Goal: Task Accomplishment & Management: Manage account settings

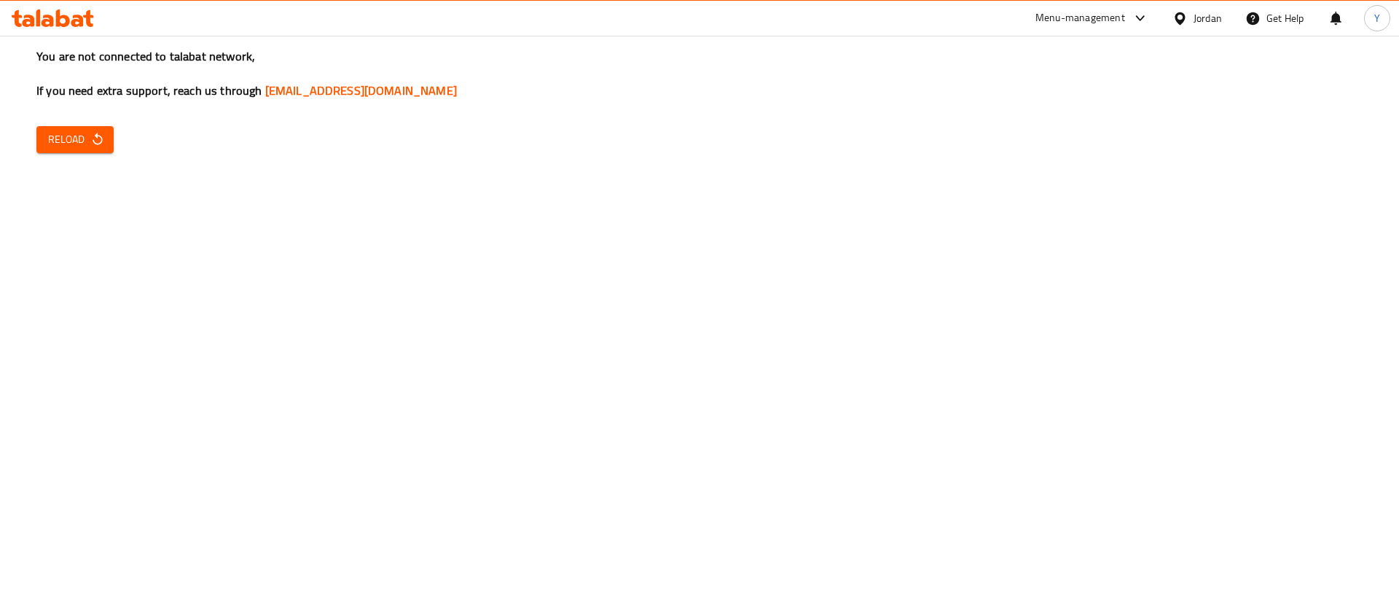
click at [99, 146] on icon "button" at bounding box center [97, 139] width 15 height 15
click at [87, 144] on span "Reload" at bounding box center [75, 139] width 54 height 18
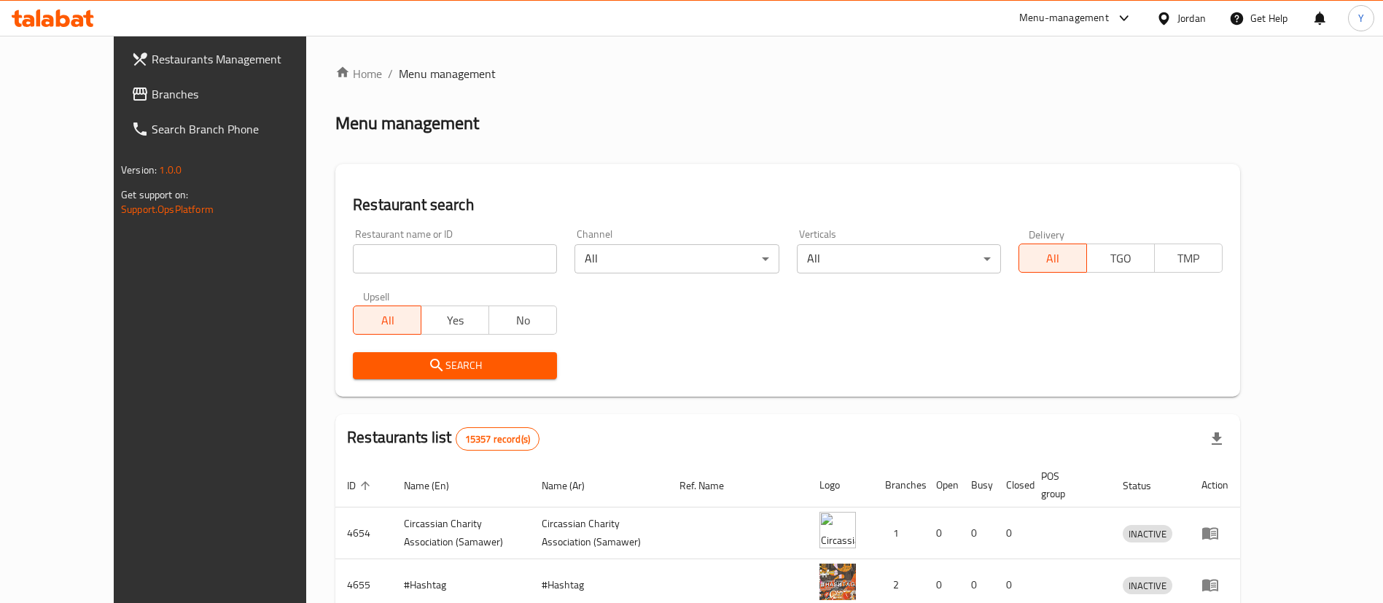
drag, startPoint x: 100, startPoint y: 87, endPoint x: 159, endPoint y: 106, distance: 62.0
click at [152, 87] on span "Branches" at bounding box center [242, 93] width 181 height 17
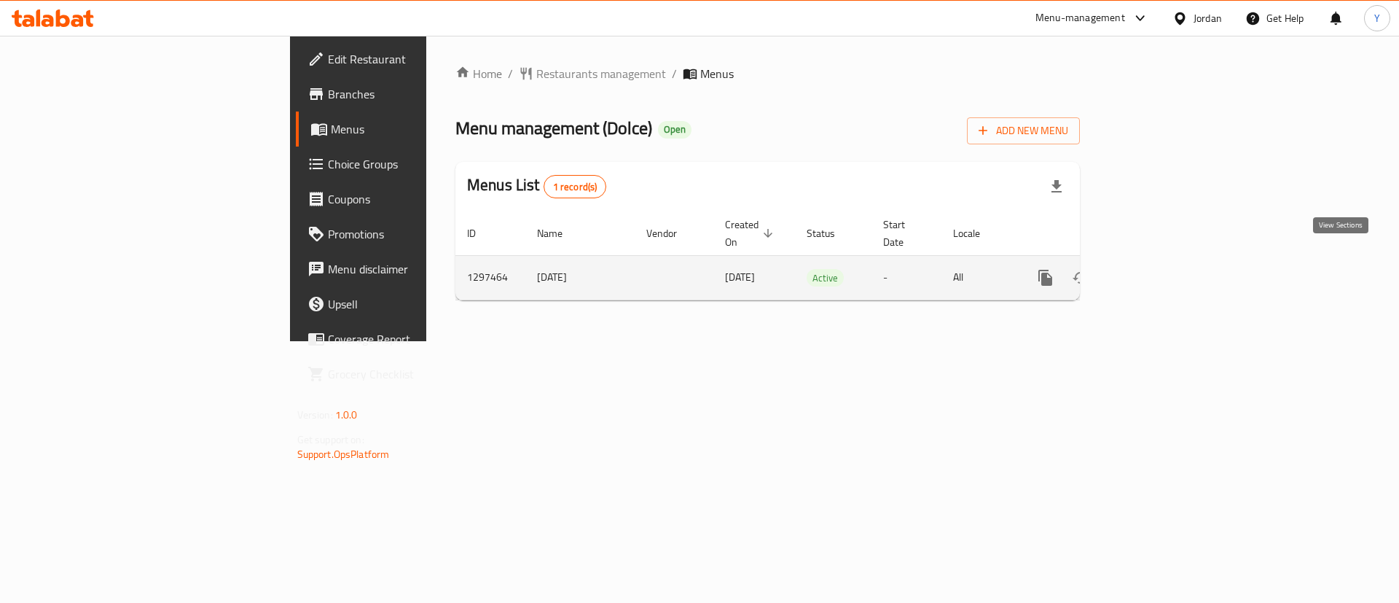
click at [1168, 260] on link "enhanced table" at bounding box center [1150, 277] width 35 height 35
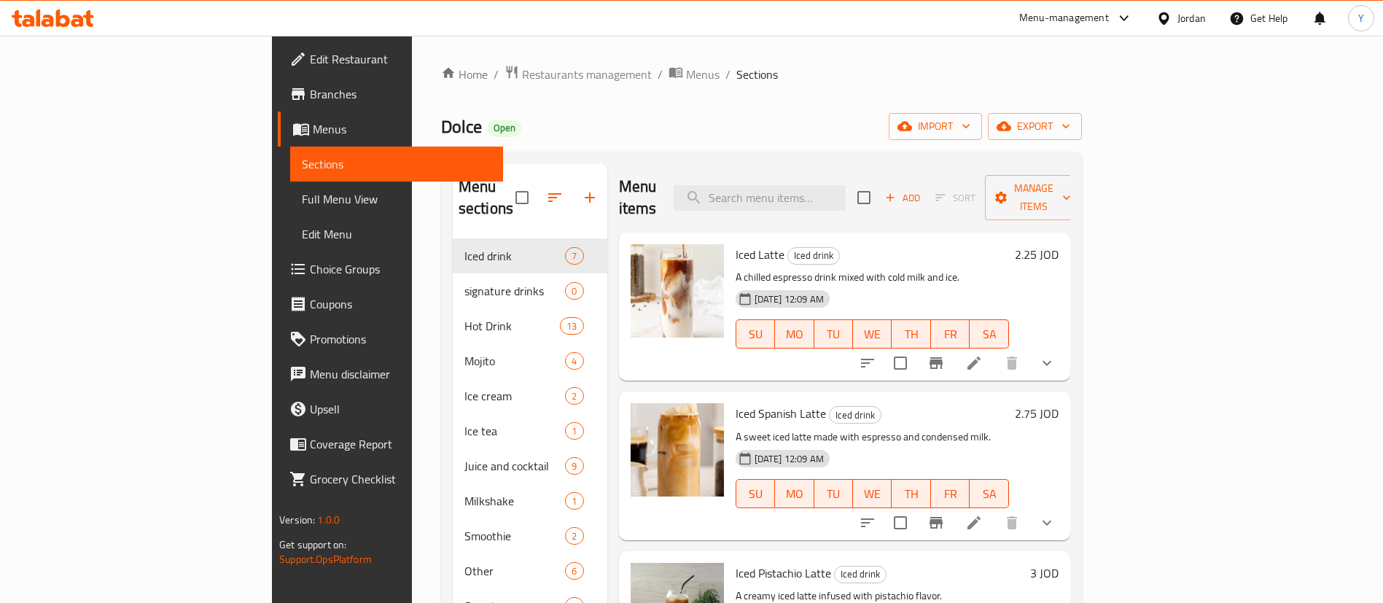
drag, startPoint x: 56, startPoint y: 8, endPoint x: 87, endPoint y: 31, distance: 38.5
click at [56, 7] on div at bounding box center [53, 18] width 106 height 29
click at [76, 26] on icon at bounding box center [77, 21] width 12 height 12
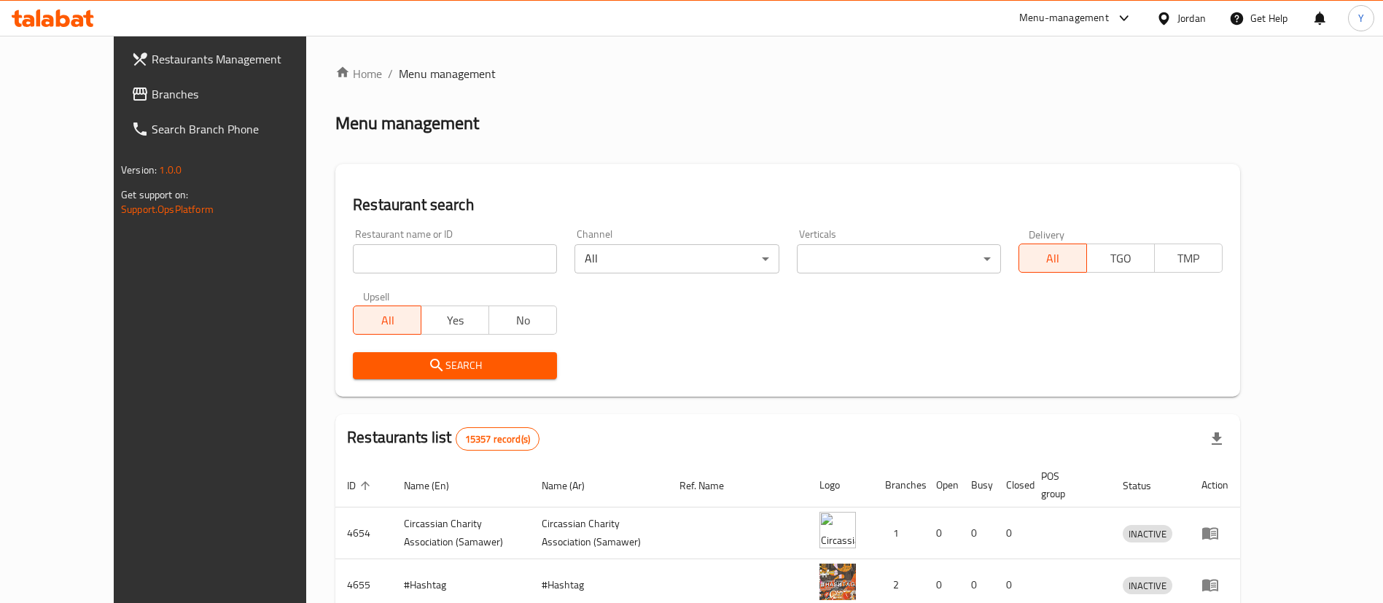
click at [152, 95] on span "Branches" at bounding box center [242, 93] width 181 height 17
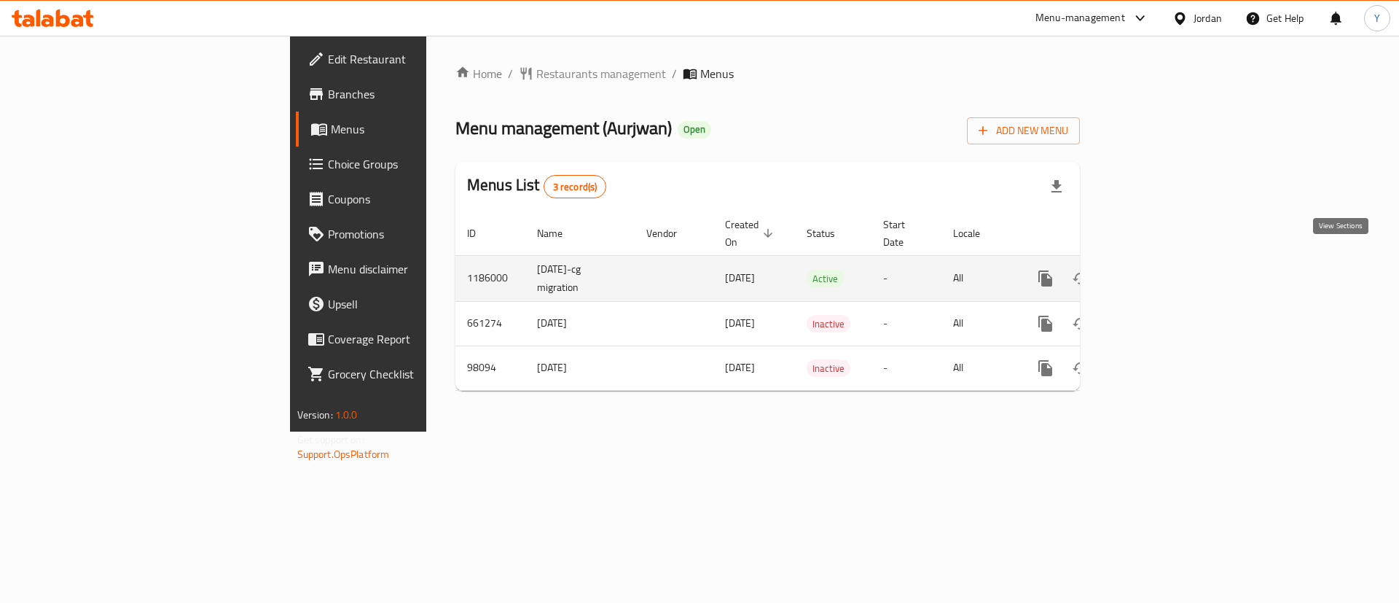
click at [1168, 261] on link "enhanced table" at bounding box center [1150, 278] width 35 height 35
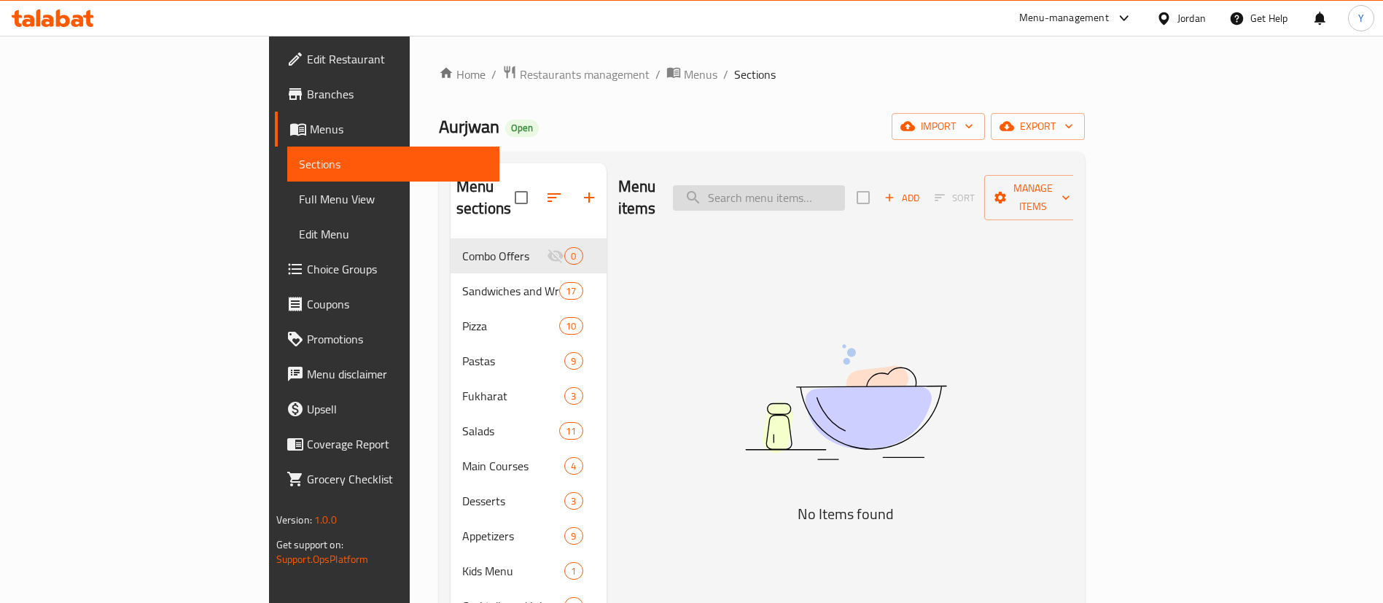
click at [845, 185] on input "search" at bounding box center [759, 198] width 172 height 26
type input "p"
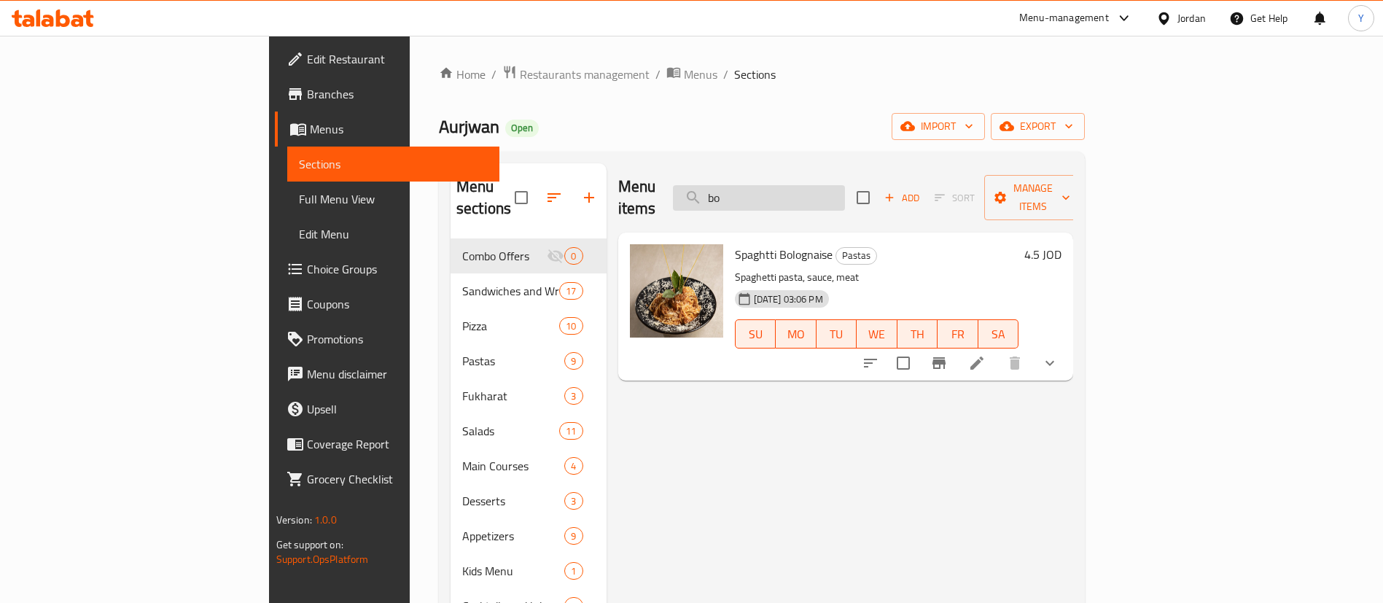
type input "b"
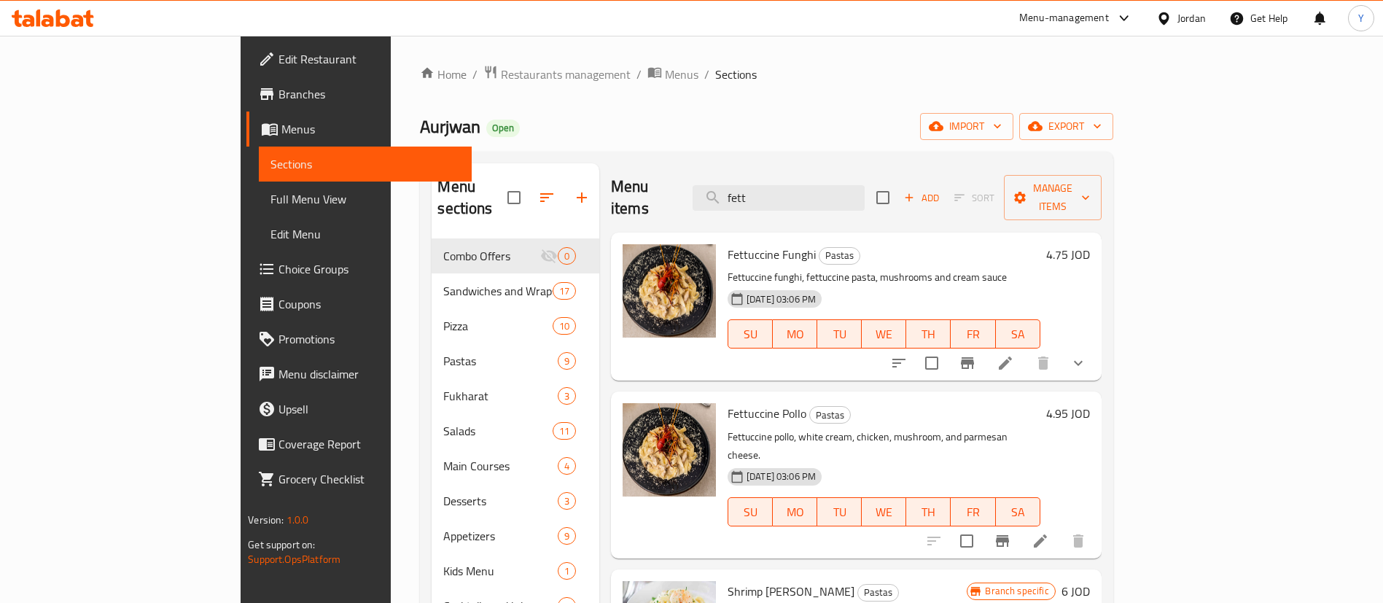
scroll to position [109, 0]
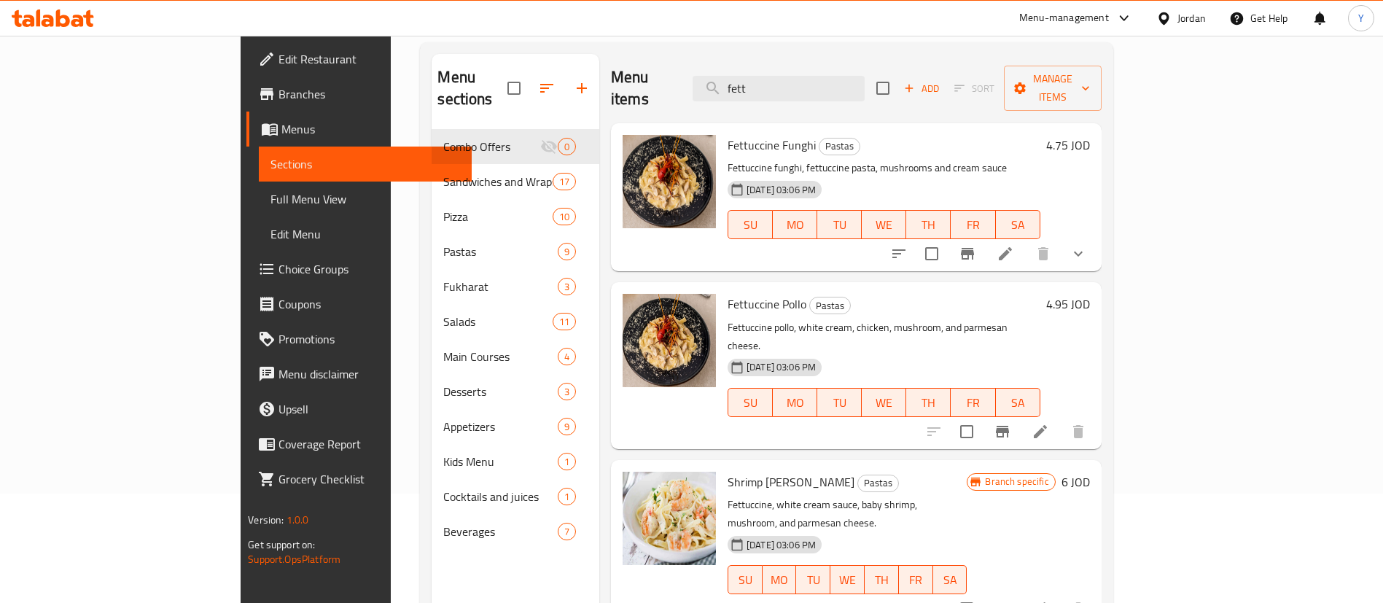
type input "fett"
click at [1009, 426] on icon "Branch-specific-item" at bounding box center [1002, 432] width 13 height 12
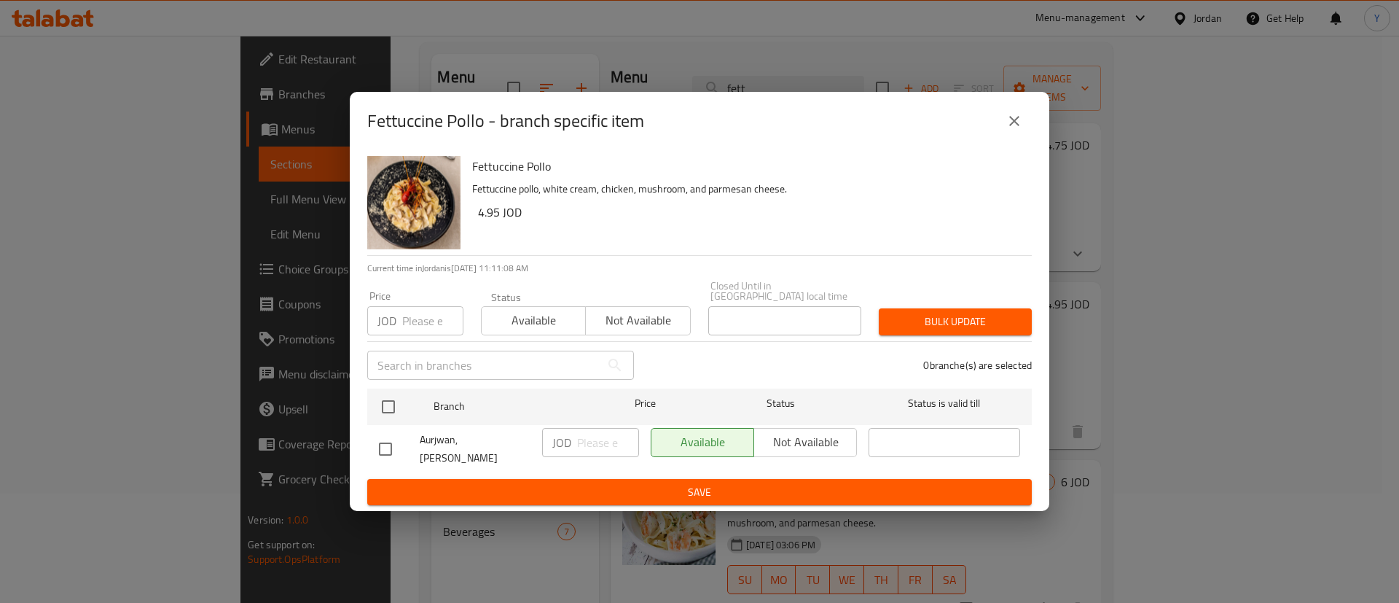
click at [375, 442] on input "checkbox" at bounding box center [385, 449] width 31 height 31
checkbox input "true"
click at [590, 447] on input "number" at bounding box center [608, 442] width 62 height 29
type input "5.25"
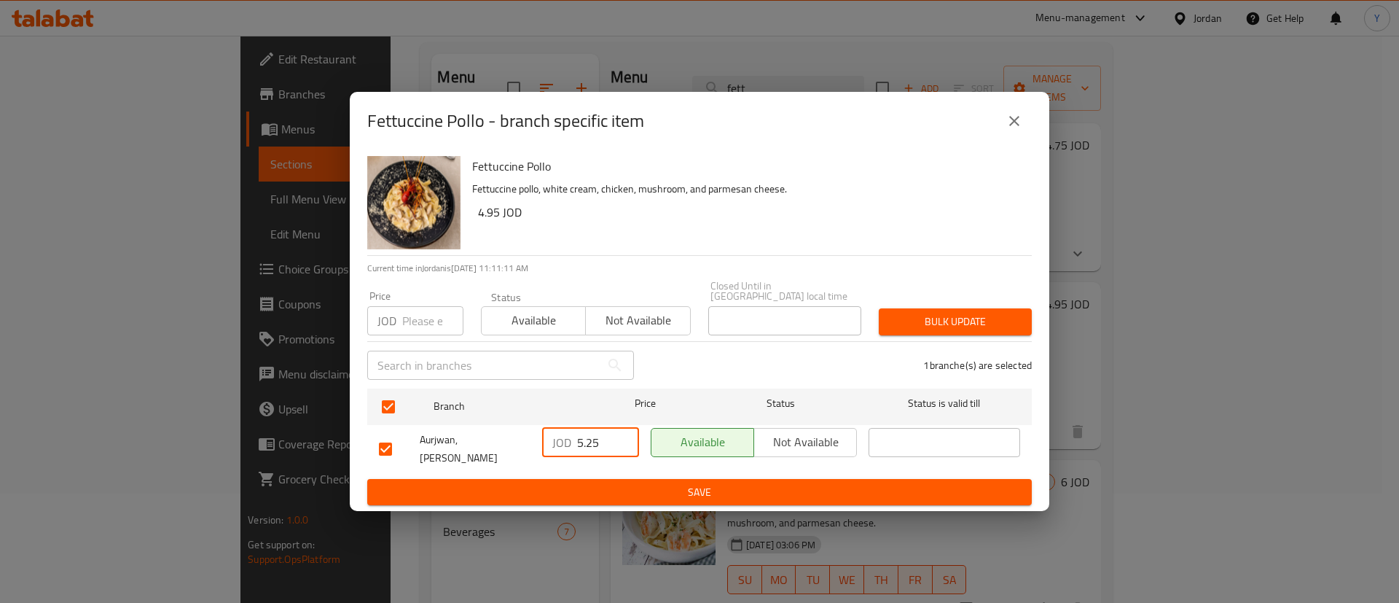
click at [702, 483] on span "Save" at bounding box center [699, 492] width 641 height 18
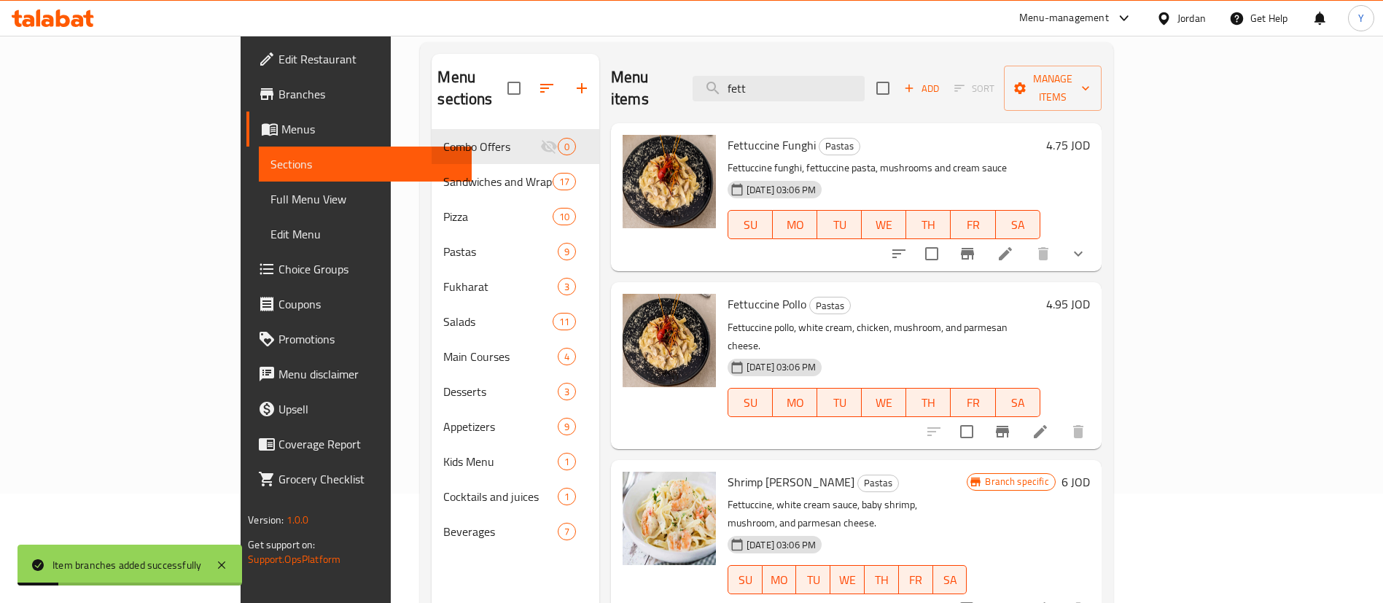
click at [1049, 423] on icon at bounding box center [1039, 431] width 17 height 17
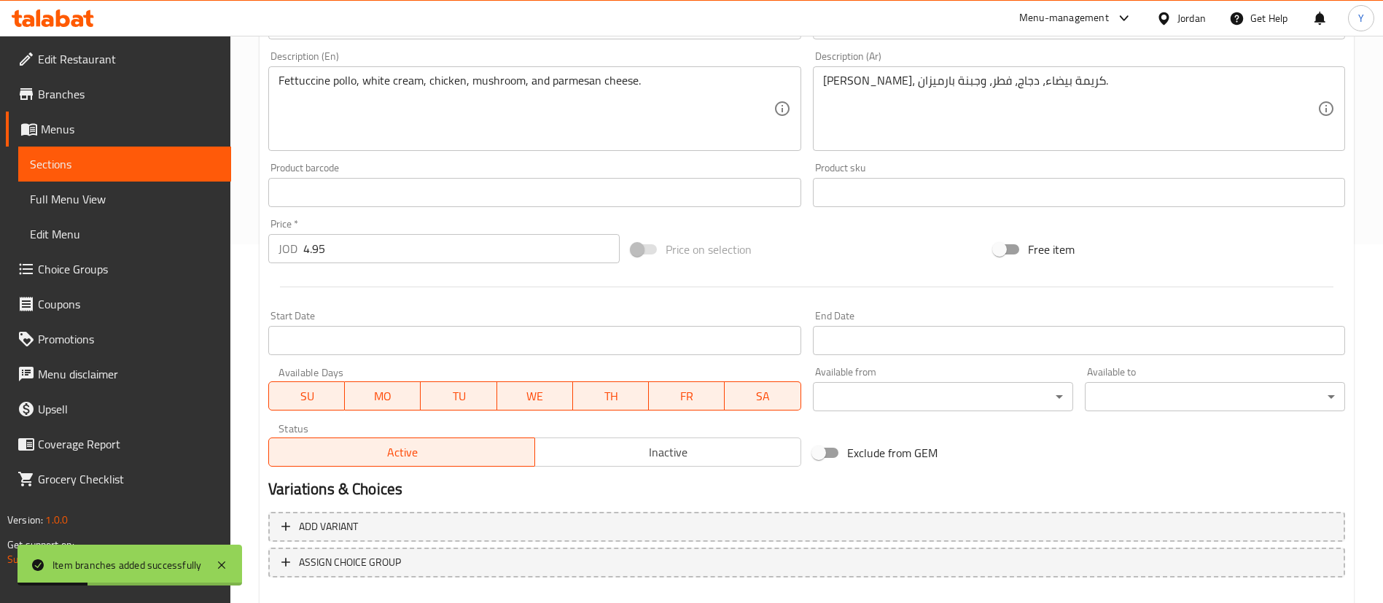
scroll to position [439, 0]
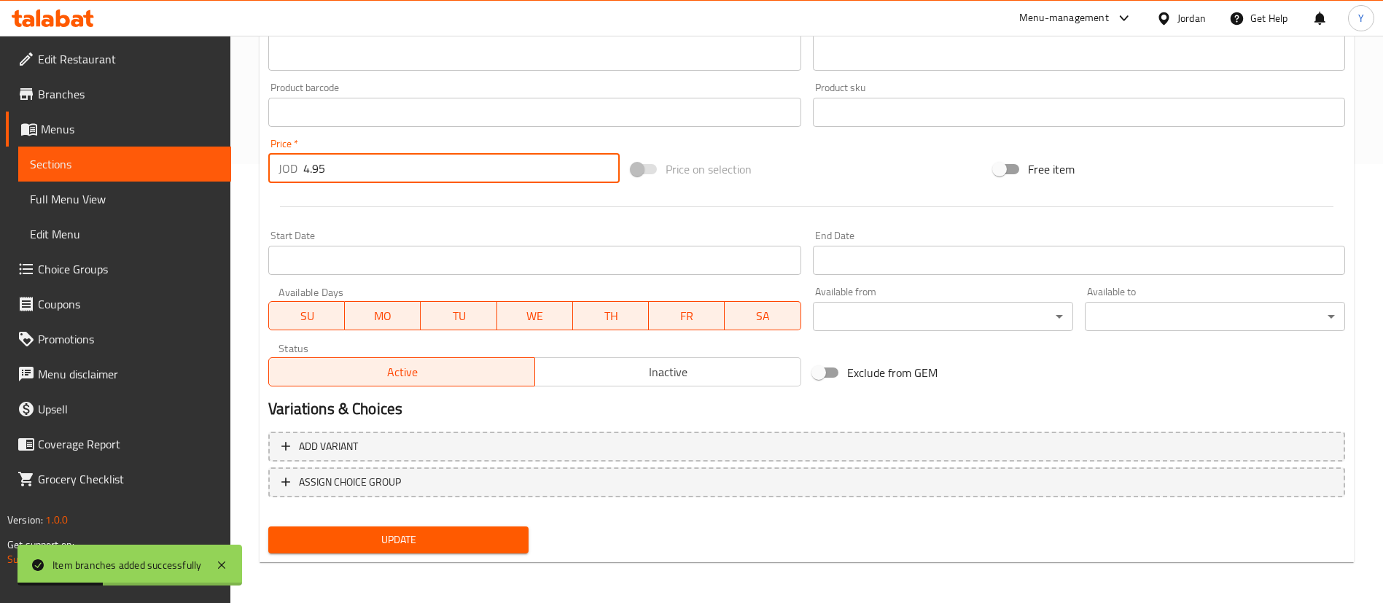
drag, startPoint x: 334, startPoint y: 156, endPoint x: 168, endPoint y: 165, distance: 165.7
click at [168, 165] on div "Edit Restaurant Branches Menus Sections Full Menu View Edit Menu Choice Groups …" at bounding box center [691, 100] width 1383 height 1006
type input "5.25"
click at [448, 528] on button "Update" at bounding box center [398, 539] width 260 height 27
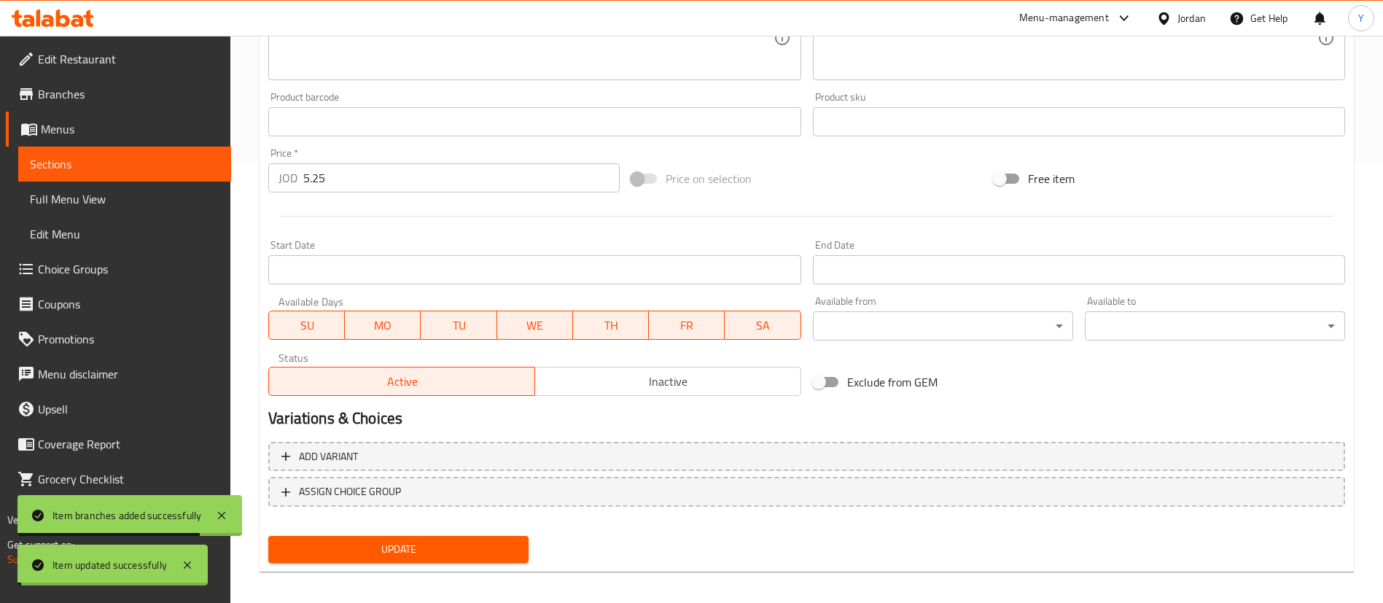
click at [452, 547] on span "Update" at bounding box center [398, 549] width 237 height 18
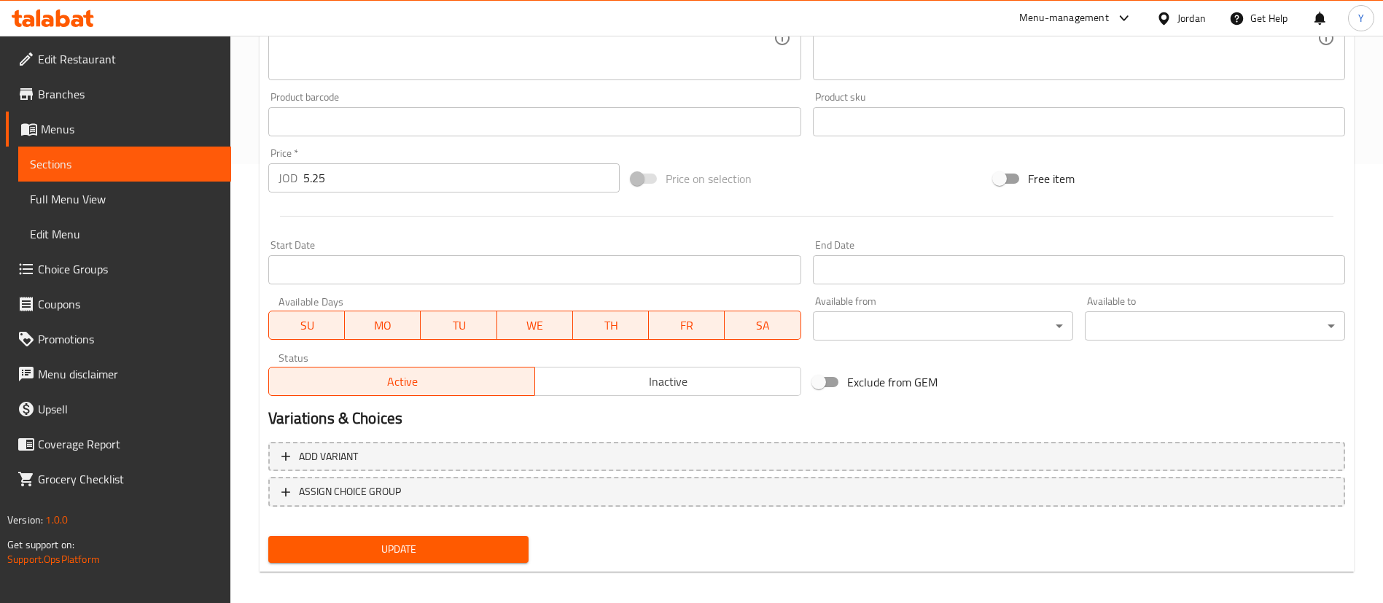
click at [97, 171] on span "Sections" at bounding box center [125, 163] width 190 height 17
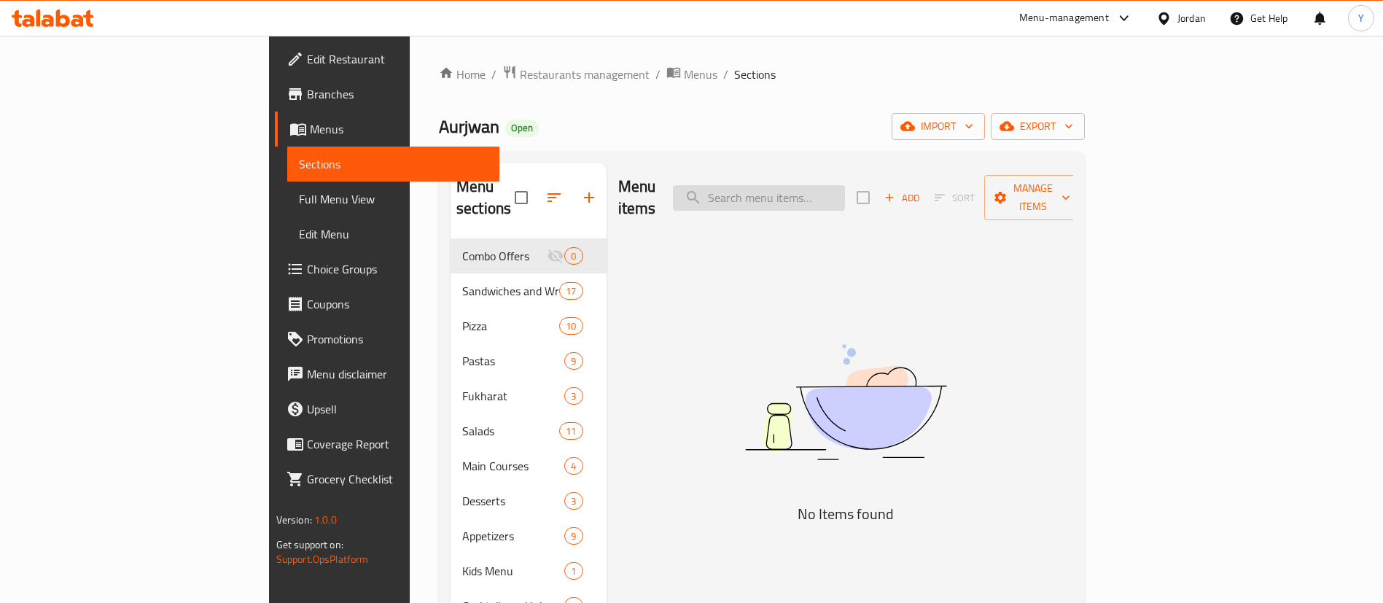
click at [845, 185] on input "search" at bounding box center [759, 198] width 172 height 26
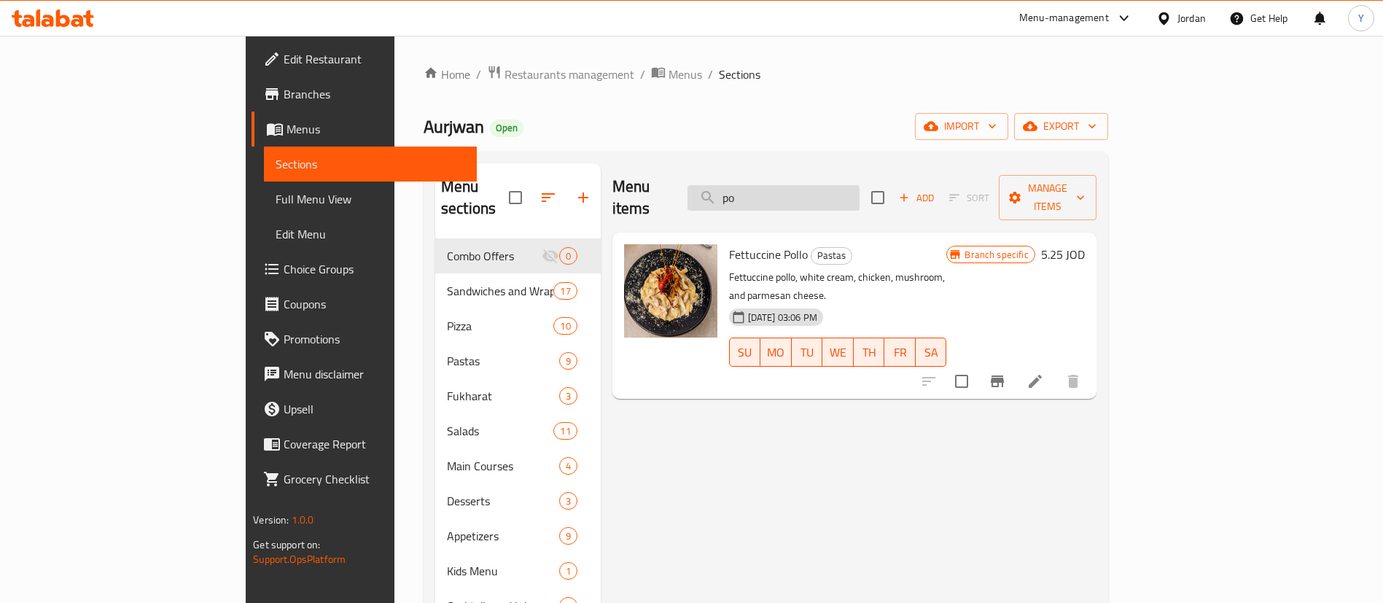
type input "p"
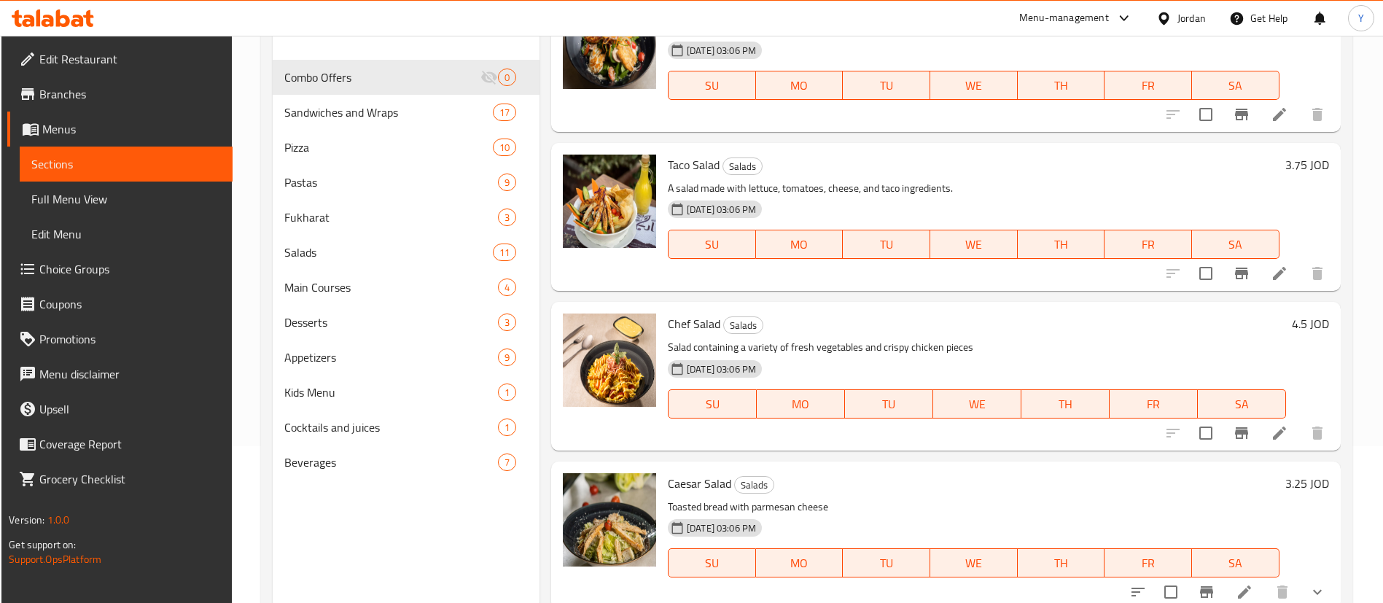
scroll to position [204, 0]
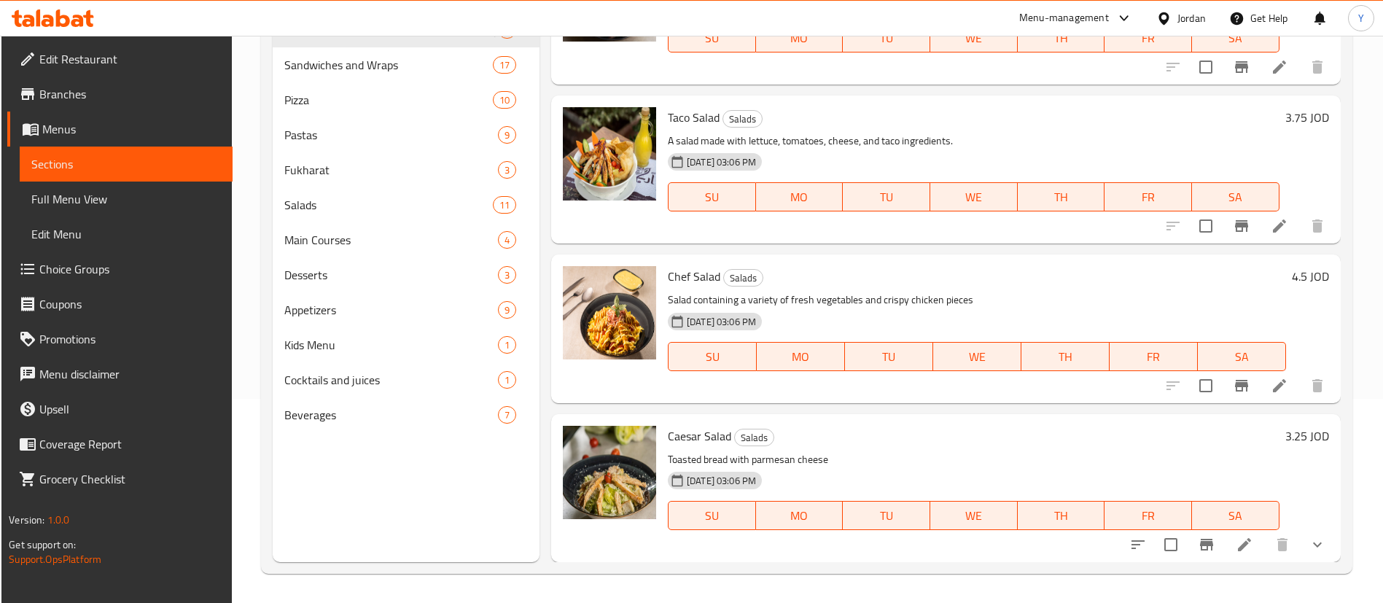
type input "salad"
click at [1235, 386] on icon "Branch-specific-item" at bounding box center [1241, 386] width 13 height 12
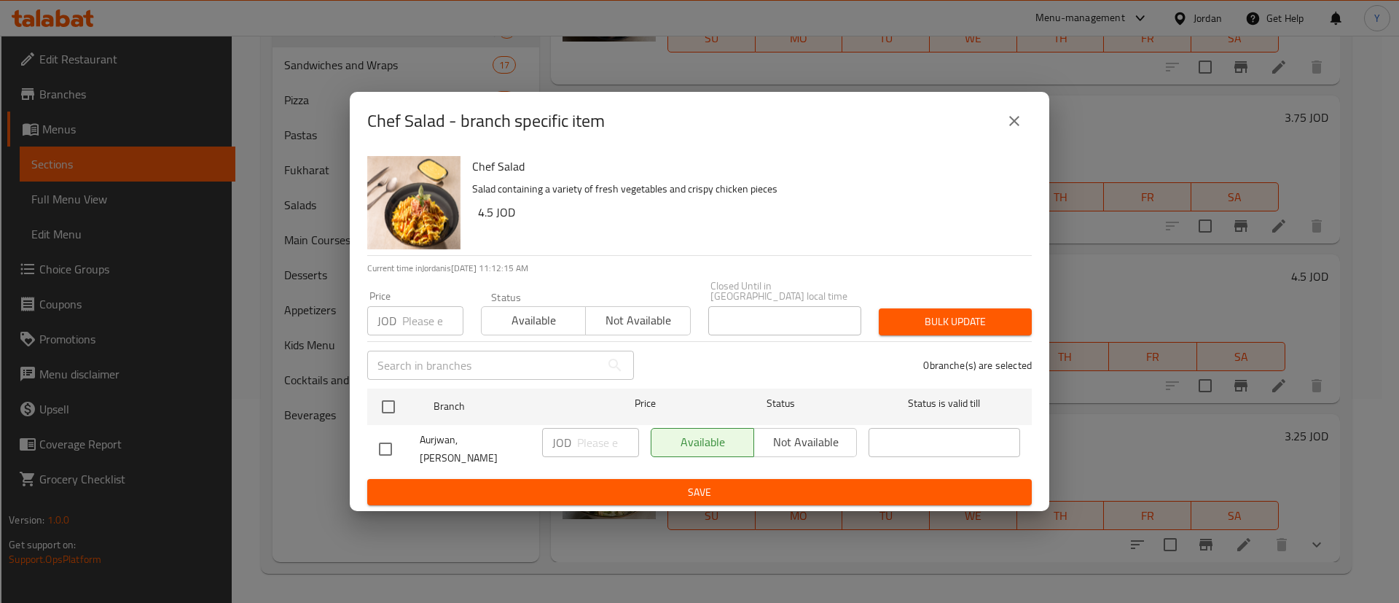
click at [372, 444] on input "checkbox" at bounding box center [385, 449] width 31 height 31
checkbox input "true"
click at [585, 450] on input "number" at bounding box center [608, 442] width 62 height 29
type input "4.65"
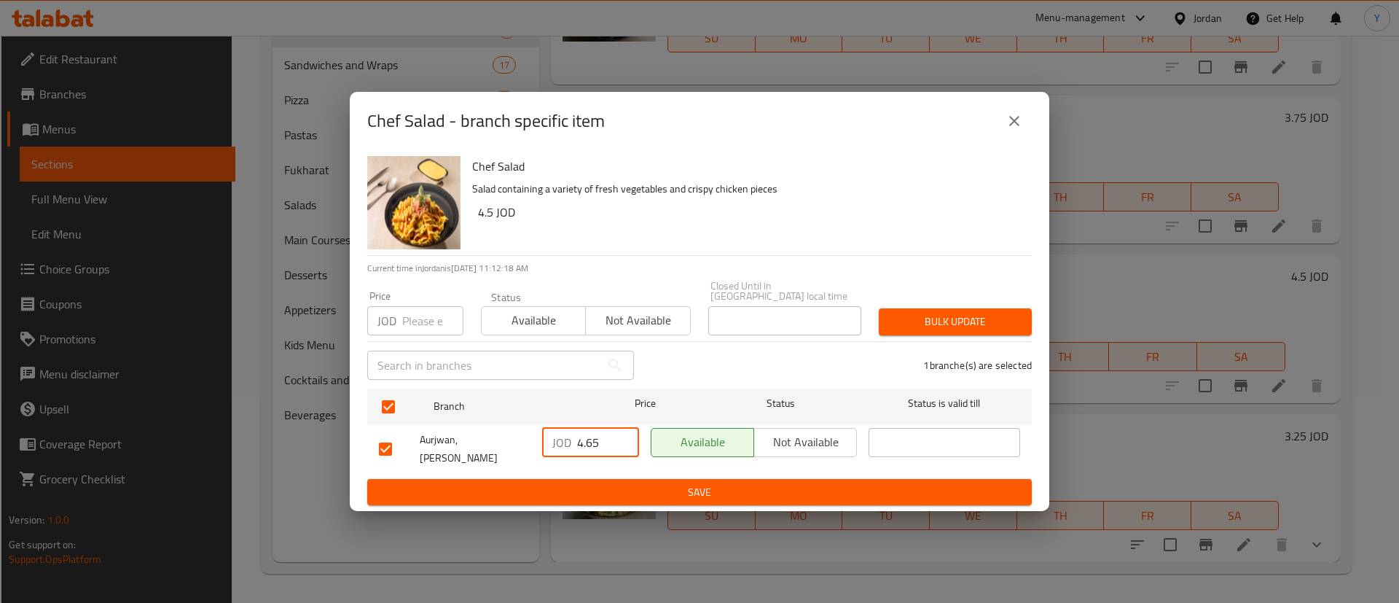
click at [691, 483] on span "Save" at bounding box center [699, 492] width 641 height 18
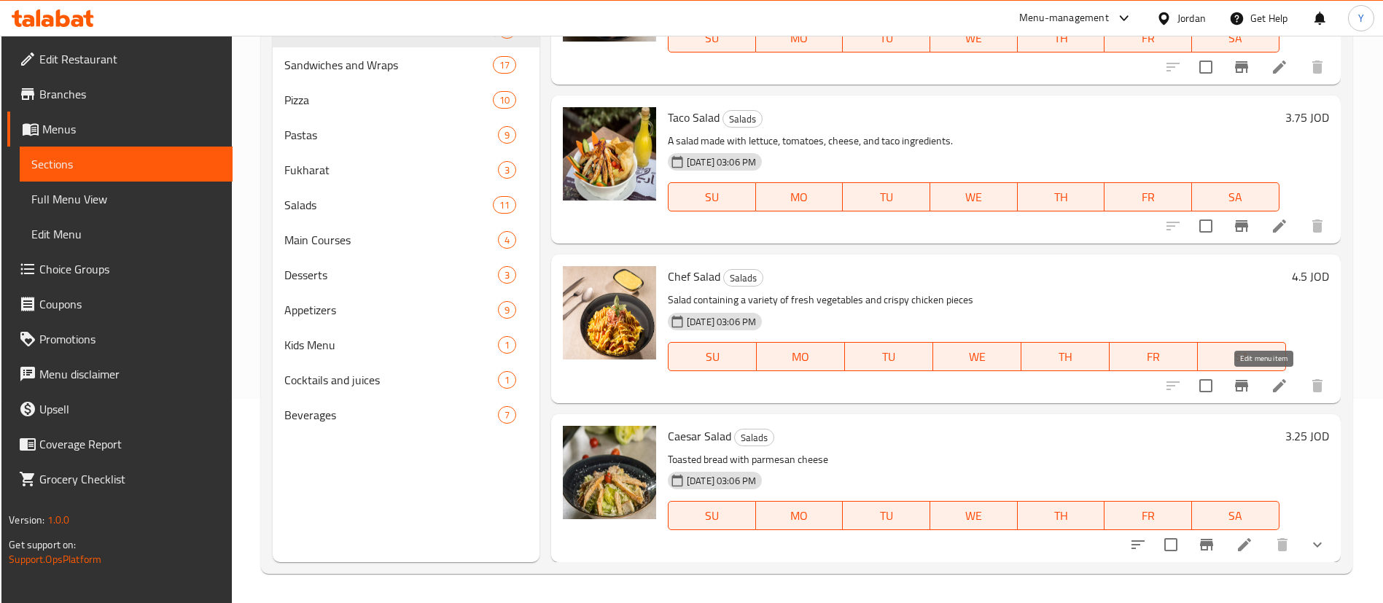
click at [1273, 389] on icon at bounding box center [1279, 385] width 13 height 13
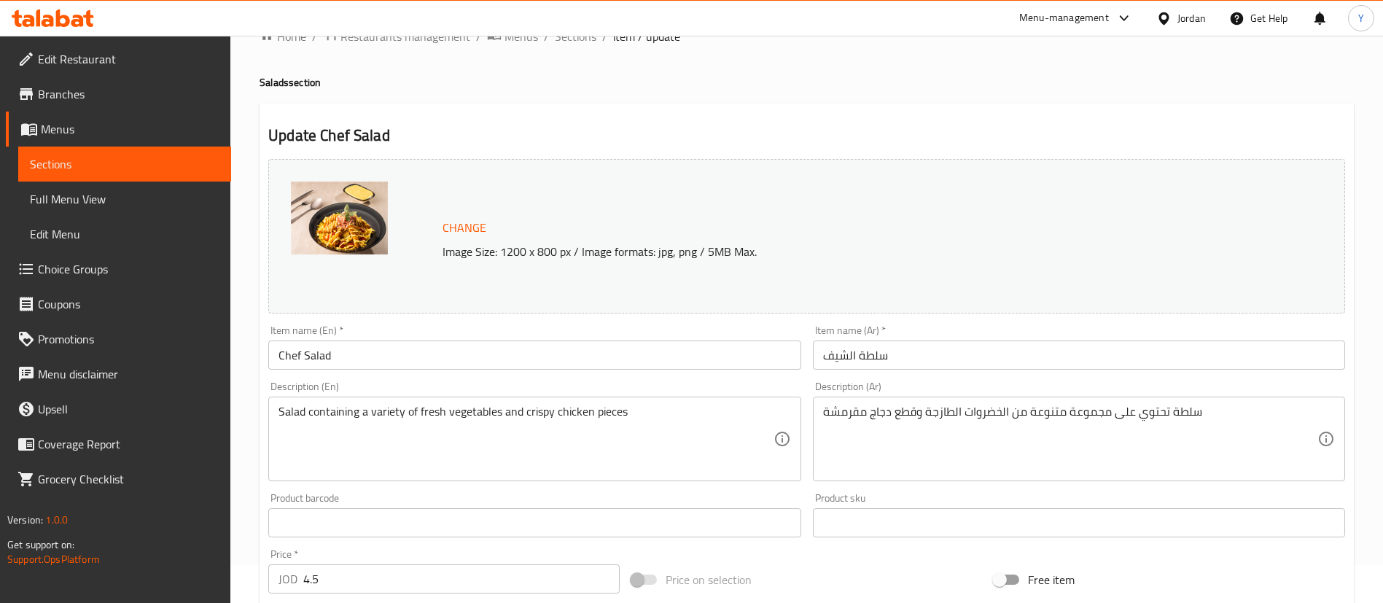
scroll to position [448, 0]
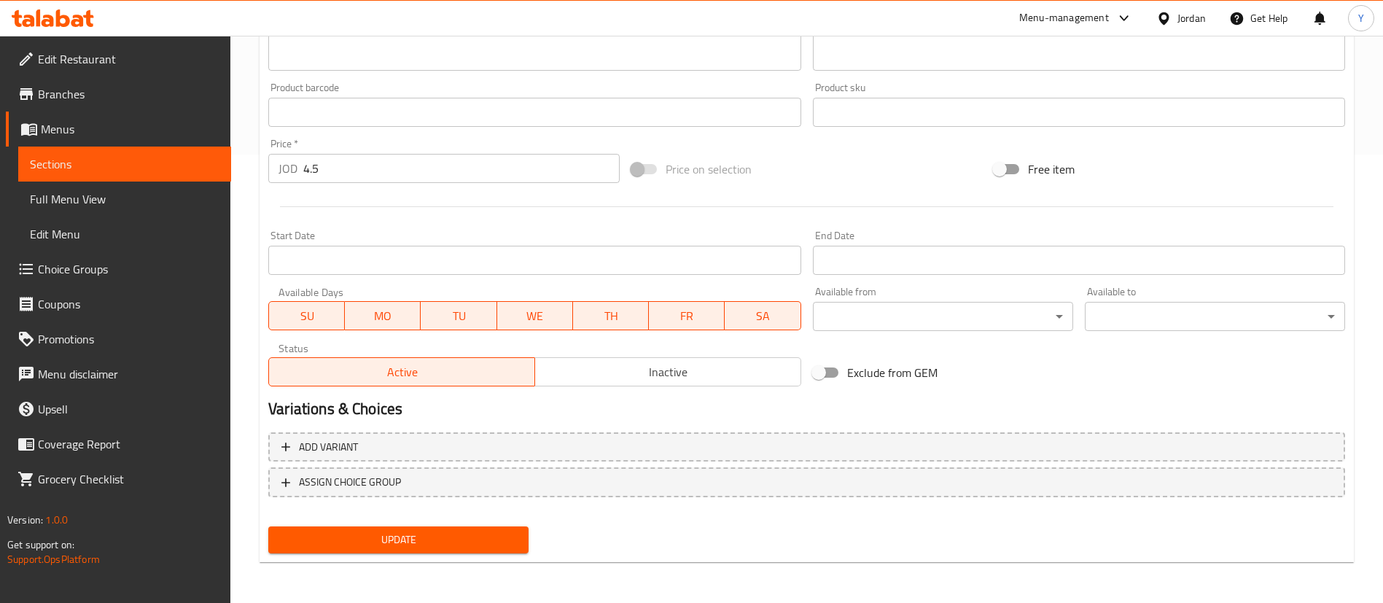
click at [345, 175] on input "4.5" at bounding box center [461, 168] width 316 height 29
type input "4.65"
click at [394, 541] on span "Update" at bounding box center [398, 540] width 237 height 18
click at [394, 542] on span "Update" at bounding box center [398, 540] width 237 height 18
click at [187, 161] on span "Sections" at bounding box center [125, 163] width 190 height 17
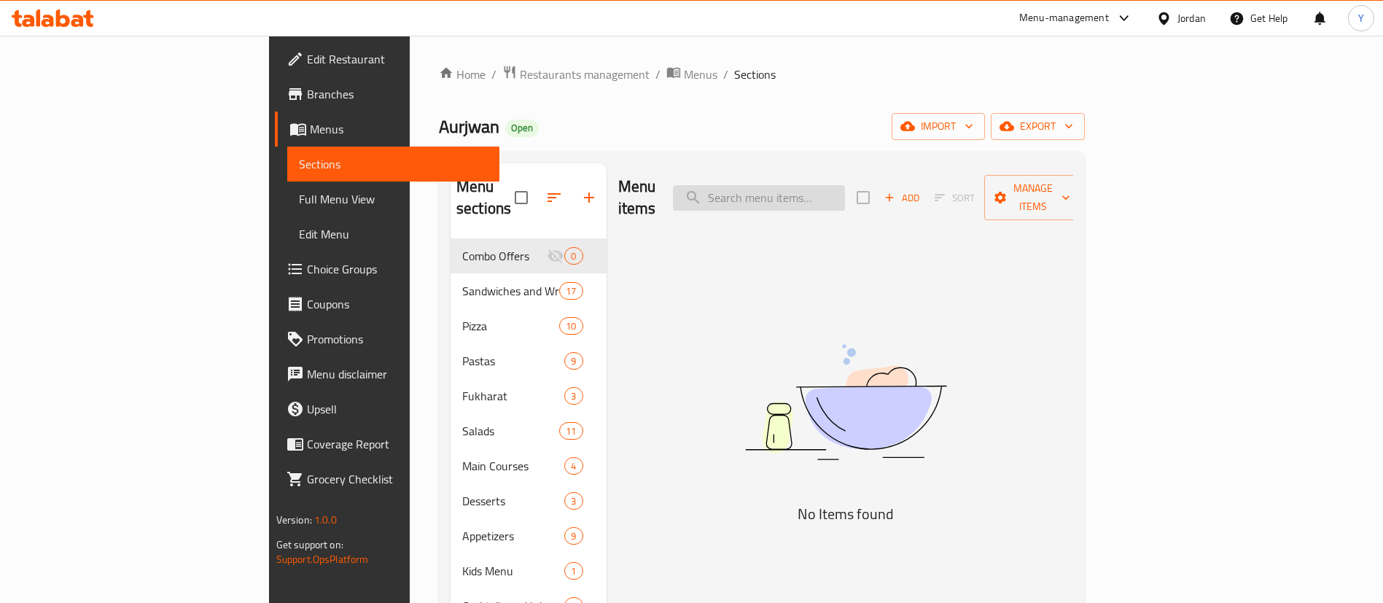
click at [845, 190] on input "search" at bounding box center [759, 198] width 172 height 26
type input "chicken"
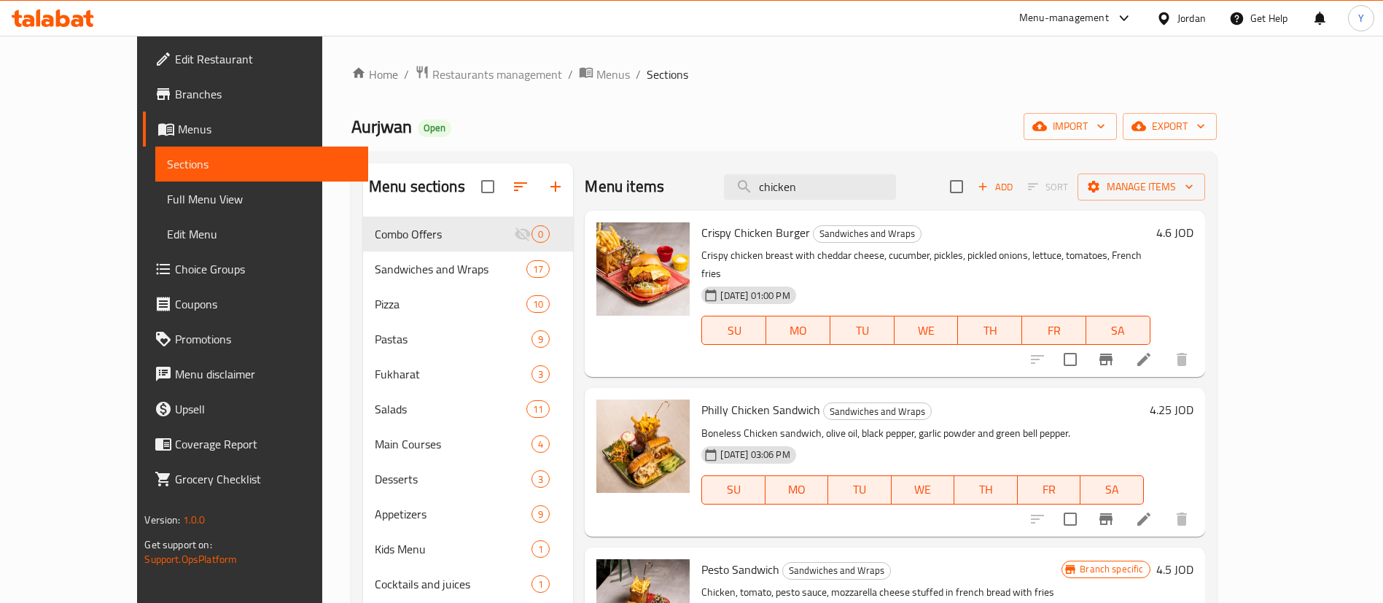
drag, startPoint x: 859, startPoint y: 177, endPoint x: 542, endPoint y: 182, distance: 317.1
click at [573, 182] on div "Menu items chicken Add Sort Manage items Crispy Chicken Burger Sandwiches and W…" at bounding box center [888, 464] width 631 height 603
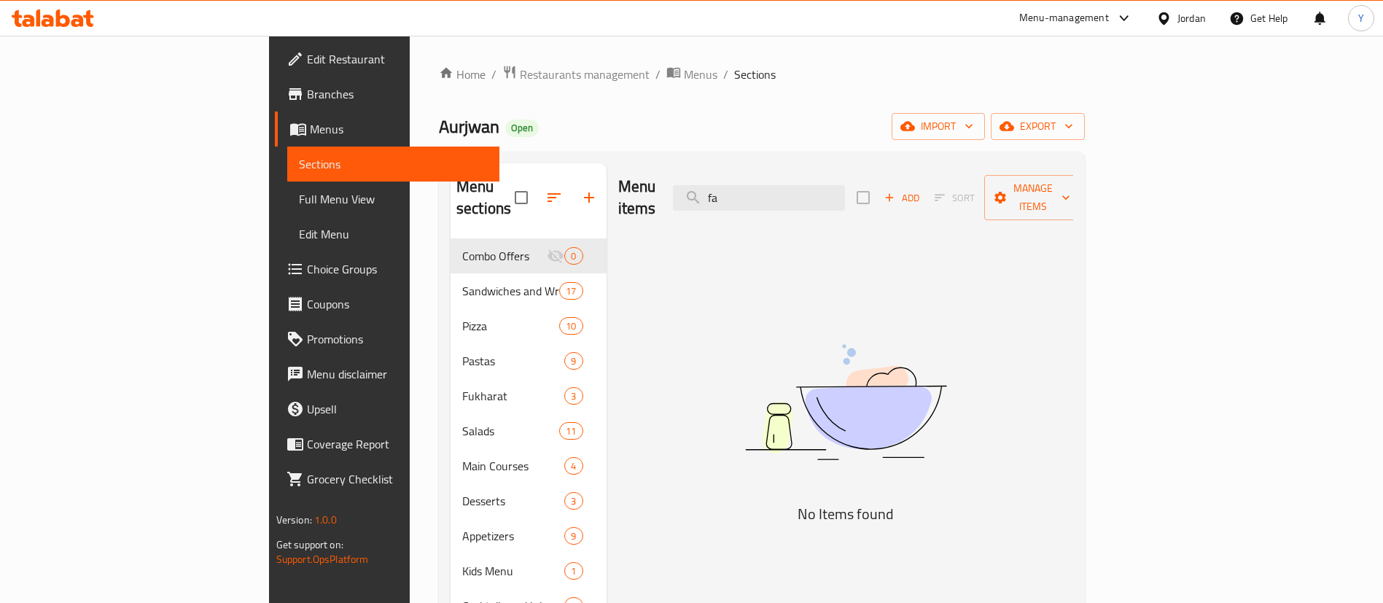
type input "f"
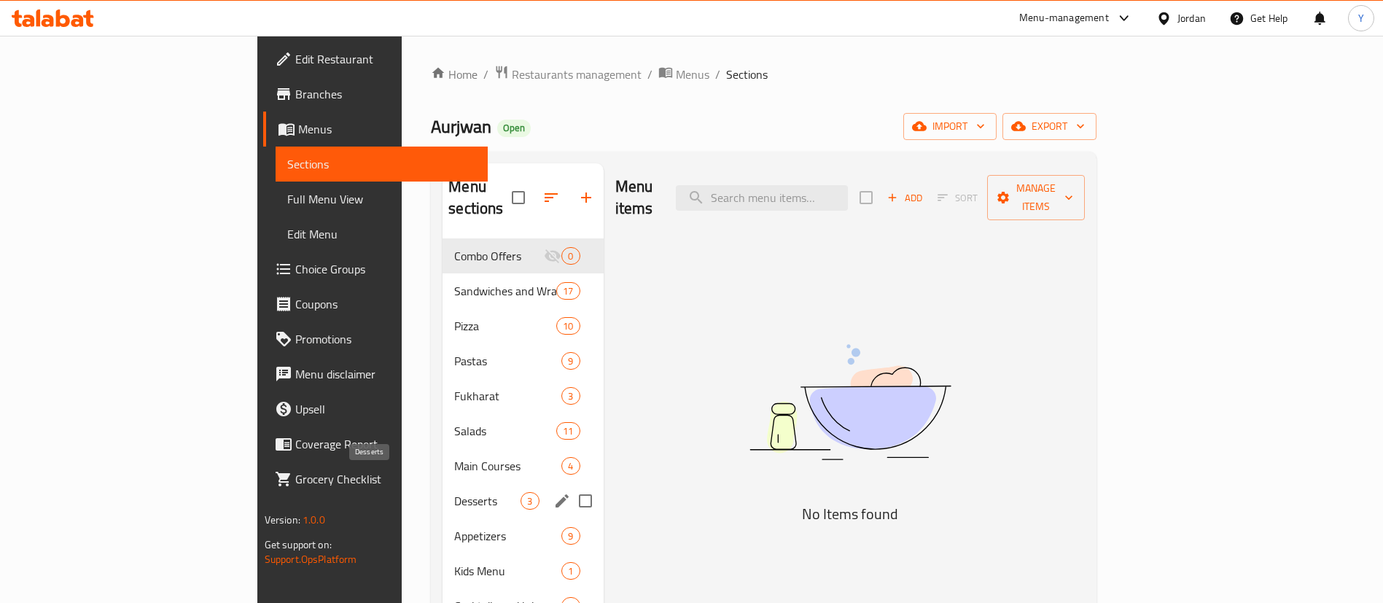
scroll to position [204, 0]
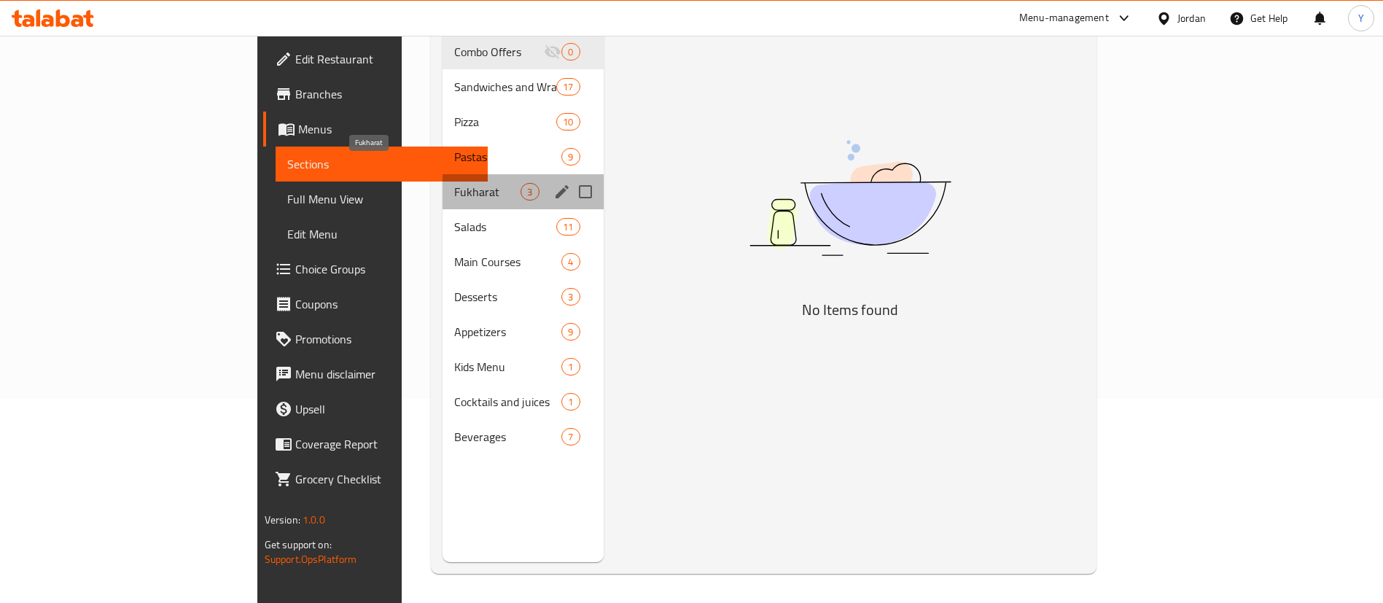
click at [454, 183] on span "Fukharat" at bounding box center [487, 191] width 66 height 17
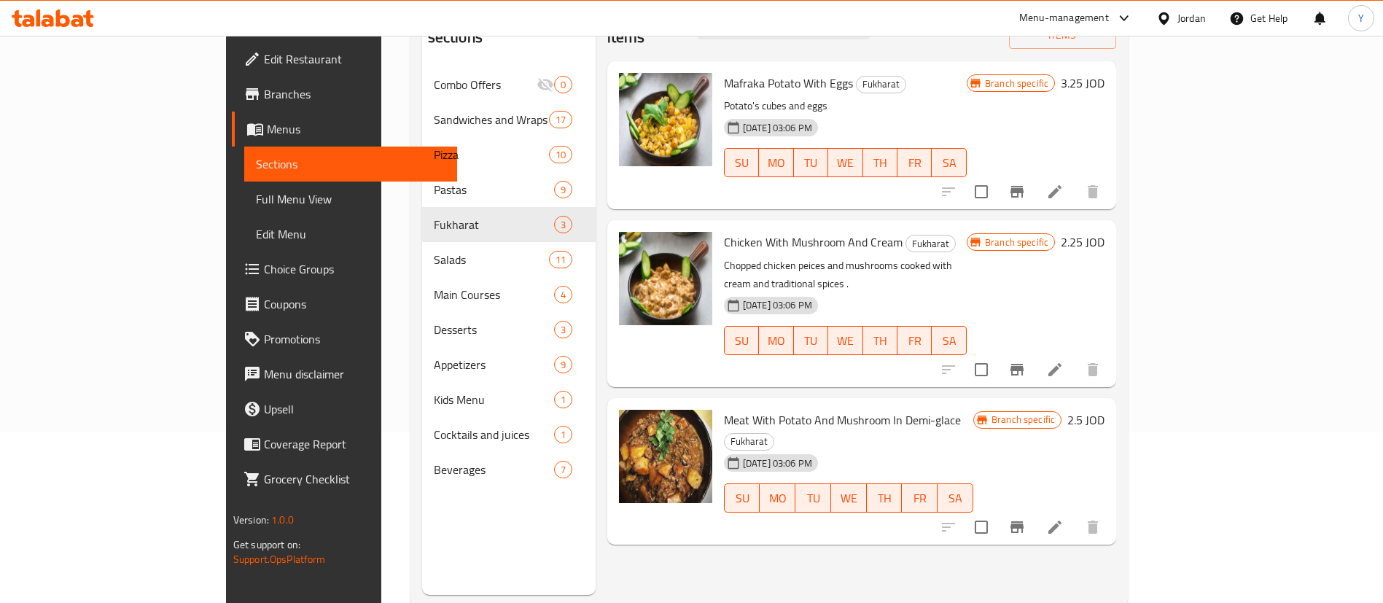
scroll to position [204, 0]
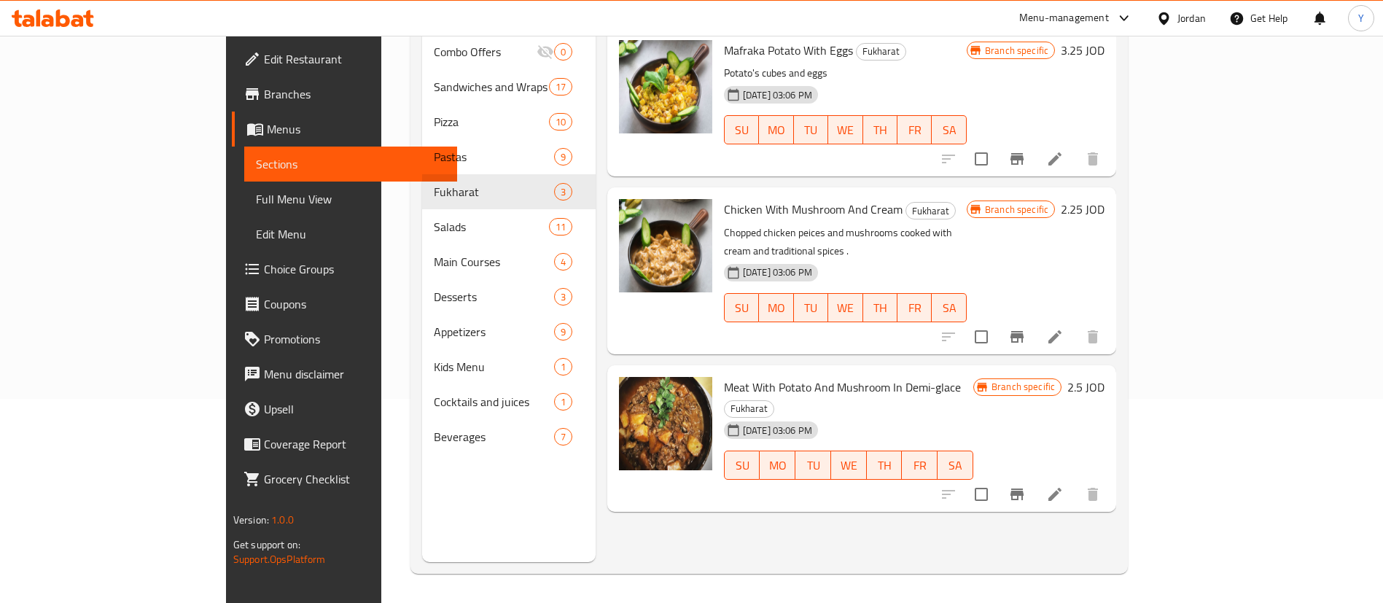
click at [1034, 319] on button "Branch-specific-item" at bounding box center [1016, 336] width 35 height 35
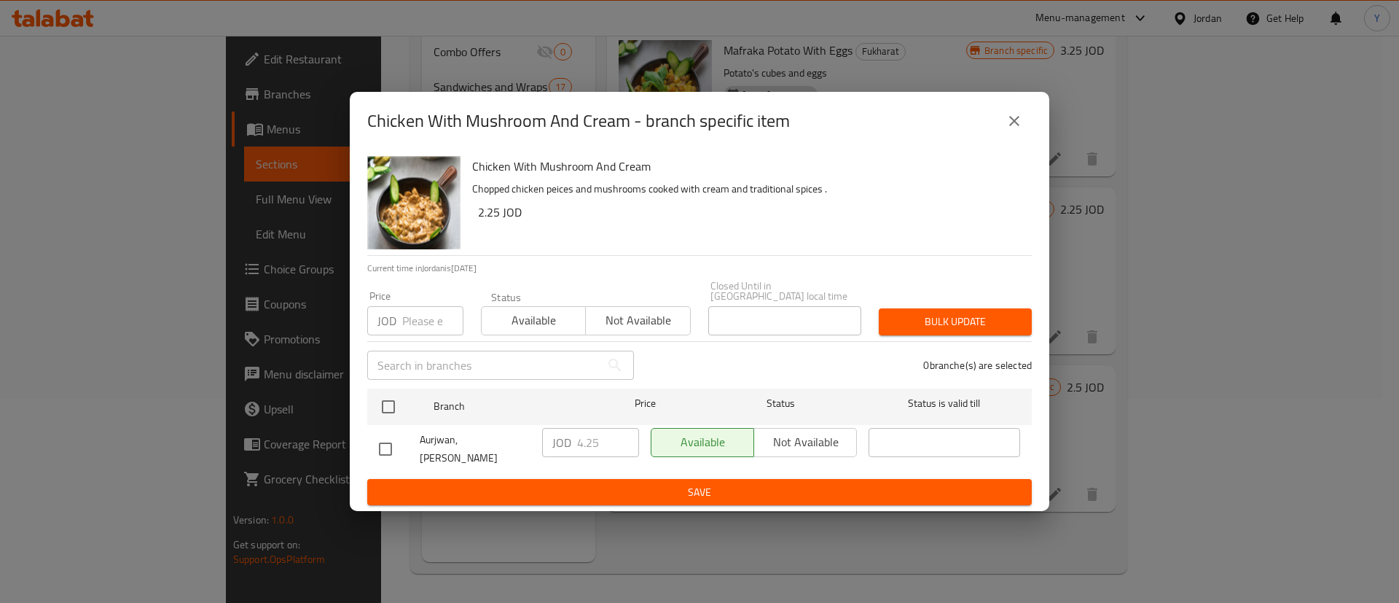
drag, startPoint x: 378, startPoint y: 446, endPoint x: 392, endPoint y: 450, distance: 15.2
click at [379, 446] on input "checkbox" at bounding box center [385, 449] width 31 height 31
checkbox input "true"
click at [604, 450] on input "4.25" at bounding box center [608, 442] width 62 height 29
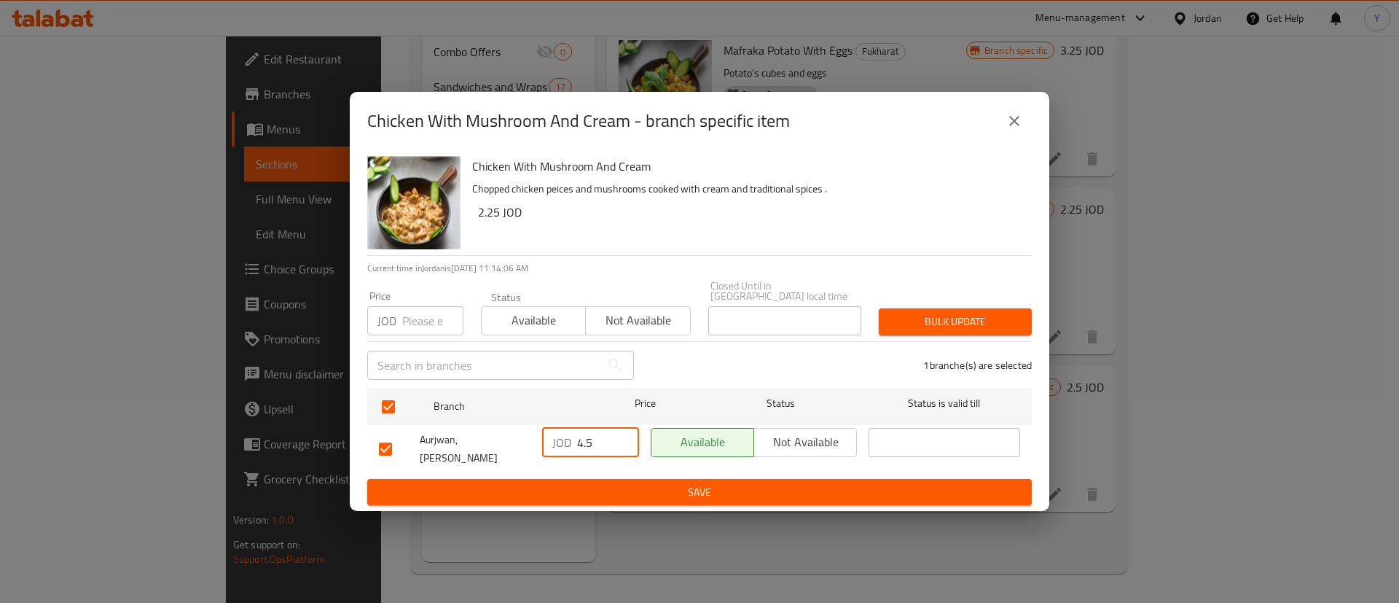
type input "4.5"
click at [593, 483] on span "Save" at bounding box center [699, 492] width 641 height 18
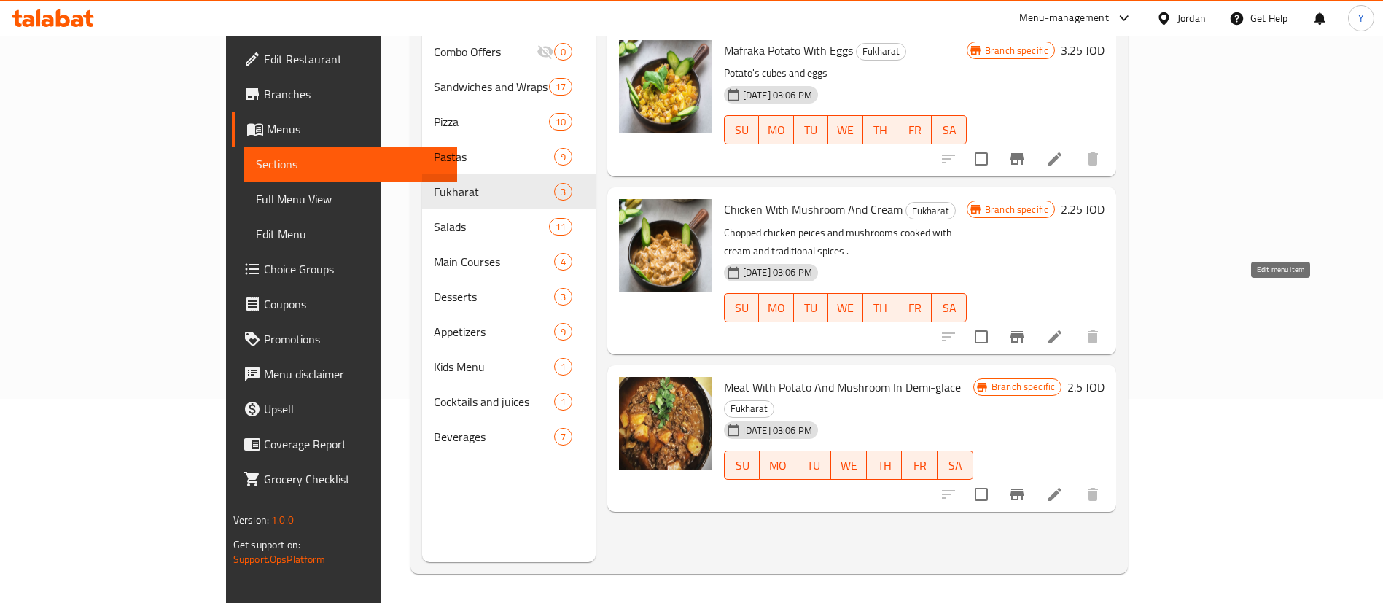
click at [1063, 328] on icon at bounding box center [1054, 336] width 17 height 17
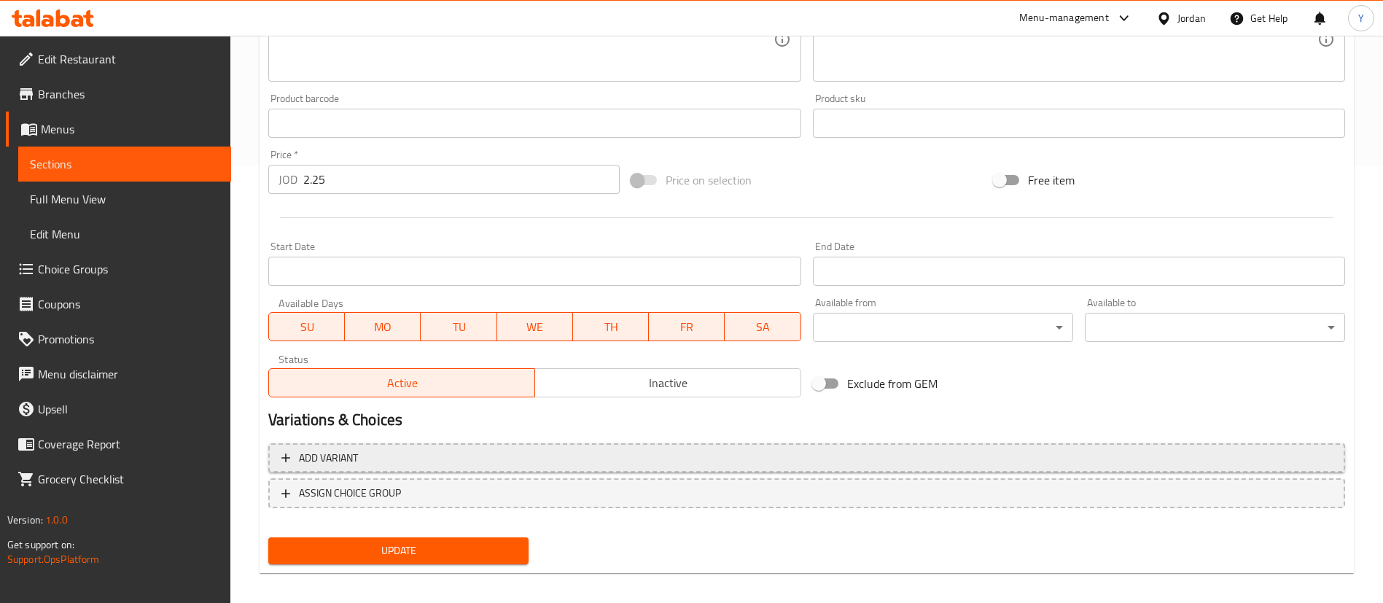
scroll to position [448, 0]
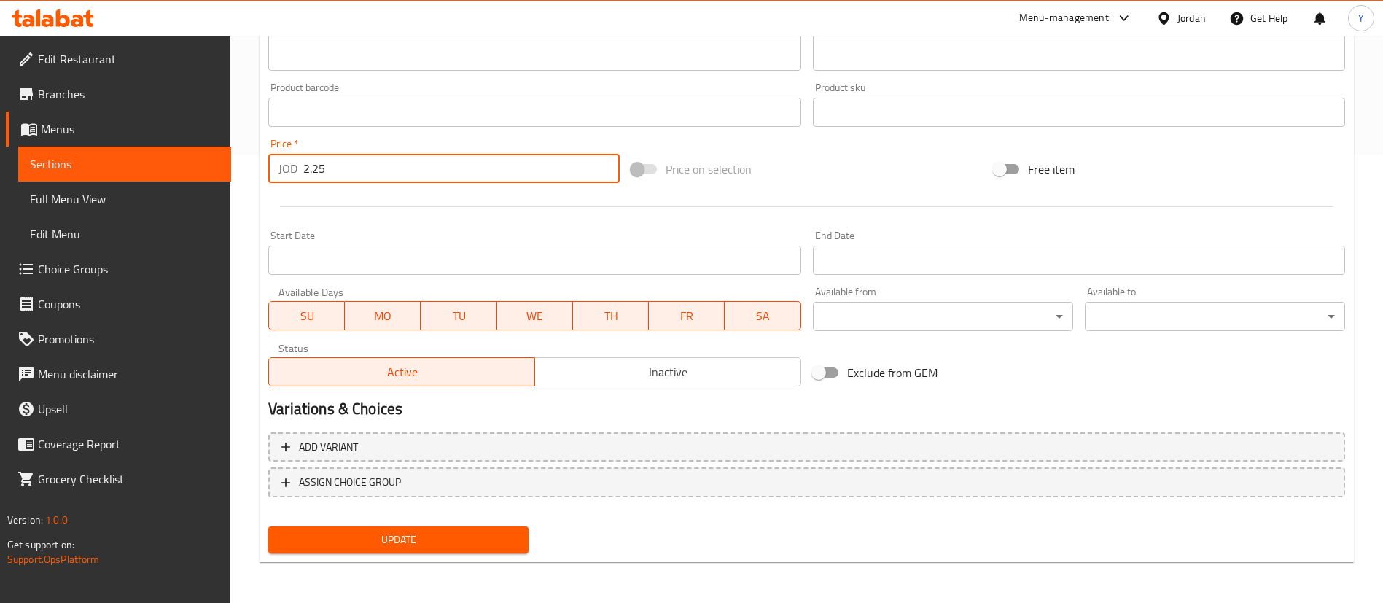
drag, startPoint x: 333, startPoint y: 168, endPoint x: 101, endPoint y: 157, distance: 232.8
click at [104, 160] on div "Edit Restaurant Branches Menus Sections Full Menu View Edit Menu Choice Groups …" at bounding box center [691, 94] width 1383 height 1015
type input "4.5"
click at [426, 531] on span "Update" at bounding box center [398, 540] width 237 height 18
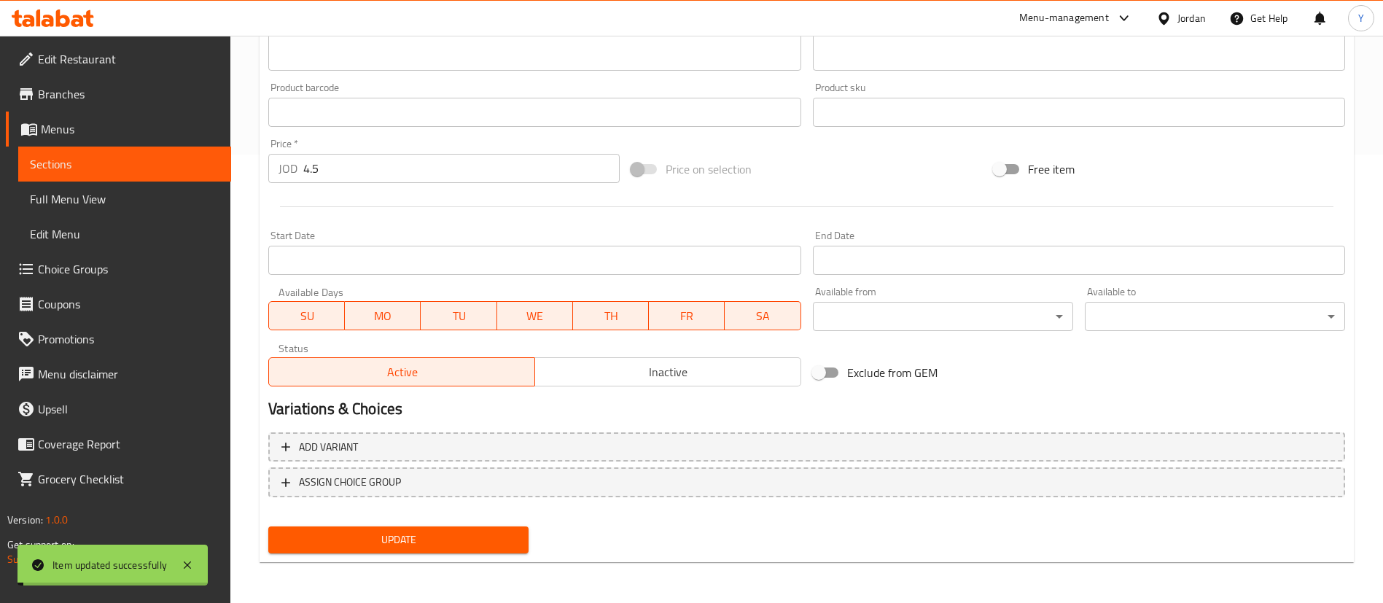
click at [507, 535] on span "Update" at bounding box center [398, 540] width 237 height 18
drag, startPoint x: 139, startPoint y: 166, endPoint x: 184, endPoint y: 225, distance: 74.4
click at [139, 166] on span "Sections" at bounding box center [125, 163] width 190 height 17
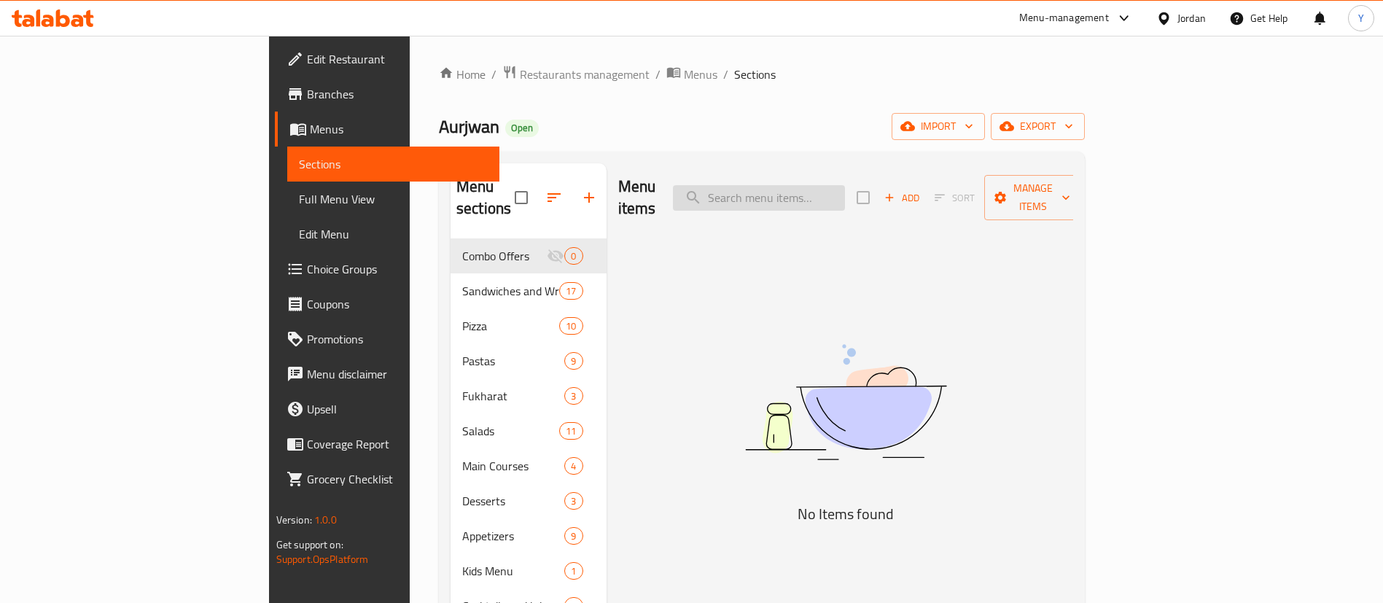
click at [845, 198] on input "search" at bounding box center [759, 198] width 172 height 26
drag, startPoint x: 882, startPoint y: 182, endPoint x: 597, endPoint y: 182, distance: 285.0
click at [618, 182] on div "Menu items mashr Add Sort Manage items" at bounding box center [846, 197] width 456 height 69
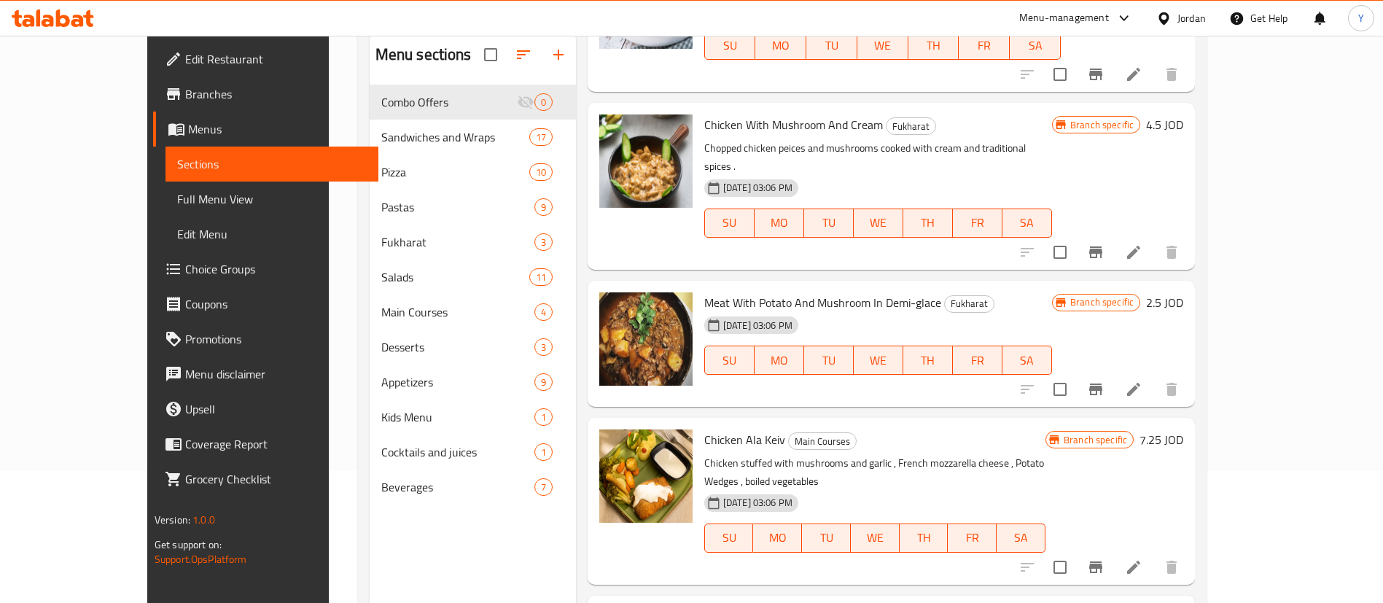
scroll to position [204, 0]
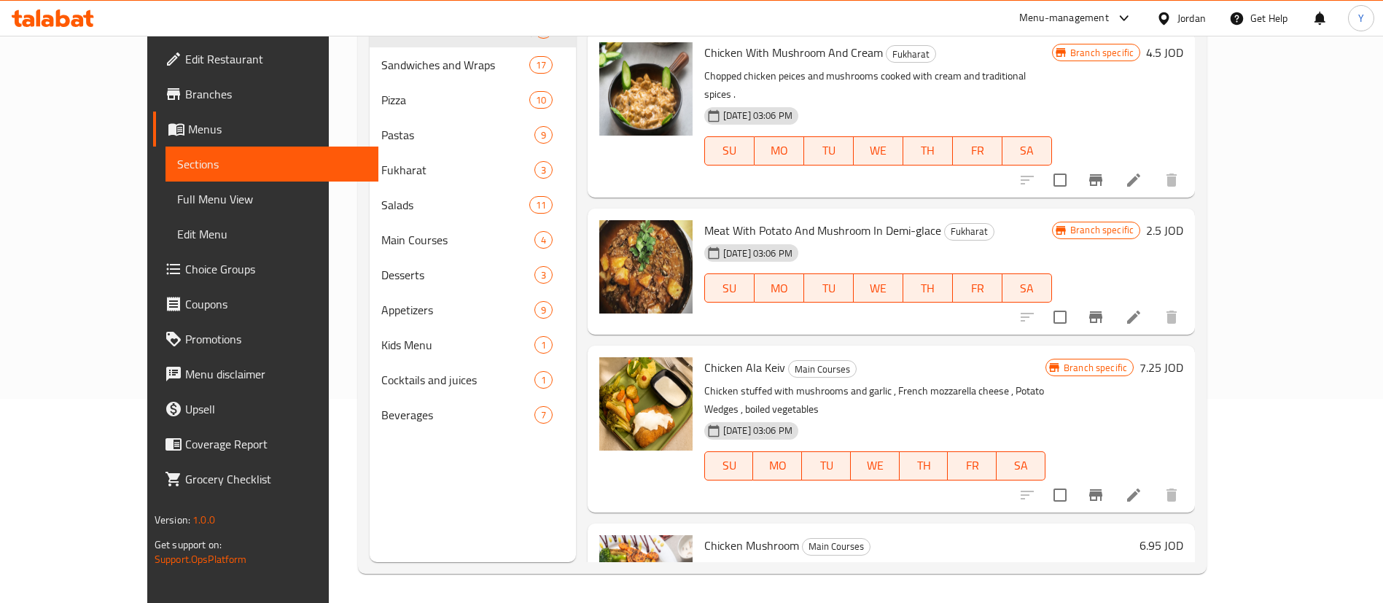
type input "mushr"
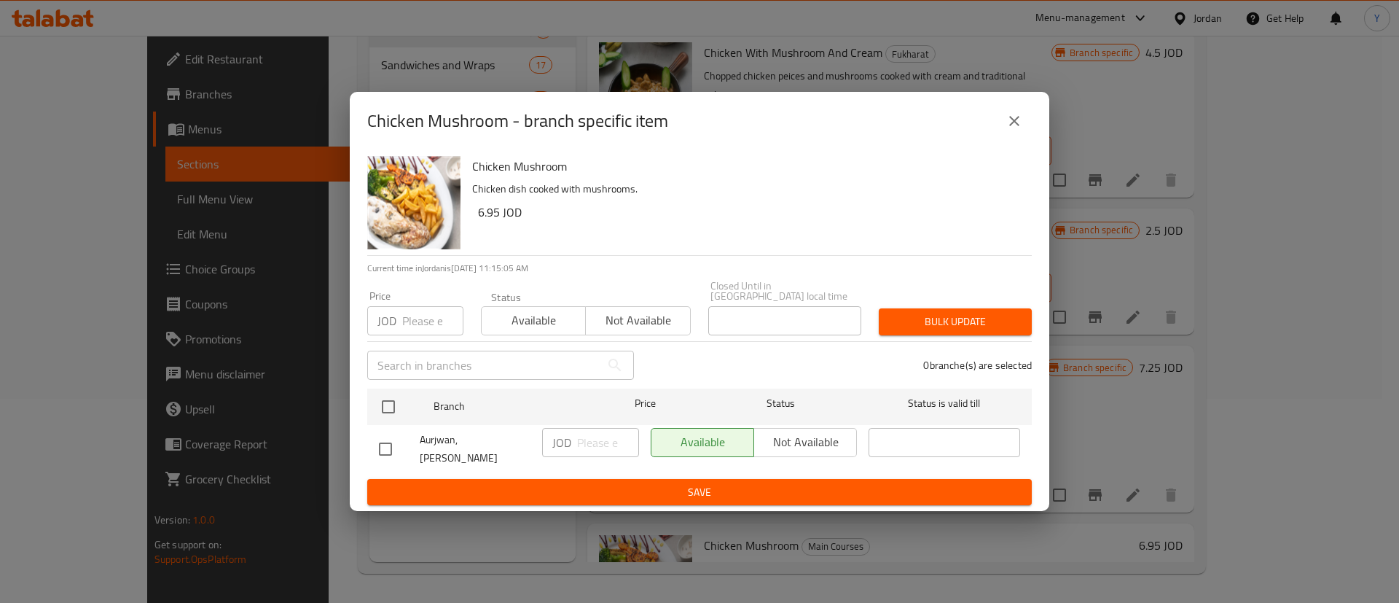
drag, startPoint x: 390, startPoint y: 447, endPoint x: 539, endPoint y: 458, distance: 149.8
click at [395, 447] on input "checkbox" at bounding box center [385, 449] width 31 height 31
checkbox input "true"
click at [574, 457] on div "JOD ​" at bounding box center [590, 442] width 97 height 29
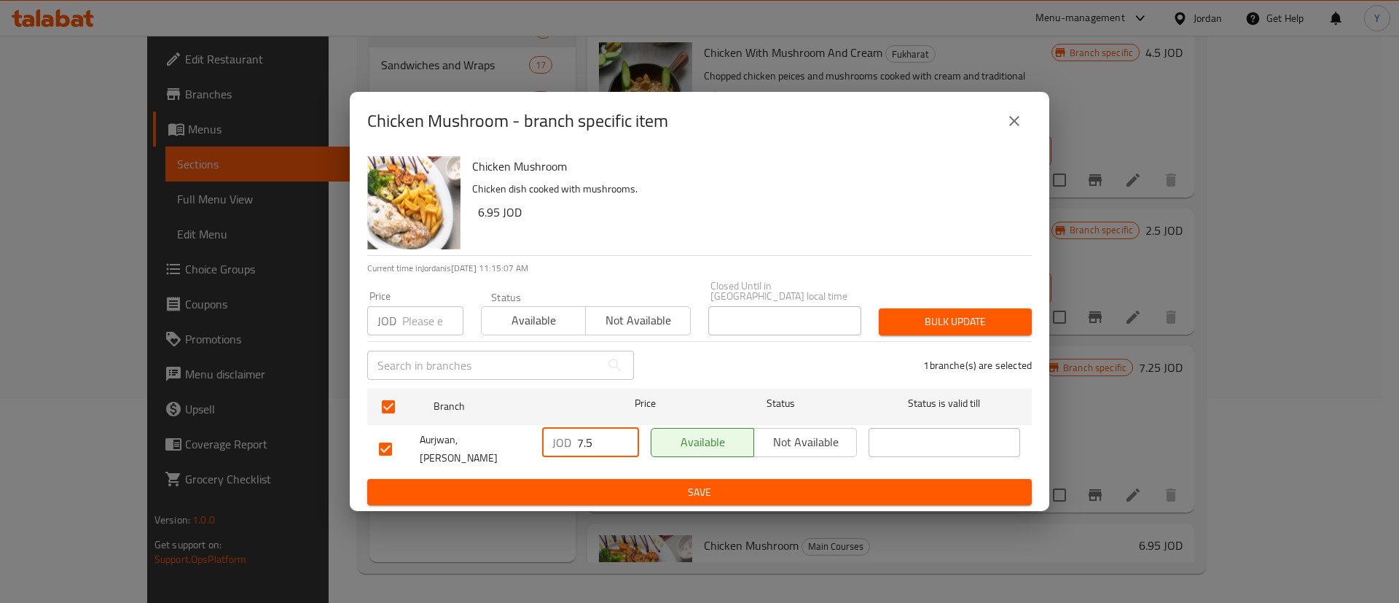
type input "7.5"
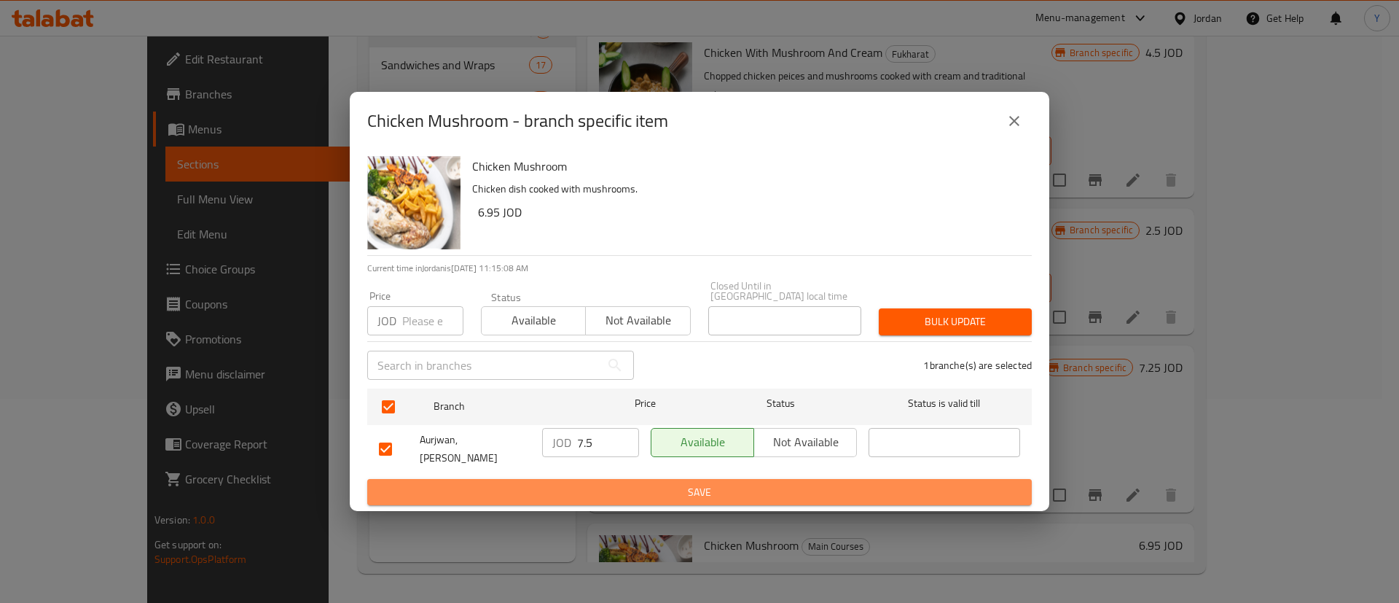
drag, startPoint x: 615, startPoint y: 474, endPoint x: 1090, endPoint y: 563, distance: 483.6
click at [616, 483] on span "Save" at bounding box center [699, 492] width 641 height 18
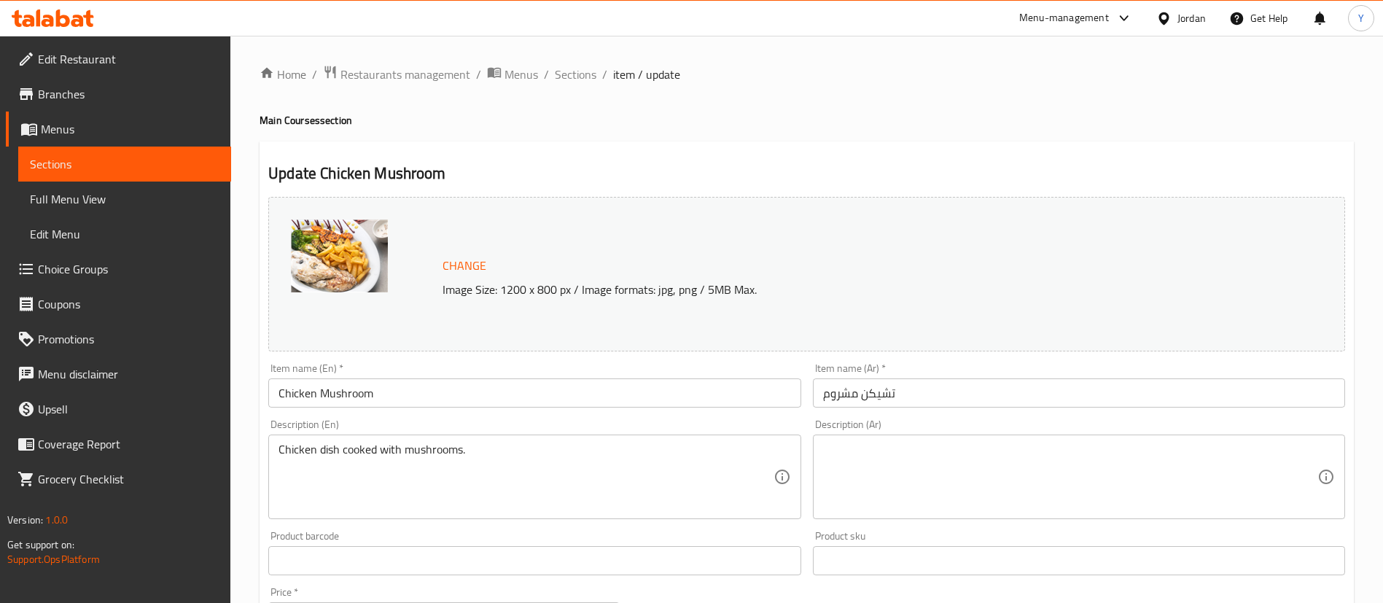
scroll to position [437, 0]
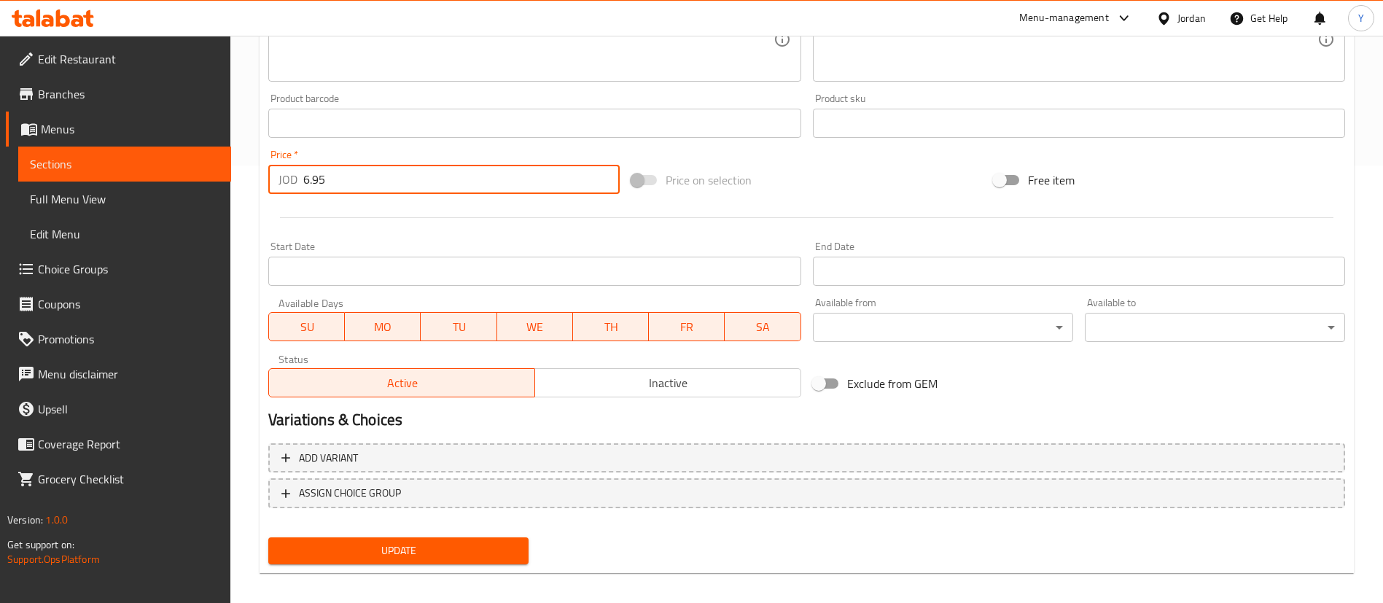
drag, startPoint x: 372, startPoint y: 194, endPoint x: 302, endPoint y: 187, distance: 70.3
click at [279, 192] on div "JOD 6.95 Price *" at bounding box center [443, 179] width 351 height 29
type input "7.5"
click at [404, 544] on span "Update" at bounding box center [398, 551] width 237 height 18
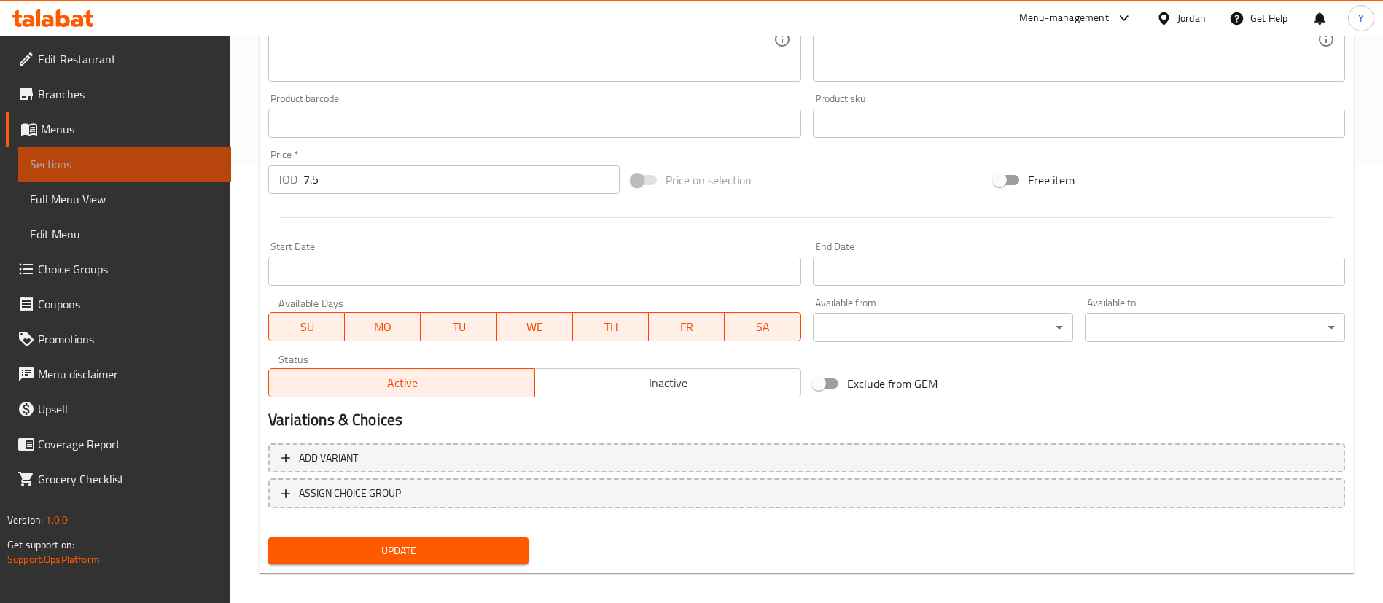
click at [148, 170] on span "Sections" at bounding box center [125, 163] width 190 height 17
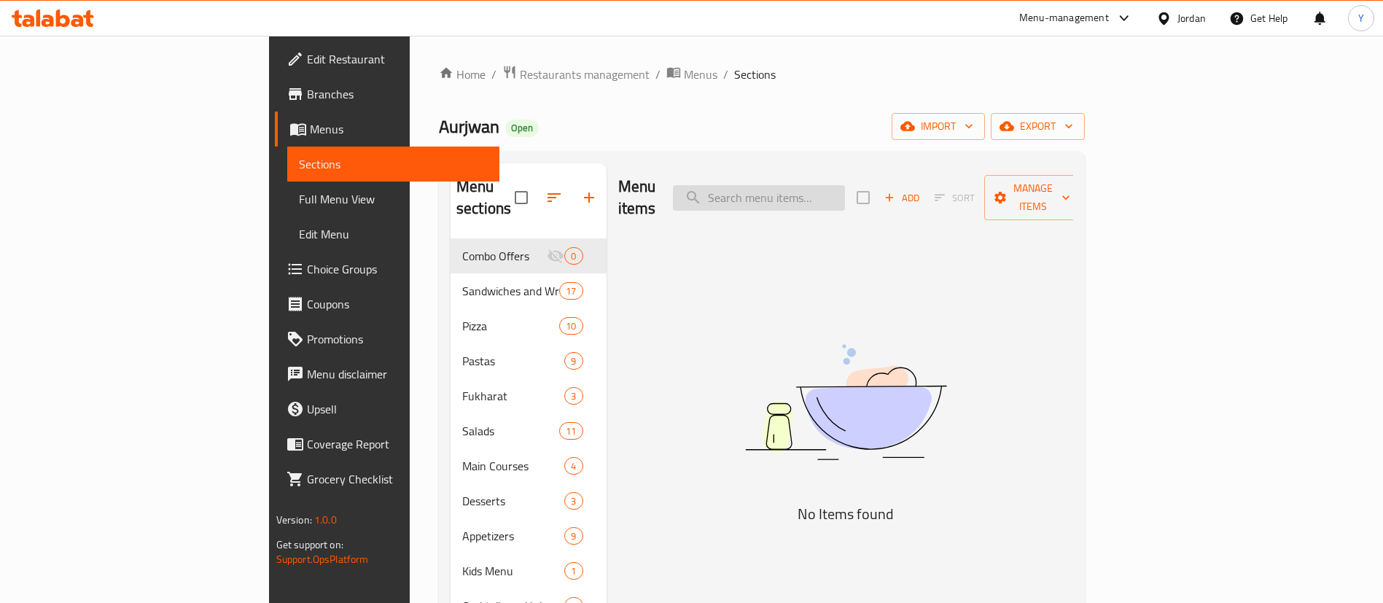
click at [845, 189] on input "search" at bounding box center [759, 198] width 172 height 26
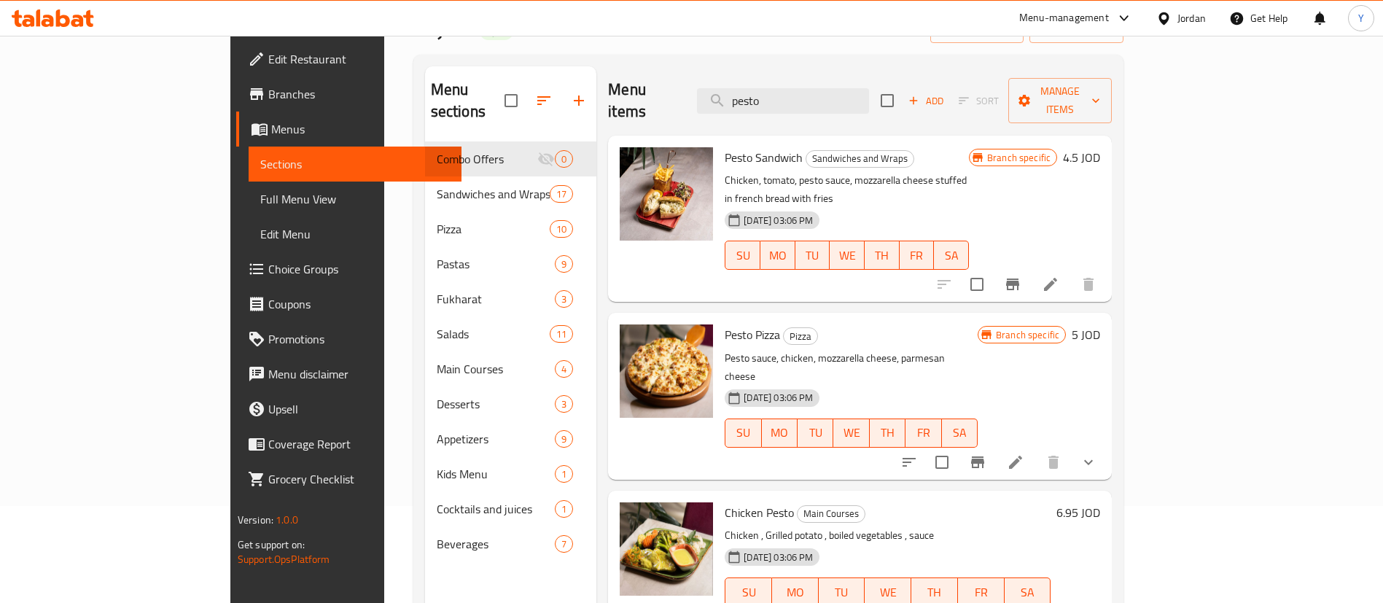
scroll to position [204, 0]
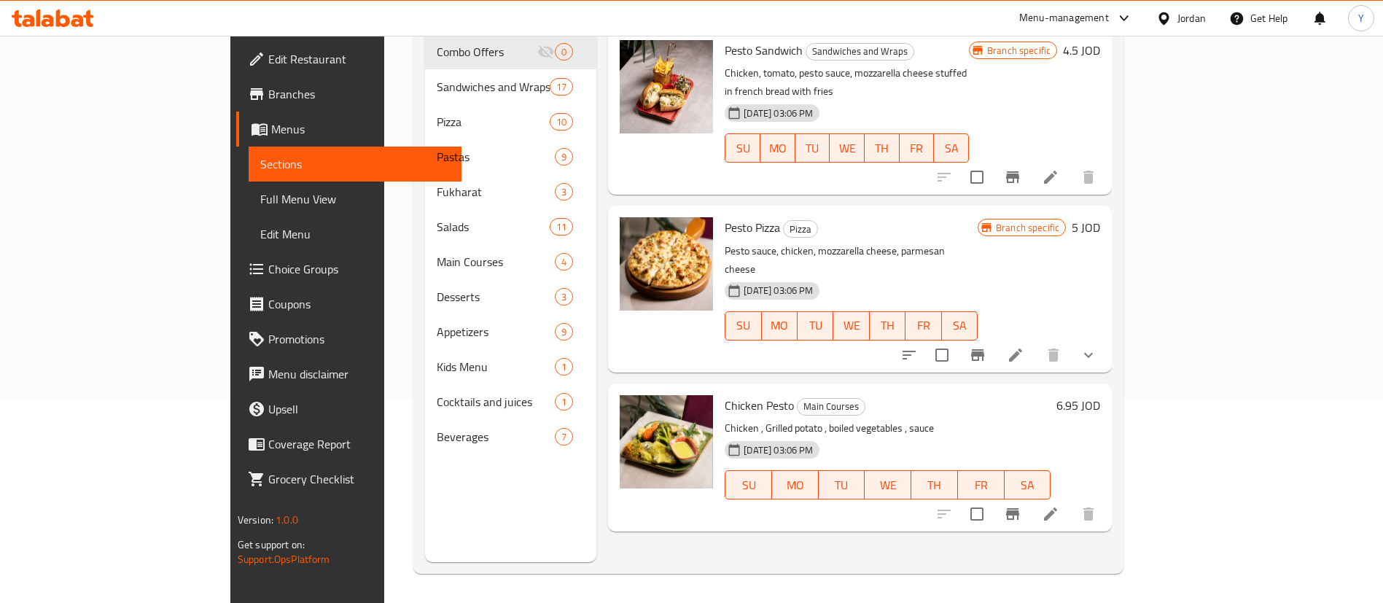
type input "pesto"
click at [1030, 496] on button "Branch-specific-item" at bounding box center [1012, 513] width 35 height 35
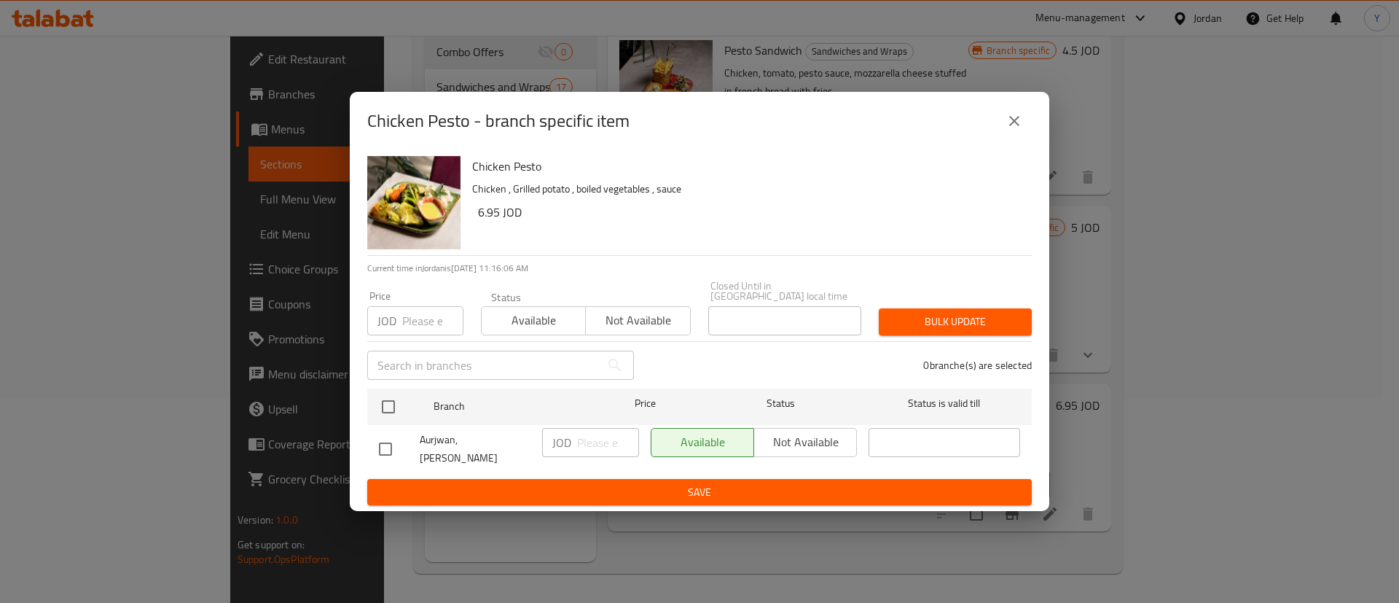
click at [392, 449] on input "checkbox" at bounding box center [385, 449] width 31 height 31
checkbox input "true"
click at [612, 436] on input "number" at bounding box center [608, 442] width 62 height 29
type input "7.5"
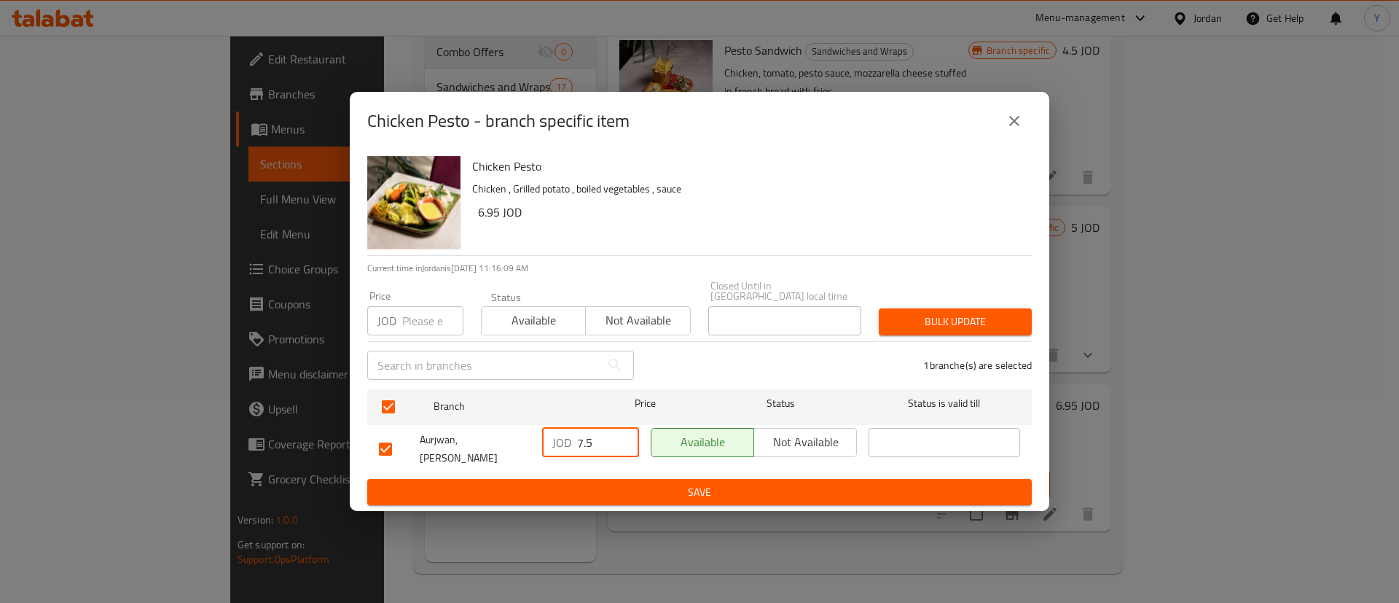
click at [609, 488] on span "Save" at bounding box center [699, 492] width 641 height 18
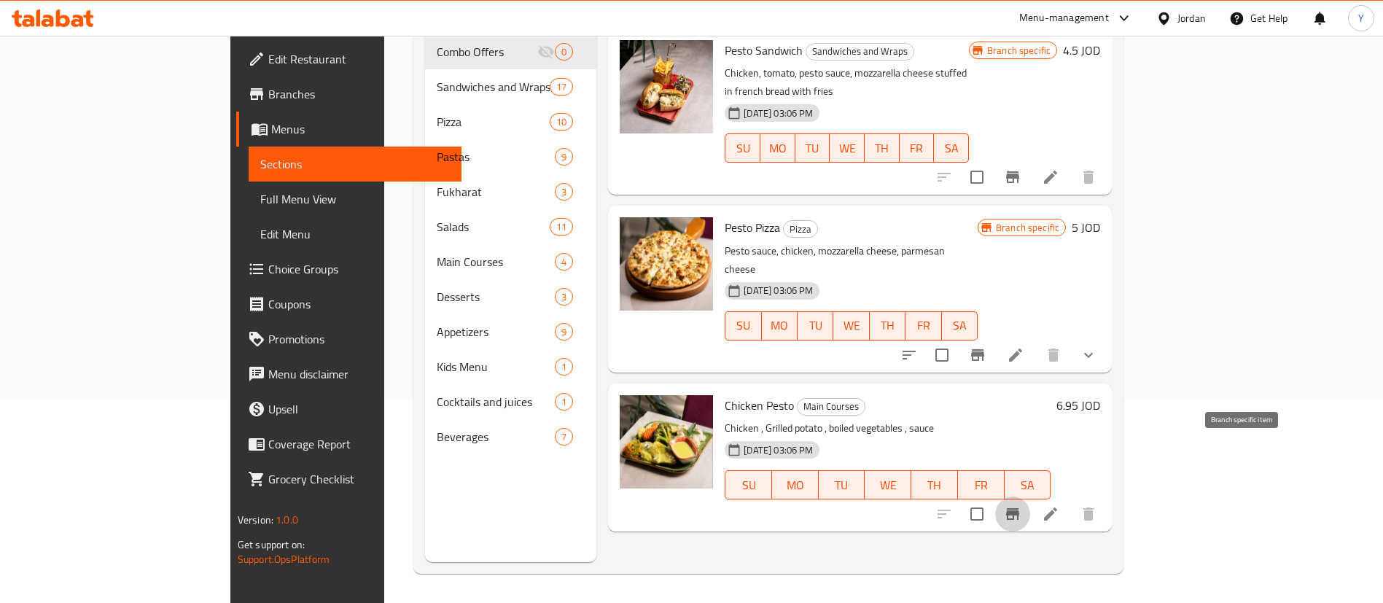
click at [1019, 508] on icon "Branch-specific-item" at bounding box center [1012, 514] width 13 height 12
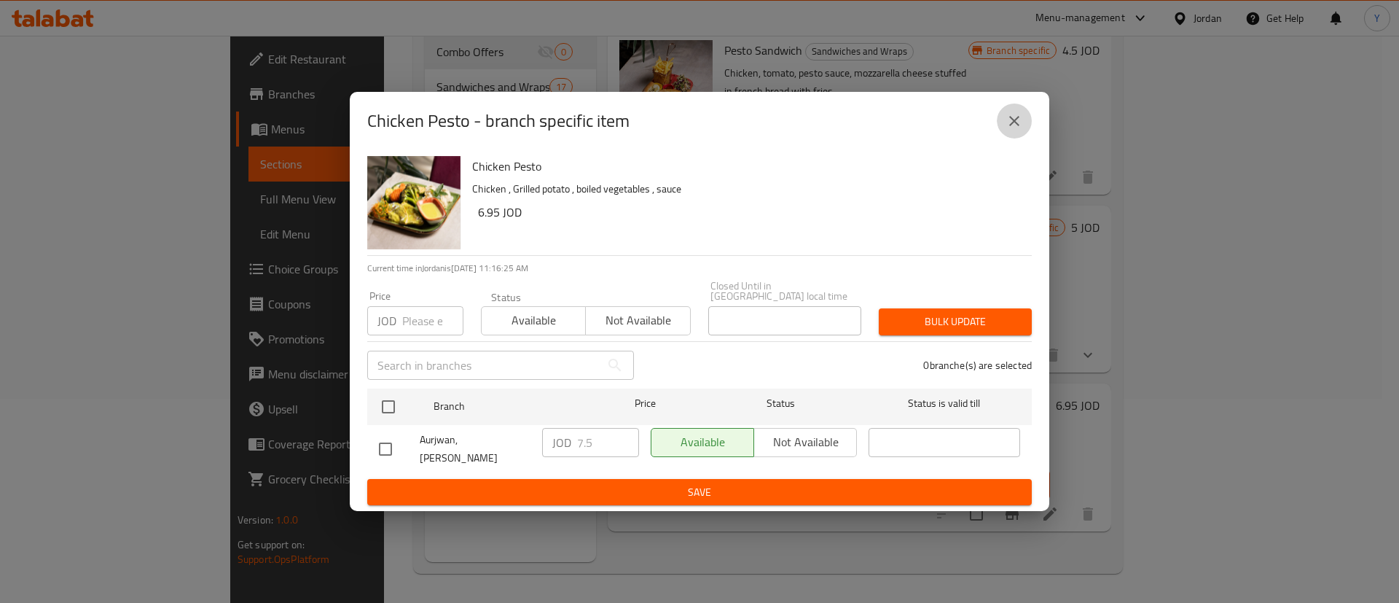
click at [999, 130] on button "close" at bounding box center [1014, 121] width 35 height 35
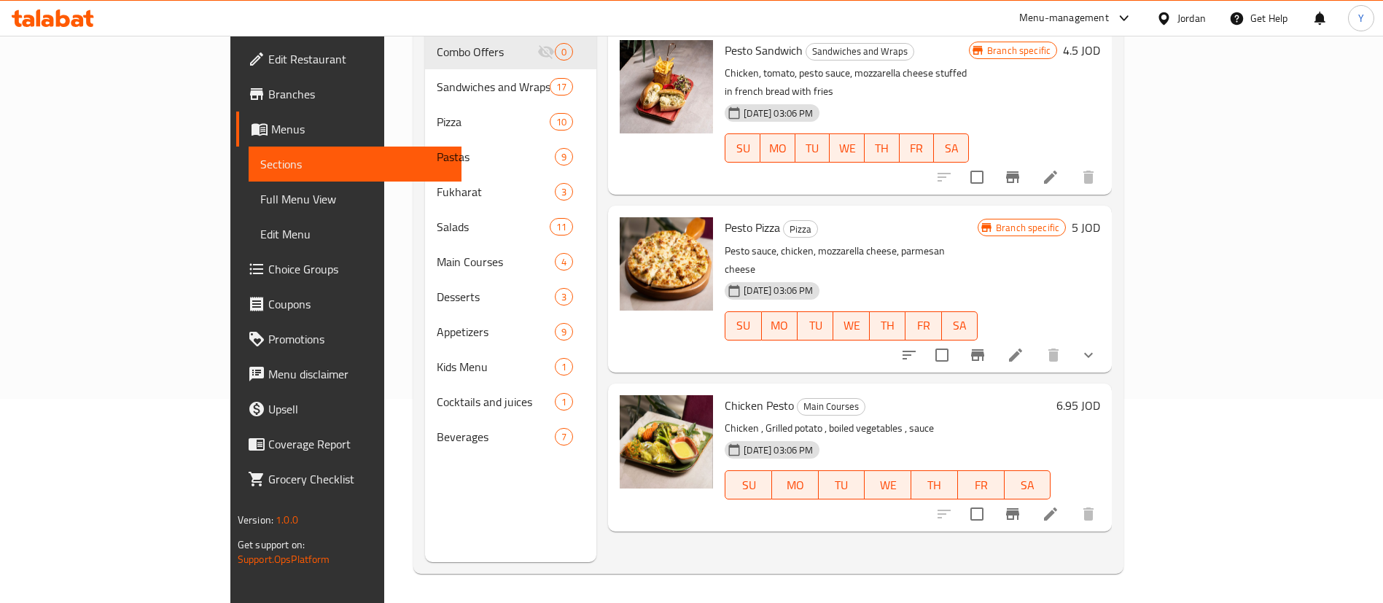
click at [1071, 501] on li at bounding box center [1050, 514] width 41 height 26
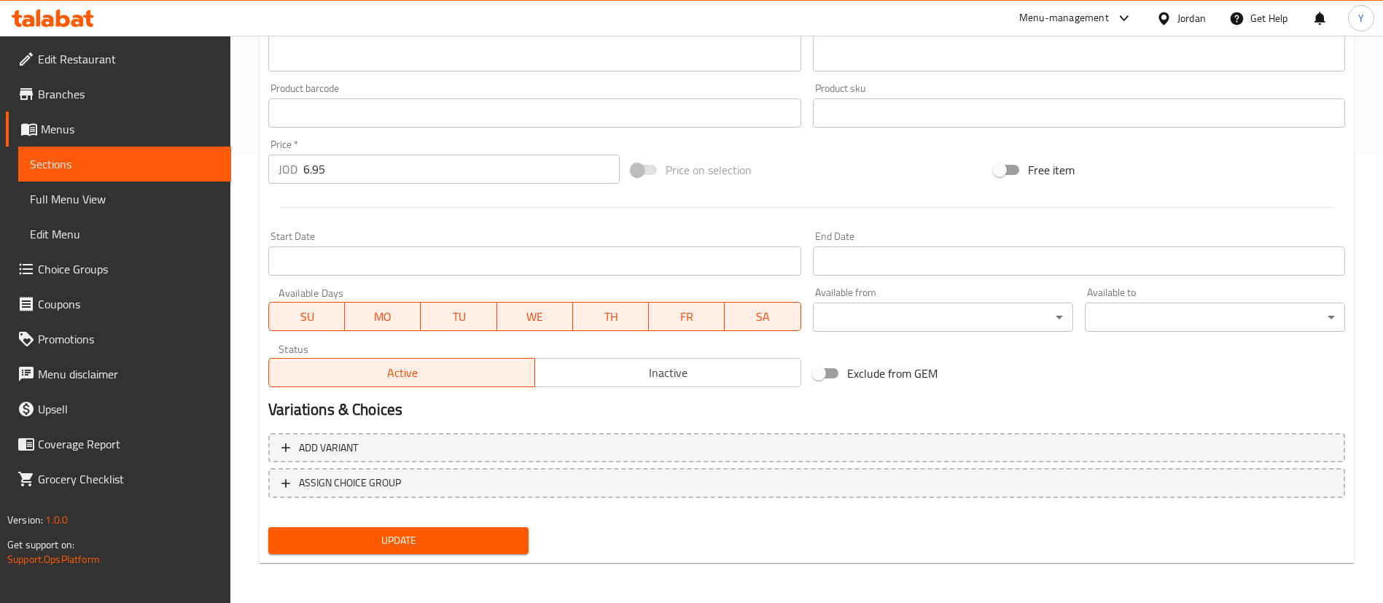
scroll to position [448, 0]
drag, startPoint x: 342, startPoint y: 173, endPoint x: 117, endPoint y: 148, distance: 226.6
click at [133, 156] on div "Edit Restaurant Branches Menus Sections Full Menu View Edit Menu Choice Groups …" at bounding box center [691, 94] width 1383 height 1015
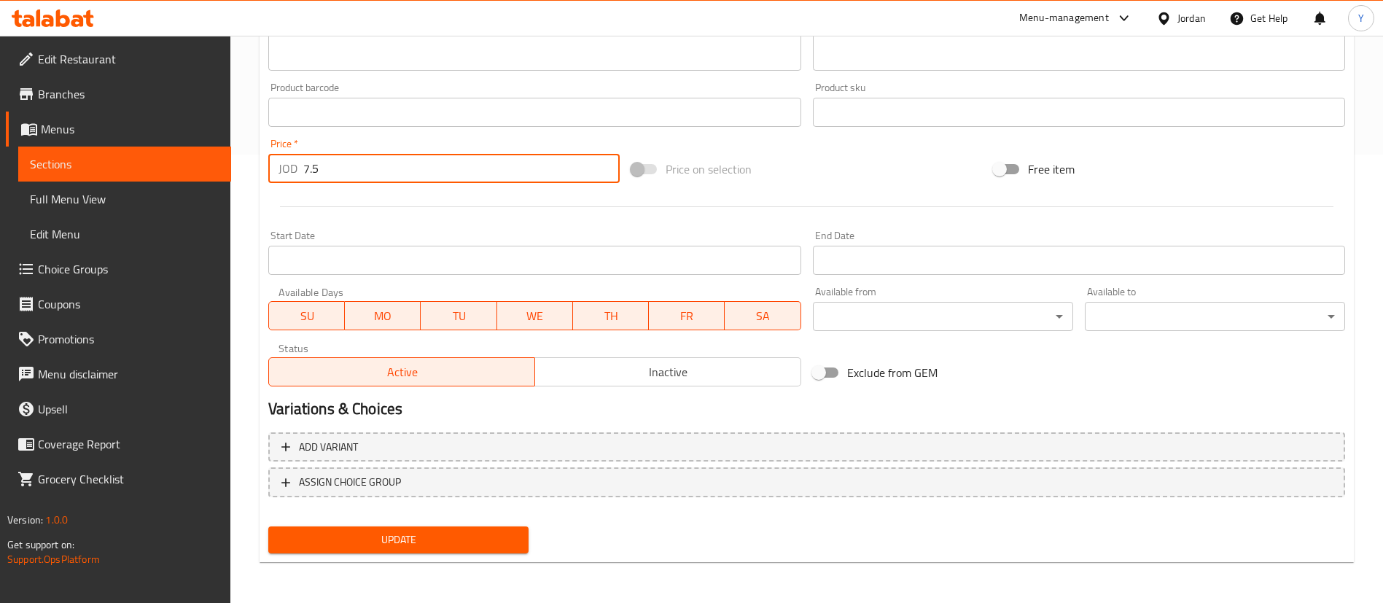
type input "7.5"
click at [356, 539] on span "Update" at bounding box center [398, 540] width 237 height 18
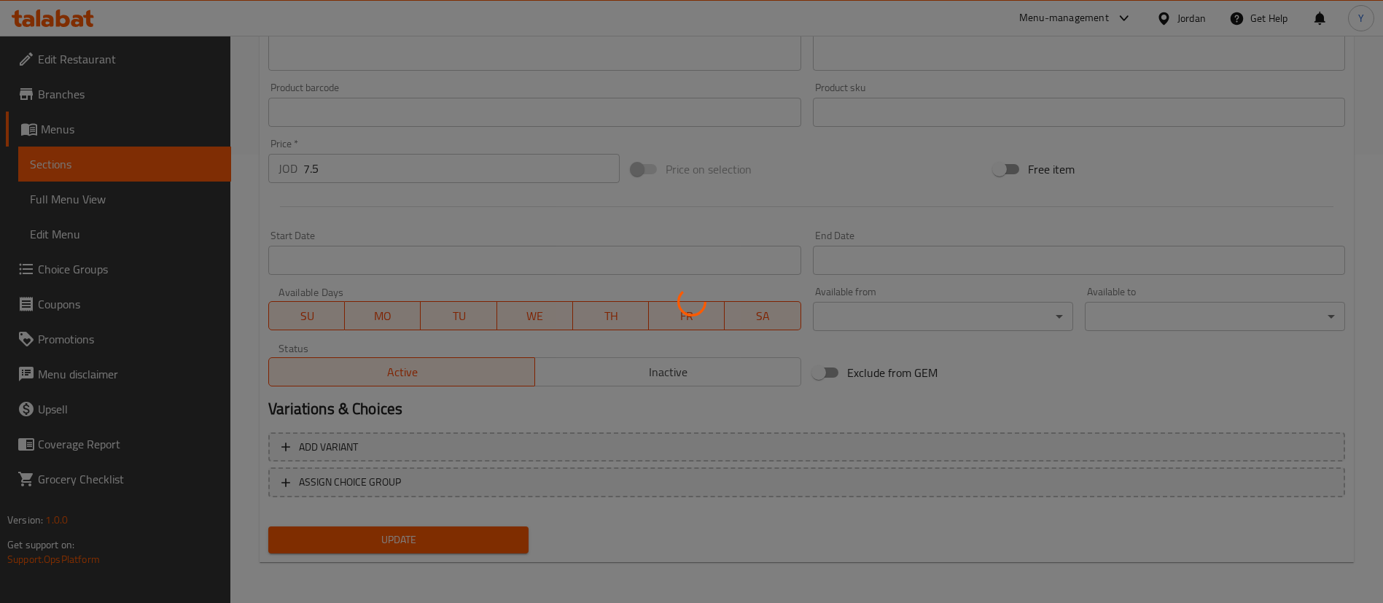
click at [357, 539] on div at bounding box center [691, 301] width 1383 height 603
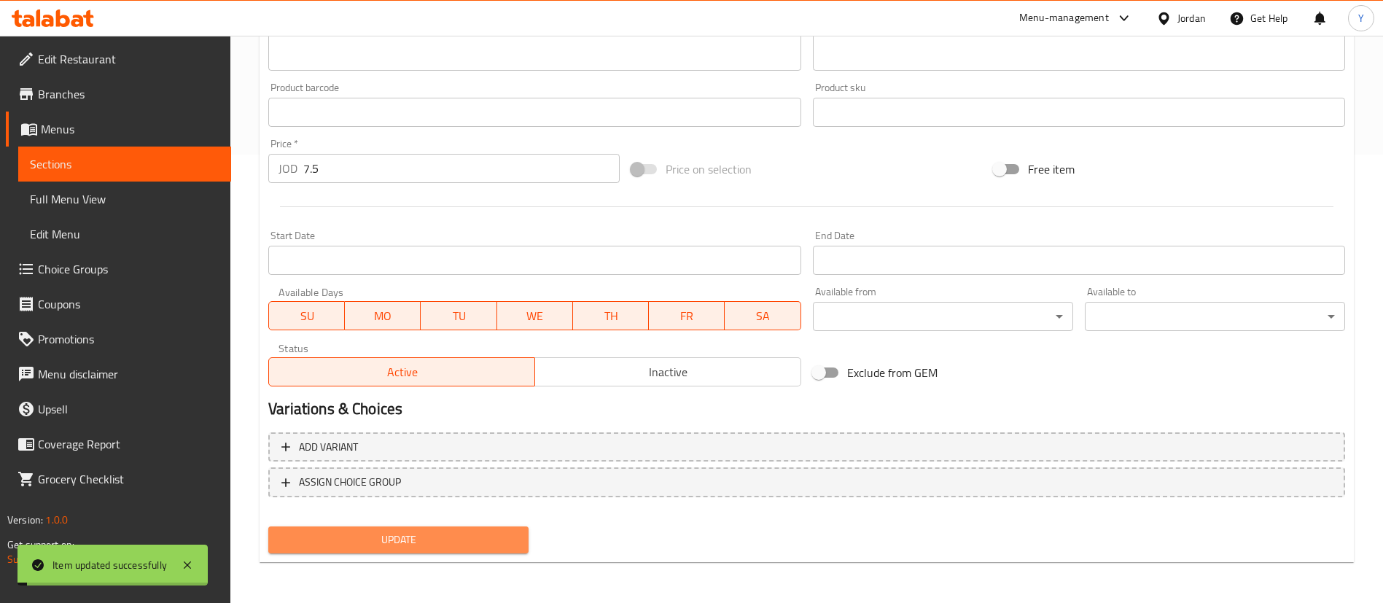
click at [361, 538] on span "Update" at bounding box center [398, 540] width 237 height 18
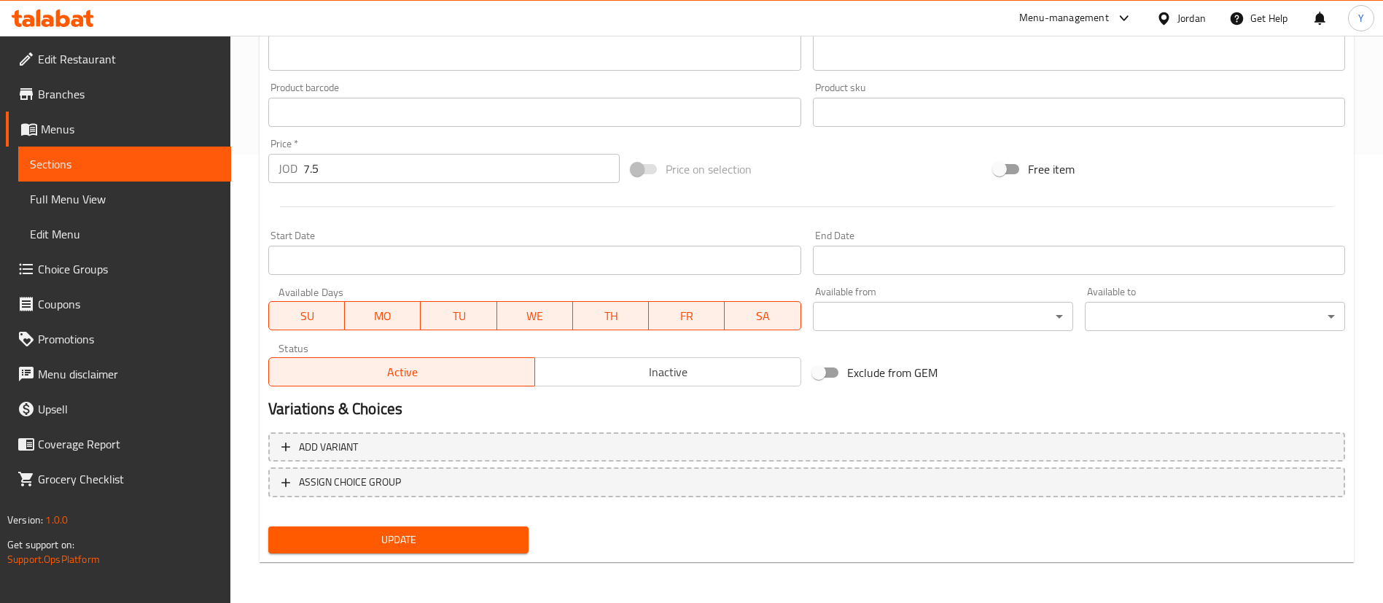
click at [474, 544] on span "Update" at bounding box center [398, 540] width 237 height 18
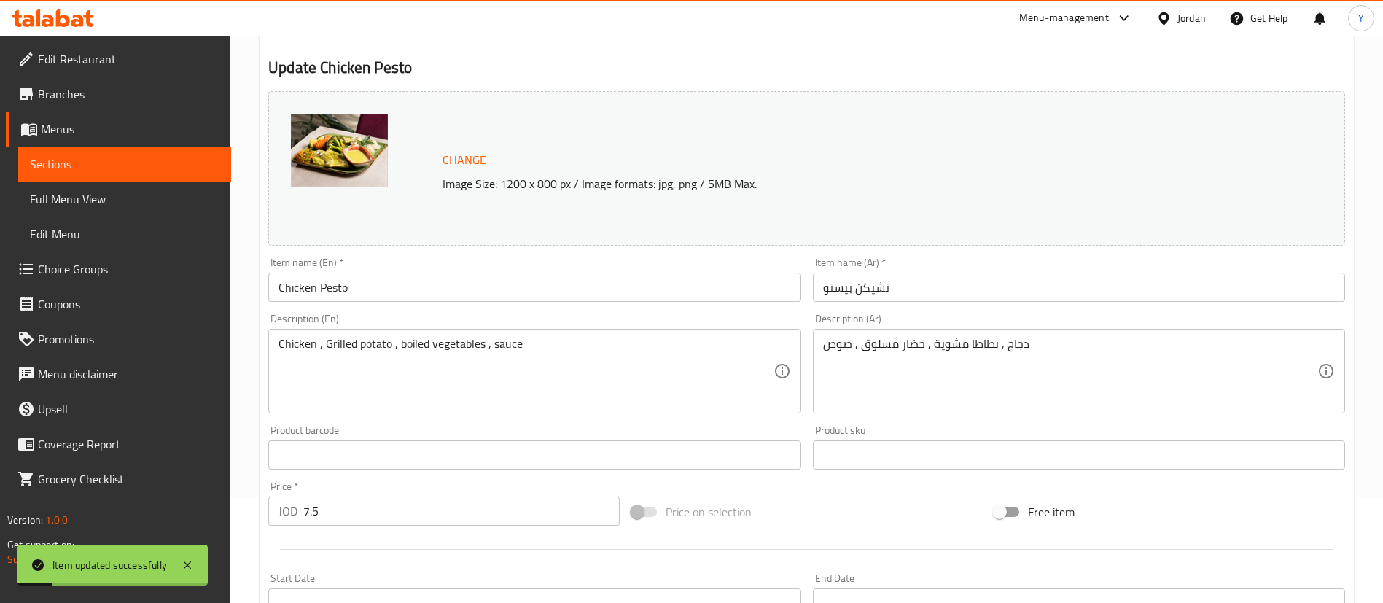
scroll to position [0, 0]
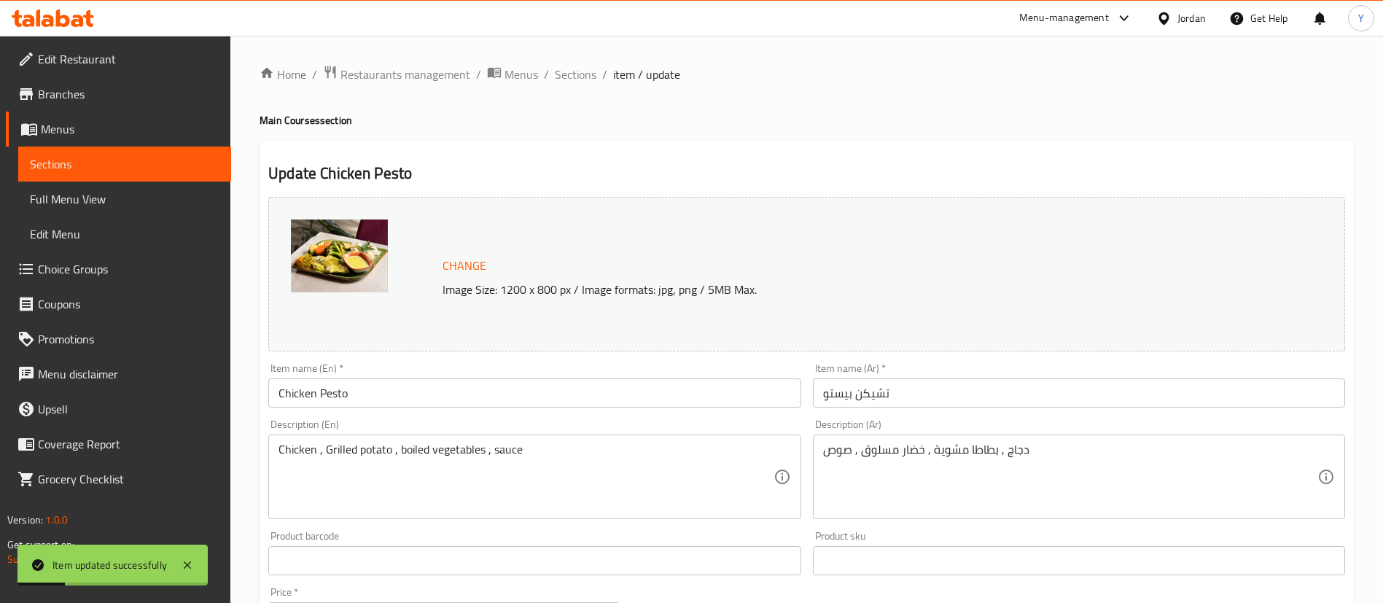
click at [198, 168] on span "Sections" at bounding box center [125, 163] width 190 height 17
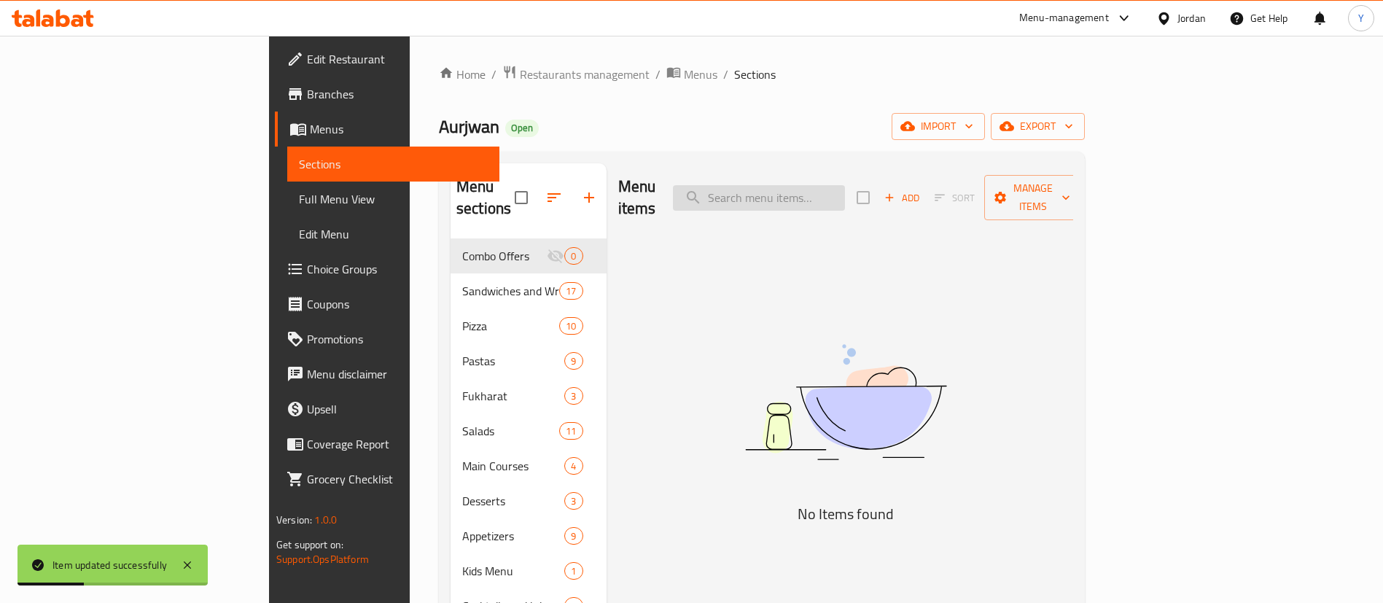
click at [845, 185] on input "search" at bounding box center [759, 198] width 172 height 26
type input "l"
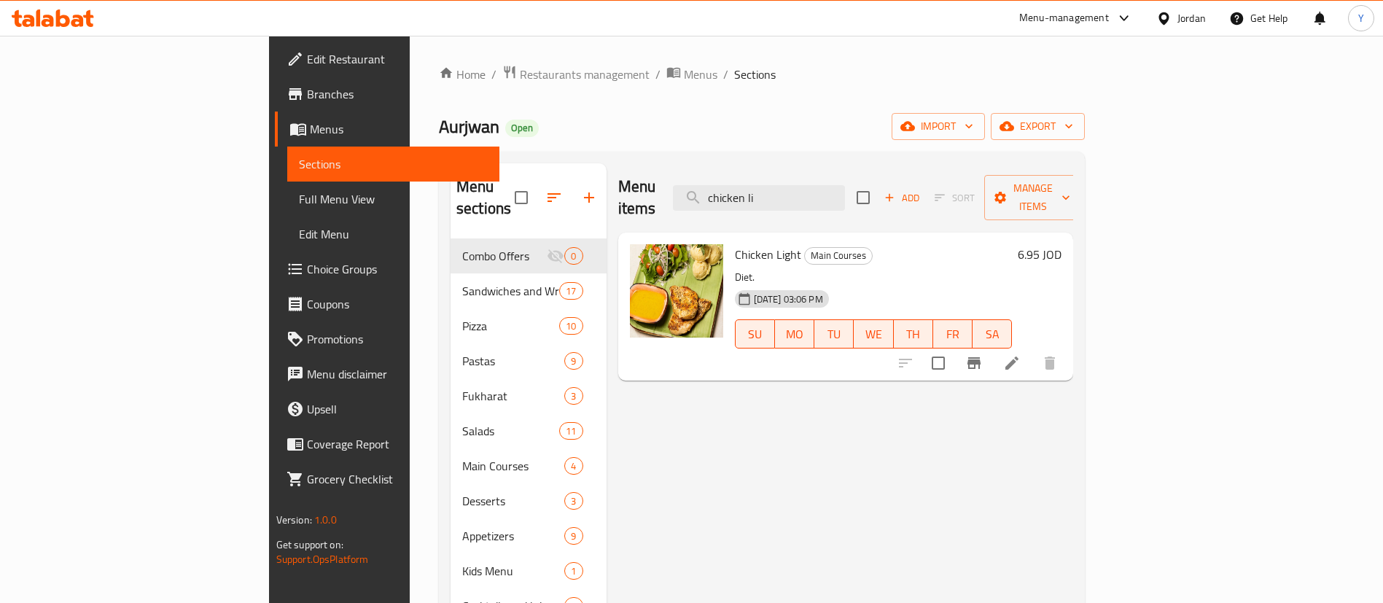
type input "chicken li"
click at [980, 357] on icon "Branch-specific-item" at bounding box center [973, 363] width 13 height 12
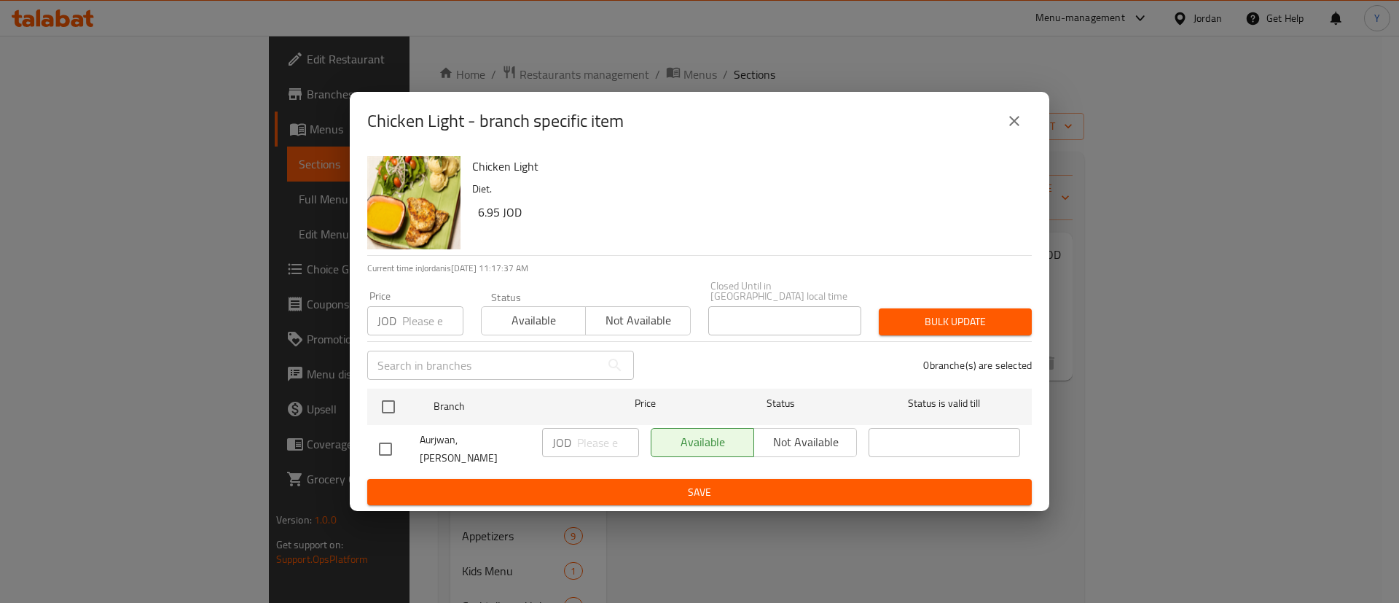
click at [364, 446] on div "Chicken Light Diet. 6.95 JOD Current time in Jordan is 09 Sep 2025 11:17:37 AM …" at bounding box center [700, 331] width 700 height 362
click at [386, 442] on input "checkbox" at bounding box center [385, 449] width 31 height 31
checkbox input "true"
click at [585, 441] on input "number" at bounding box center [608, 442] width 62 height 29
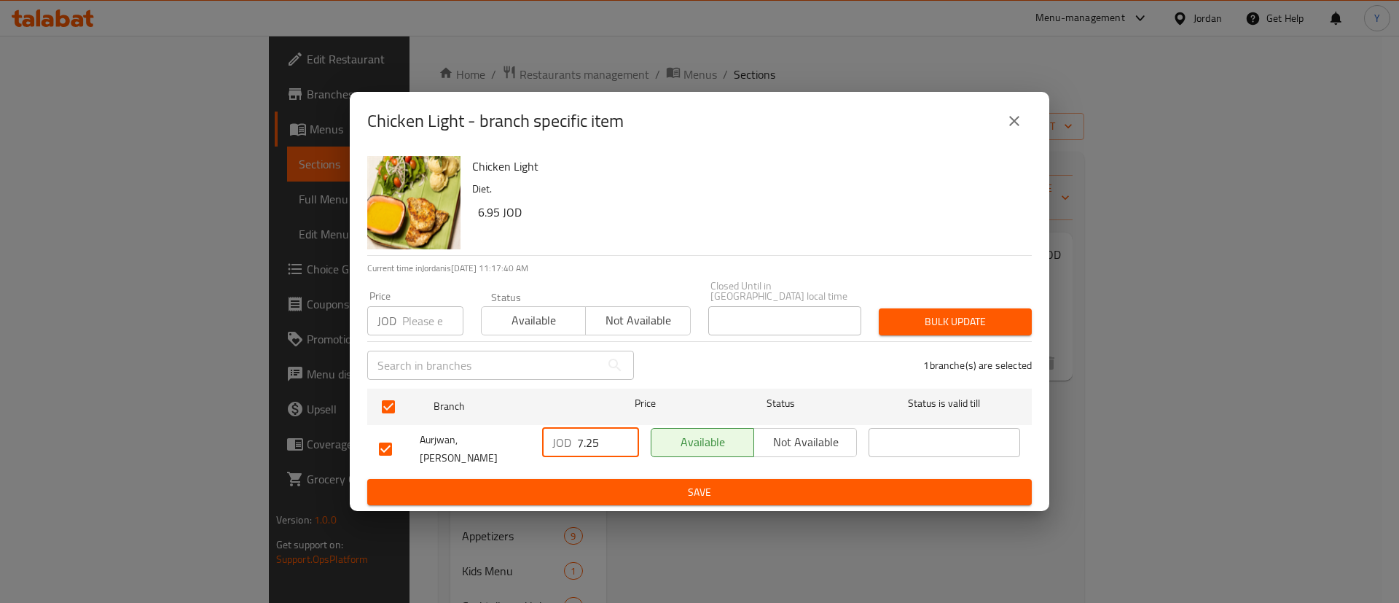
type input "7.25"
click at [652, 483] on span "Save" at bounding box center [699, 492] width 641 height 18
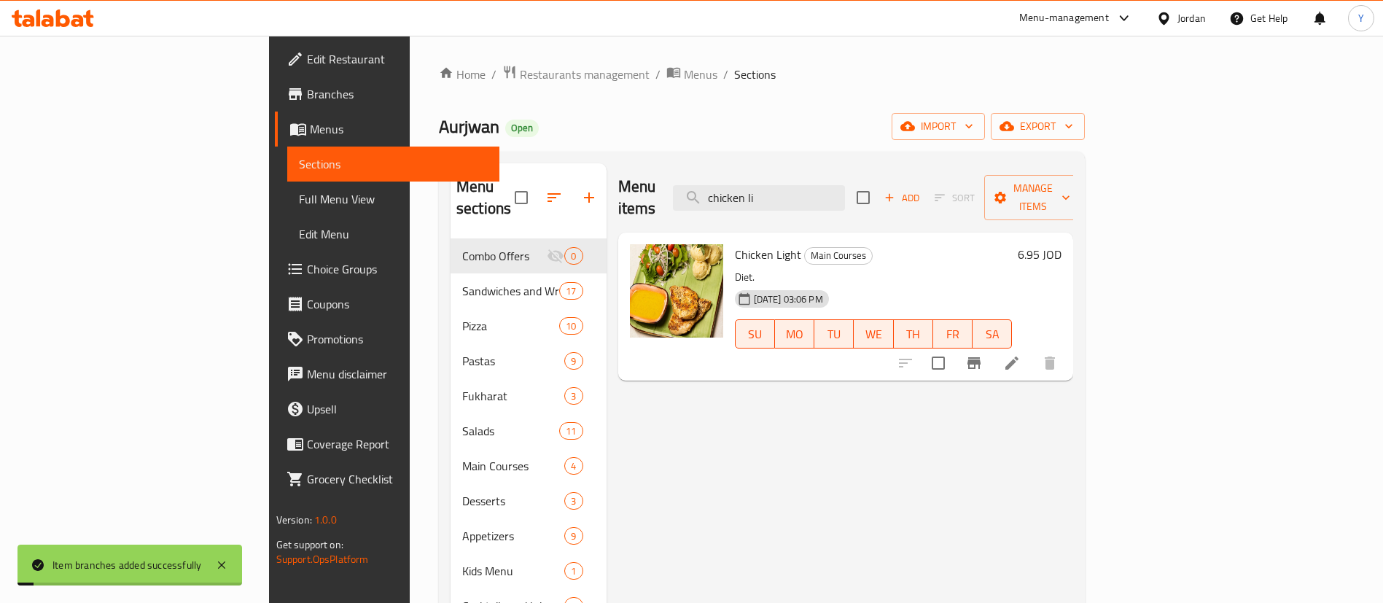
click at [1020, 354] on icon at bounding box center [1011, 362] width 17 height 17
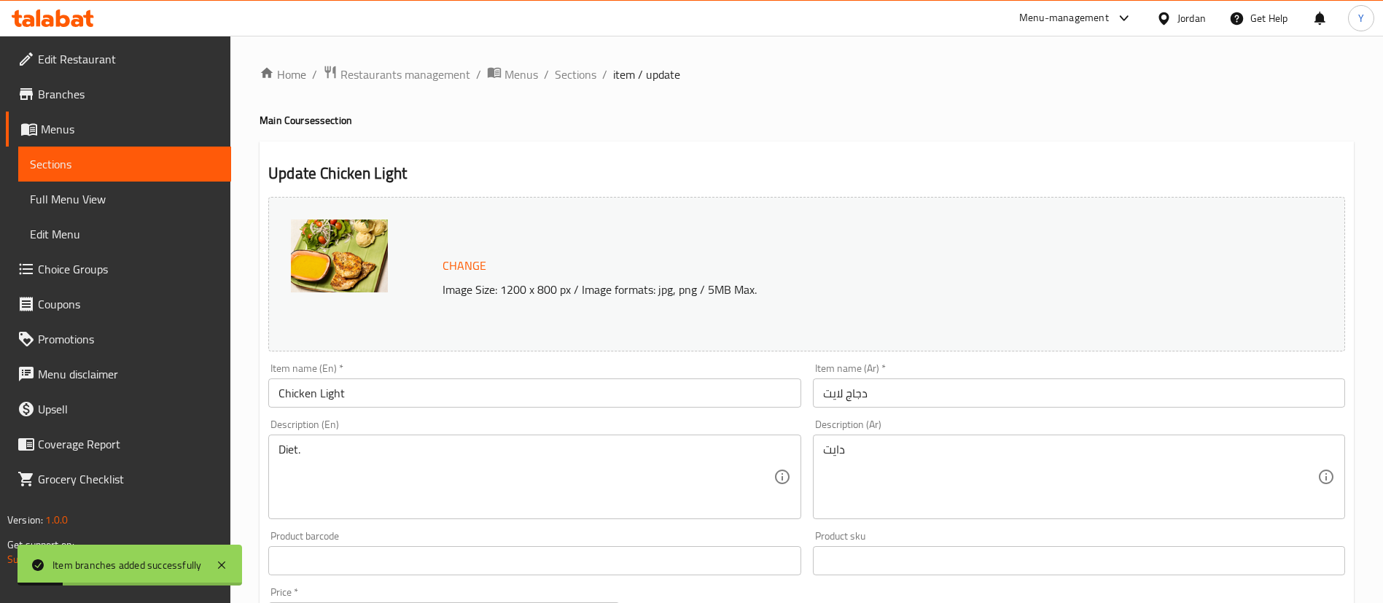
scroll to position [448, 0]
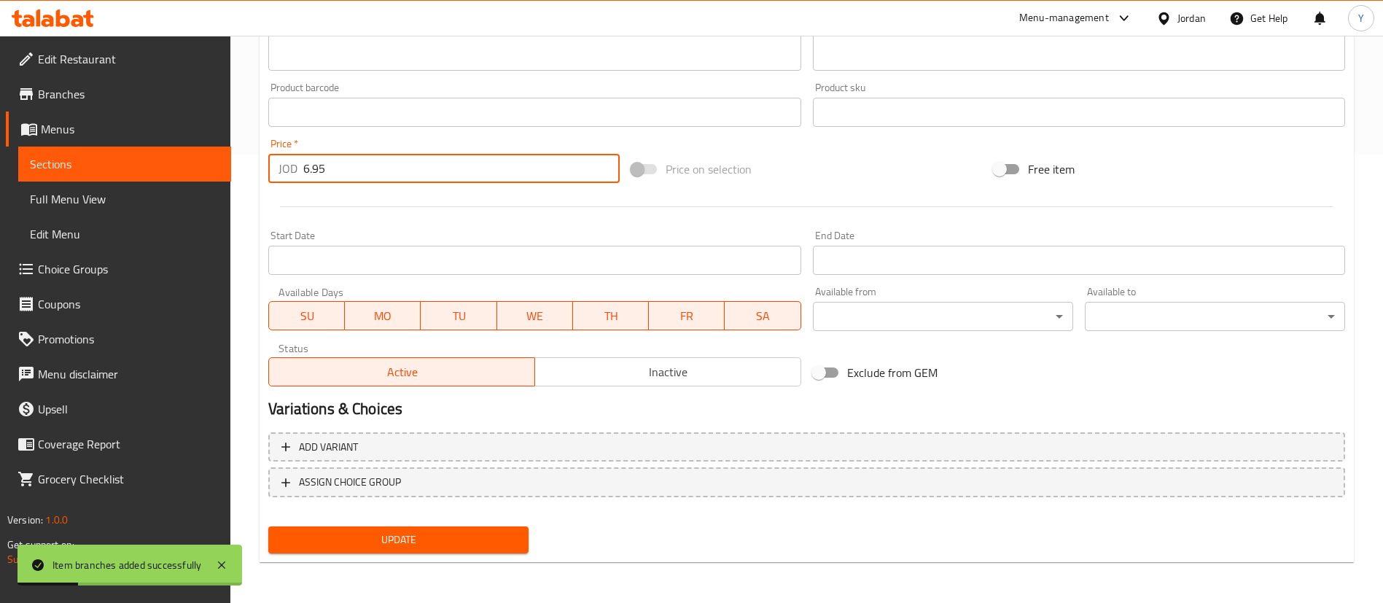
drag, startPoint x: 287, startPoint y: 164, endPoint x: 127, endPoint y: 164, distance: 160.4
click at [127, 164] on div "Edit Restaurant Branches Menus Sections Full Menu View Edit Menu Choice Groups …" at bounding box center [691, 94] width 1383 height 1015
type input "7.25"
click at [359, 534] on span "Update" at bounding box center [398, 540] width 237 height 18
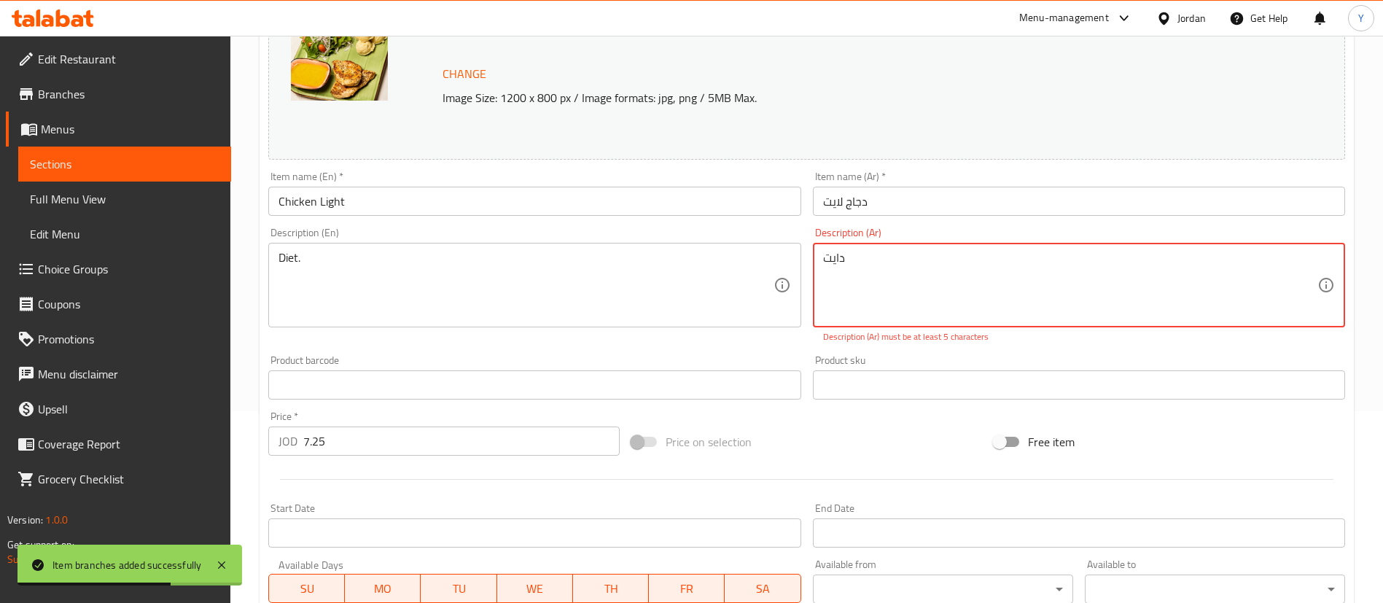
scroll to position [114, 0]
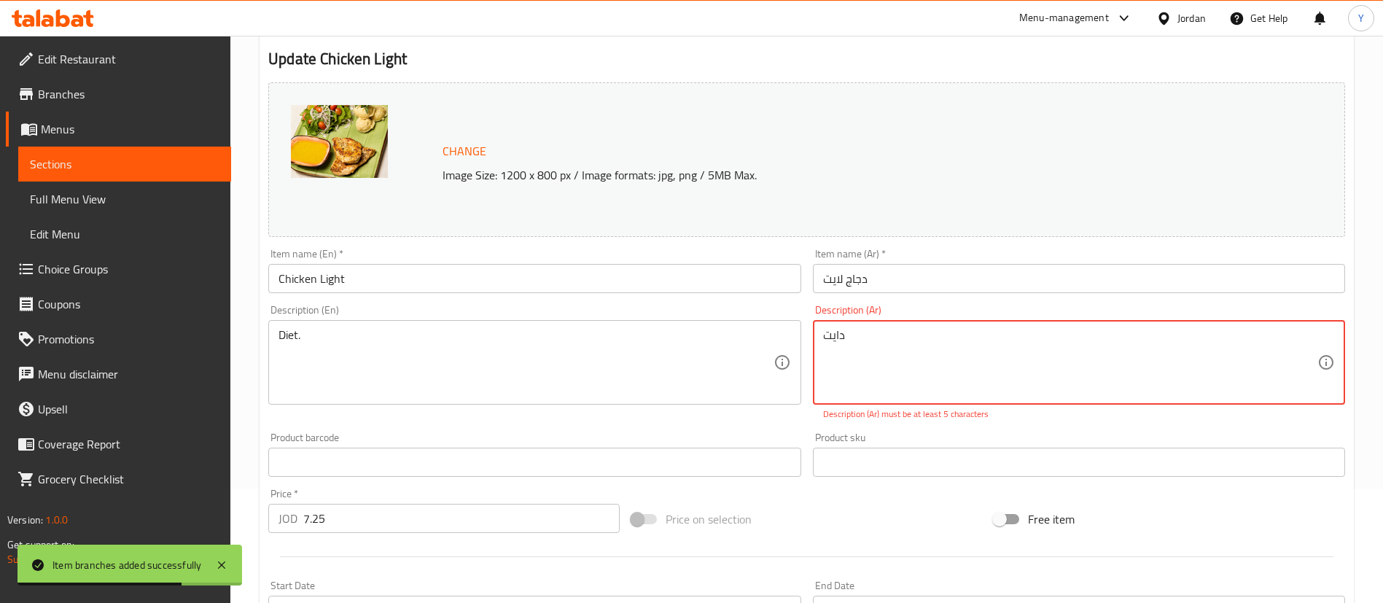
drag, startPoint x: 884, startPoint y: 342, endPoint x: 515, endPoint y: 301, distance: 371.1
click at [521, 302] on div "Change Image Size: 1200 x 800 px / Image formats: jpg, png / 5MB Max. Item name…" at bounding box center [806, 409] width 1088 height 665
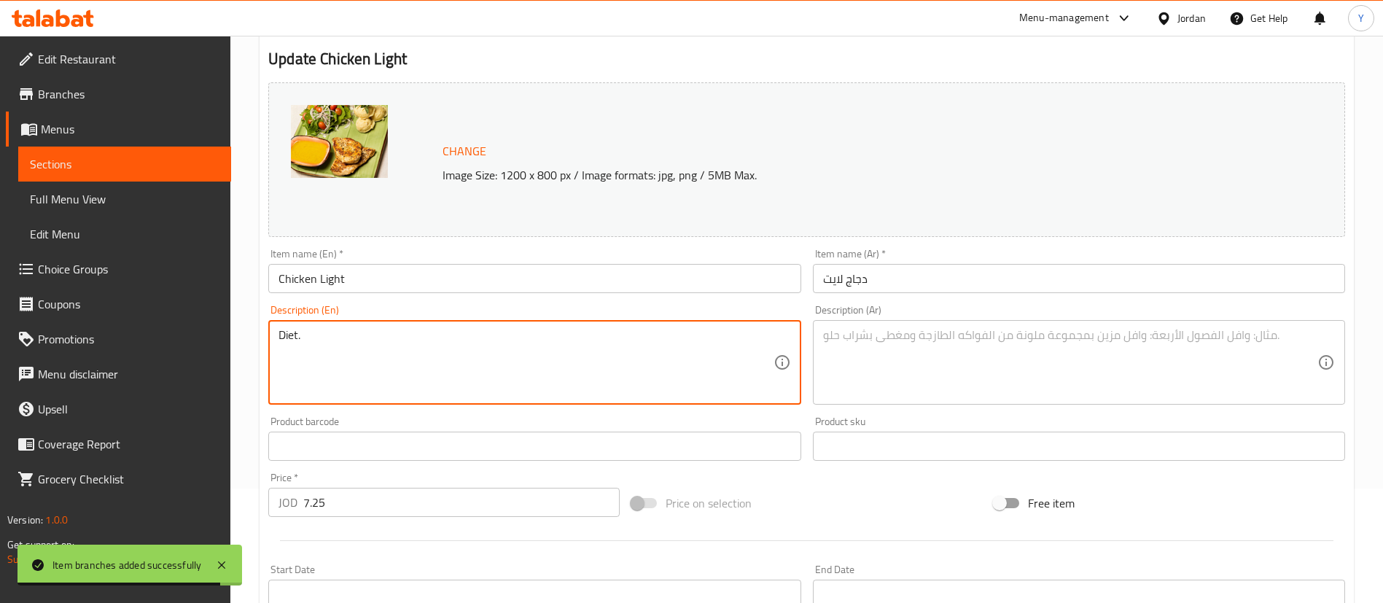
drag, startPoint x: 346, startPoint y: 339, endPoint x: 134, endPoint y: 329, distance: 212.4
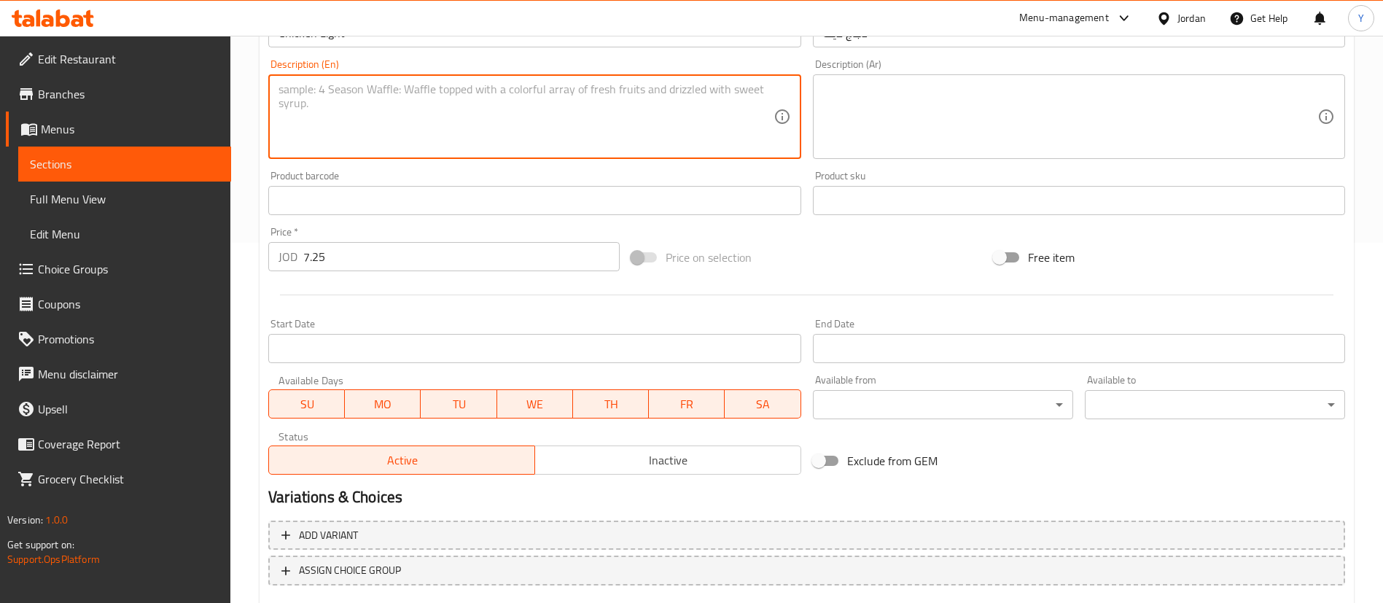
scroll to position [448, 0]
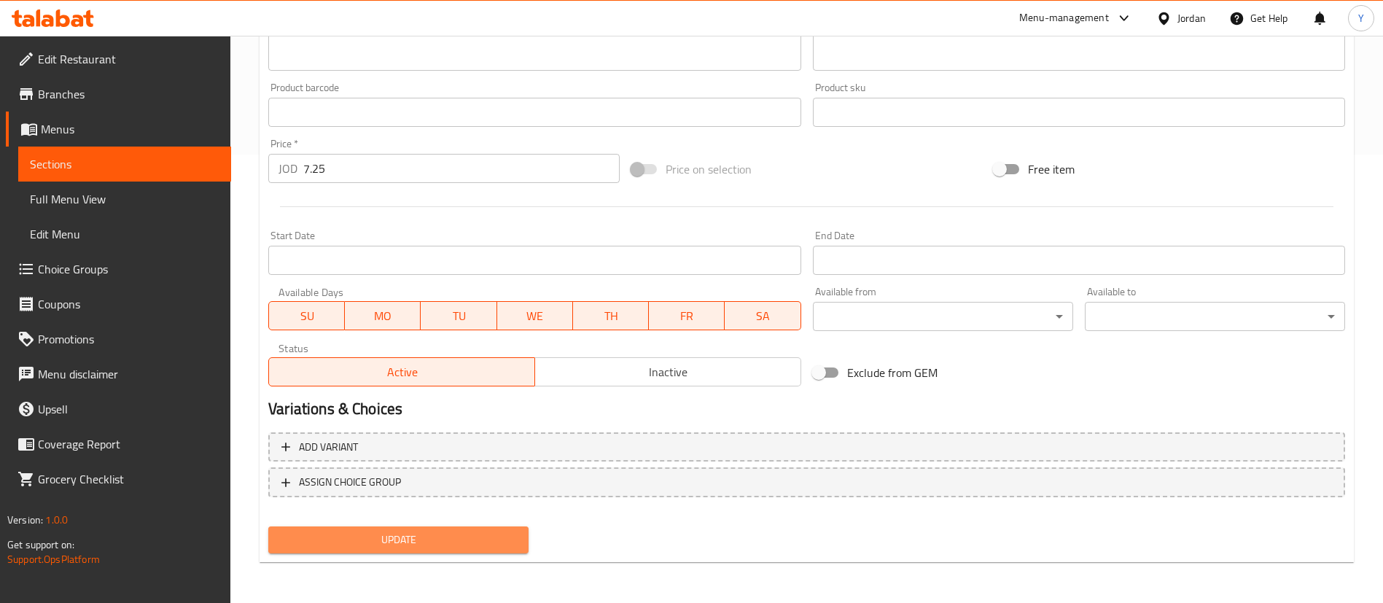
click at [368, 541] on span "Update" at bounding box center [398, 540] width 237 height 18
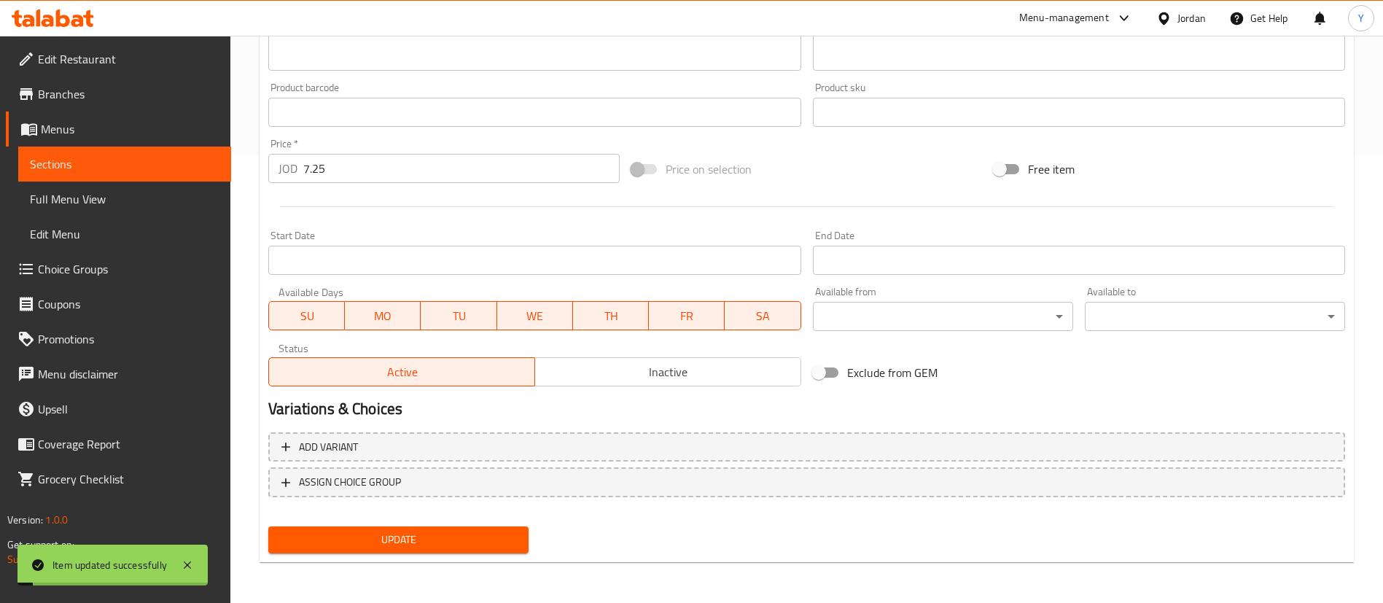
click at [442, 536] on span "Update" at bounding box center [398, 540] width 237 height 18
click at [149, 167] on span "Sections" at bounding box center [125, 163] width 190 height 17
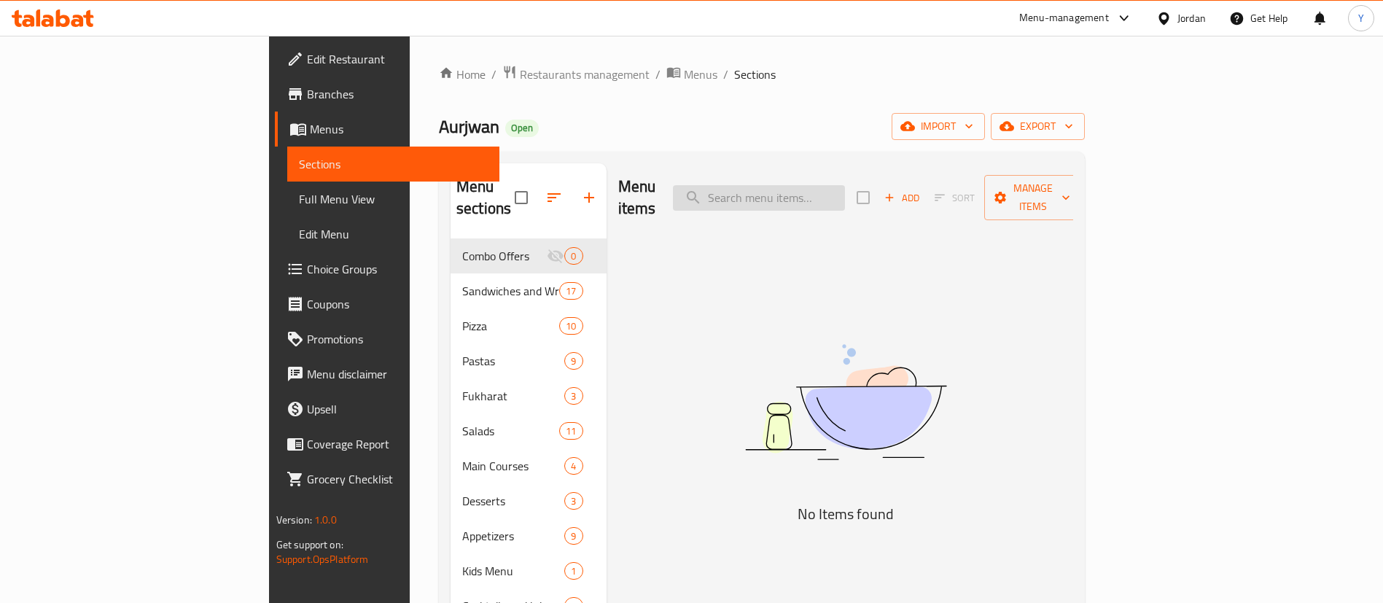
click at [843, 188] on input "search" at bounding box center [759, 198] width 172 height 26
drag, startPoint x: 846, startPoint y: 190, endPoint x: 649, endPoint y: 189, distance: 196.8
click at [651, 189] on div "Menu items tacc Add Sort Manage items" at bounding box center [846, 197] width 456 height 69
type input "t"
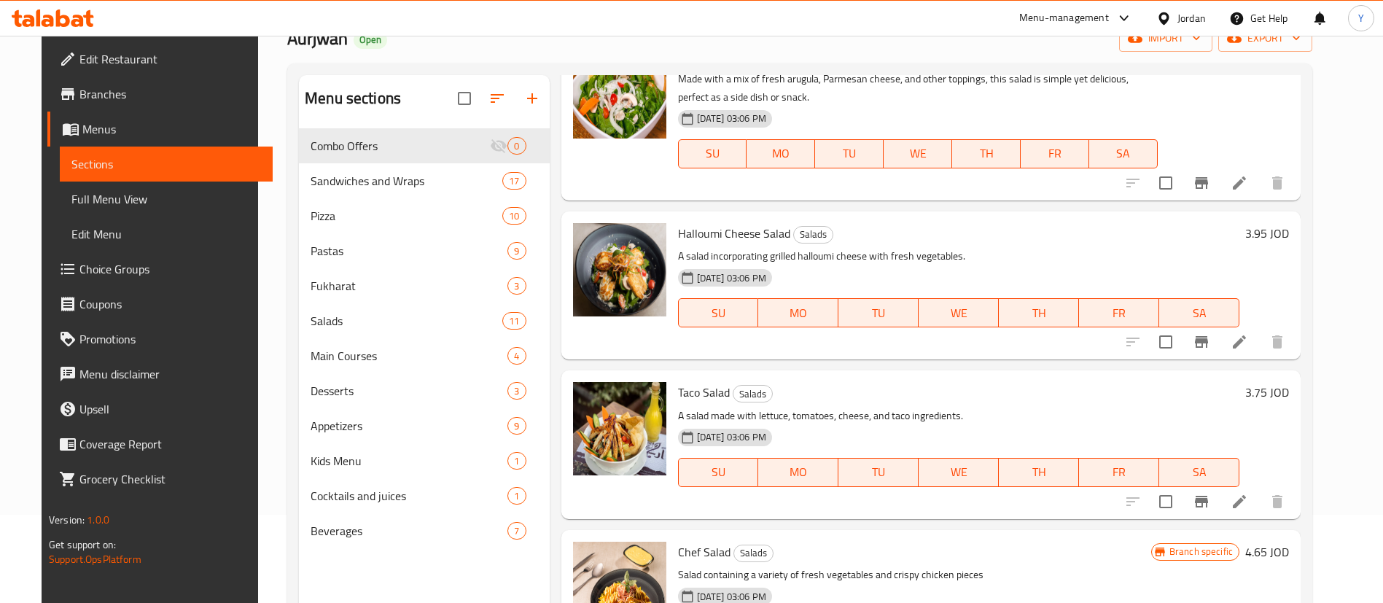
scroll to position [204, 0]
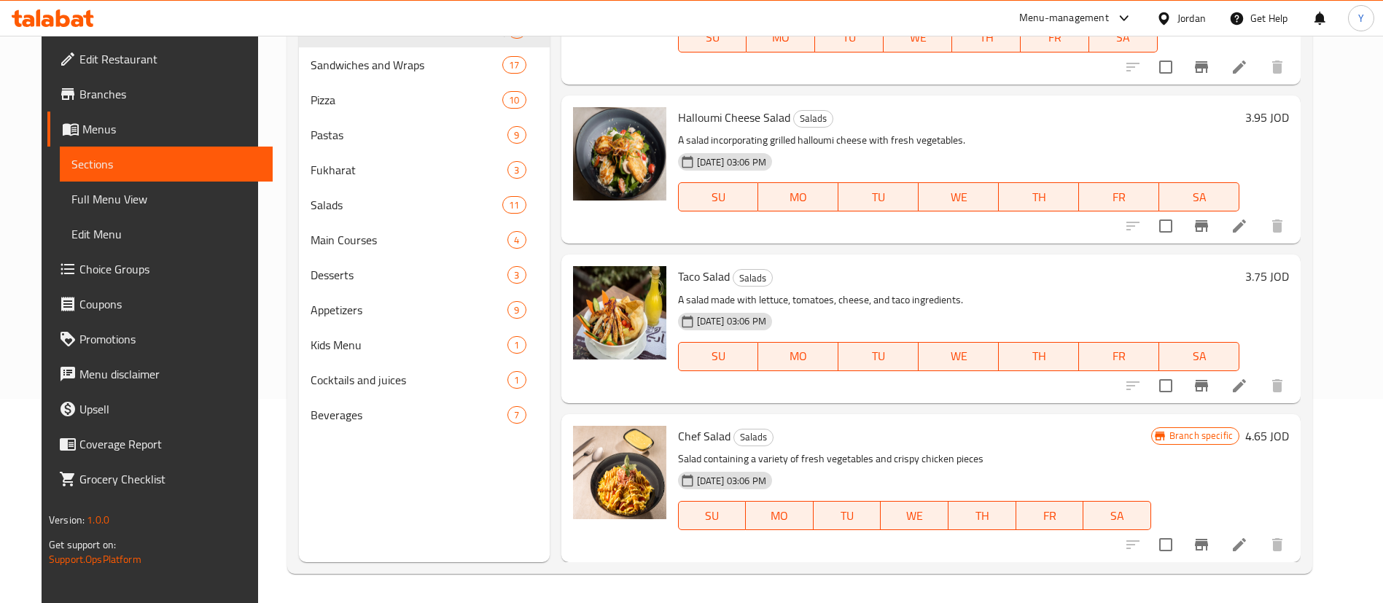
type input "salad"
click at [1210, 389] on icon "Branch-specific-item" at bounding box center [1200, 385] width 17 height 17
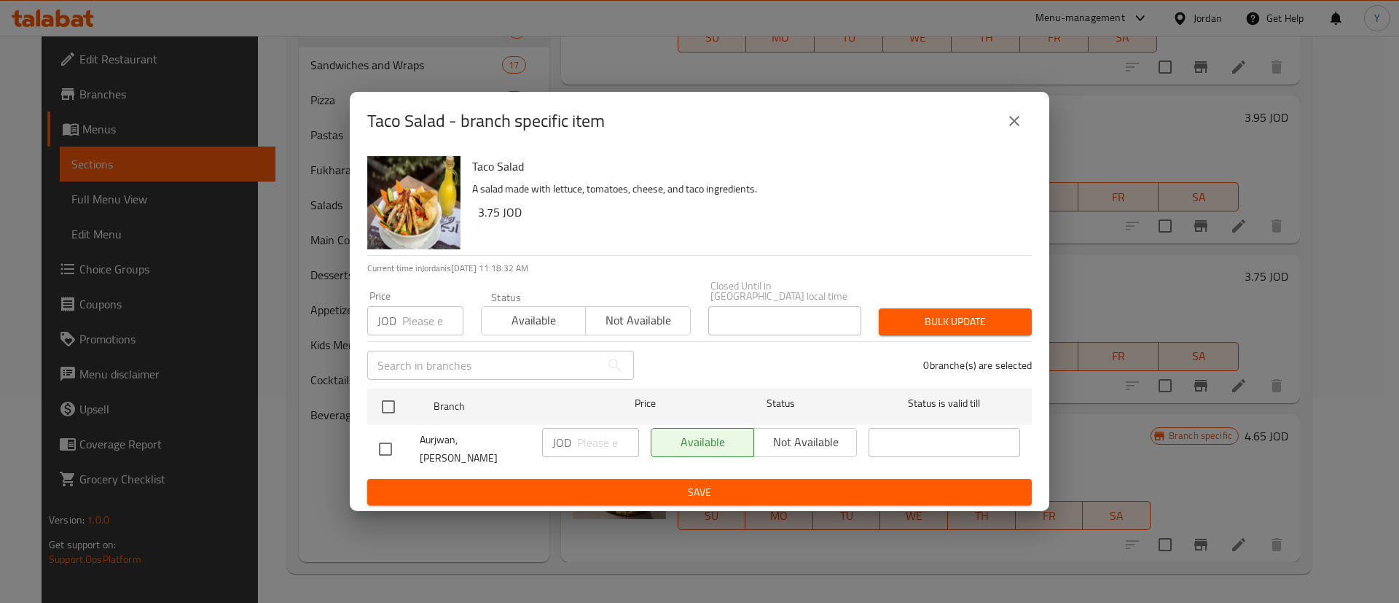
click at [391, 435] on input "checkbox" at bounding box center [385, 449] width 31 height 31
checkbox input "true"
click at [594, 433] on input "number" at bounding box center [608, 442] width 62 height 29
type input "4"
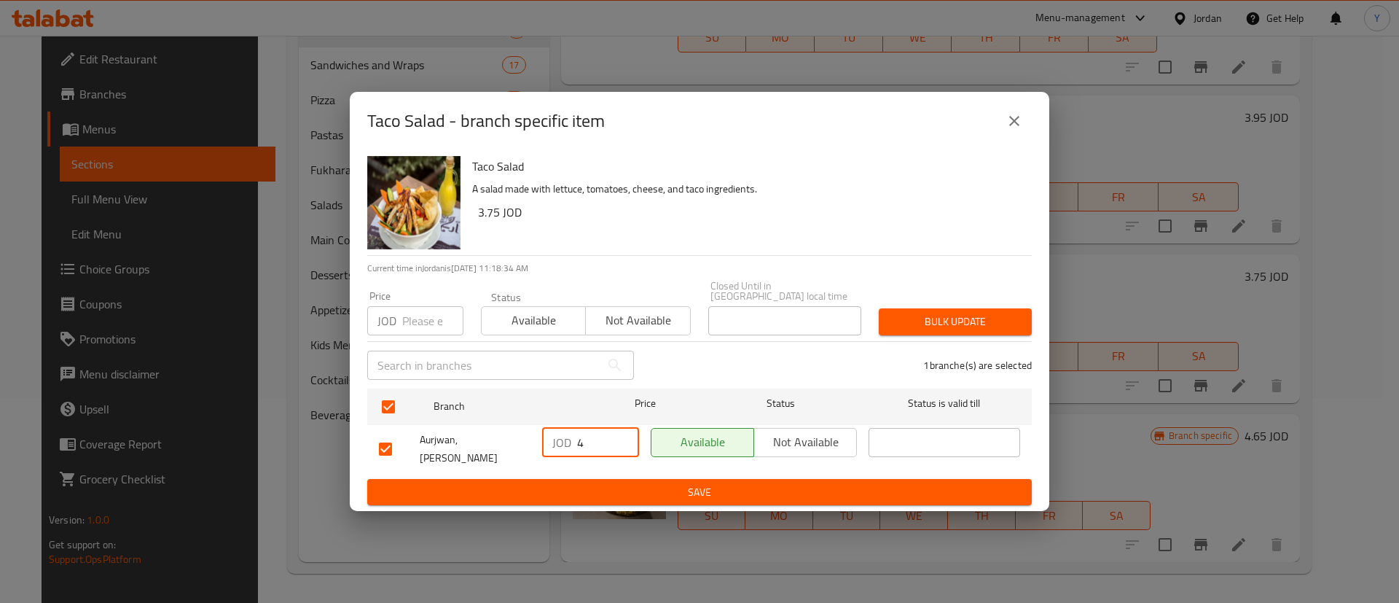
click at [651, 483] on span "Save" at bounding box center [699, 492] width 641 height 18
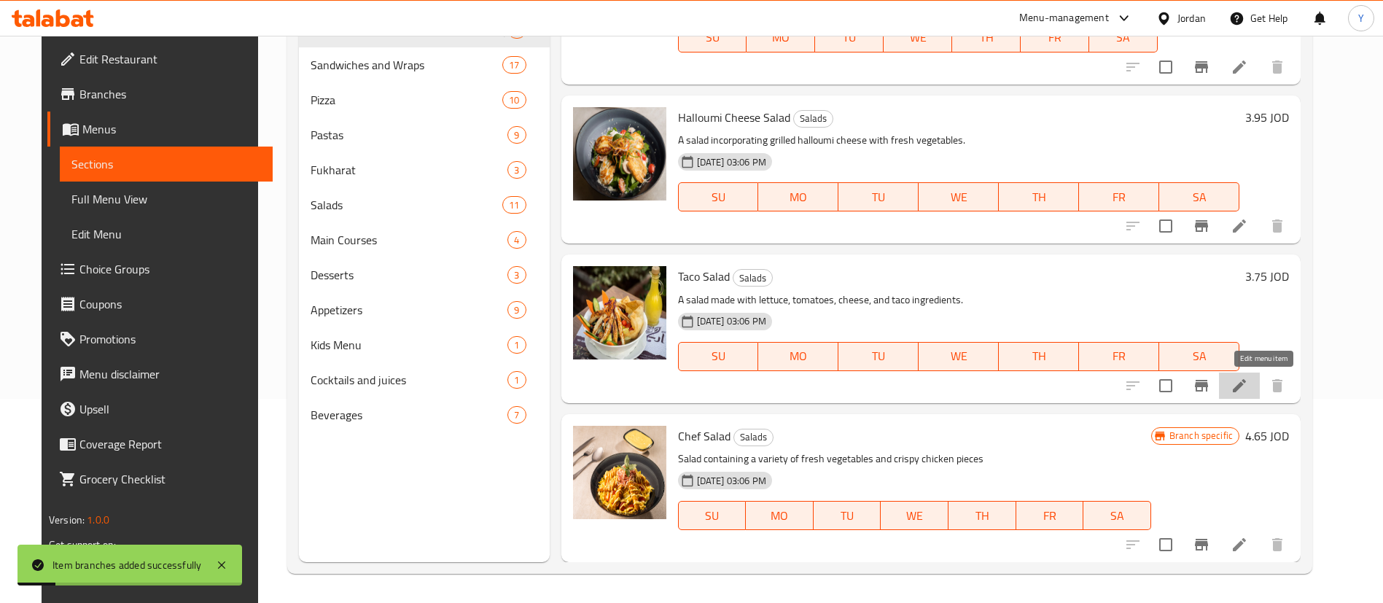
click at [1248, 383] on icon at bounding box center [1238, 385] width 17 height 17
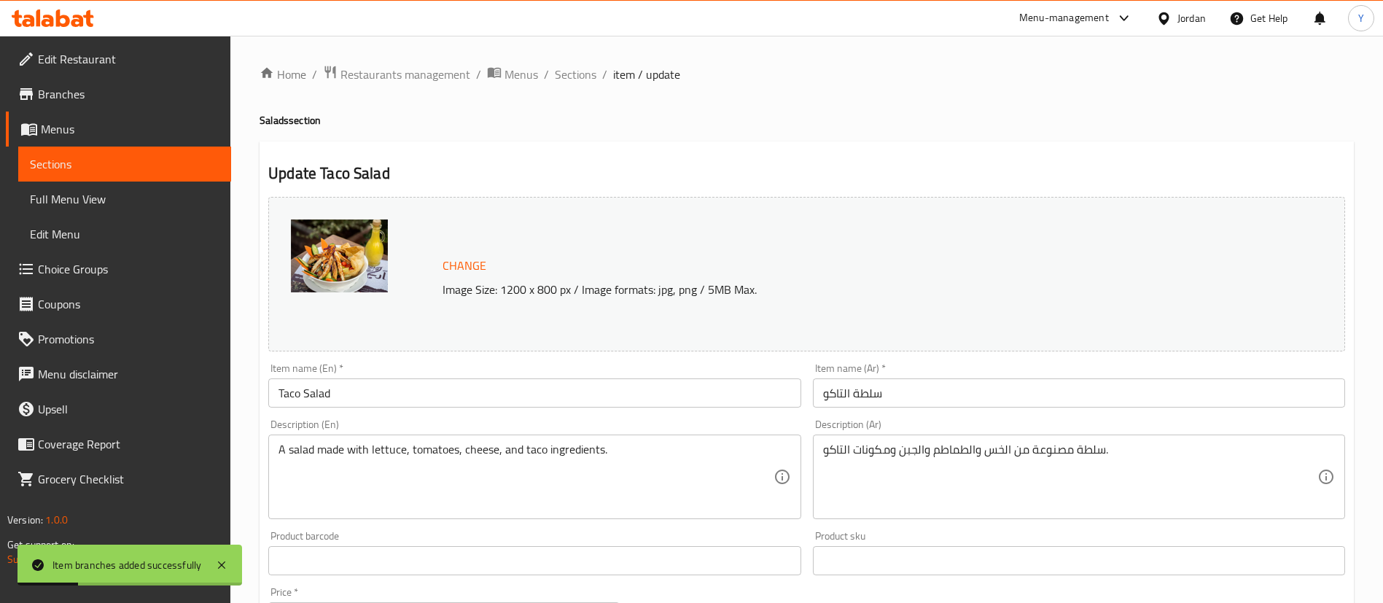
scroll to position [448, 0]
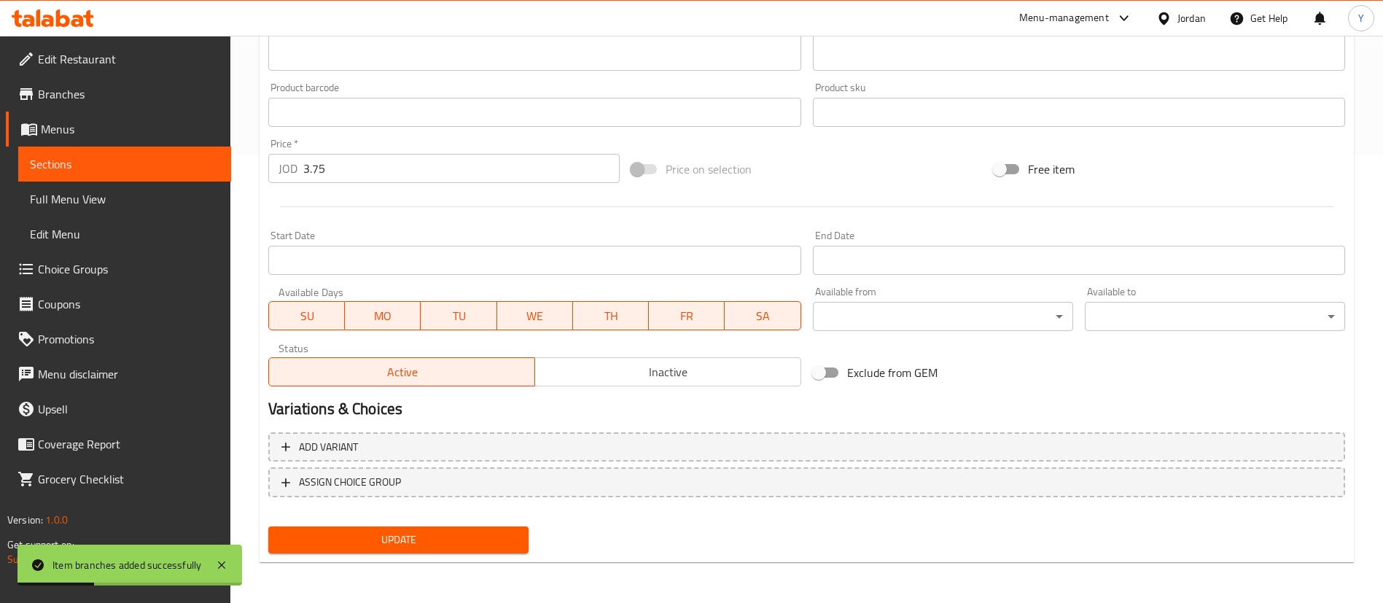
drag, startPoint x: 359, startPoint y: 173, endPoint x: 109, endPoint y: 209, distance: 251.8
click at [101, 180] on div "Edit Restaurant Branches Menus Sections Full Menu View Edit Menu Choice Groups …" at bounding box center [691, 94] width 1383 height 1015
type input "4"
click at [370, 534] on span "Update" at bounding box center [398, 540] width 237 height 18
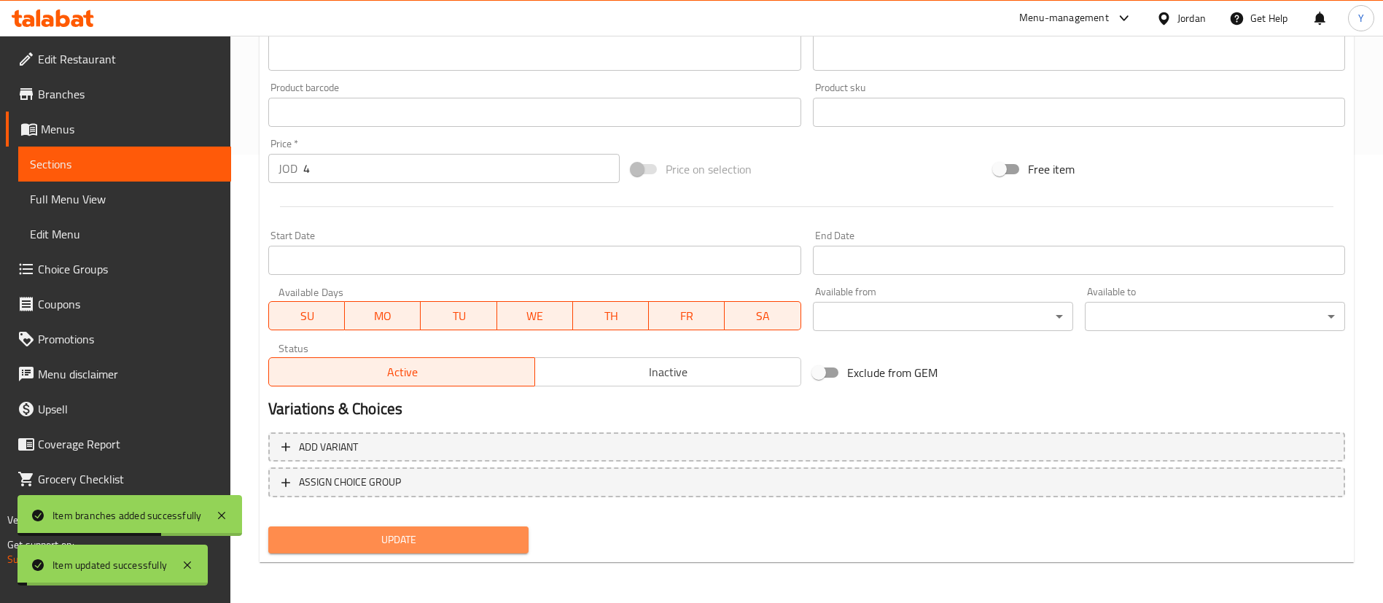
click at [370, 534] on span "Update" at bounding box center [398, 540] width 237 height 18
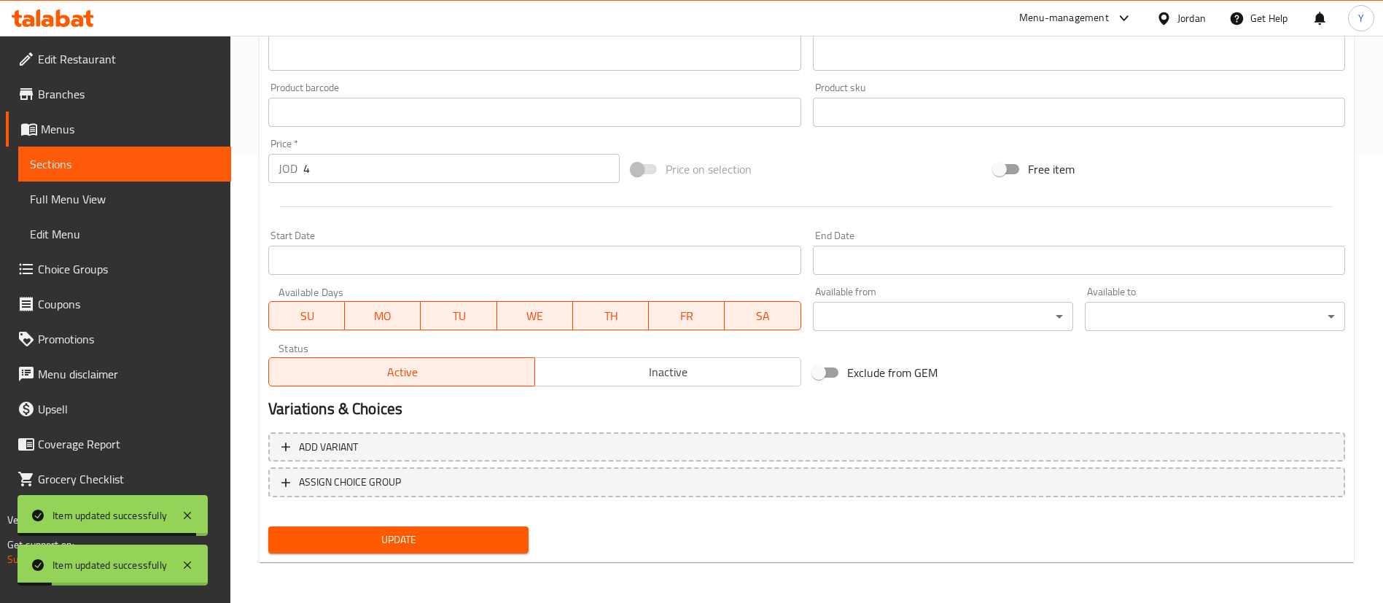
click at [198, 173] on link "Sections" at bounding box center [124, 164] width 213 height 35
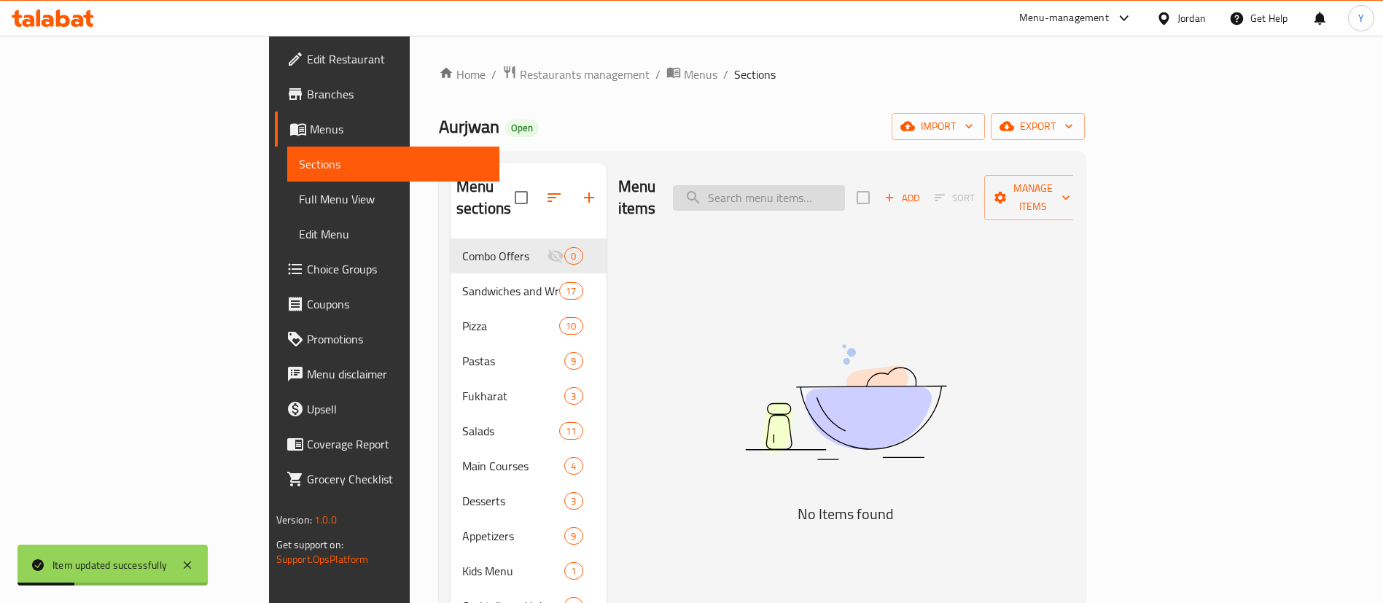
click at [845, 187] on input "search" at bounding box center [759, 198] width 172 height 26
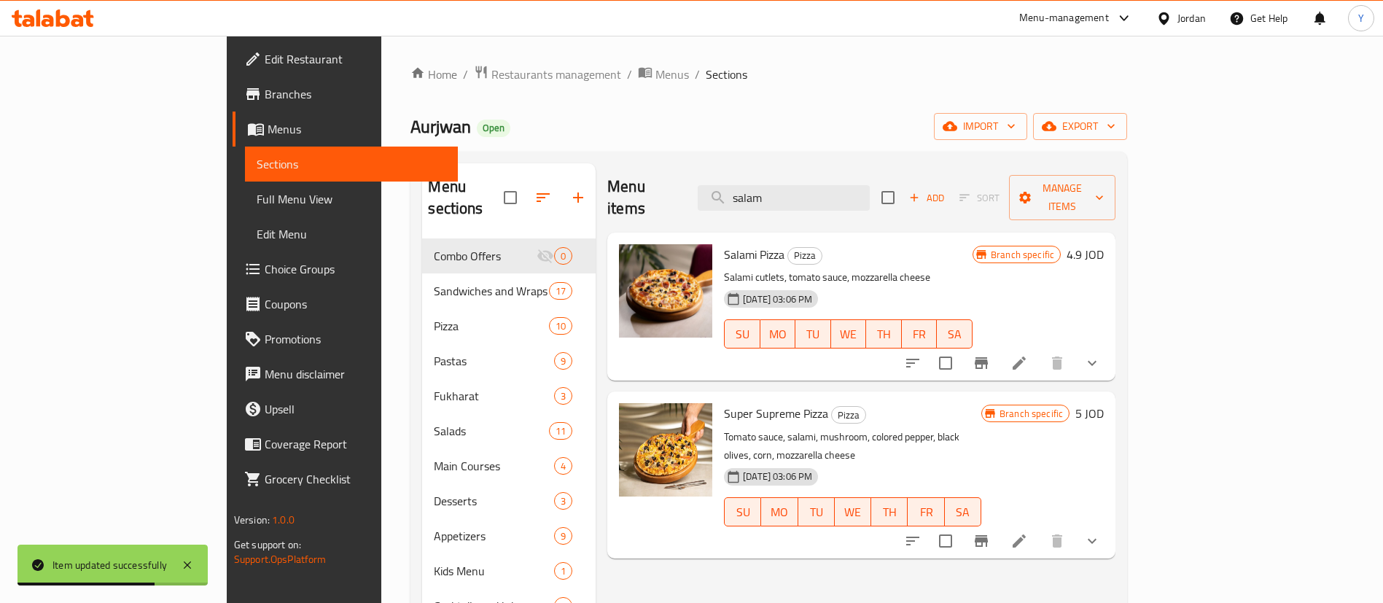
drag, startPoint x: 809, startPoint y: 178, endPoint x: 638, endPoint y: 149, distance: 173.6
click at [639, 149] on div "Home / Restaurants management / Menus / Sections Aurjwan Open import export Men…" at bounding box center [768, 421] width 716 height 713
type input "chicken sala"
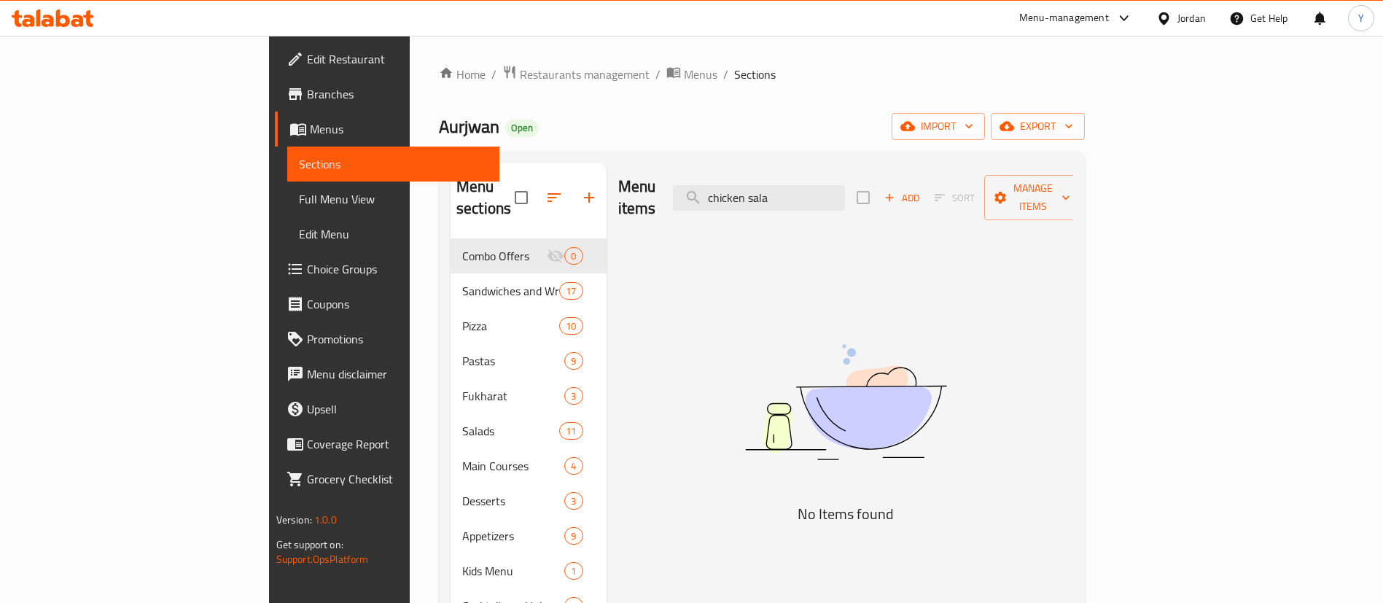
drag, startPoint x: 842, startPoint y: 198, endPoint x: 660, endPoint y: 192, distance: 181.6
click at [660, 192] on div "Menu items chicken sala Add Sort Manage items" at bounding box center [846, 197] width 456 height 69
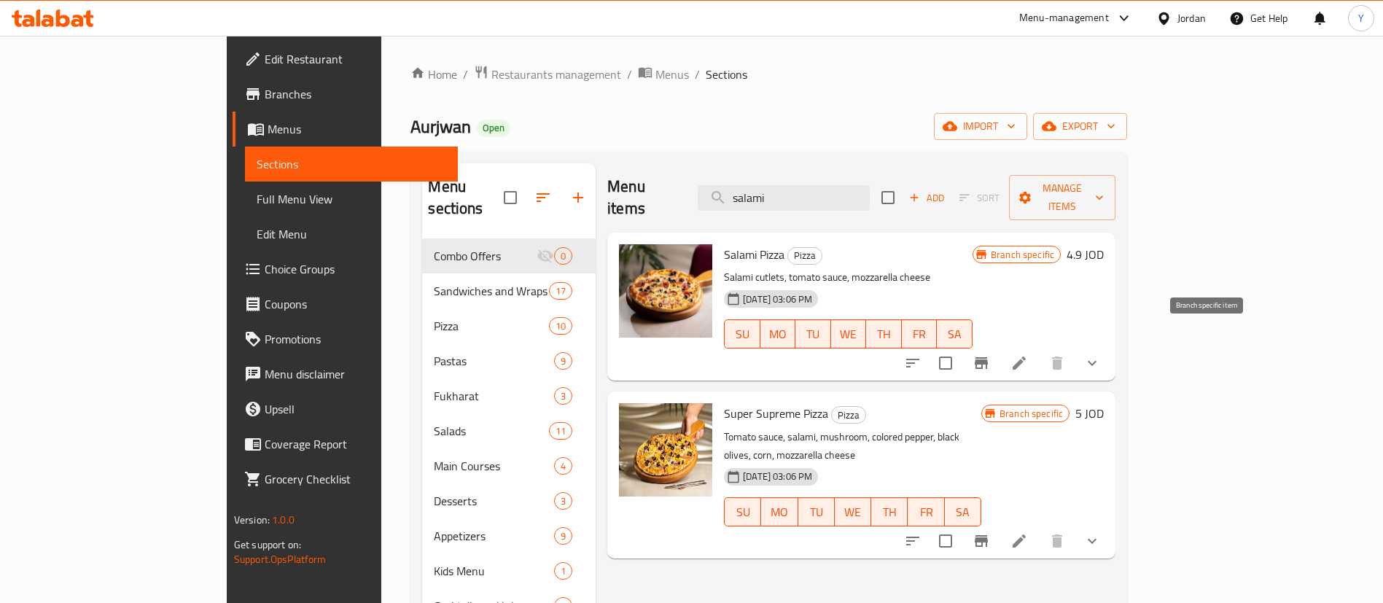
type input "salami"
click at [990, 354] on icon "Branch-specific-item" at bounding box center [980, 362] width 17 height 17
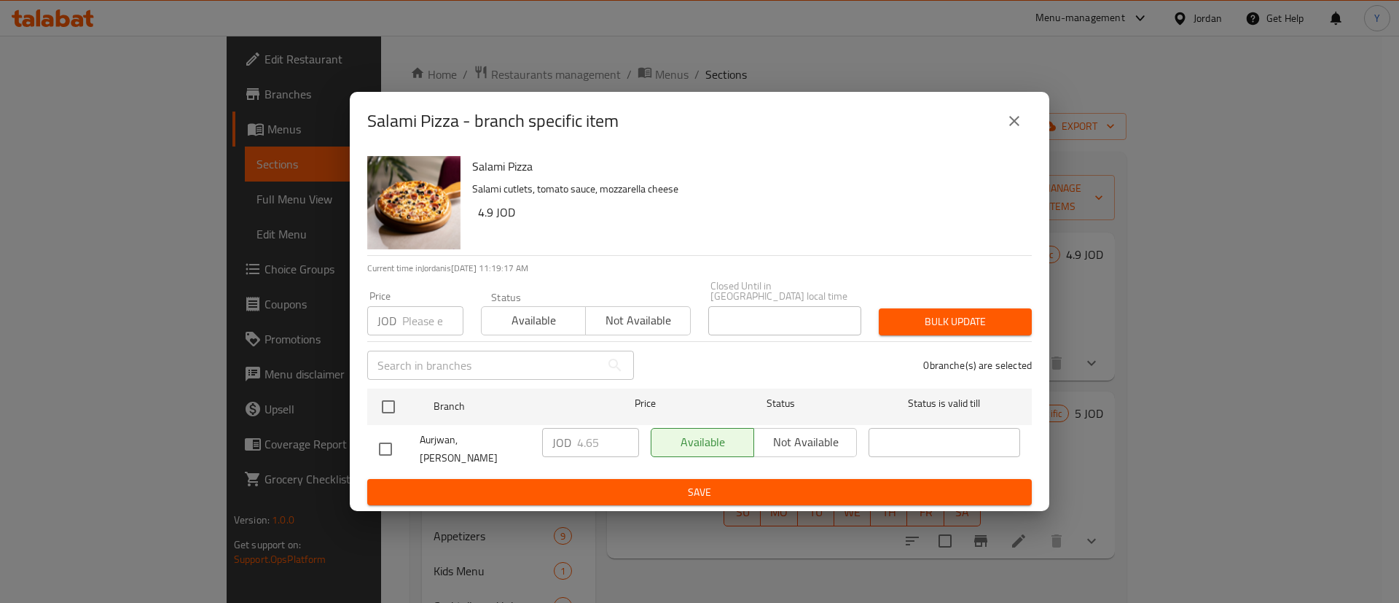
click at [390, 447] on input "checkbox" at bounding box center [385, 449] width 31 height 31
checkbox input "true"
drag, startPoint x: 616, startPoint y: 448, endPoint x: 410, endPoint y: 441, distance: 205.7
click at [410, 442] on div "Aurjwan, Al Shaabeyeh JOD 4.65 ​ Available Not available ​" at bounding box center [699, 449] width 653 height 54
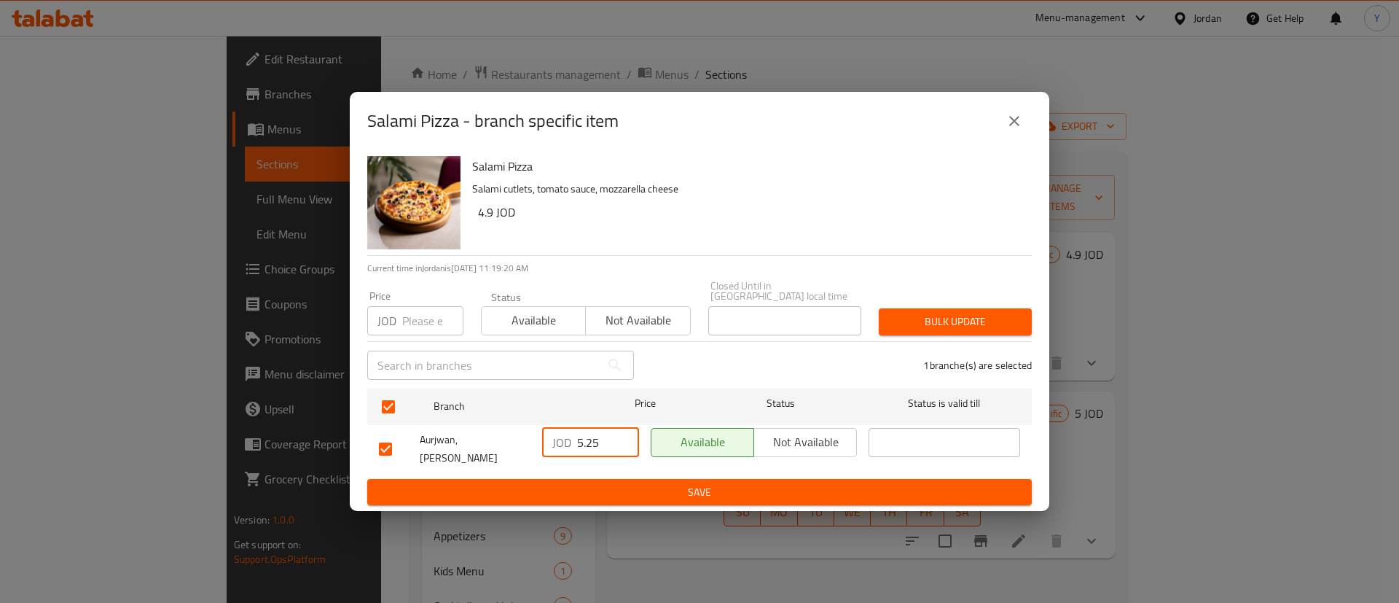
type input "5.25"
click at [569, 483] on span "Save" at bounding box center [699, 492] width 641 height 18
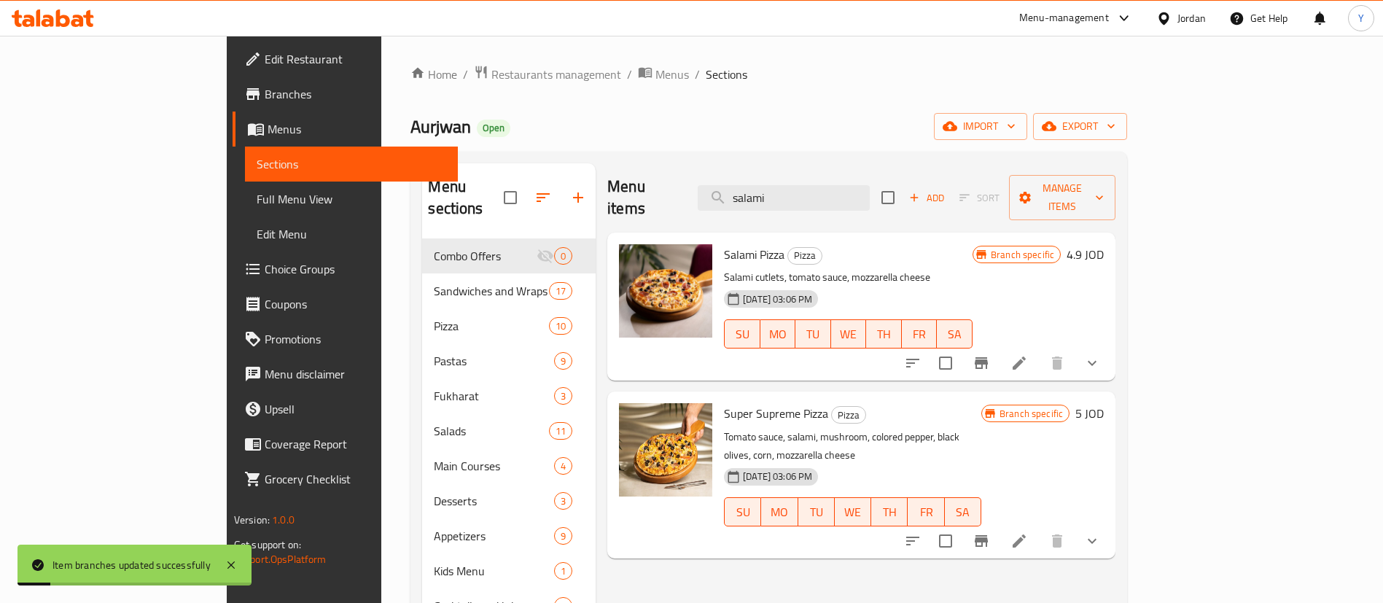
click at [1026, 356] on icon at bounding box center [1018, 362] width 13 height 13
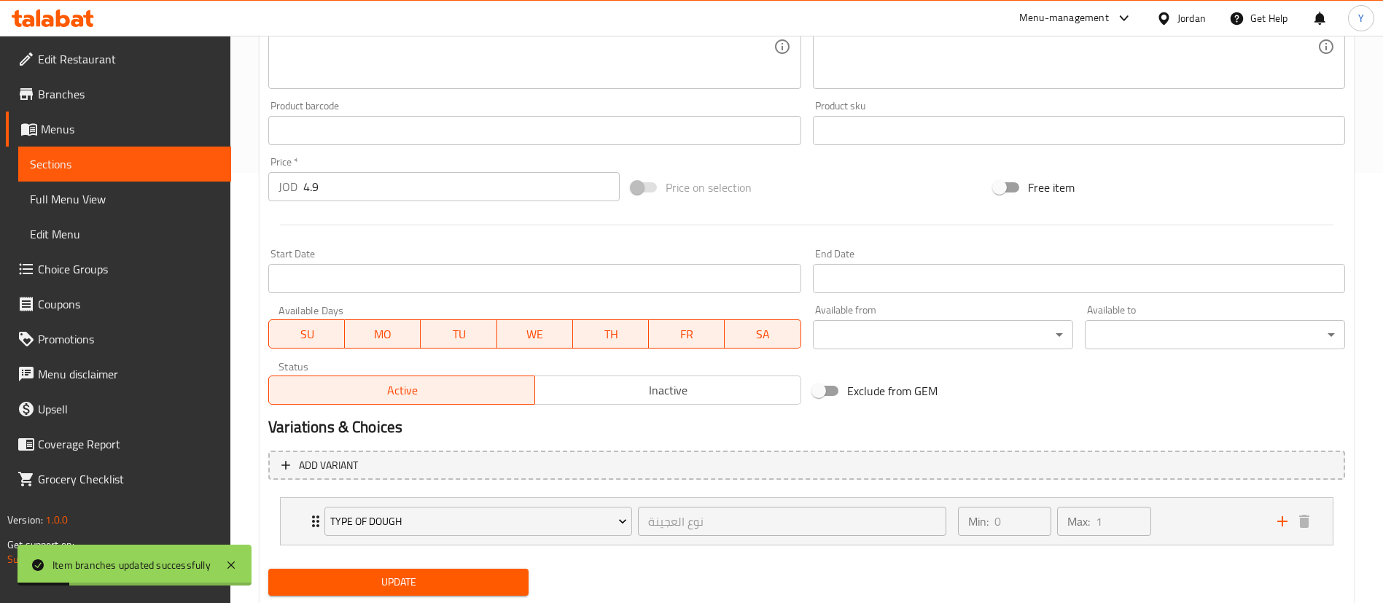
scroll to position [472, 0]
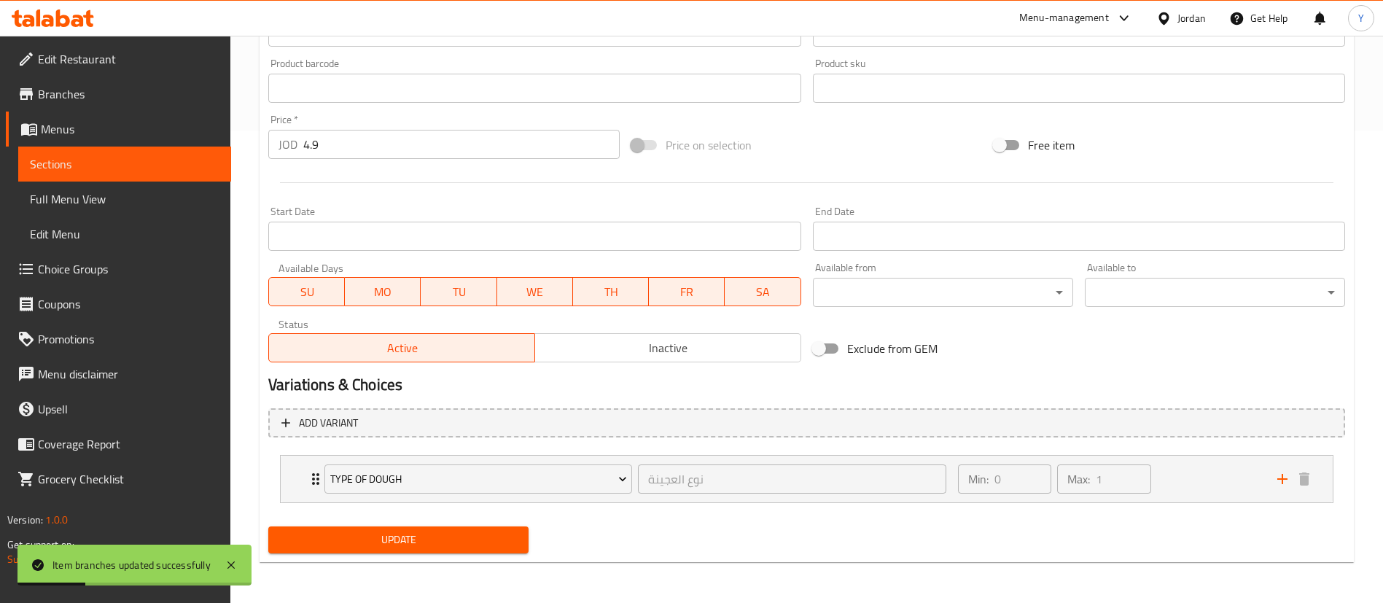
drag, startPoint x: 379, startPoint y: 148, endPoint x: 82, endPoint y: 147, distance: 297.4
click at [87, 147] on div "Edit Restaurant Branches Menus Sections Full Menu View Edit Menu Choice Groups …" at bounding box center [691, 82] width 1383 height 1039
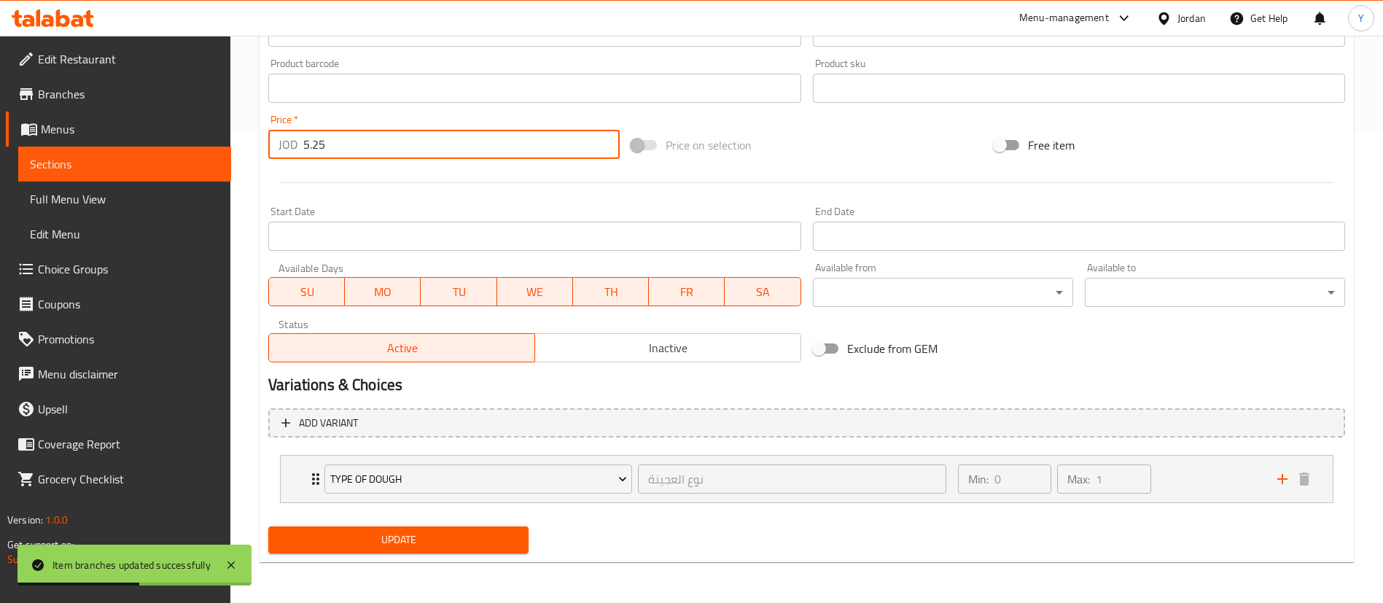
type input "5.25"
click at [383, 531] on span "Update" at bounding box center [398, 540] width 237 height 18
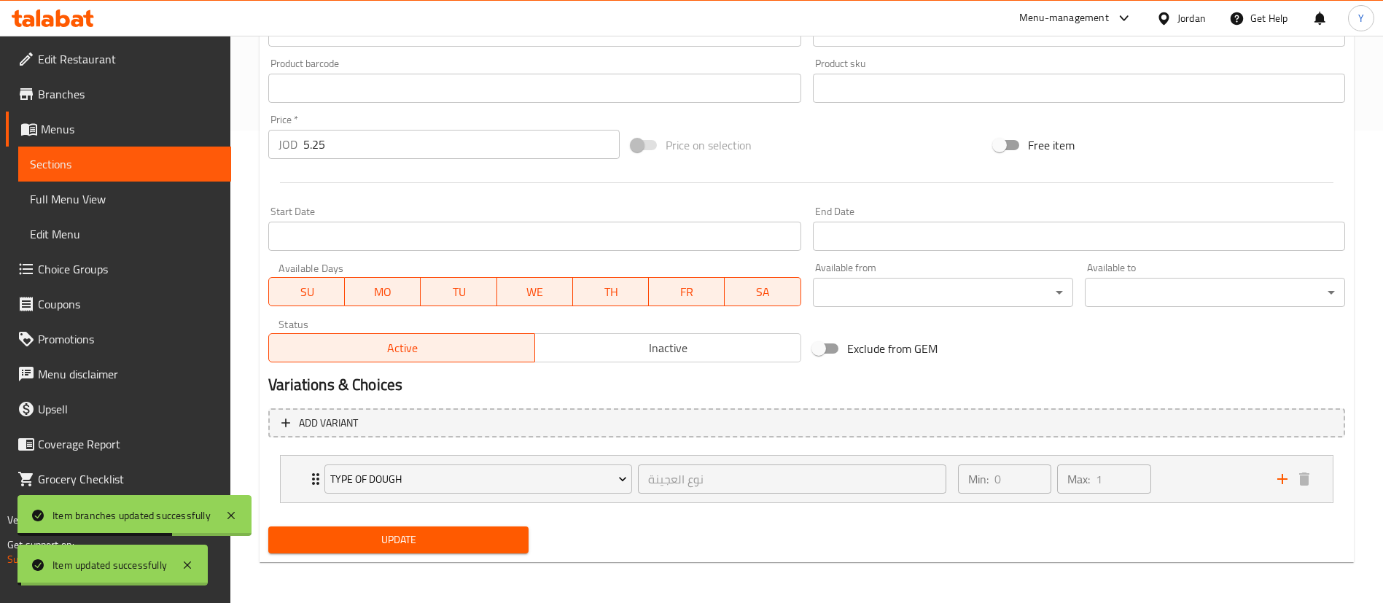
click at [426, 535] on span "Update" at bounding box center [398, 540] width 237 height 18
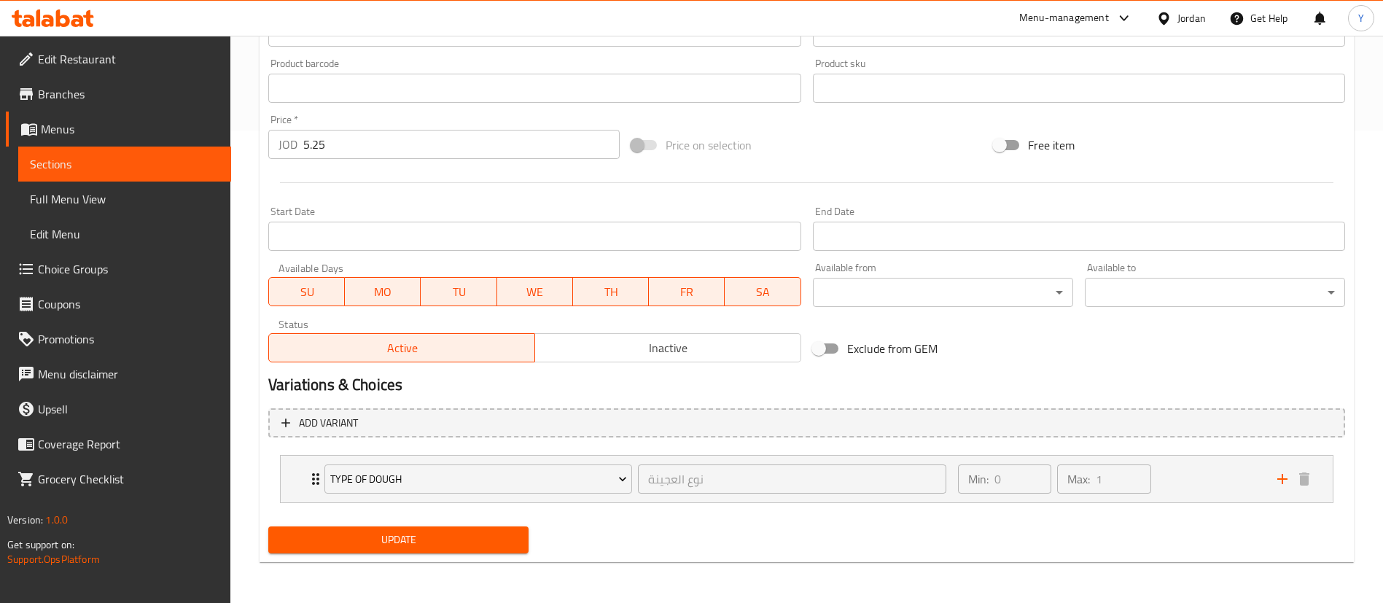
drag, startPoint x: 125, startPoint y: 165, endPoint x: 133, endPoint y: 169, distance: 9.1
click at [125, 165] on span "Sections" at bounding box center [125, 163] width 190 height 17
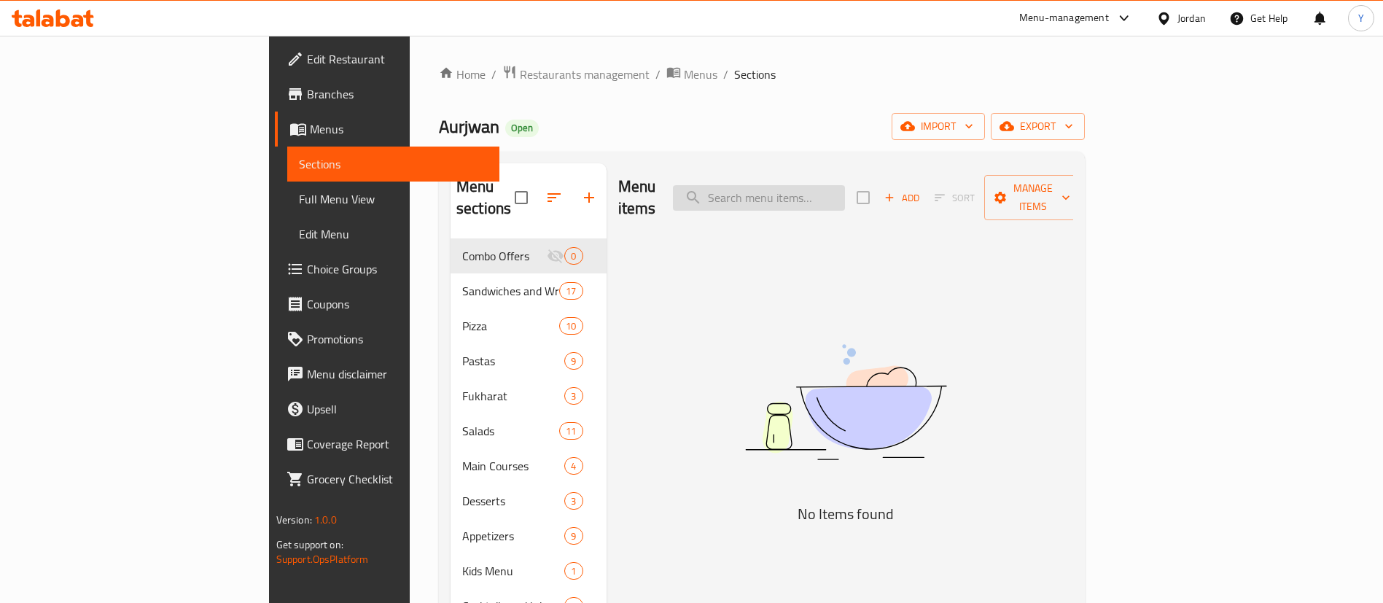
click at [845, 195] on input "search" at bounding box center [759, 198] width 172 height 26
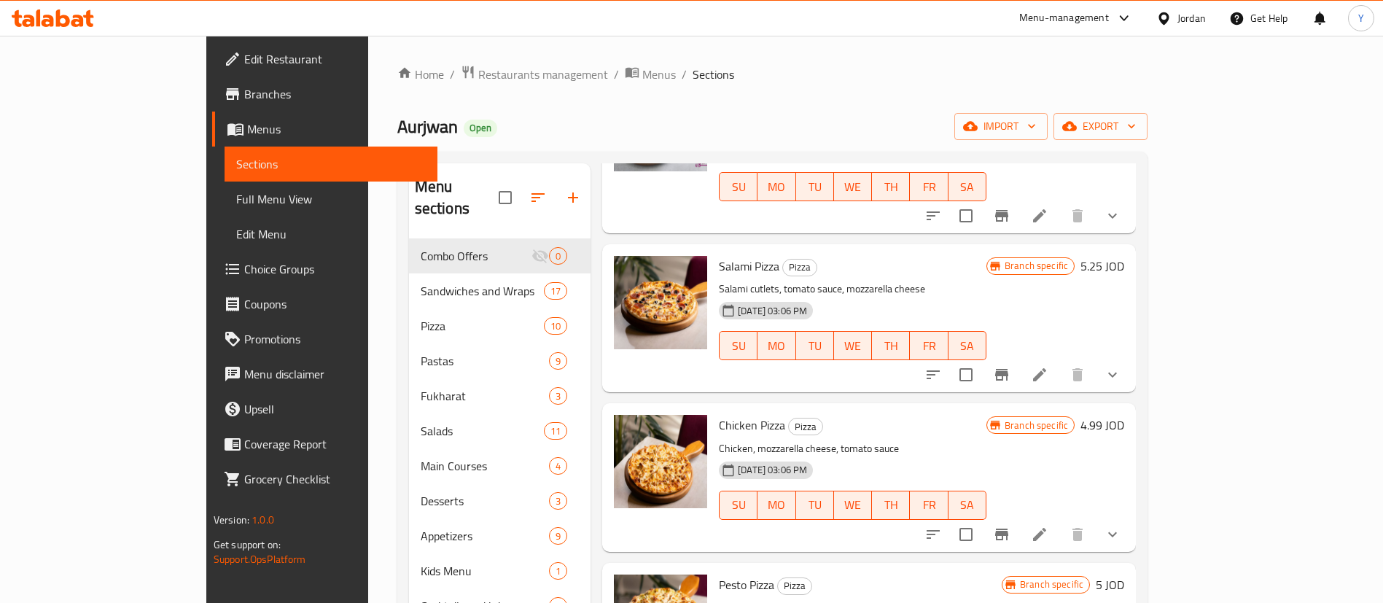
scroll to position [437, 0]
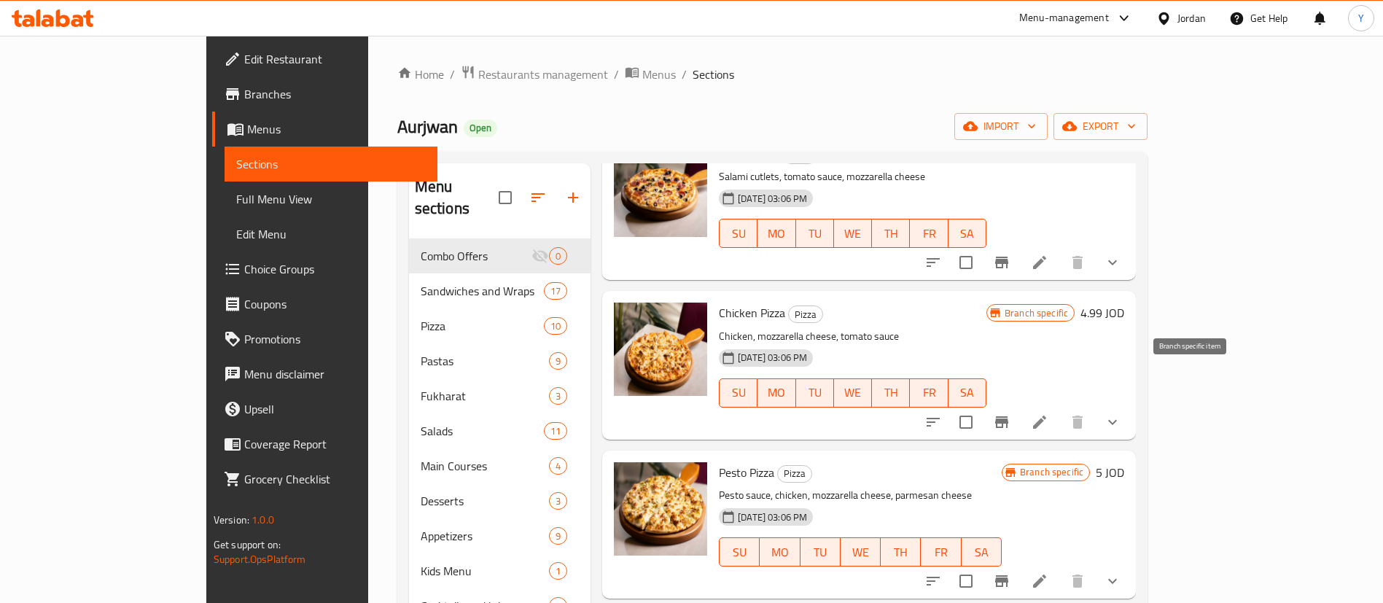
type input "pizza"
click at [1019, 405] on button "Branch-specific-item" at bounding box center [1001, 422] width 35 height 35
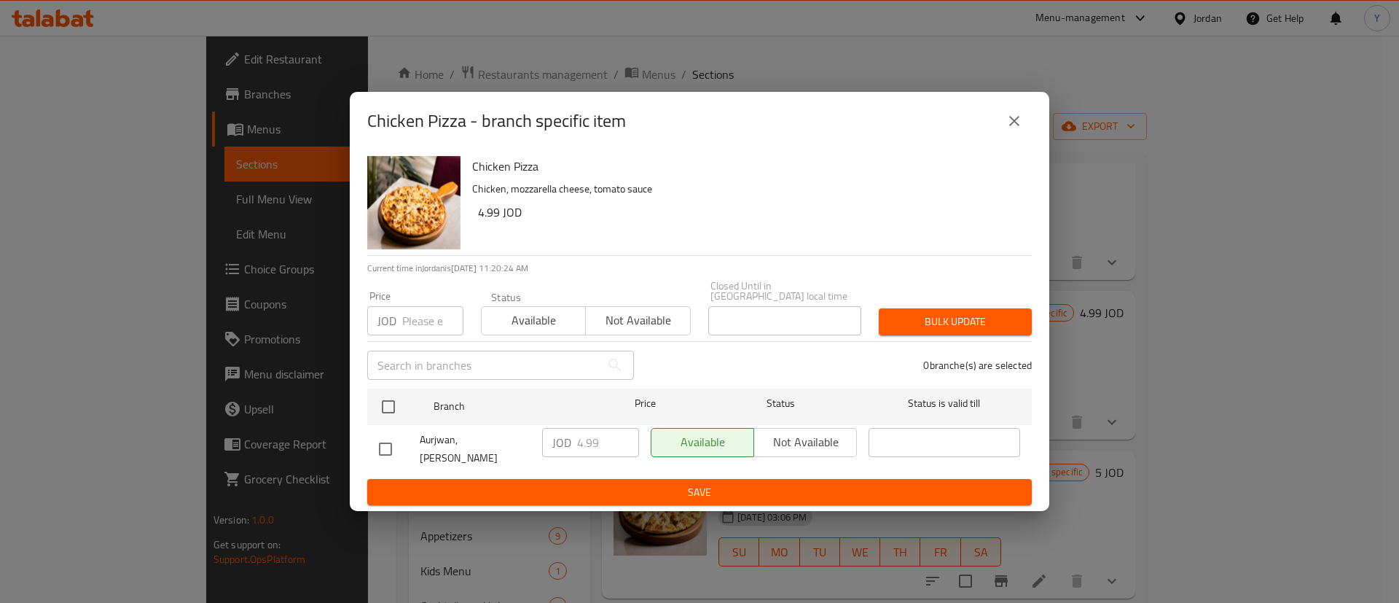
click at [397, 441] on input "checkbox" at bounding box center [385, 449] width 31 height 31
checkbox input "true"
drag, startPoint x: 609, startPoint y: 454, endPoint x: 432, endPoint y: 448, distance: 177.2
click at [432, 448] on div "Aurjwan, Al Shaabeyeh JOD 4.99 ​ Available Not available ​" at bounding box center [699, 449] width 653 height 54
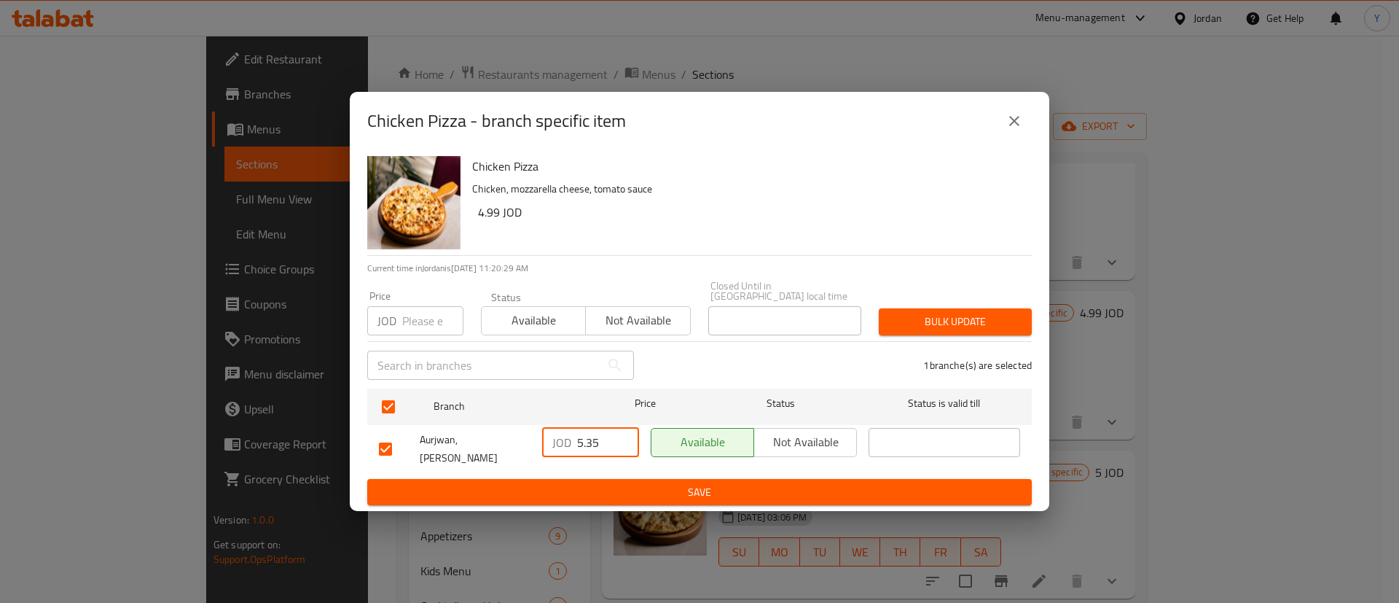
type input "5.35"
click at [700, 483] on span "Save" at bounding box center [699, 492] width 641 height 18
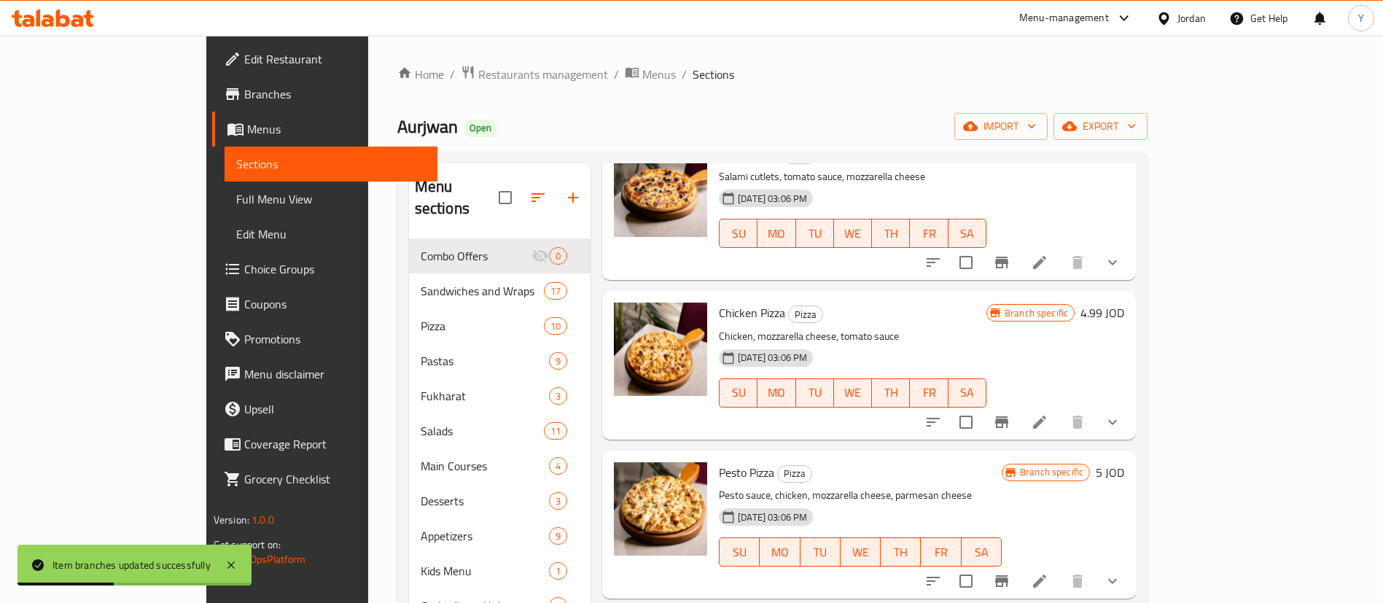
click at [1046, 415] on icon at bounding box center [1039, 421] width 13 height 13
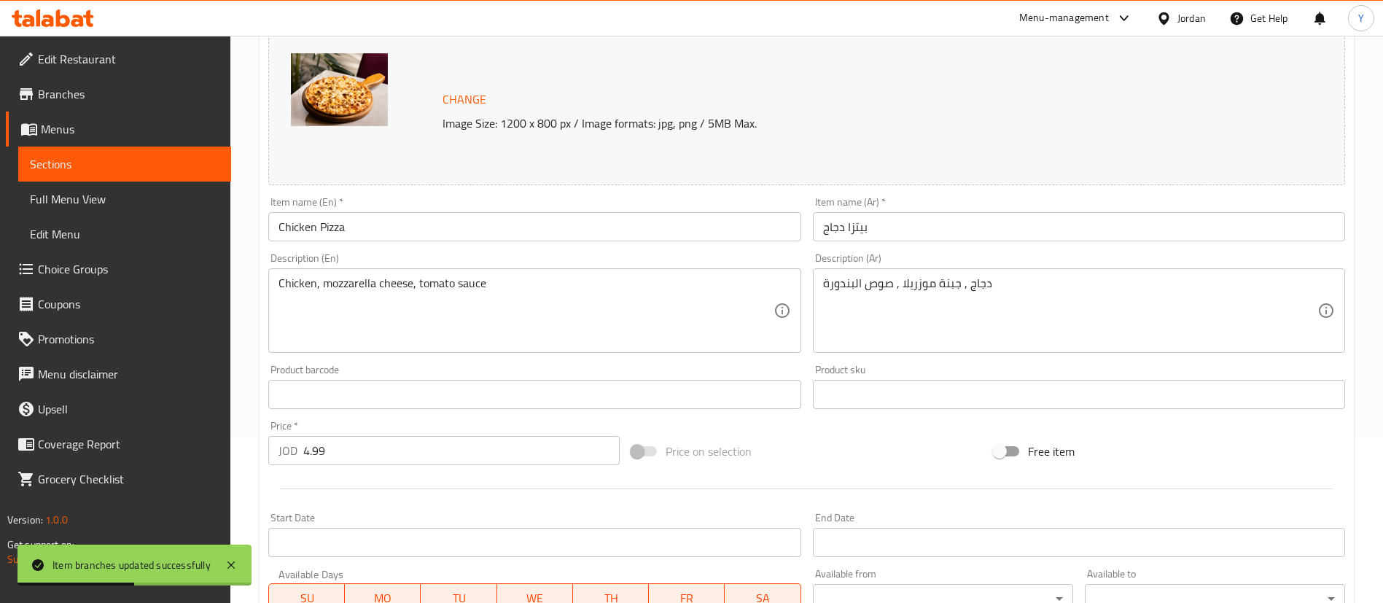
scroll to position [472, 0]
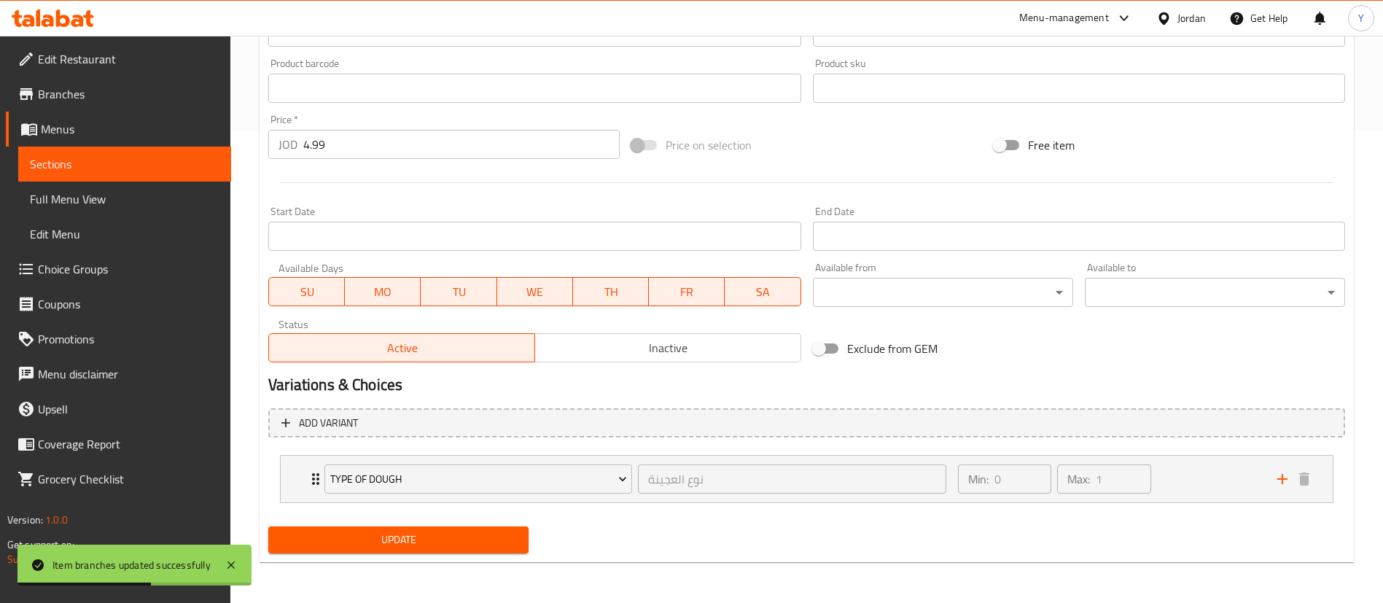
drag, startPoint x: 332, startPoint y: 144, endPoint x: 99, endPoint y: 142, distance: 232.5
click at [106, 144] on div "Edit Restaurant Branches Menus Sections Full Menu View Edit Menu Choice Groups …" at bounding box center [691, 82] width 1383 height 1039
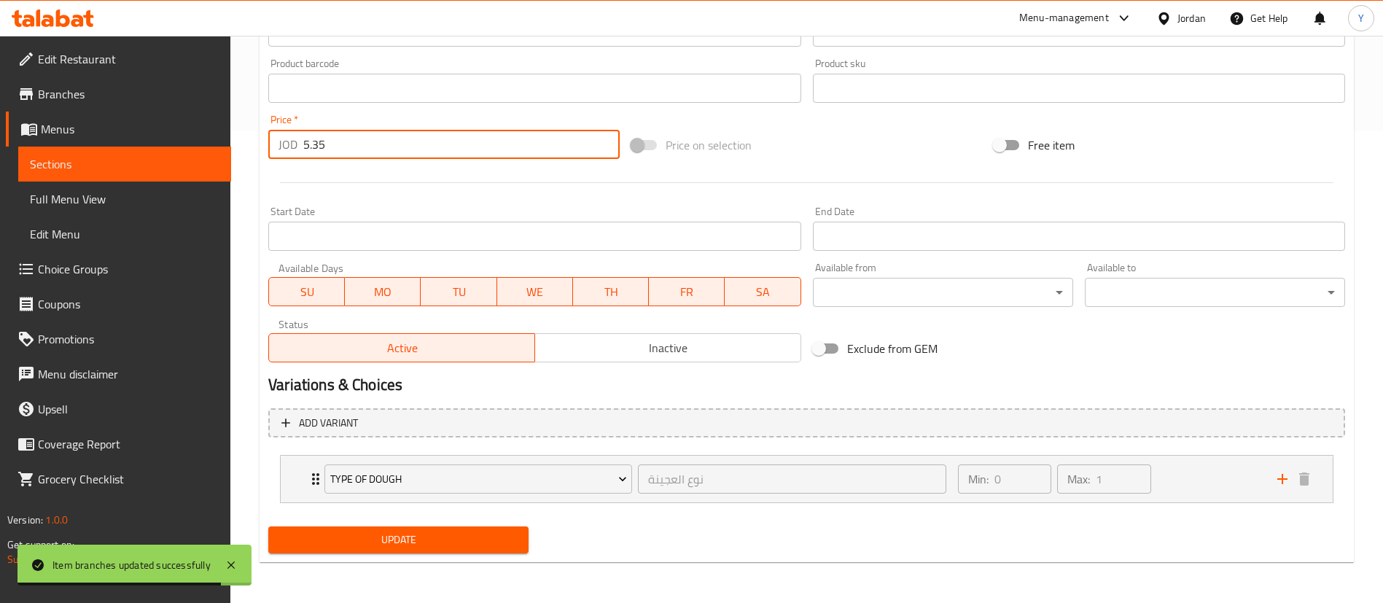
type input "5.35"
click at [351, 532] on span "Update" at bounding box center [398, 540] width 237 height 18
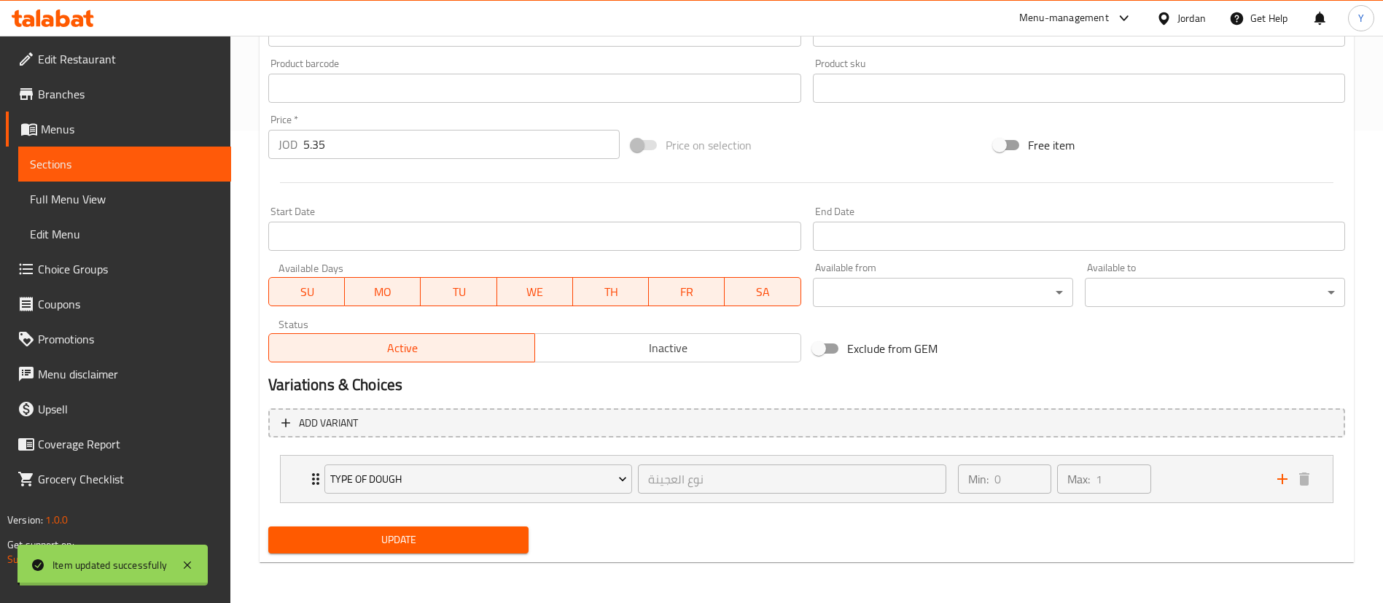
click at [383, 541] on span "Update" at bounding box center [398, 540] width 237 height 18
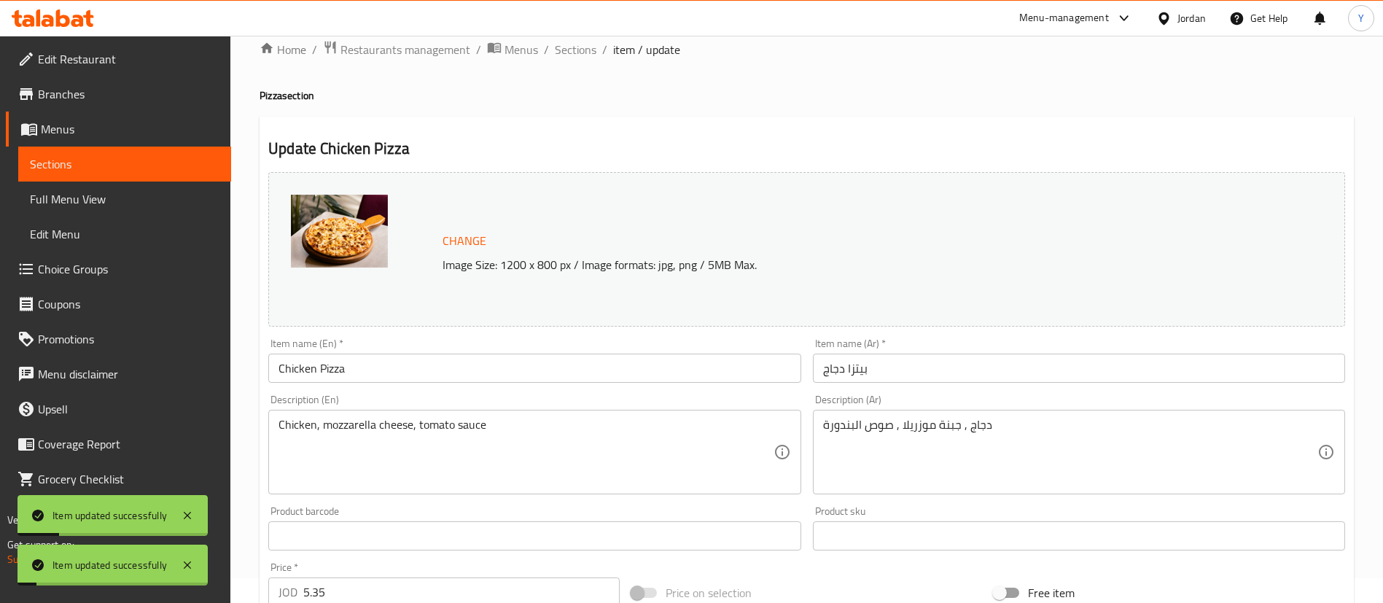
scroll to position [0, 0]
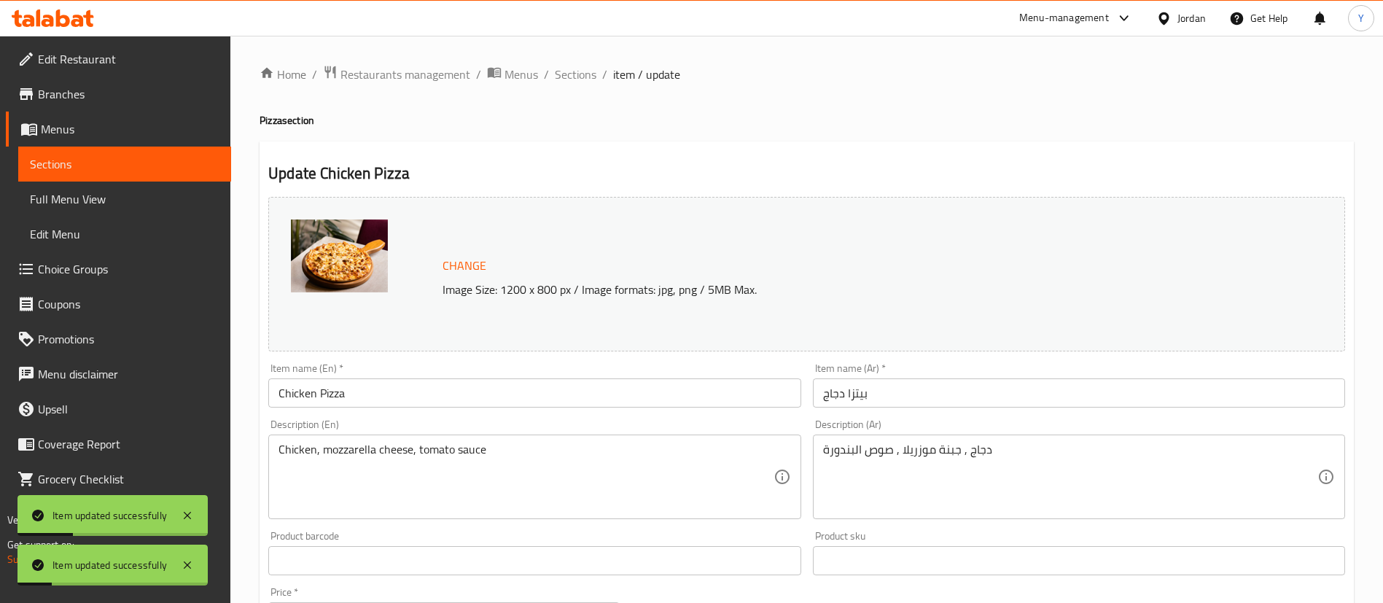
click at [133, 167] on span "Sections" at bounding box center [125, 163] width 190 height 17
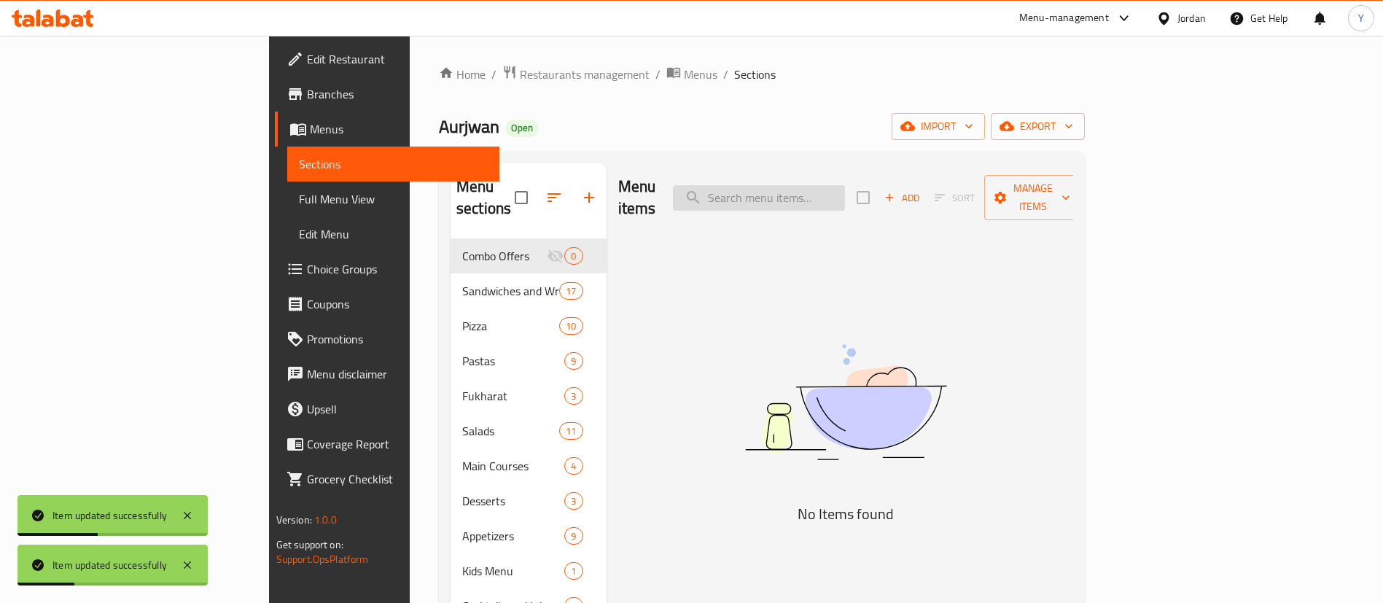
click at [845, 188] on input "search" at bounding box center [759, 198] width 172 height 26
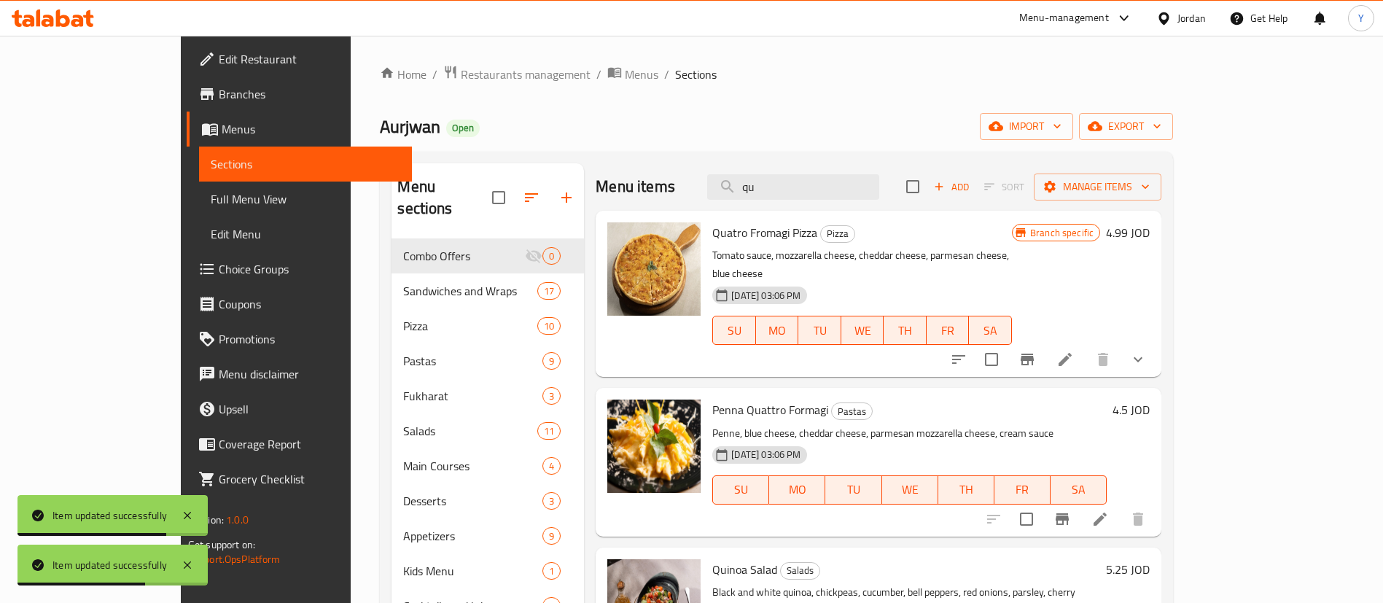
type input "qu"
click at [1044, 343] on button "Branch-specific-item" at bounding box center [1027, 359] width 35 height 35
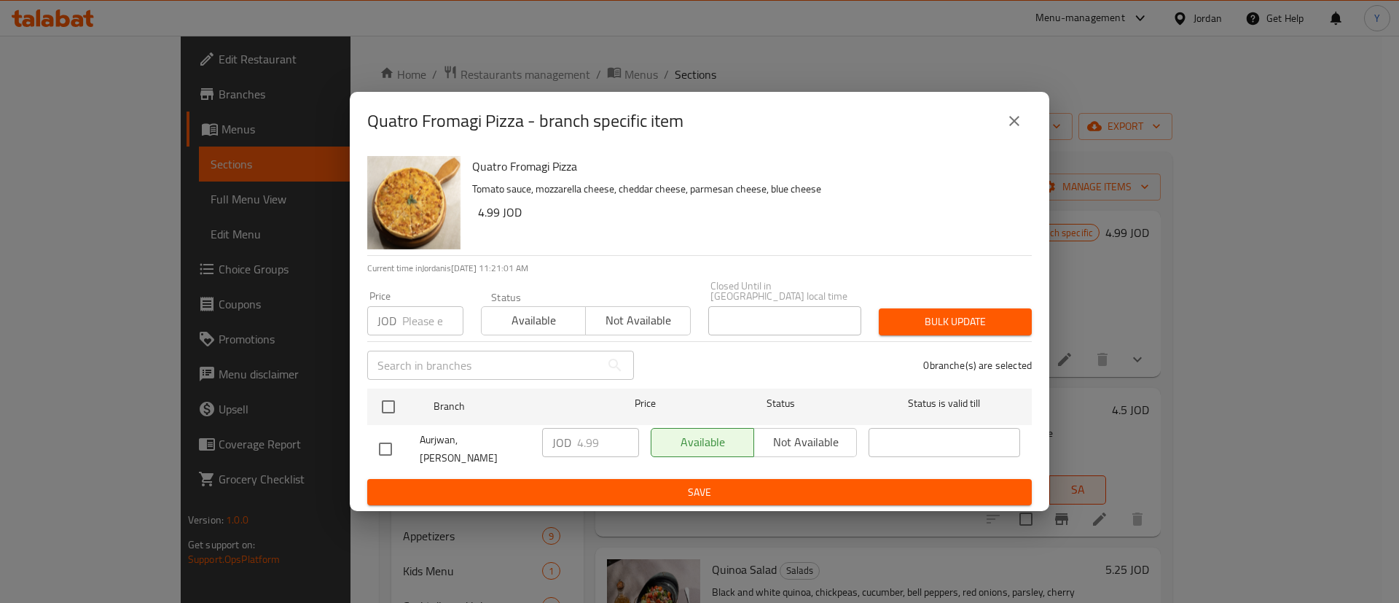
click at [367, 448] on li "Aurjwan, Al Shaabeyeh JOD 4.99 ​ Available Not available ​" at bounding box center [699, 449] width 665 height 48
drag, startPoint x: 378, startPoint y: 450, endPoint x: 385, endPoint y: 449, distance: 7.3
click at [379, 449] on input "checkbox" at bounding box center [385, 449] width 31 height 31
checkbox input "true"
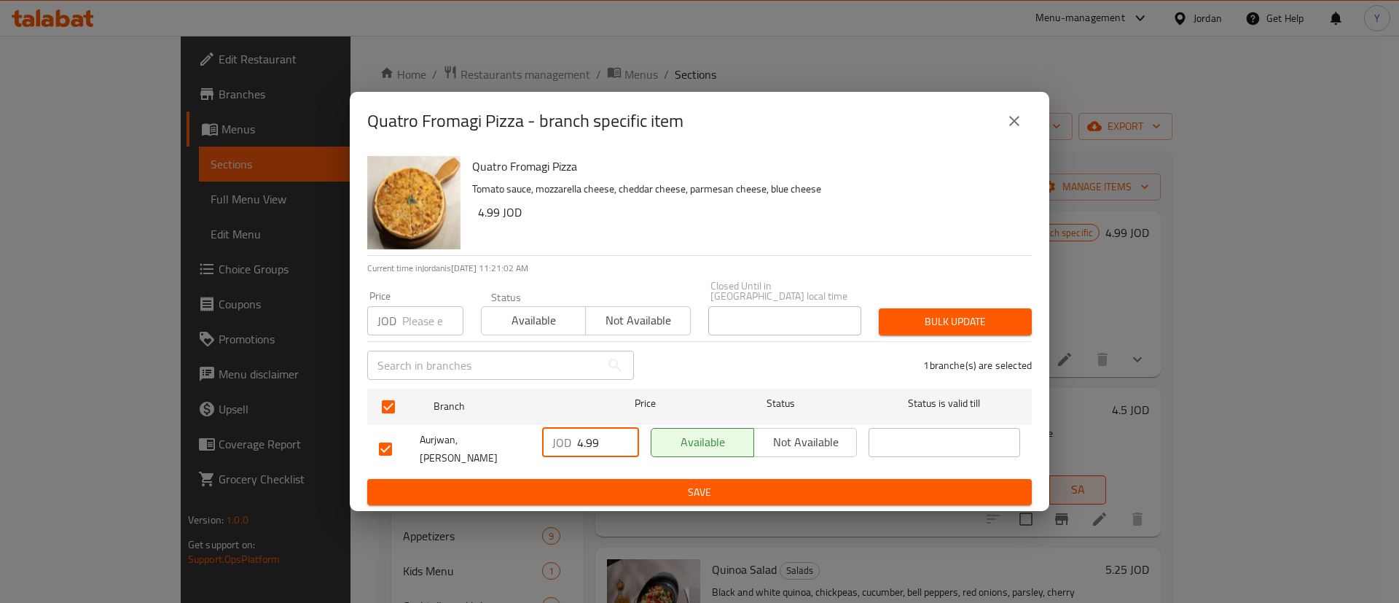
drag, startPoint x: 612, startPoint y: 450, endPoint x: 205, endPoint y: 444, distance: 407.5
click at [321, 456] on div "Quatro Fromagi Pizza - branch specific item Quatro Fromagi Pizza Tomato sauce, …" at bounding box center [699, 301] width 1399 height 603
type input "5.35"
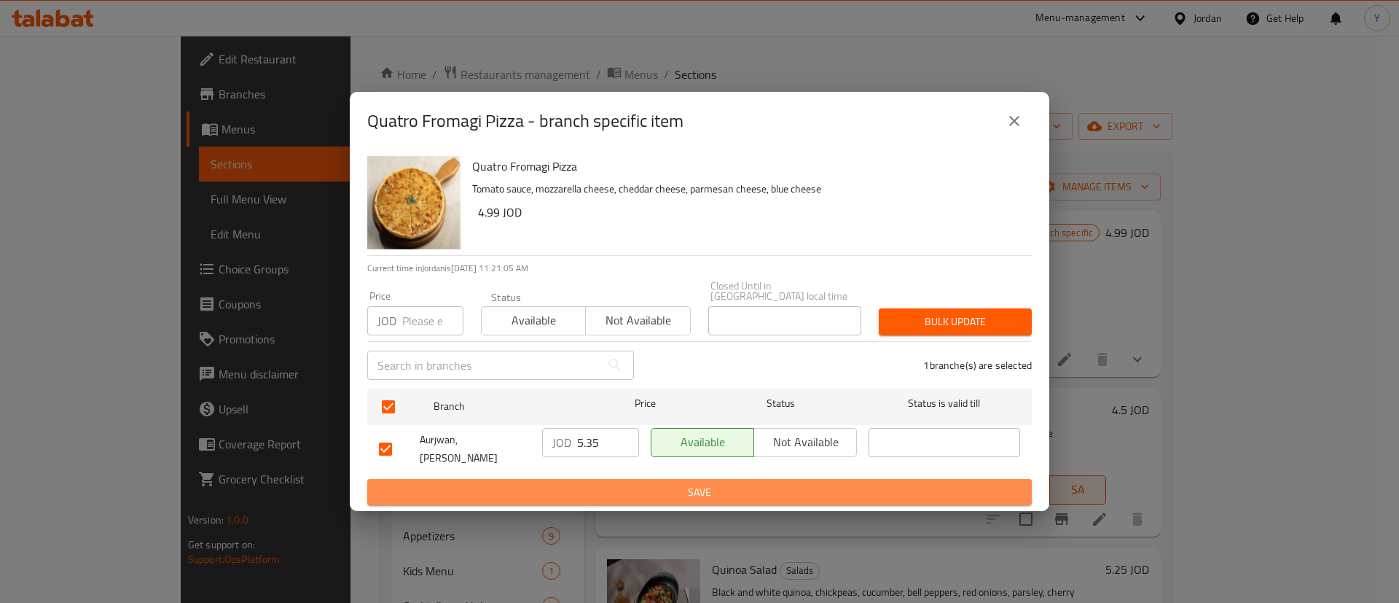
click at [499, 485] on span "Save" at bounding box center [699, 492] width 641 height 18
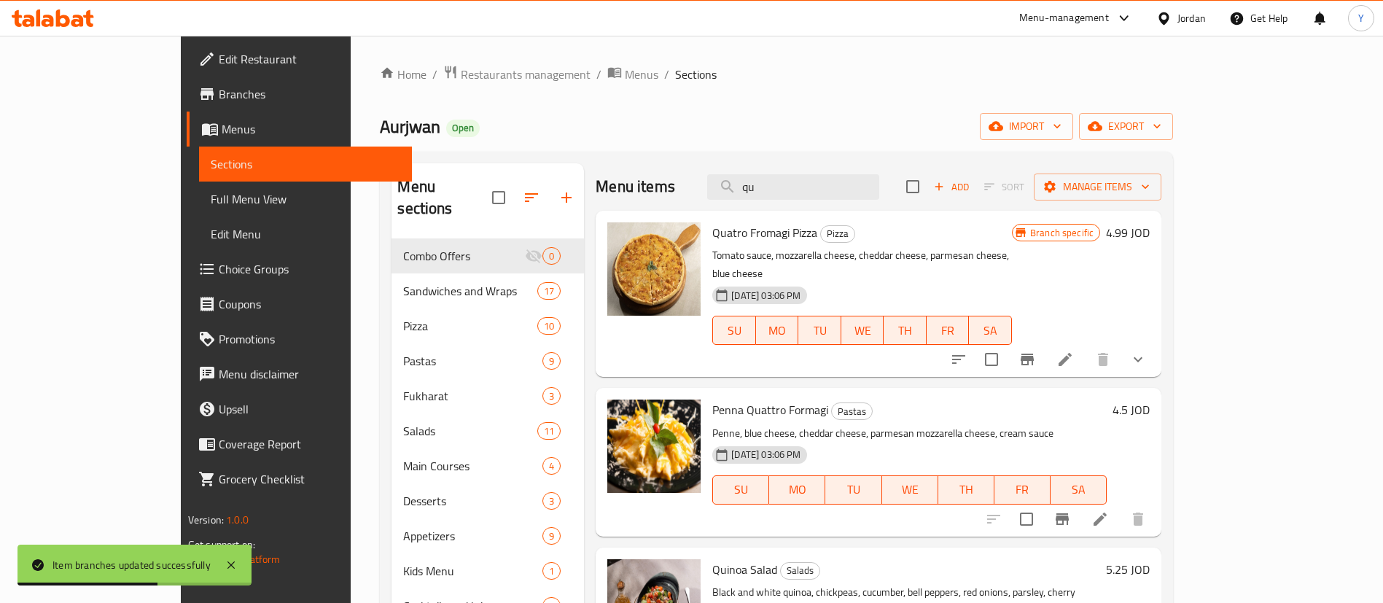
click at [1074, 351] on icon at bounding box center [1064, 359] width 17 height 17
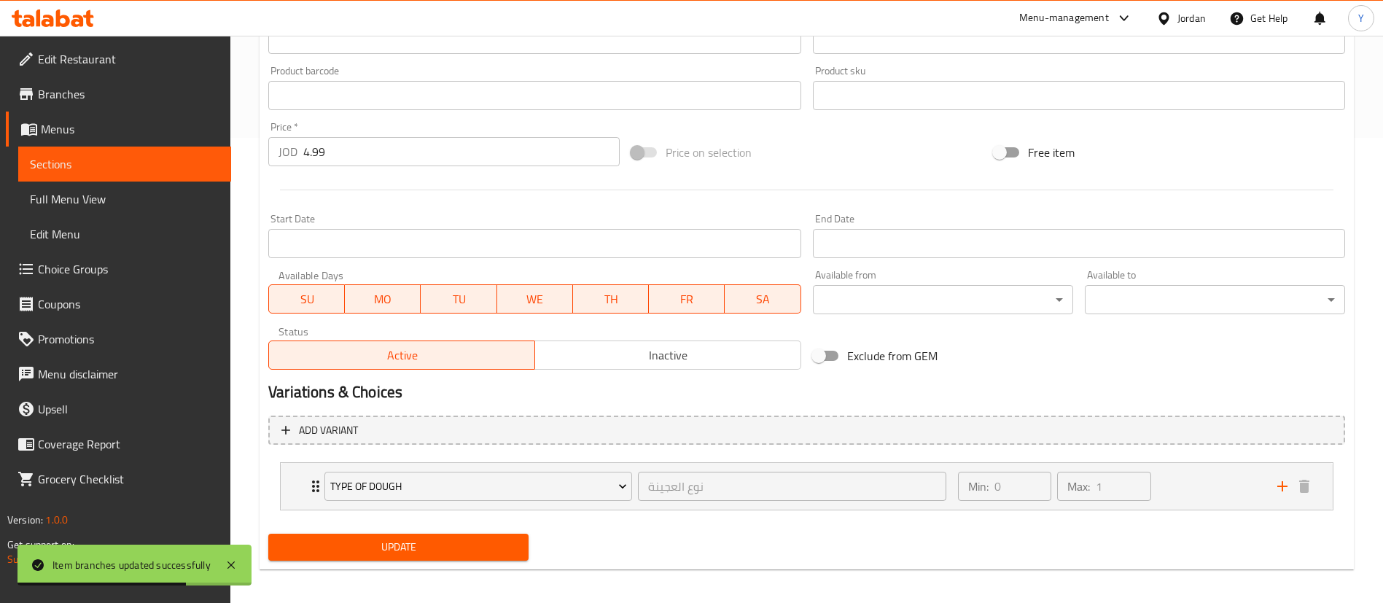
scroll to position [472, 0]
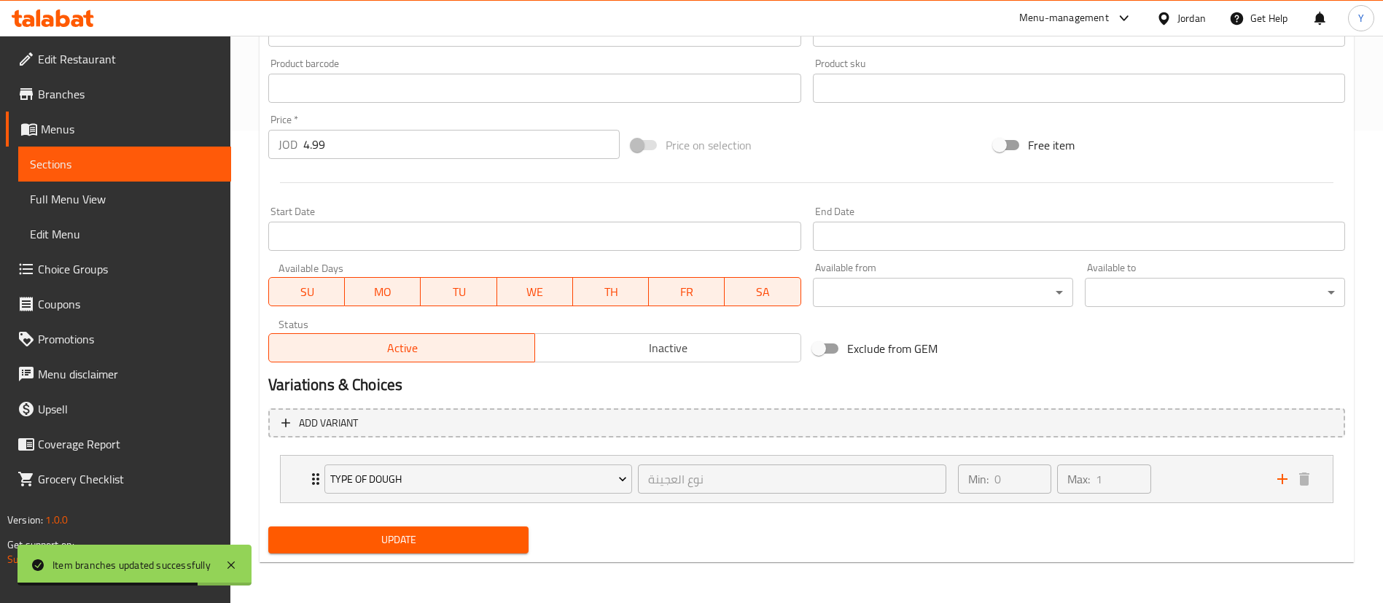
drag, startPoint x: 351, startPoint y: 162, endPoint x: 329, endPoint y: 156, distance: 22.6
click at [329, 156] on div "Price   * JOD 4.99 Price *" at bounding box center [443, 137] width 363 height 56
drag, startPoint x: 345, startPoint y: 145, endPoint x: 87, endPoint y: 156, distance: 259.0
click at [93, 156] on div "Edit Restaurant Branches Menus Sections Full Menu View Edit Menu Choice Groups …" at bounding box center [691, 82] width 1383 height 1039
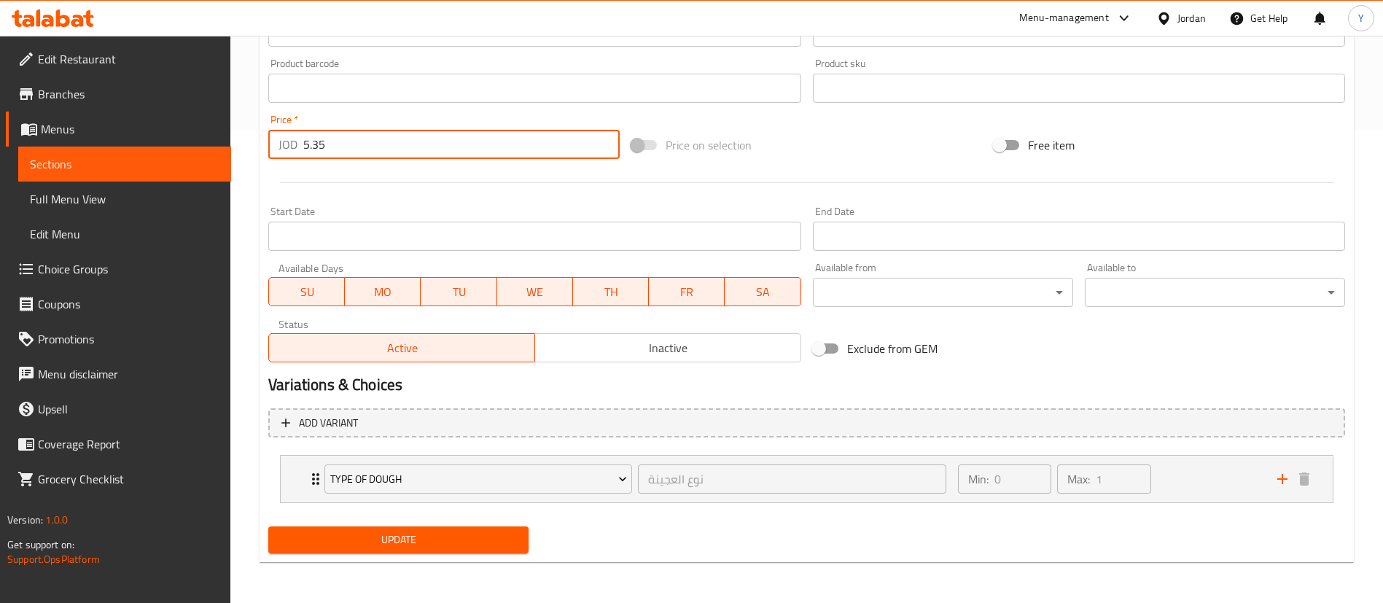
type input "5.35"
click at [377, 546] on span "Update" at bounding box center [398, 540] width 237 height 18
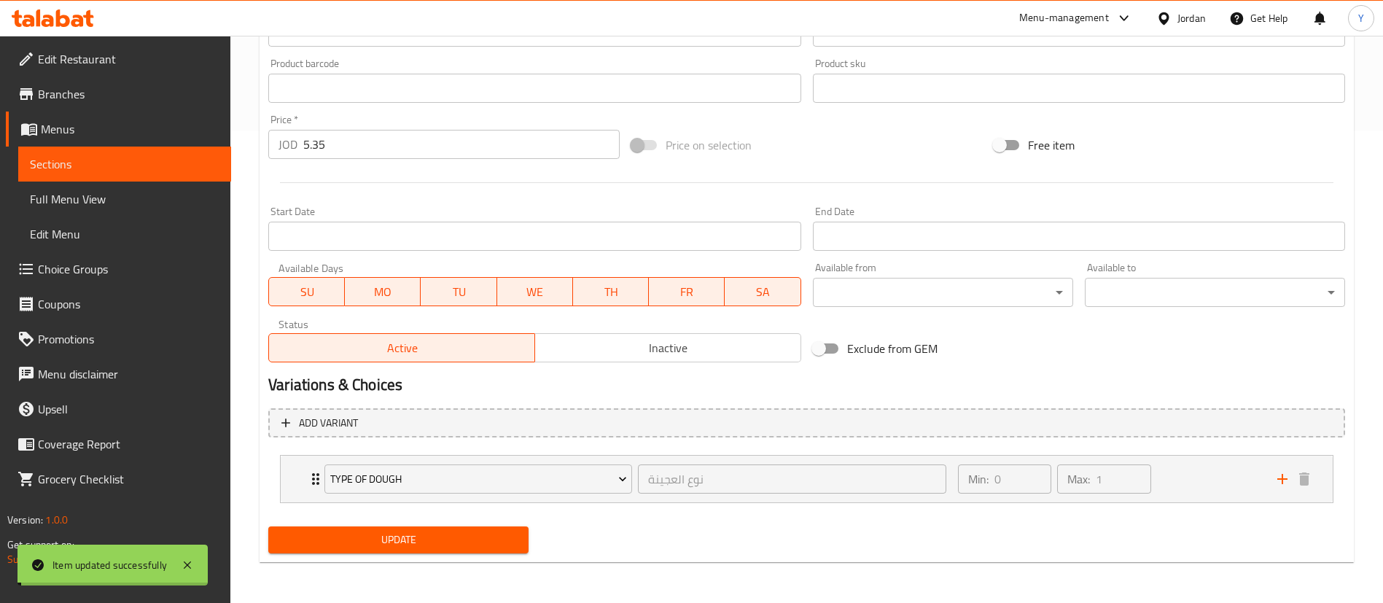
click at [461, 547] on span "Update" at bounding box center [398, 540] width 237 height 18
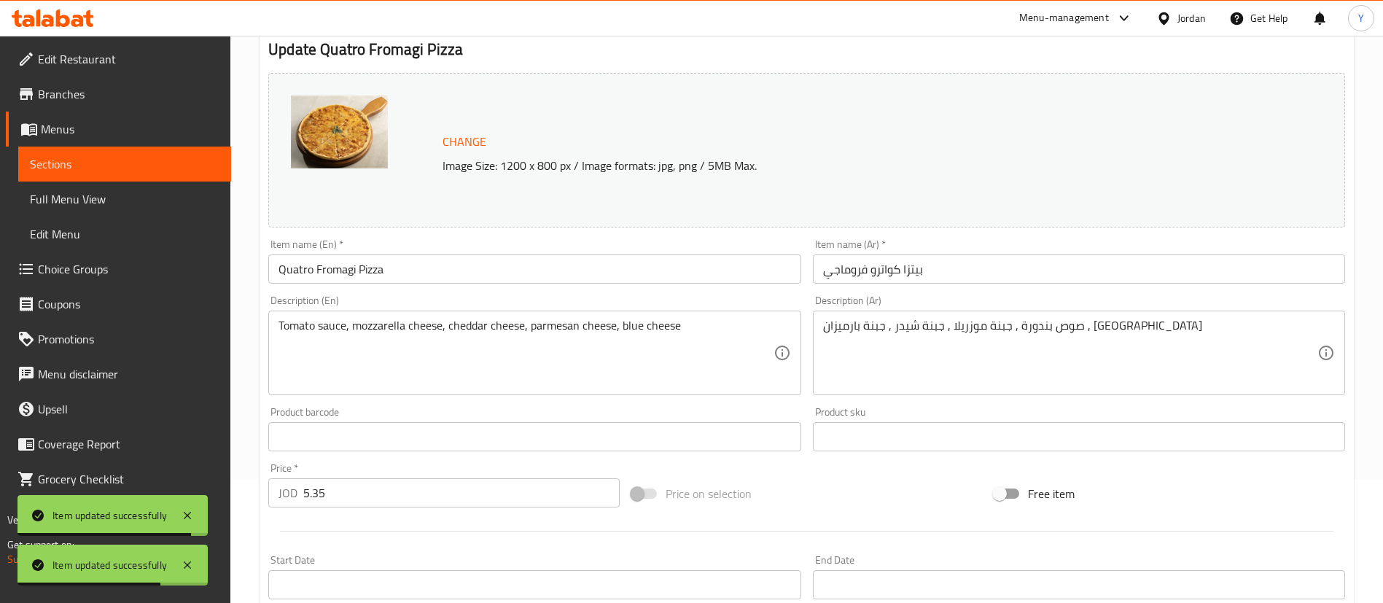
scroll to position [0, 0]
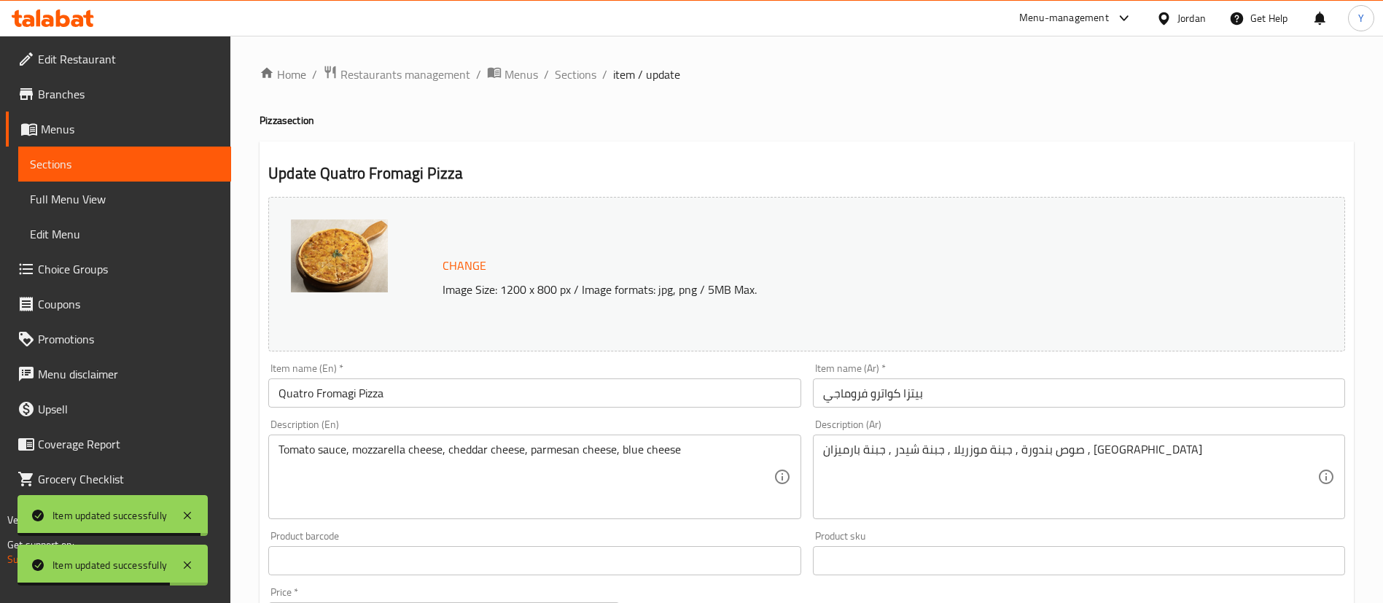
drag, startPoint x: 140, startPoint y: 168, endPoint x: 648, endPoint y: 111, distance: 511.2
click at [141, 168] on span "Sections" at bounding box center [125, 163] width 190 height 17
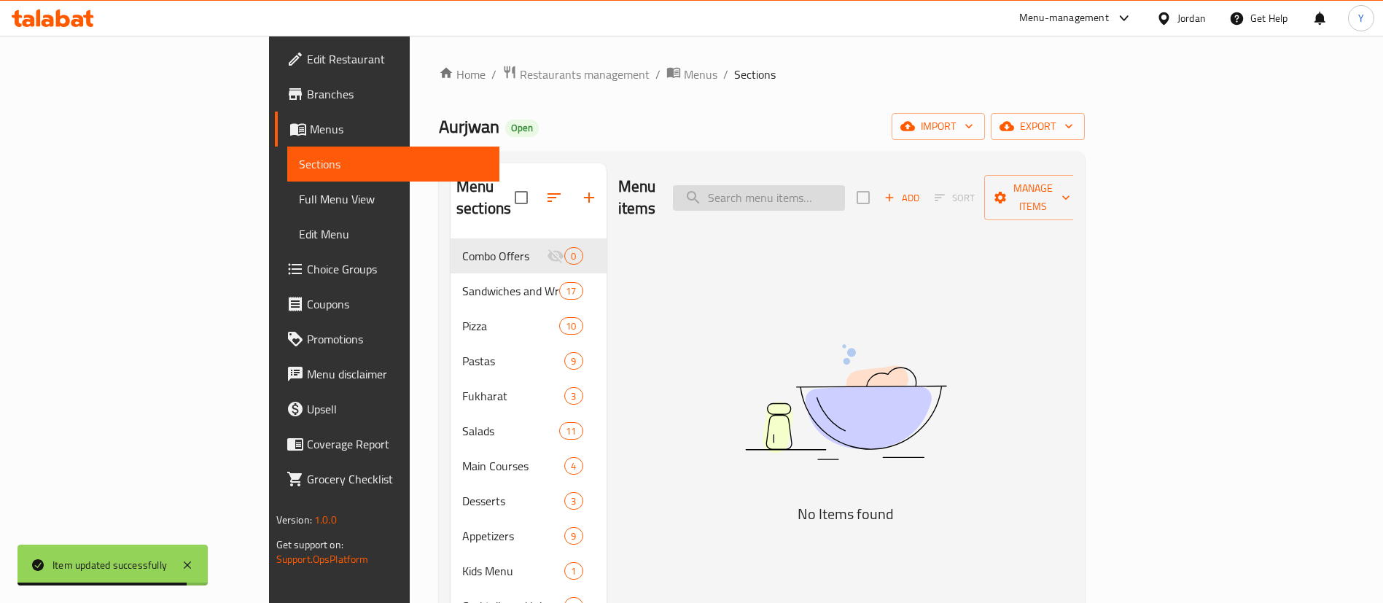
click at [845, 190] on input "search" at bounding box center [759, 198] width 172 height 26
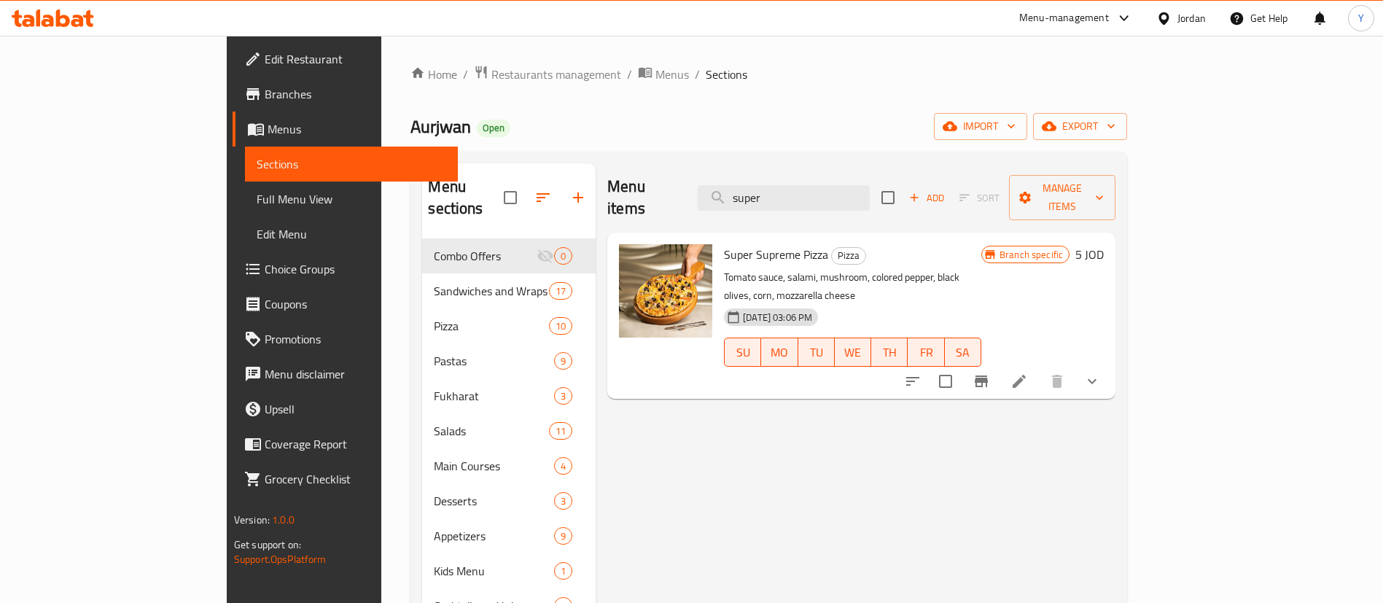
type input "super"
click at [999, 364] on button "Branch-specific-item" at bounding box center [981, 381] width 35 height 35
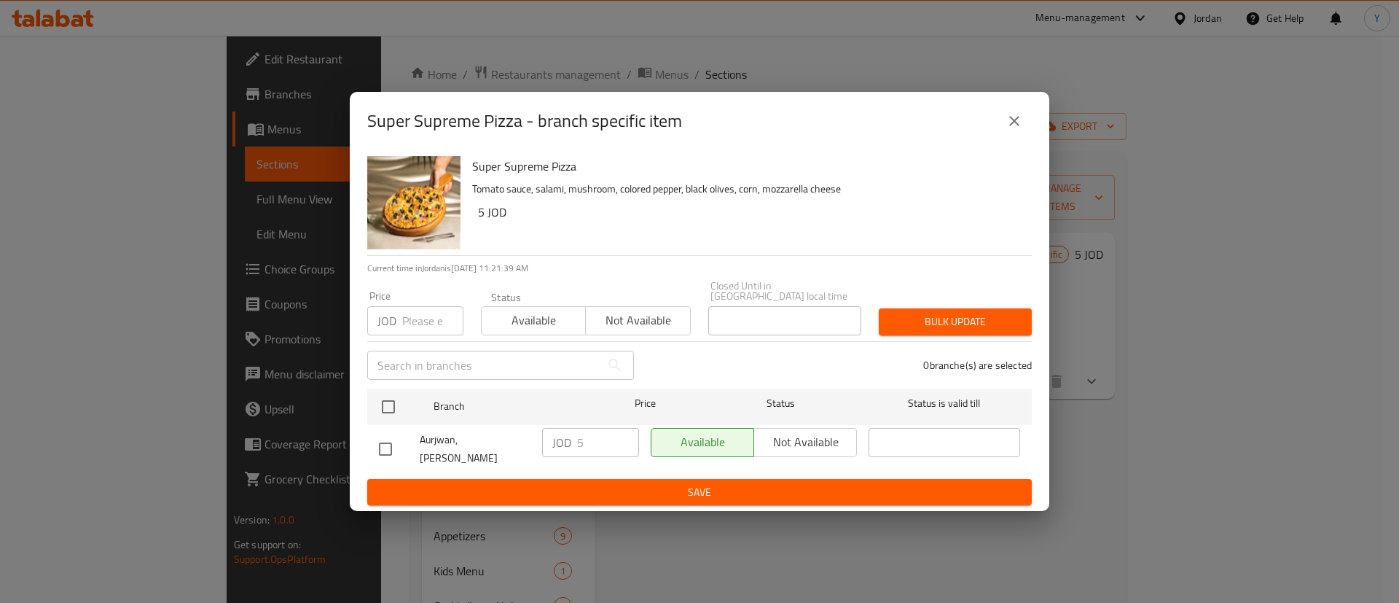
click at [358, 446] on div "Super Supreme Pizza Tomato sauce, salami, mushroom, colored pepper, black olive…" at bounding box center [700, 331] width 700 height 362
click at [381, 445] on input "checkbox" at bounding box center [385, 449] width 31 height 31
checkbox input "true"
click at [599, 442] on input "5" at bounding box center [608, 442] width 62 height 29
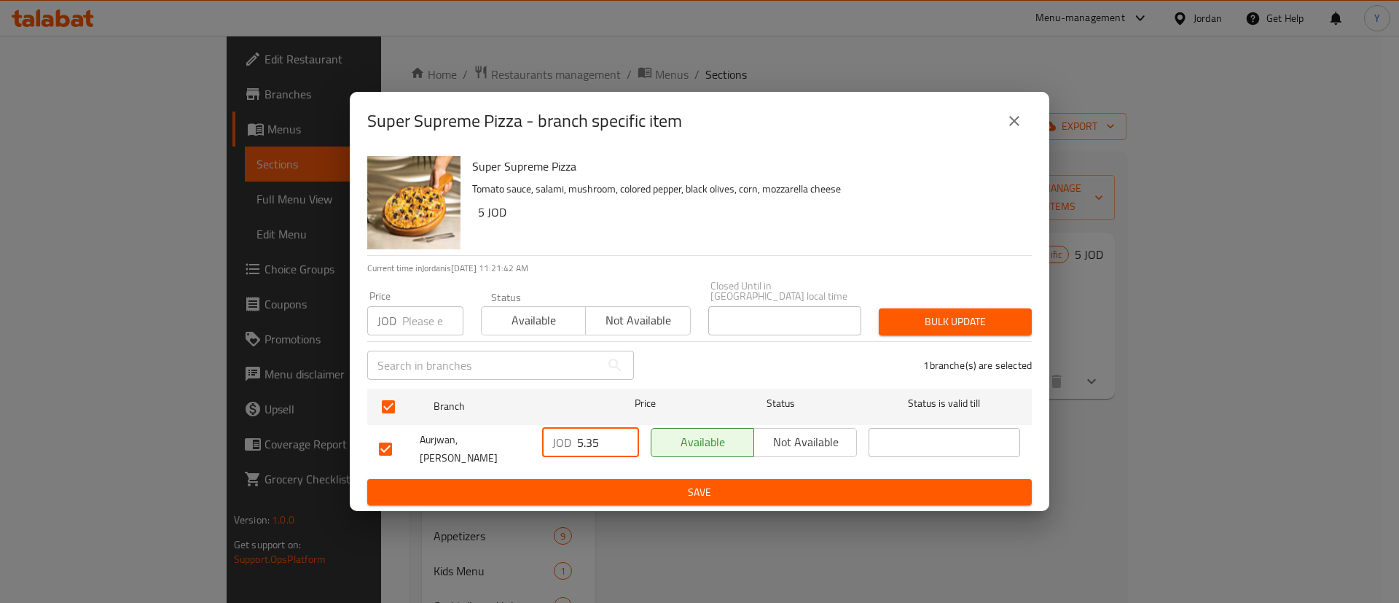
type input "5.35"
click at [698, 483] on span "Save" at bounding box center [699, 492] width 641 height 18
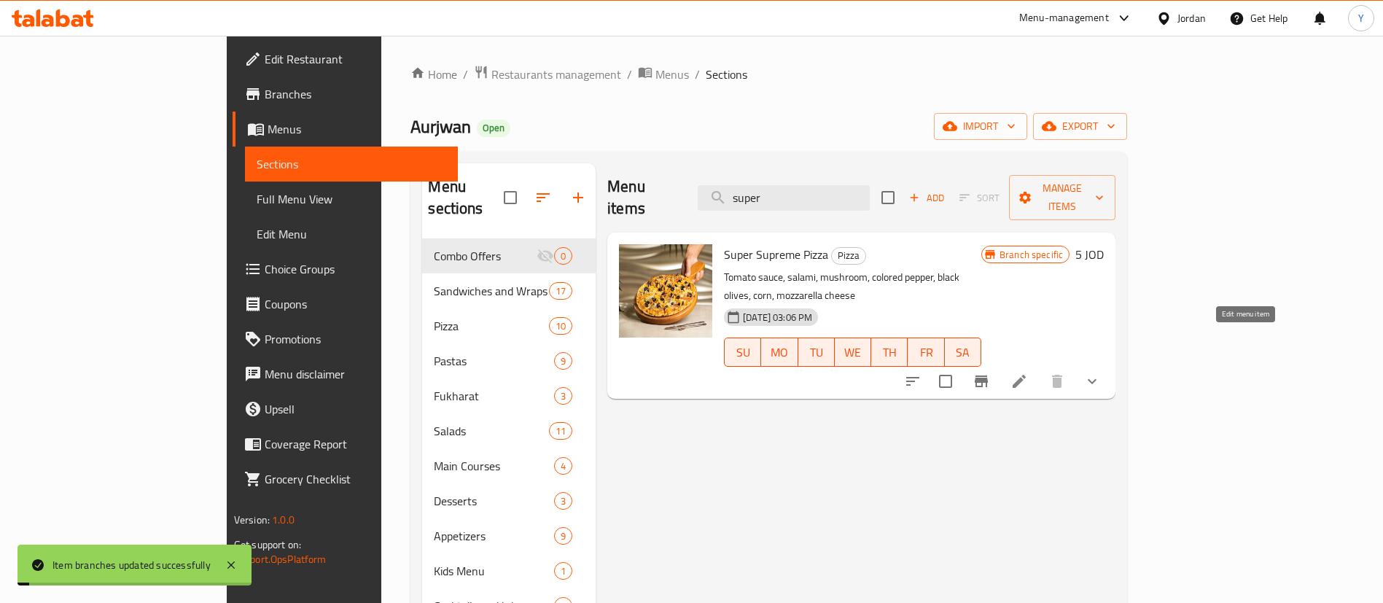
click at [1028, 372] on icon at bounding box center [1018, 380] width 17 height 17
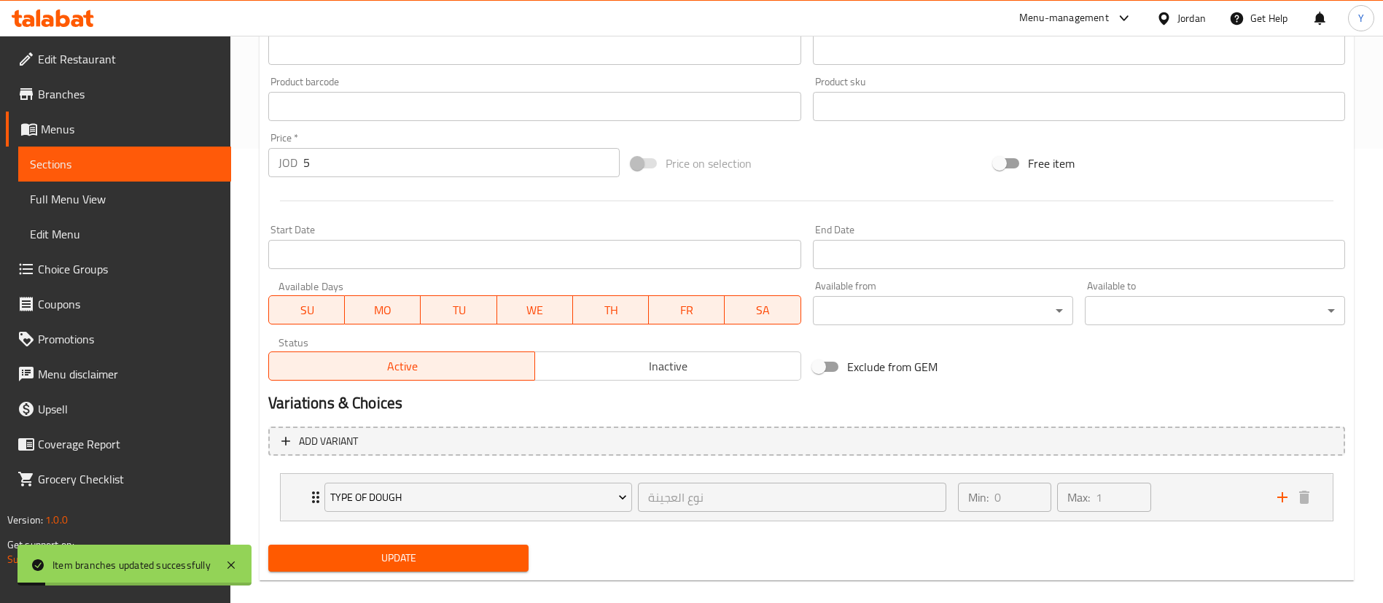
scroll to position [472, 0]
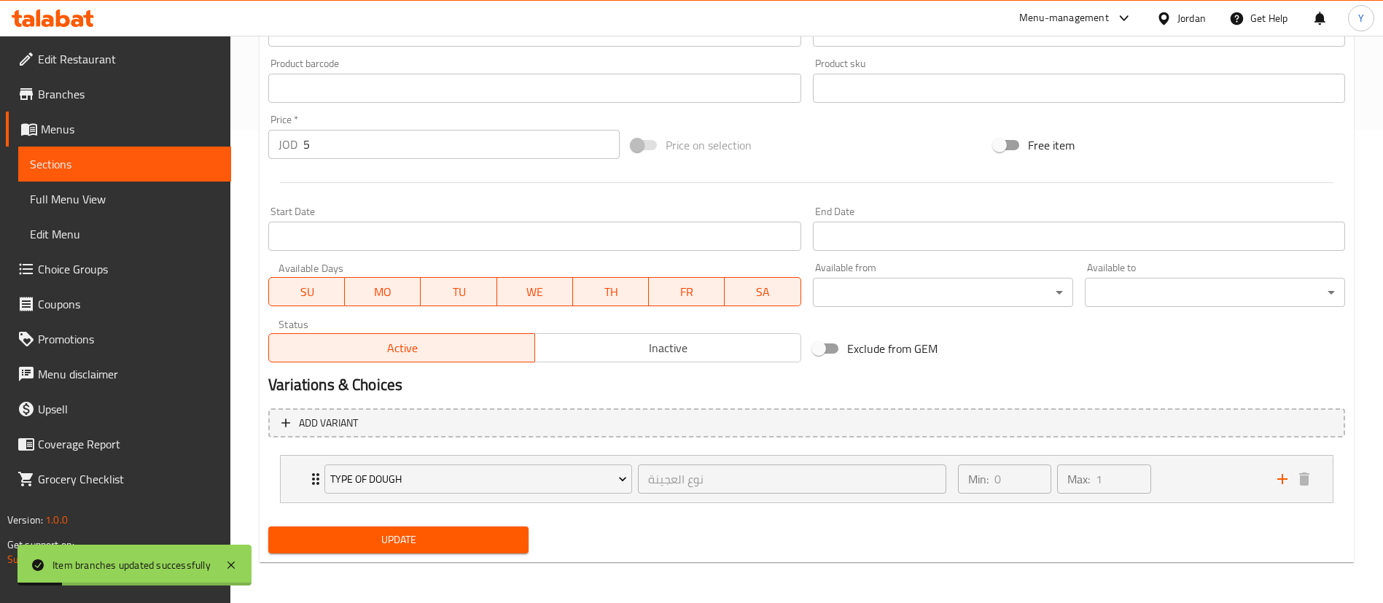
click at [354, 140] on input "5" at bounding box center [461, 144] width 316 height 29
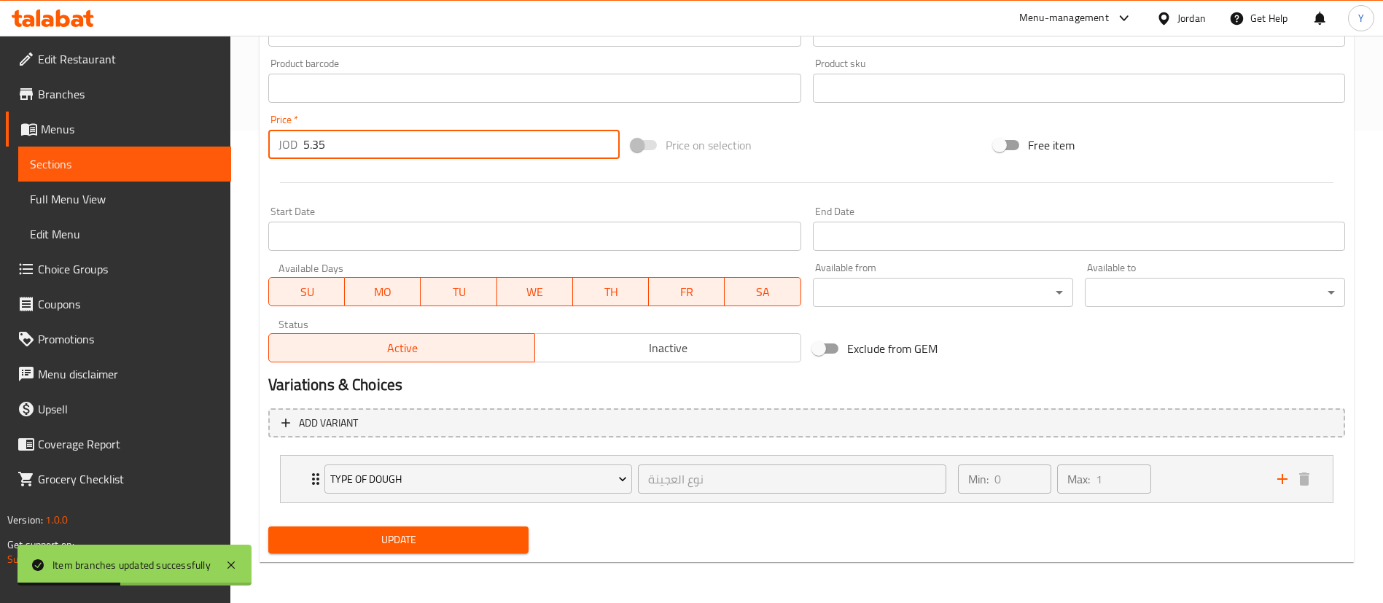
type input "5.35"
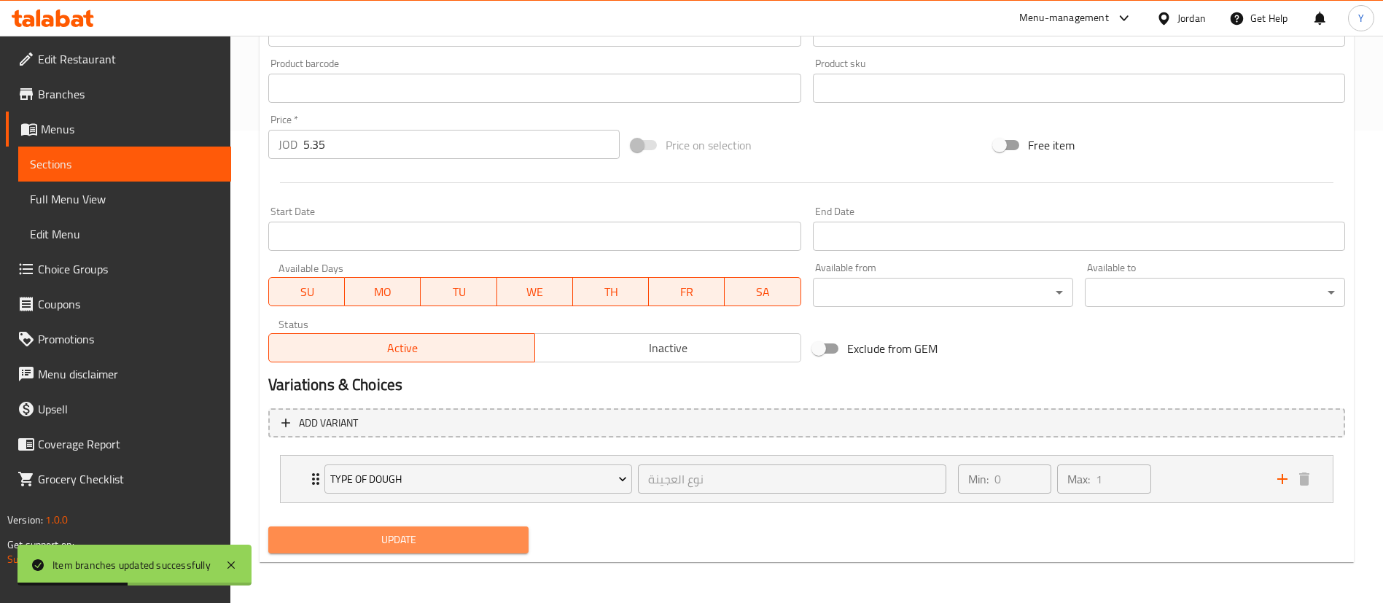
click at [459, 531] on span "Update" at bounding box center [398, 540] width 237 height 18
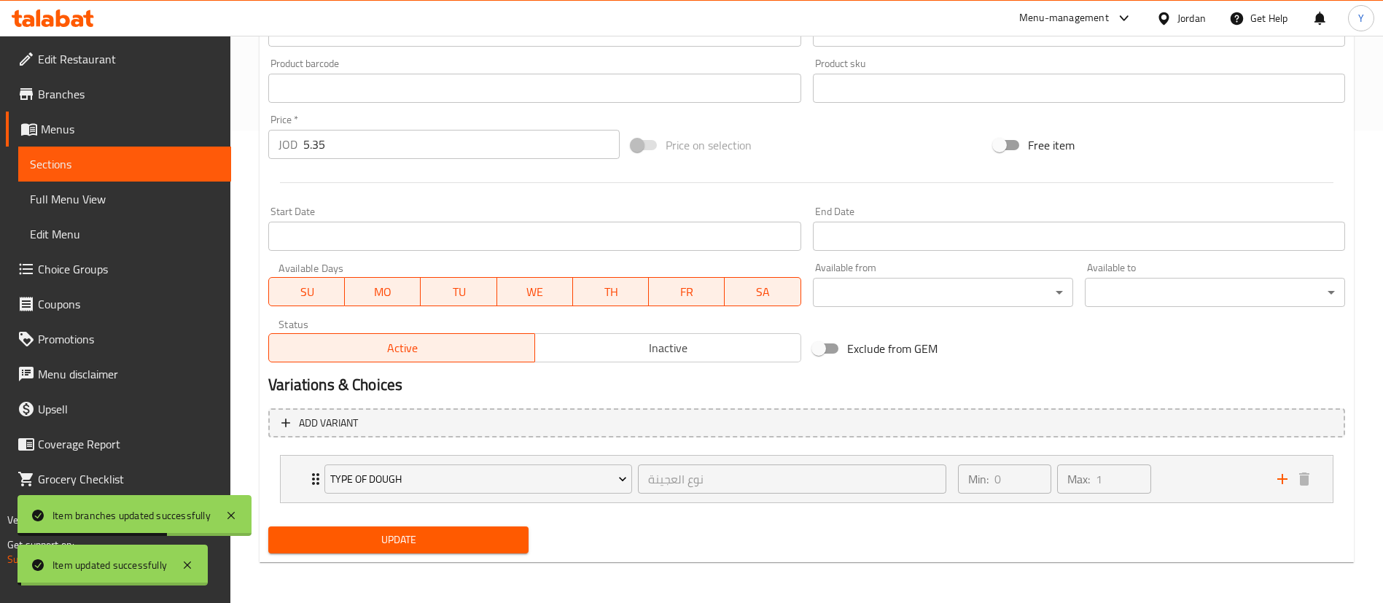
click at [458, 533] on span "Update" at bounding box center [398, 540] width 237 height 18
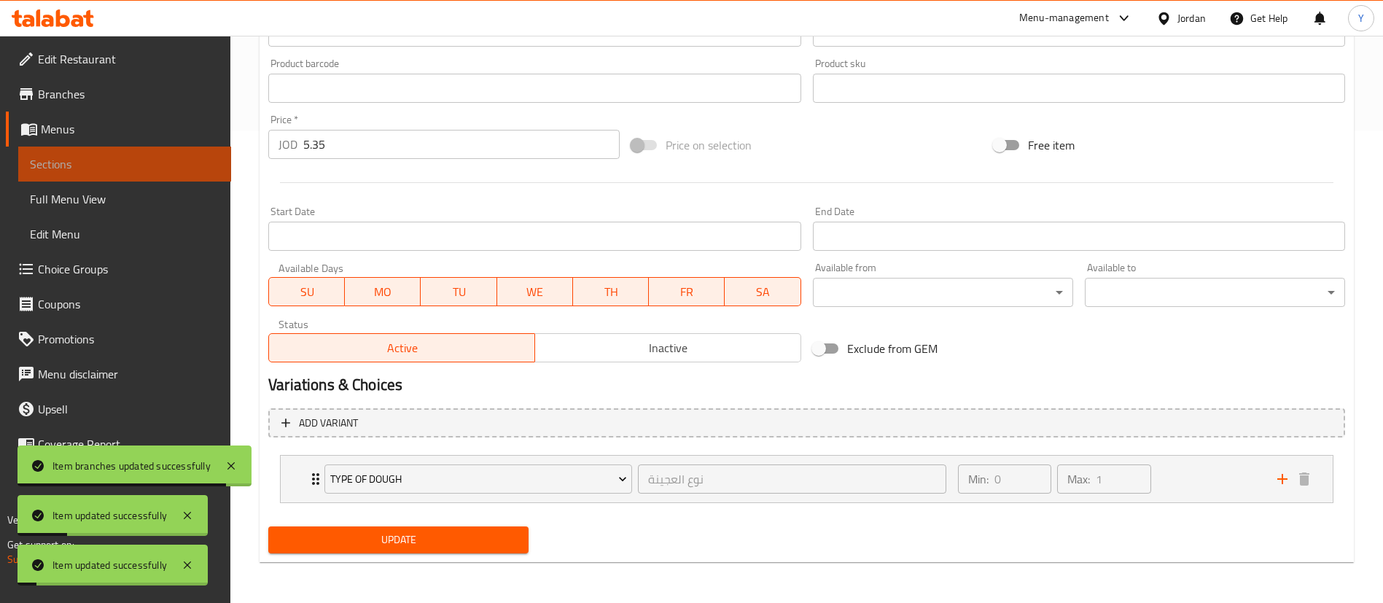
click at [106, 157] on span "Sections" at bounding box center [125, 163] width 190 height 17
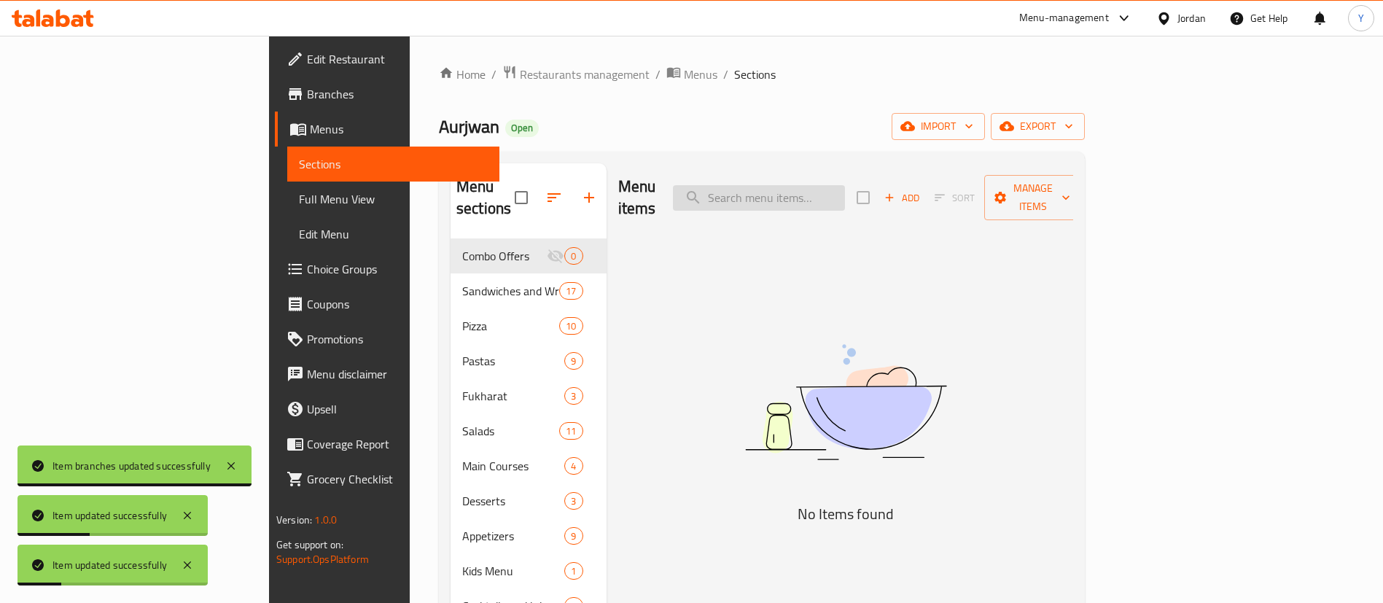
click at [845, 192] on input "search" at bounding box center [759, 198] width 172 height 26
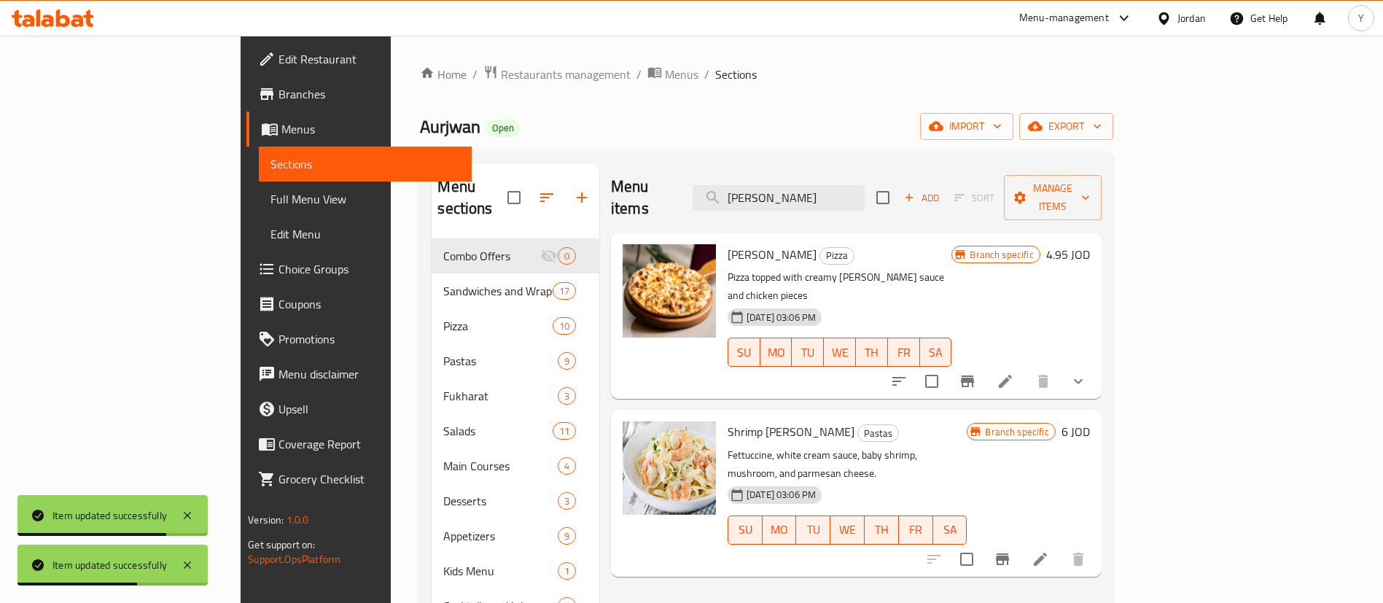
type input "alfre"
click at [985, 364] on button "Branch-specific-item" at bounding box center [967, 381] width 35 height 35
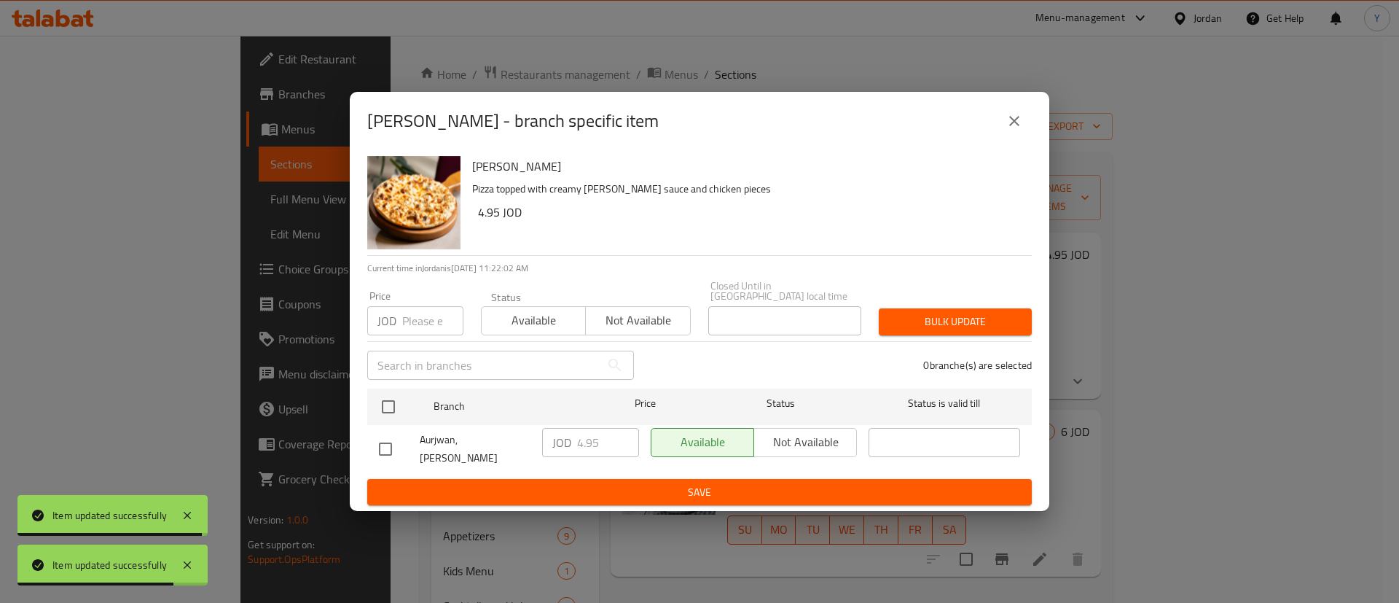
click at [385, 440] on input "checkbox" at bounding box center [385, 449] width 31 height 31
checkbox input "true"
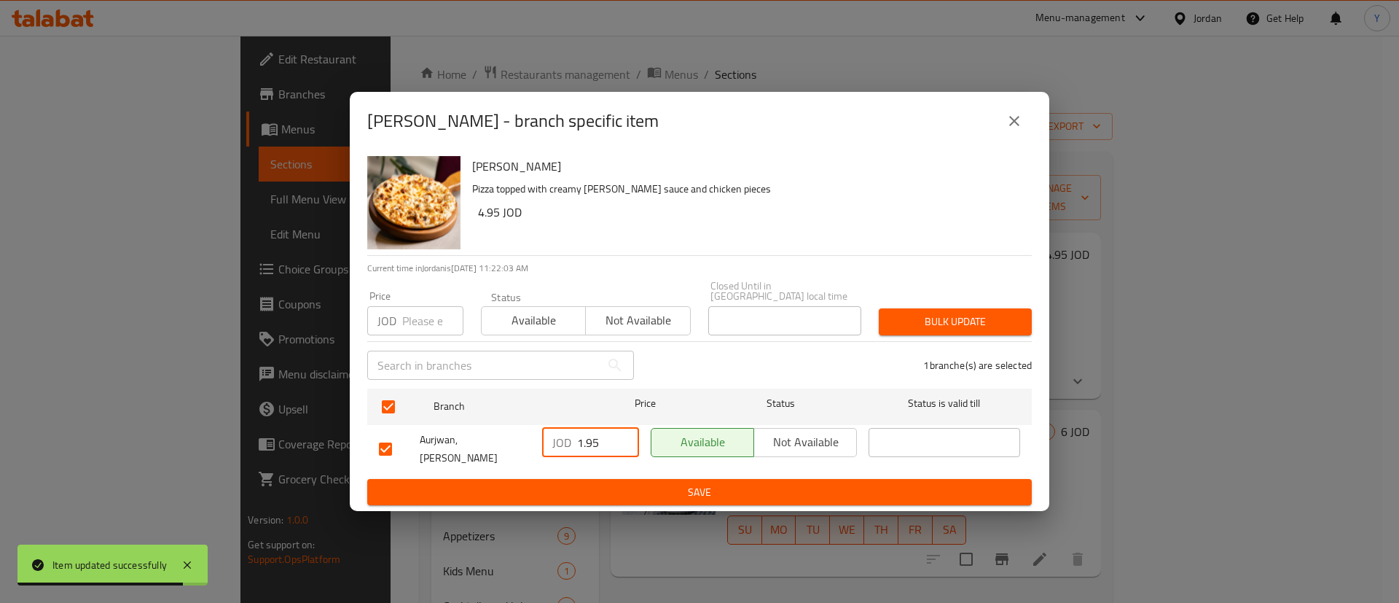
drag, startPoint x: 625, startPoint y: 445, endPoint x: 461, endPoint y: 445, distance: 164.0
click at [577, 445] on input "1.95" at bounding box center [608, 442] width 62 height 29
click at [630, 437] on input "1.95" at bounding box center [608, 442] width 62 height 29
click at [625, 437] on input "1.95" at bounding box center [608, 442] width 62 height 29
click at [625, 437] on input "2.95" at bounding box center [608, 442] width 62 height 29
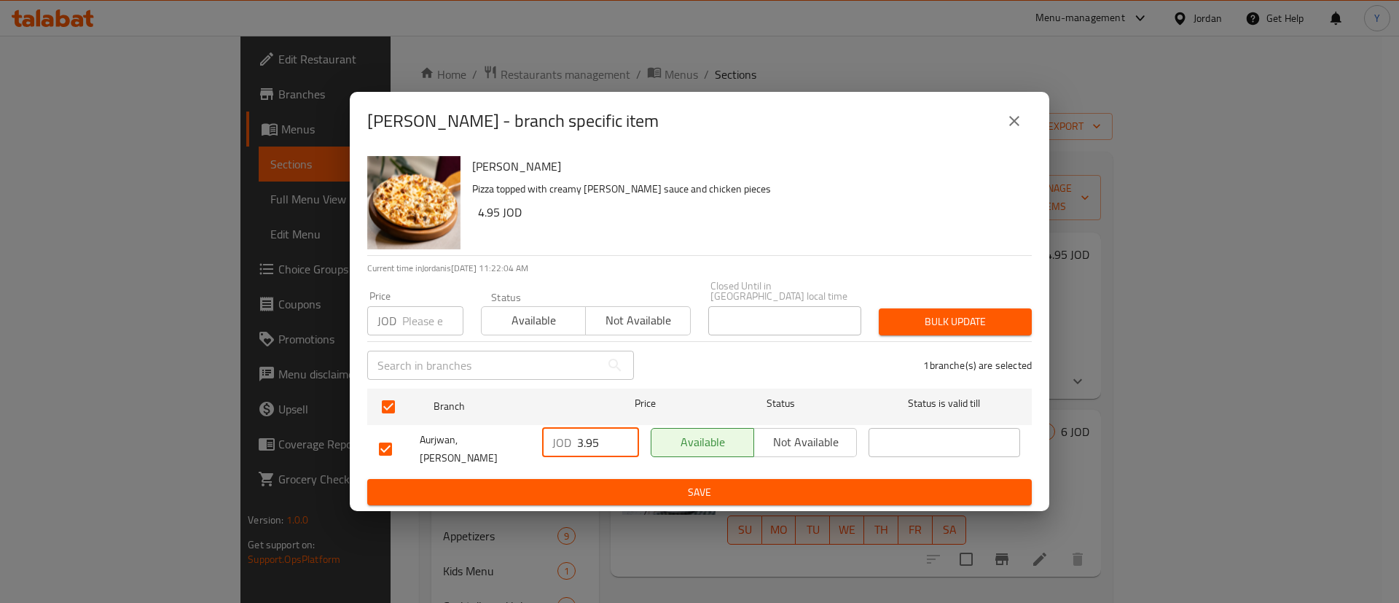
click at [625, 437] on input "3.95" at bounding box center [608, 442] width 62 height 29
click at [625, 437] on input "4.95" at bounding box center [608, 442] width 62 height 29
click at [625, 437] on input "5.95" at bounding box center [608, 442] width 62 height 29
type input "5.25"
click at [615, 483] on span "Save" at bounding box center [699, 492] width 641 height 18
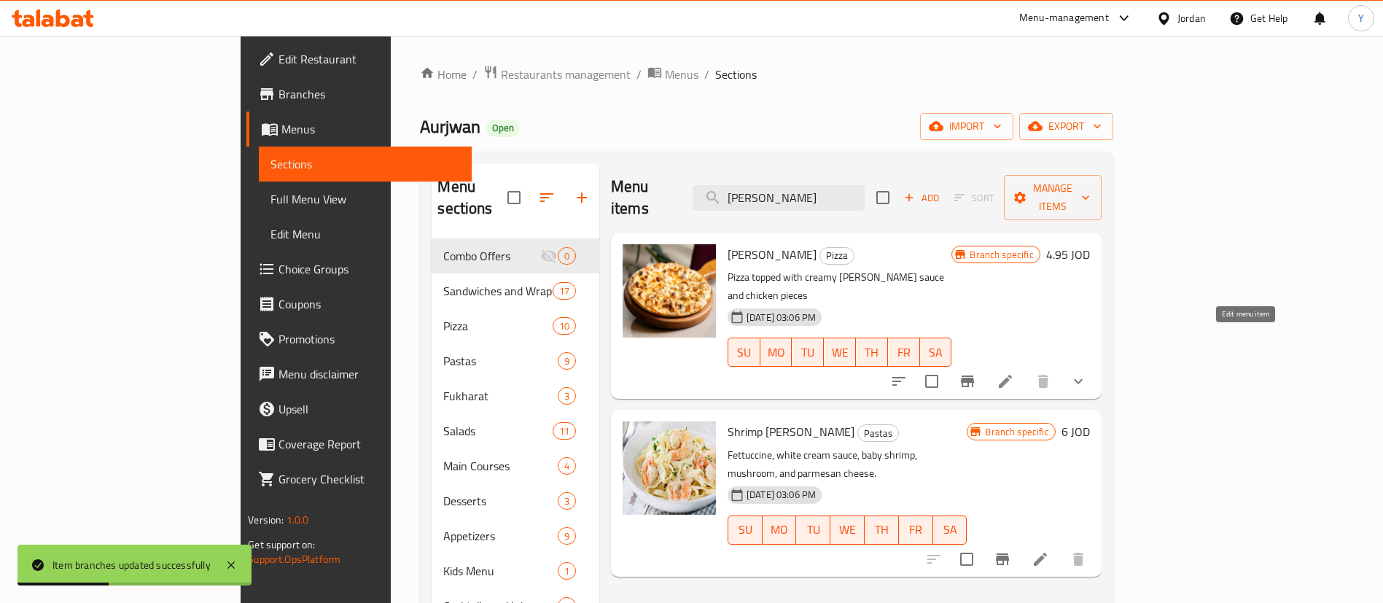
click at [1012, 375] on icon at bounding box center [1005, 381] width 13 height 13
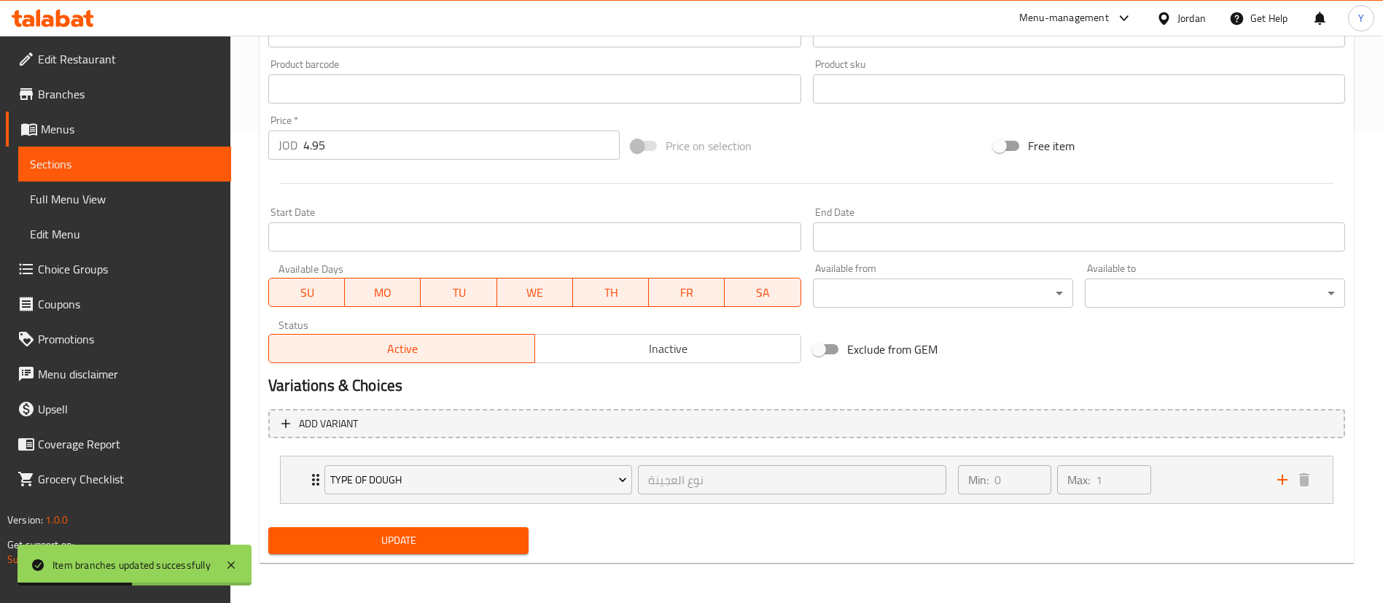
scroll to position [472, 0]
drag, startPoint x: 362, startPoint y: 142, endPoint x: 0, endPoint y: 128, distance: 361.8
click at [28, 134] on div "Edit Restaurant Branches Menus Sections Full Menu View Edit Menu Choice Groups …" at bounding box center [691, 82] width 1383 height 1039
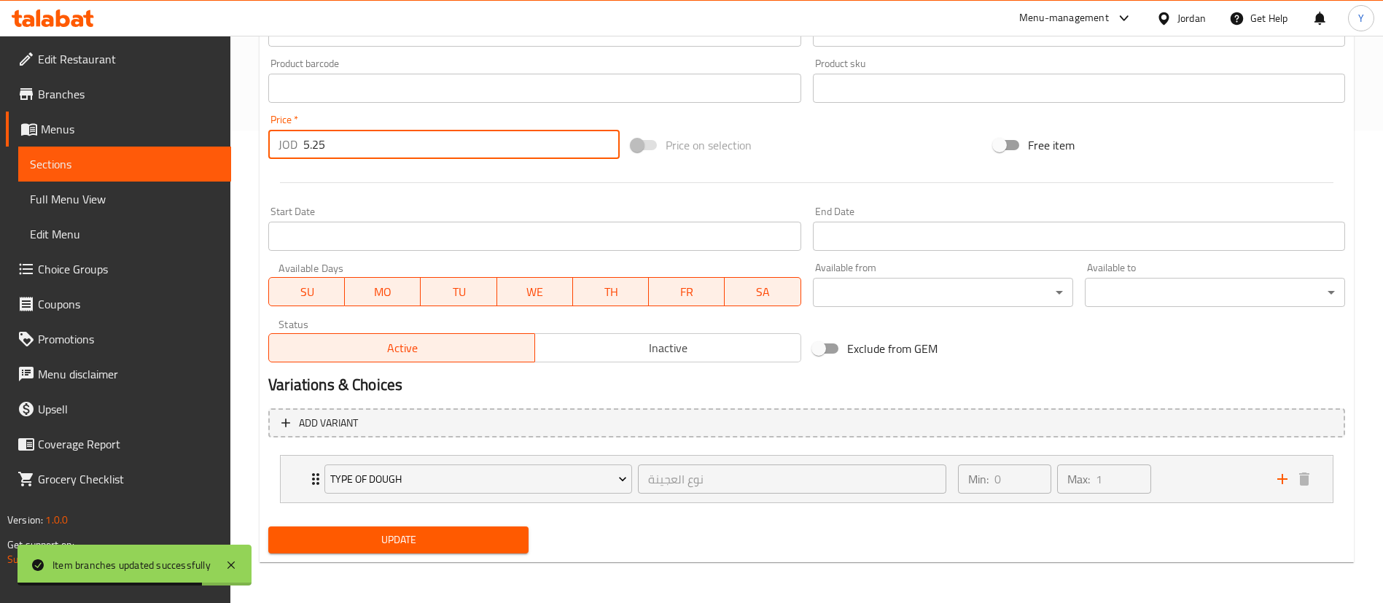
type input "5.25"
click at [377, 552] on button "Update" at bounding box center [398, 539] width 260 height 27
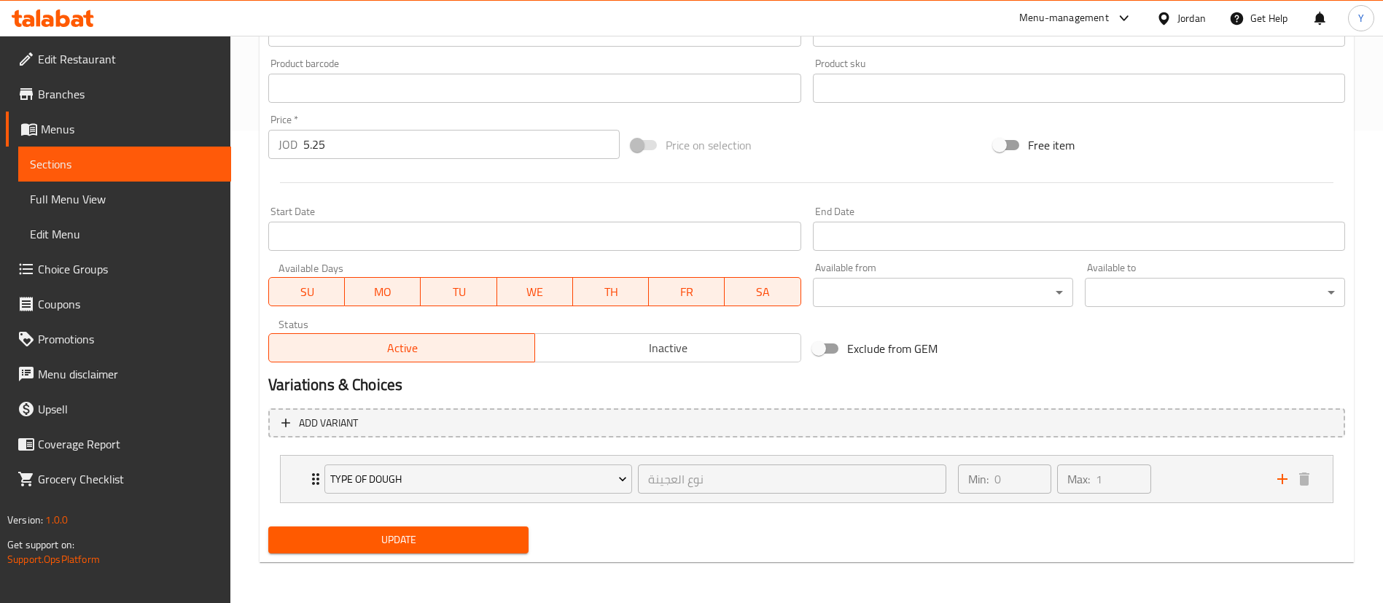
click at [106, 173] on link "Sections" at bounding box center [124, 164] width 213 height 35
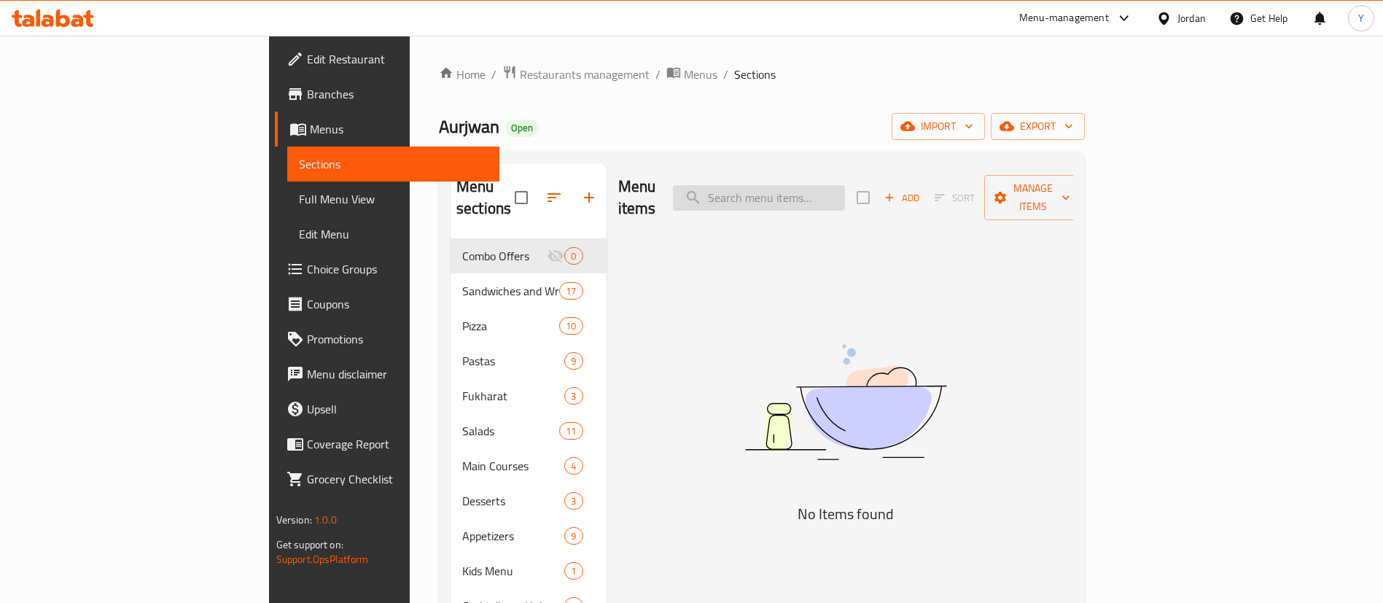
click at [845, 185] on input "search" at bounding box center [759, 198] width 172 height 26
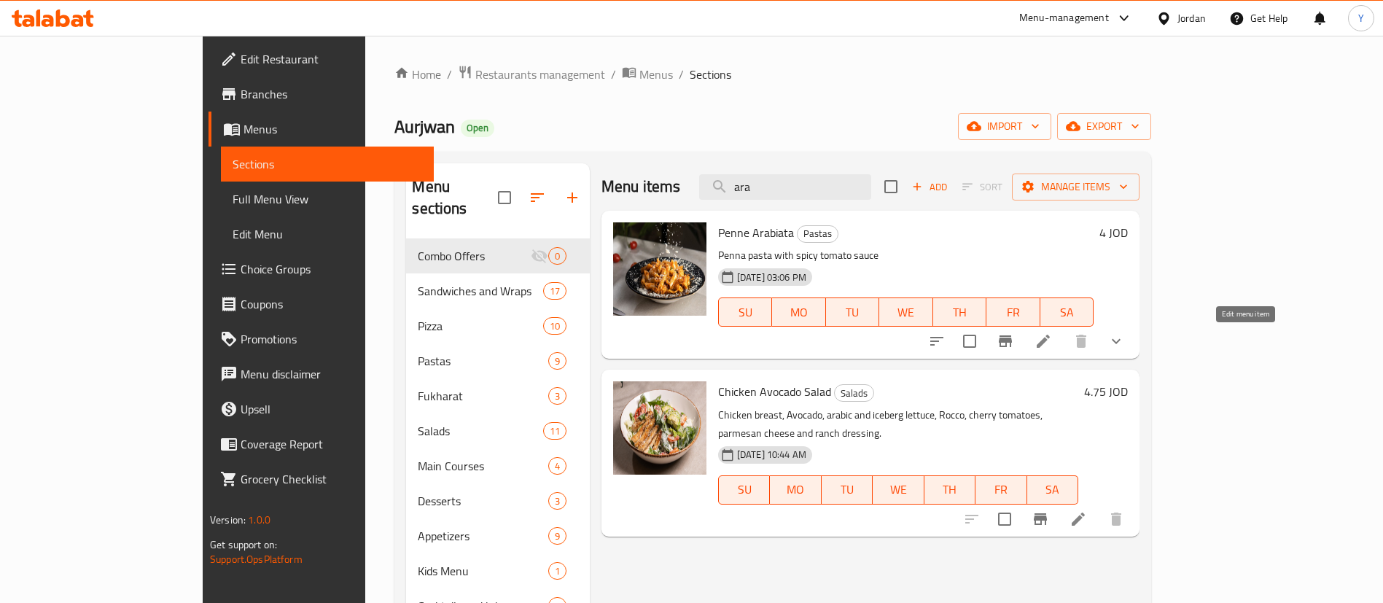
type input "ara"
click at [1014, 339] on icon "Branch-specific-item" at bounding box center [1004, 340] width 17 height 17
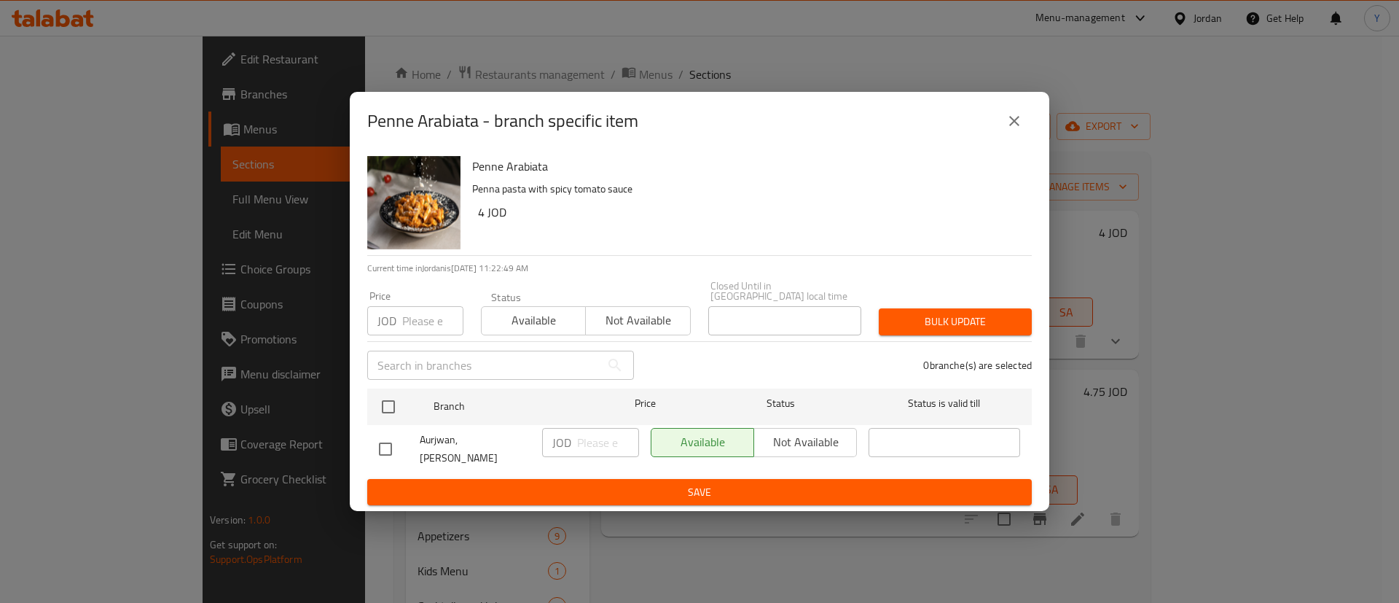
click at [375, 440] on input "checkbox" at bounding box center [385, 449] width 31 height 31
checkbox input "true"
click at [582, 443] on input "number" at bounding box center [608, 442] width 62 height 29
type input "4.25"
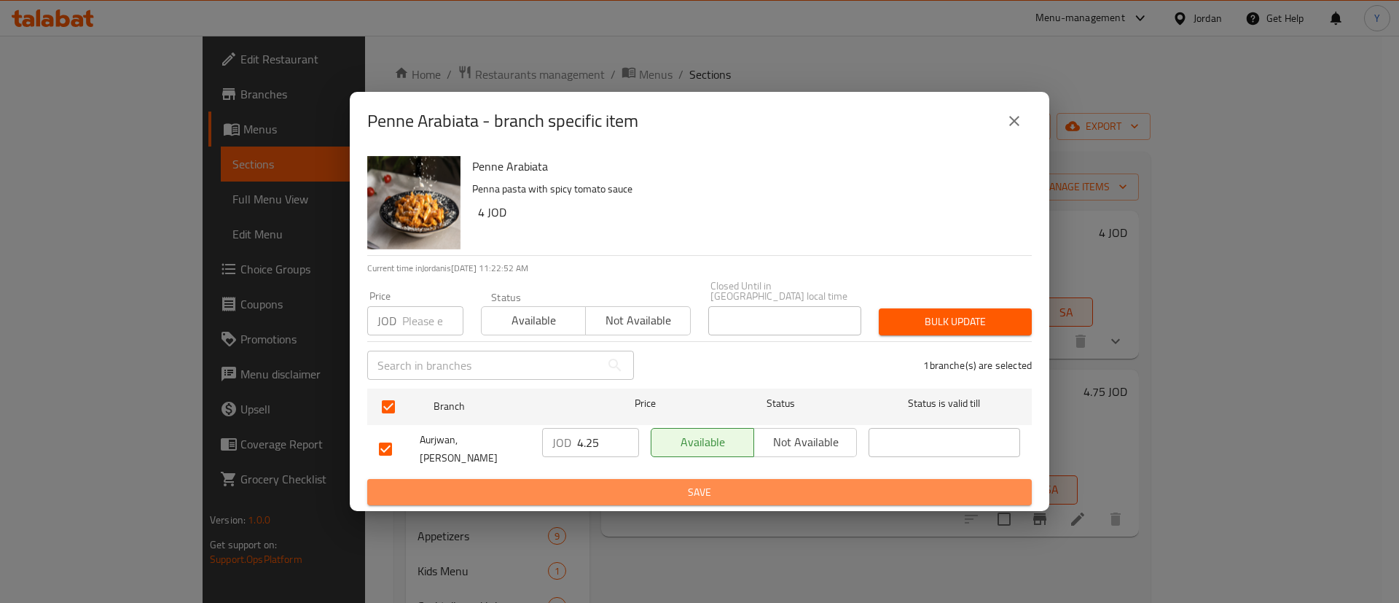
click at [630, 493] on button "Save" at bounding box center [699, 492] width 665 height 27
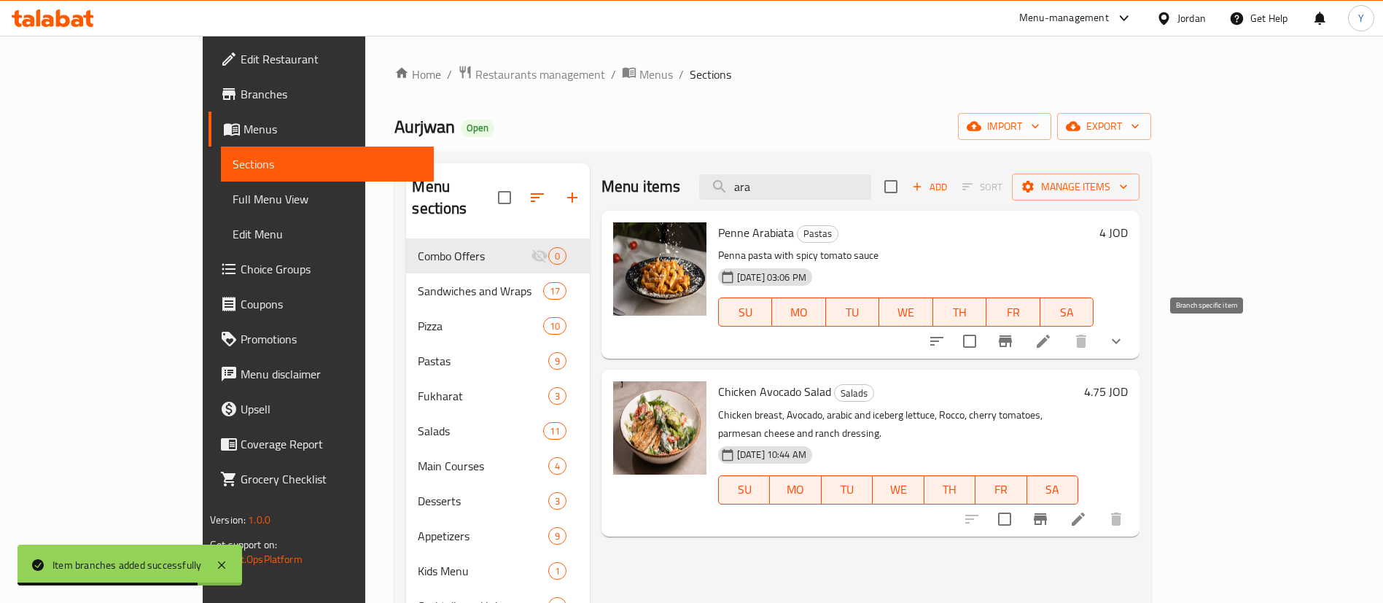
click at [1014, 349] on icon "Branch-specific-item" at bounding box center [1004, 340] width 17 height 17
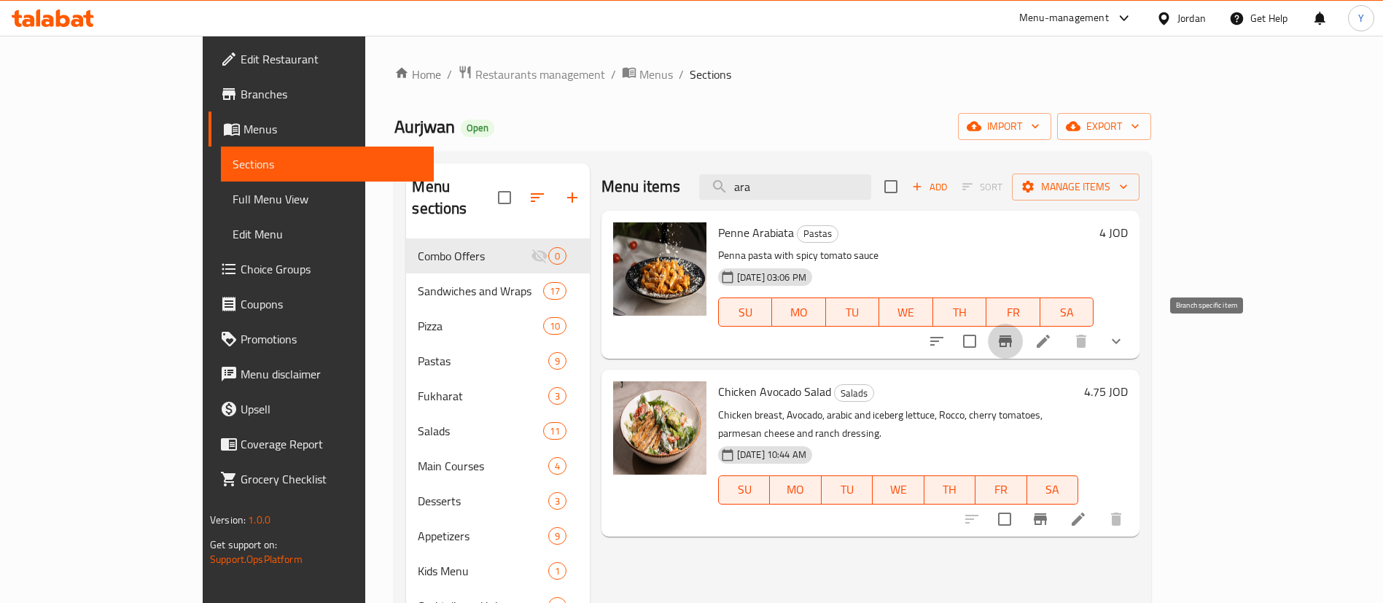
click at [1133, 354] on div at bounding box center [1026, 341] width 214 height 35
click at [1063, 335] on li at bounding box center [1043, 341] width 41 height 26
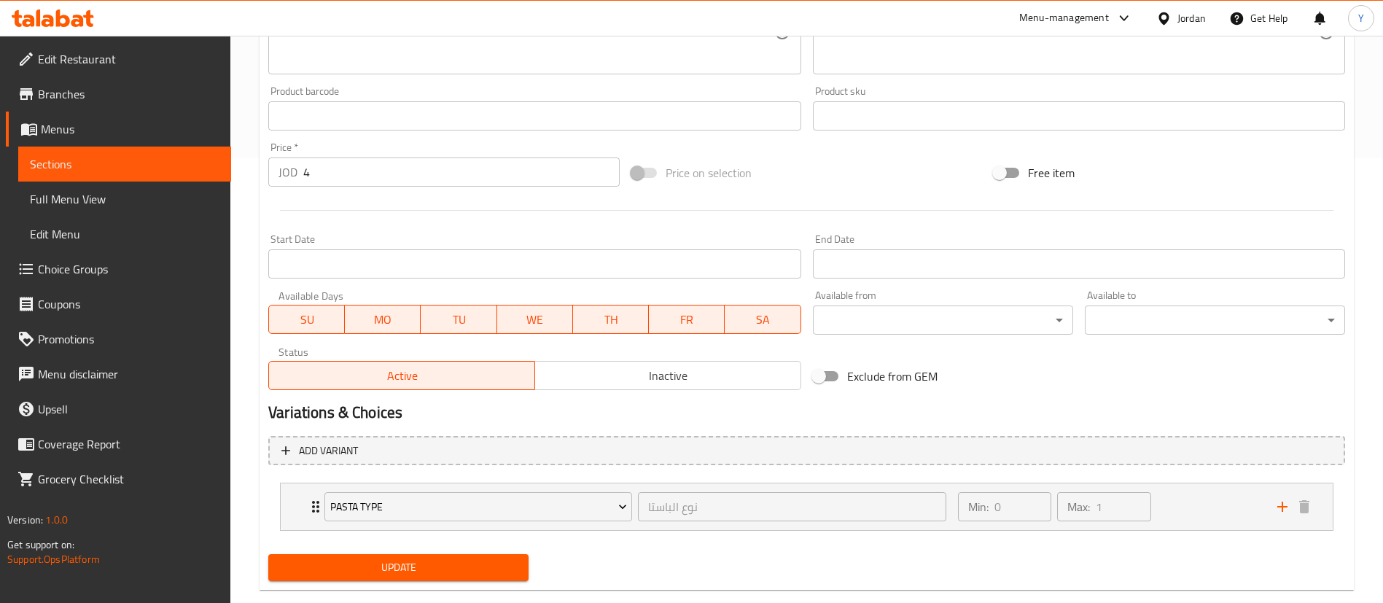
scroll to position [472, 0]
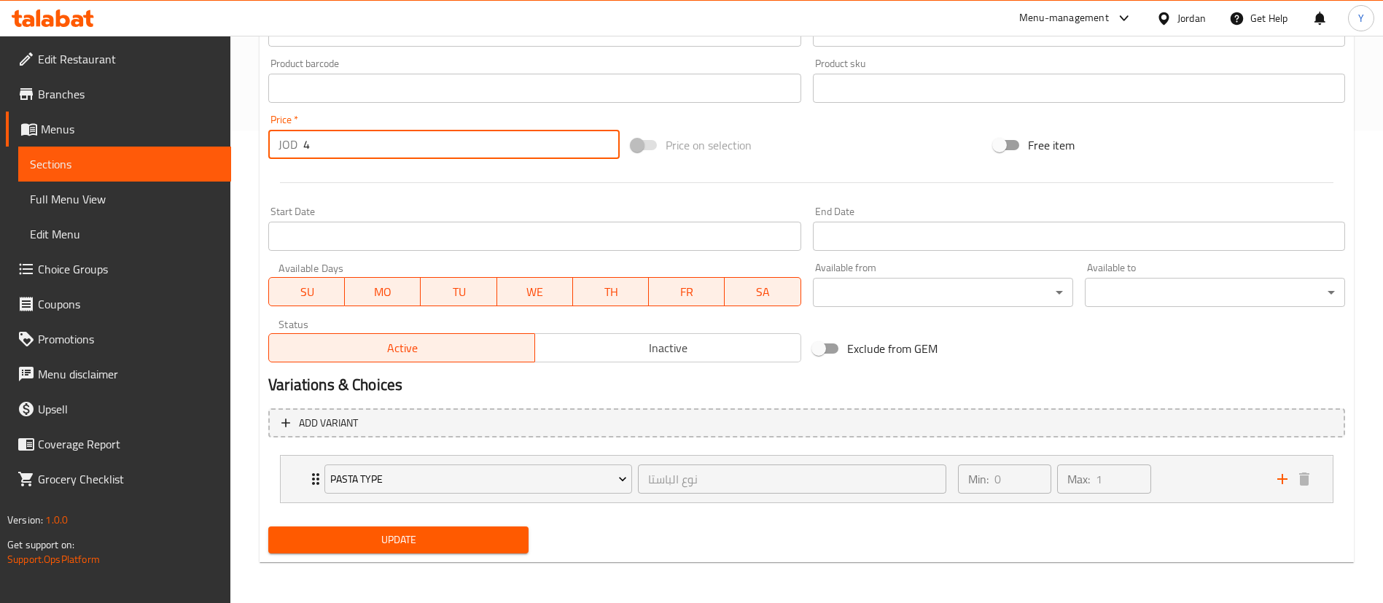
click at [394, 152] on input "4" at bounding box center [461, 144] width 316 height 29
type input "4.25"
click at [449, 540] on span "Update" at bounding box center [398, 540] width 237 height 18
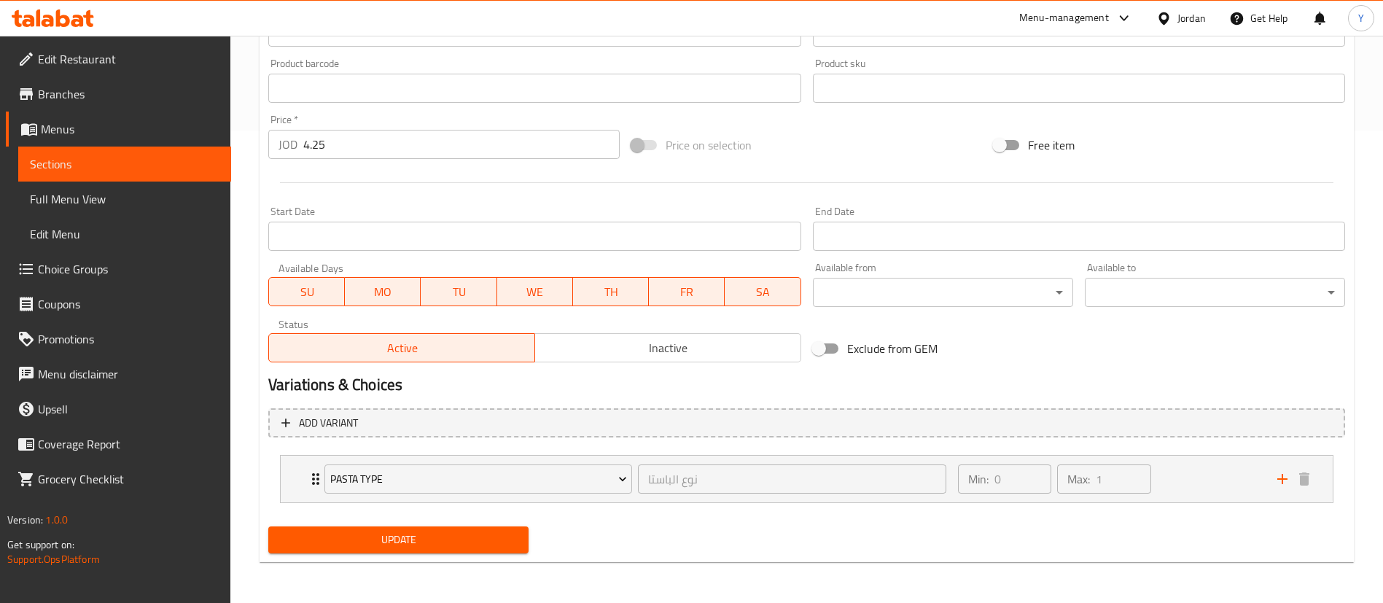
drag, startPoint x: 439, startPoint y: 546, endPoint x: 800, endPoint y: 564, distance: 362.0
click at [440, 546] on span "Update" at bounding box center [398, 540] width 237 height 18
click at [173, 166] on span "Sections" at bounding box center [125, 163] width 190 height 17
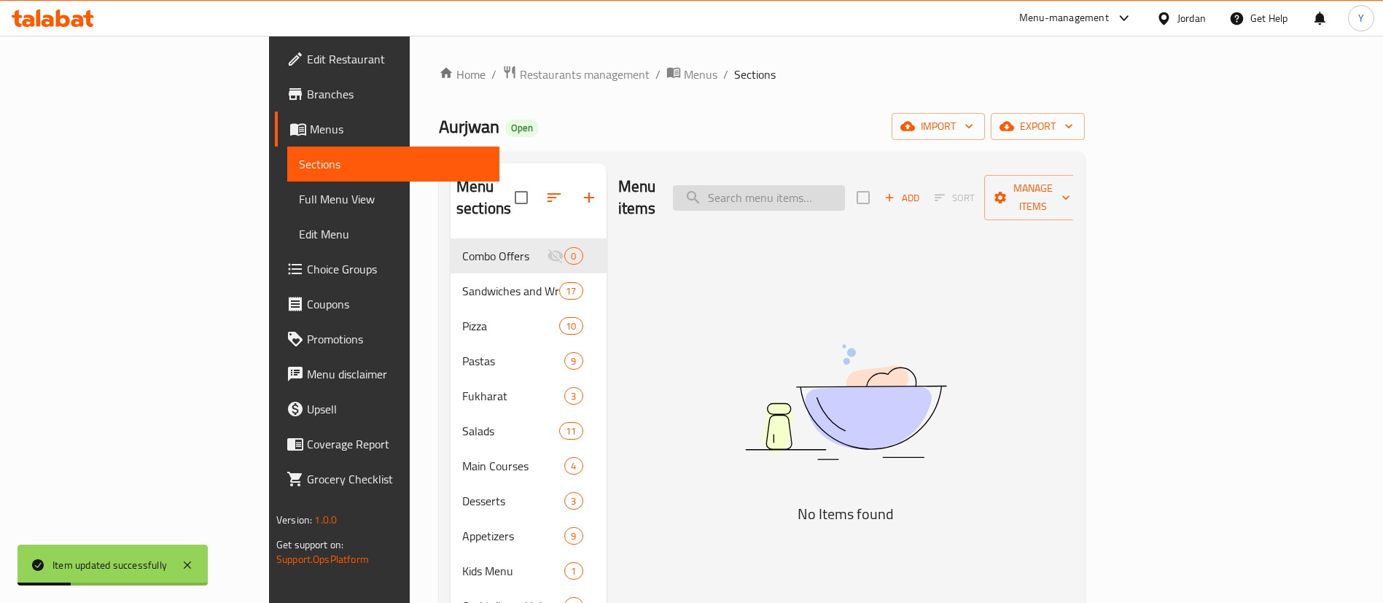
click at [845, 186] on input "search" at bounding box center [759, 198] width 172 height 26
type input "ara"
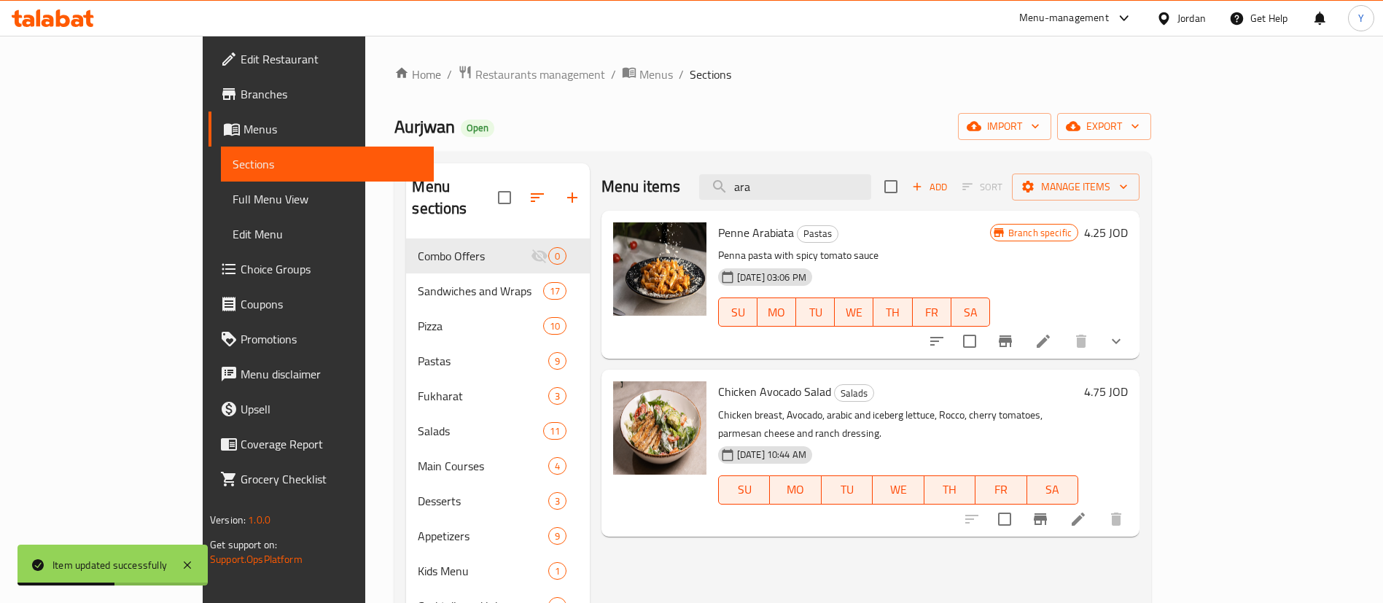
drag, startPoint x: 849, startPoint y: 185, endPoint x: 681, endPoint y: 185, distance: 168.4
click at [710, 184] on div "Menu items ara Add Sort Manage items" at bounding box center [870, 186] width 538 height 47
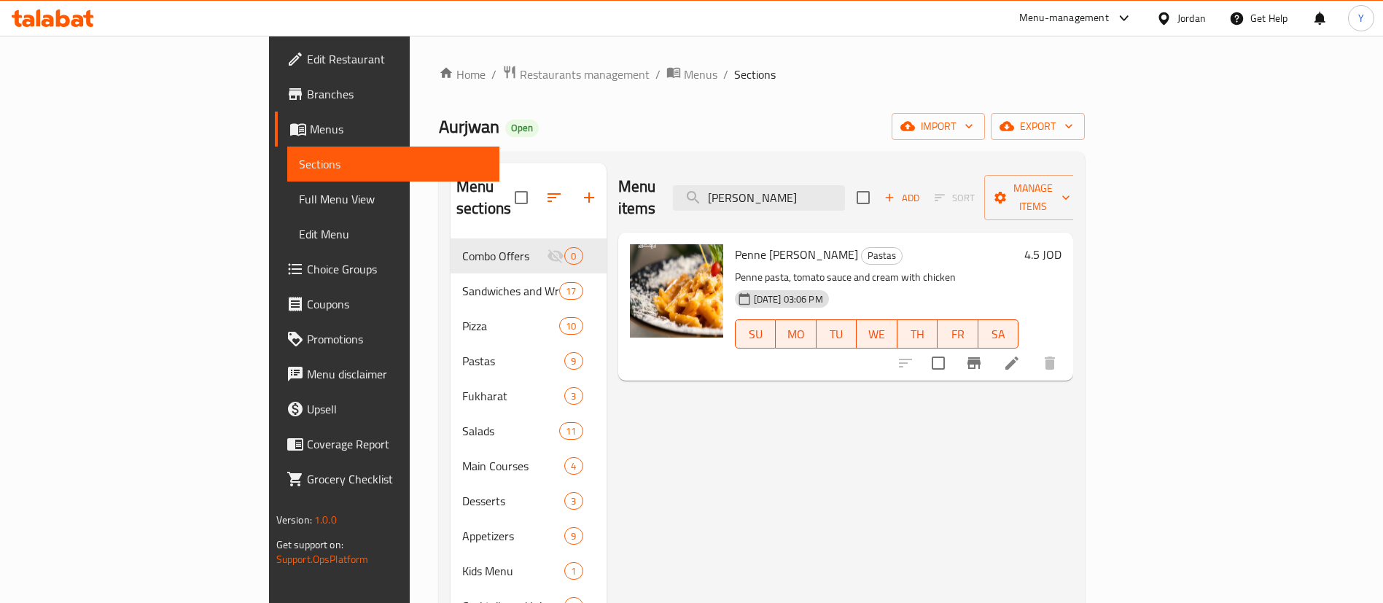
type input "rosa"
click at [983, 354] on icon "Branch-specific-item" at bounding box center [973, 362] width 17 height 17
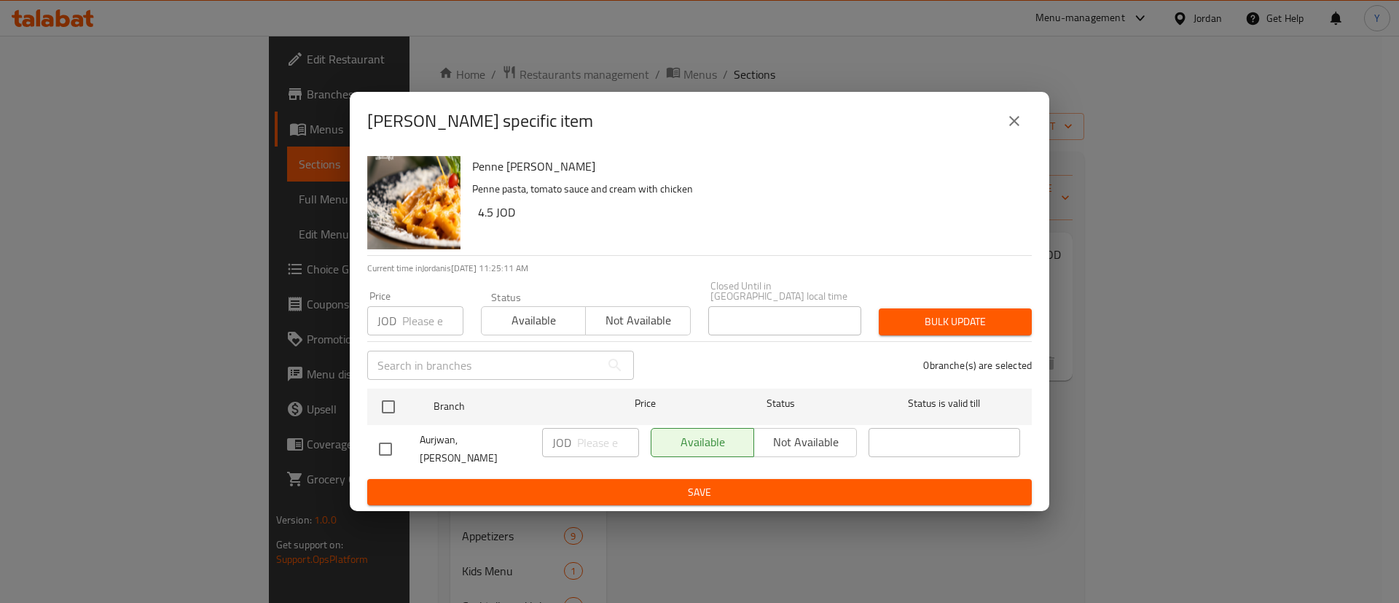
click at [378, 445] on input "checkbox" at bounding box center [385, 449] width 31 height 31
checkbox input "true"
click at [601, 444] on input "number" at bounding box center [608, 442] width 62 height 29
type input "4.75"
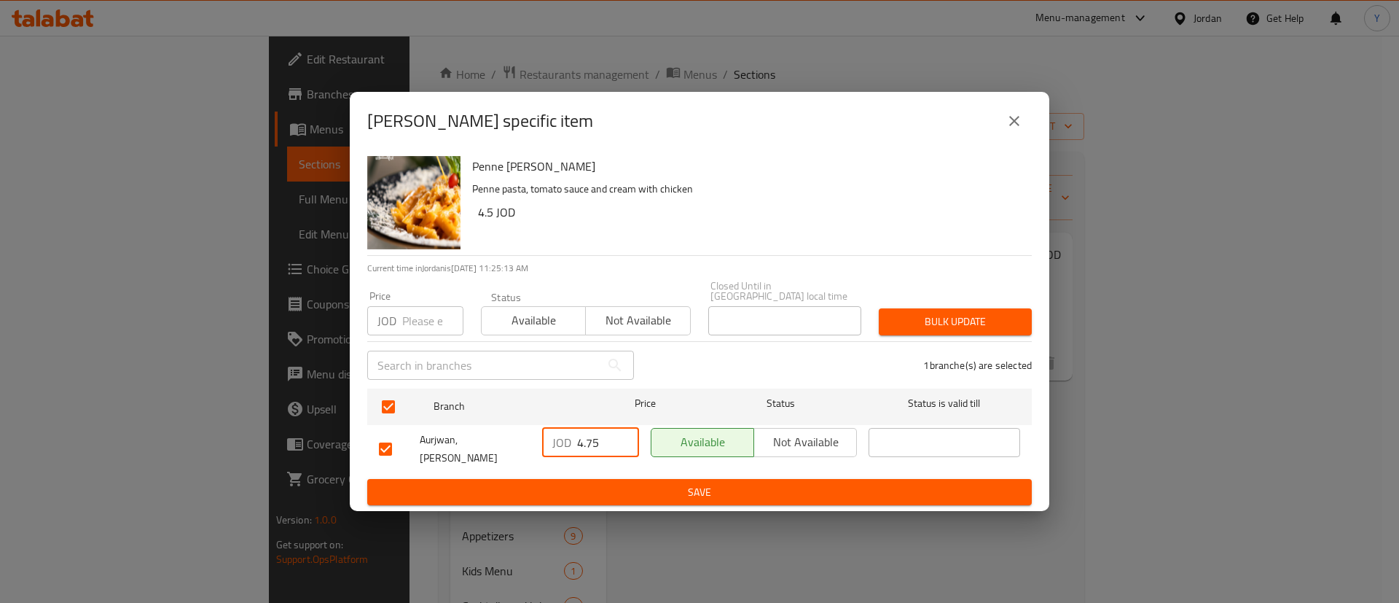
click at [649, 496] on div "Penne Rosa Penne pasta, tomato sauce and cream with chicken 4.5 JOD Current tim…" at bounding box center [700, 331] width 700 height 362
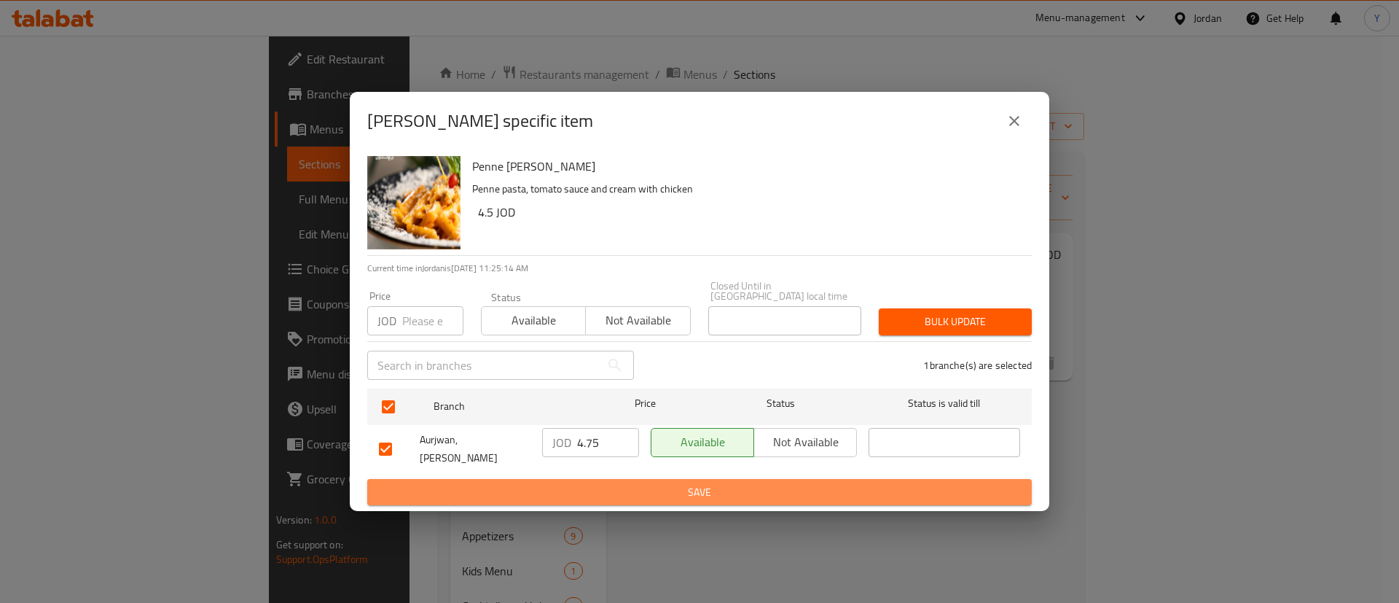
drag, startPoint x: 665, startPoint y: 484, endPoint x: 980, endPoint y: 487, distance: 314.9
click at [666, 484] on span "Save" at bounding box center [699, 492] width 641 height 18
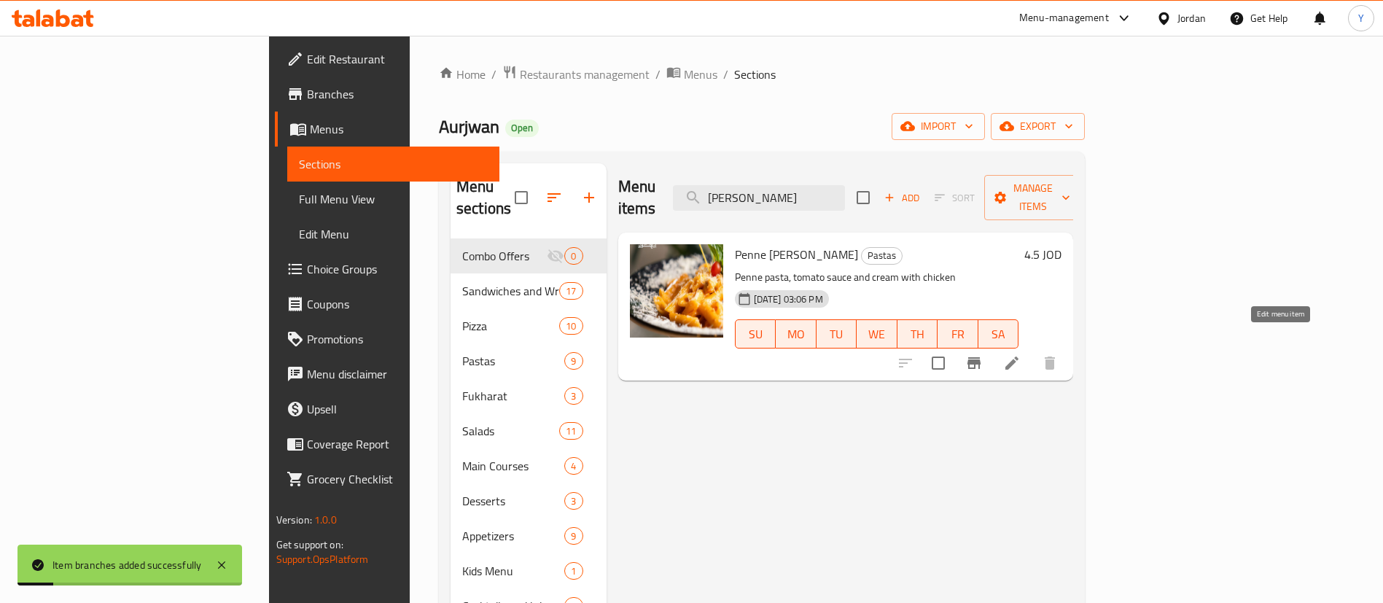
click at [1020, 354] on icon at bounding box center [1011, 362] width 17 height 17
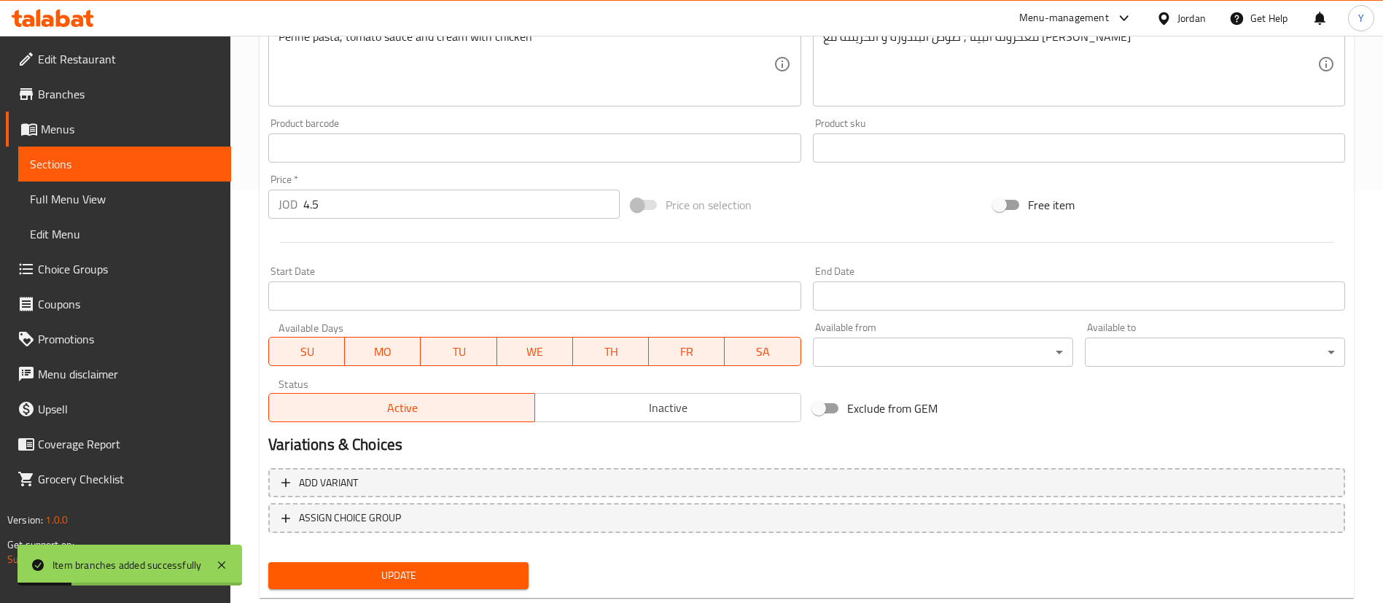
scroll to position [448, 0]
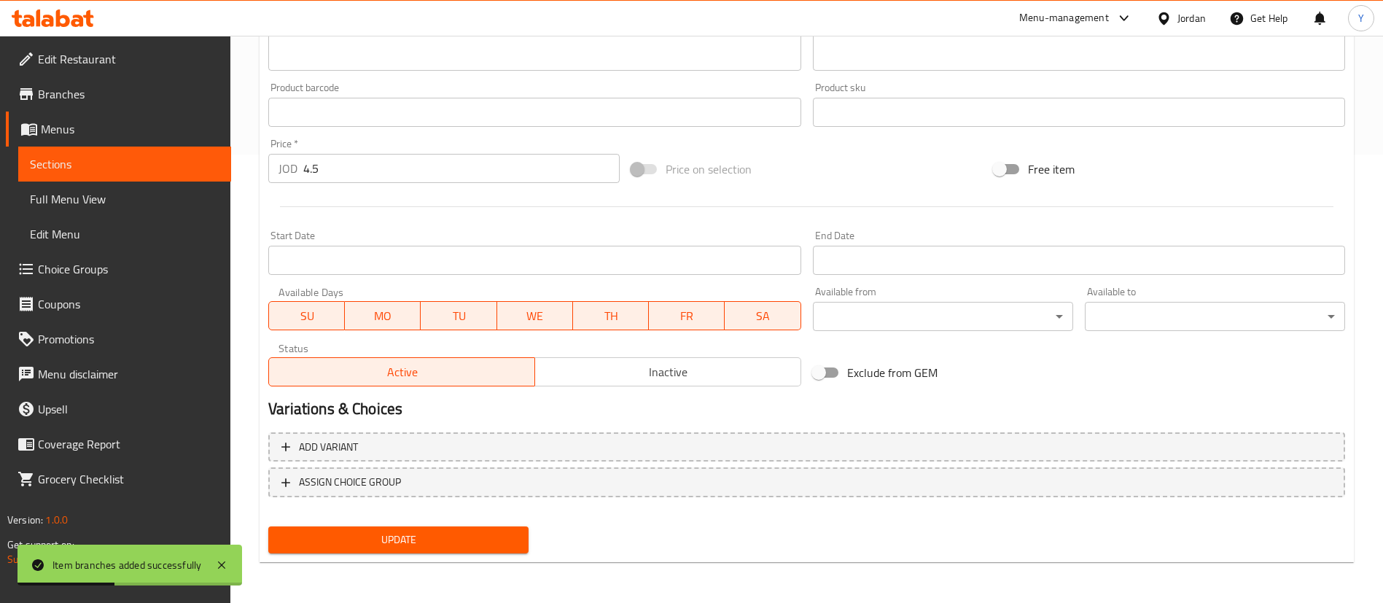
click at [347, 173] on input "4.5" at bounding box center [461, 168] width 316 height 29
type input "4.75"
click at [368, 529] on button "Update" at bounding box center [398, 539] width 260 height 27
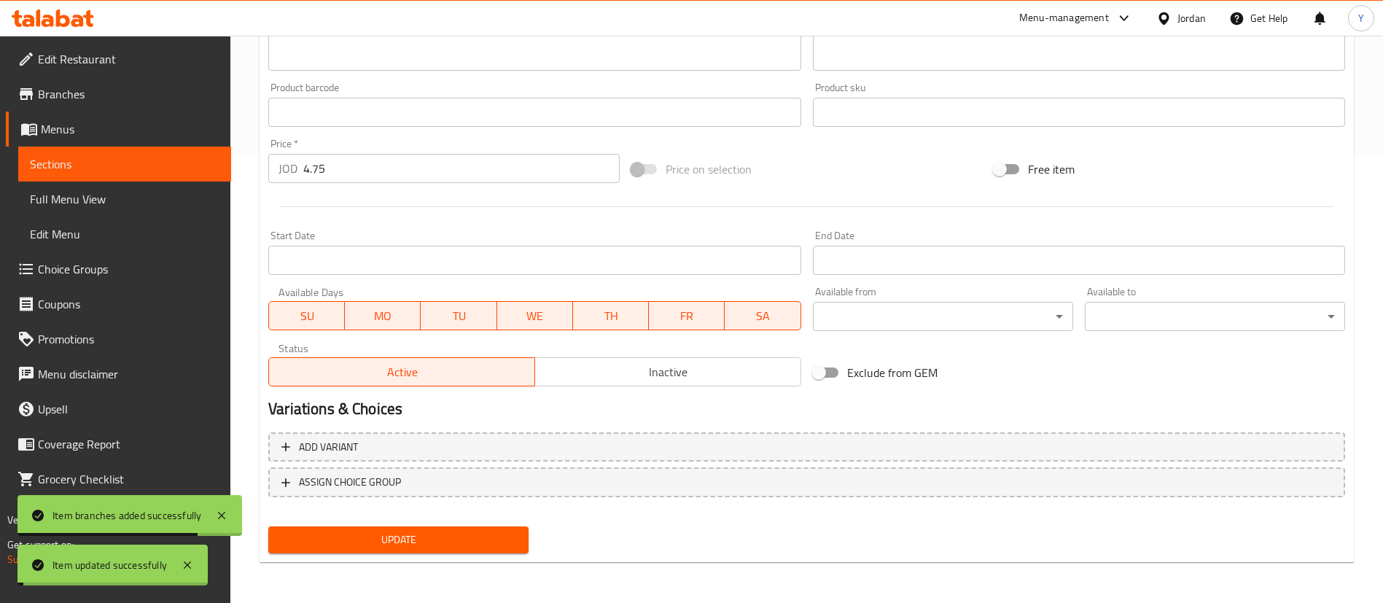
click at [369, 531] on span "Update" at bounding box center [398, 540] width 237 height 18
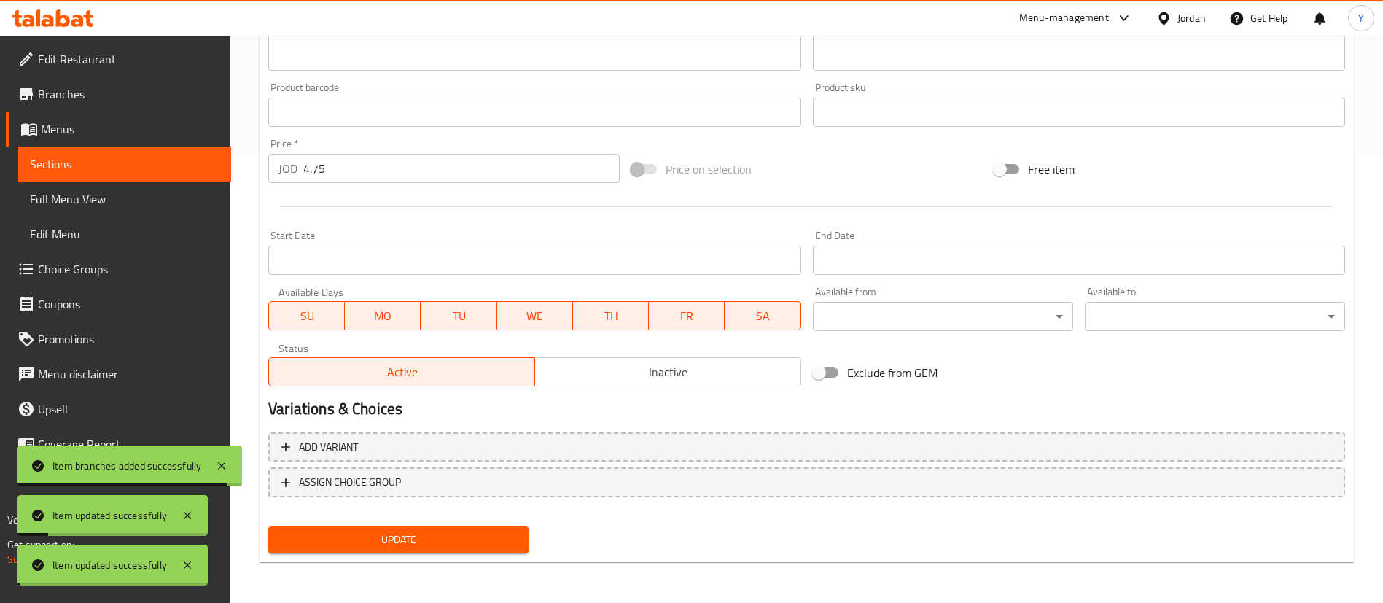
drag, startPoint x: 163, startPoint y: 168, endPoint x: 0, endPoint y: 320, distance: 222.8
click at [163, 167] on span "Sections" at bounding box center [125, 163] width 190 height 17
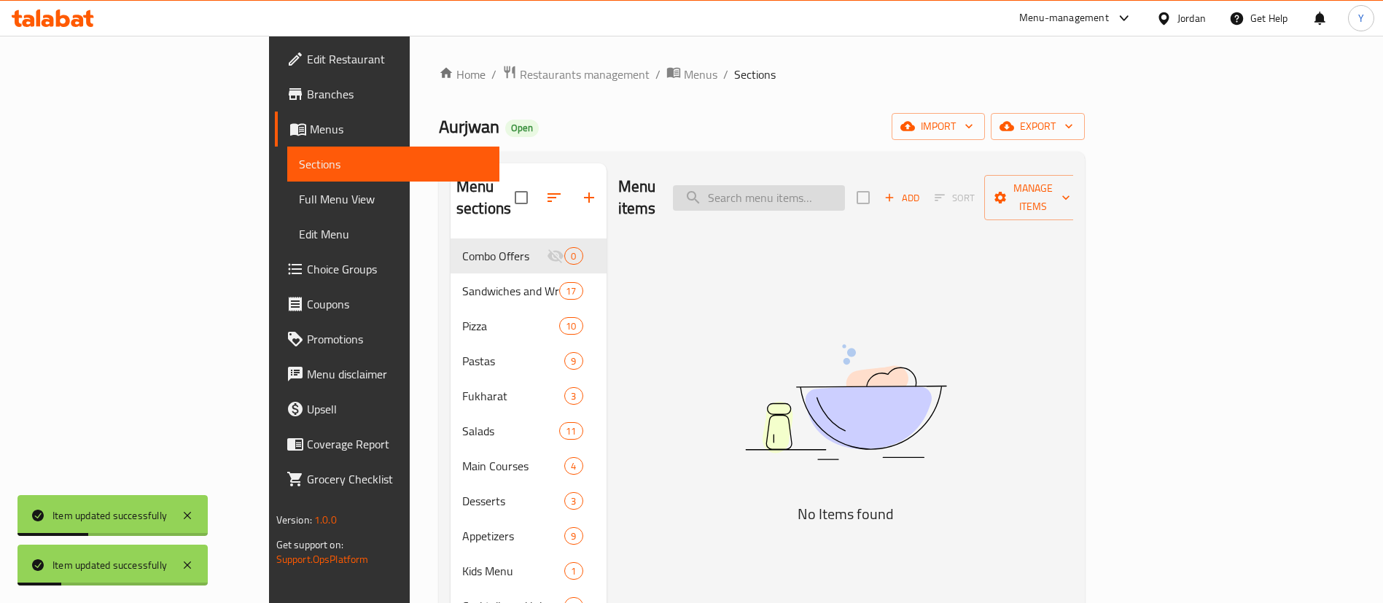
click at [835, 185] on input "search" at bounding box center [759, 198] width 172 height 26
type input ","
type input "l"
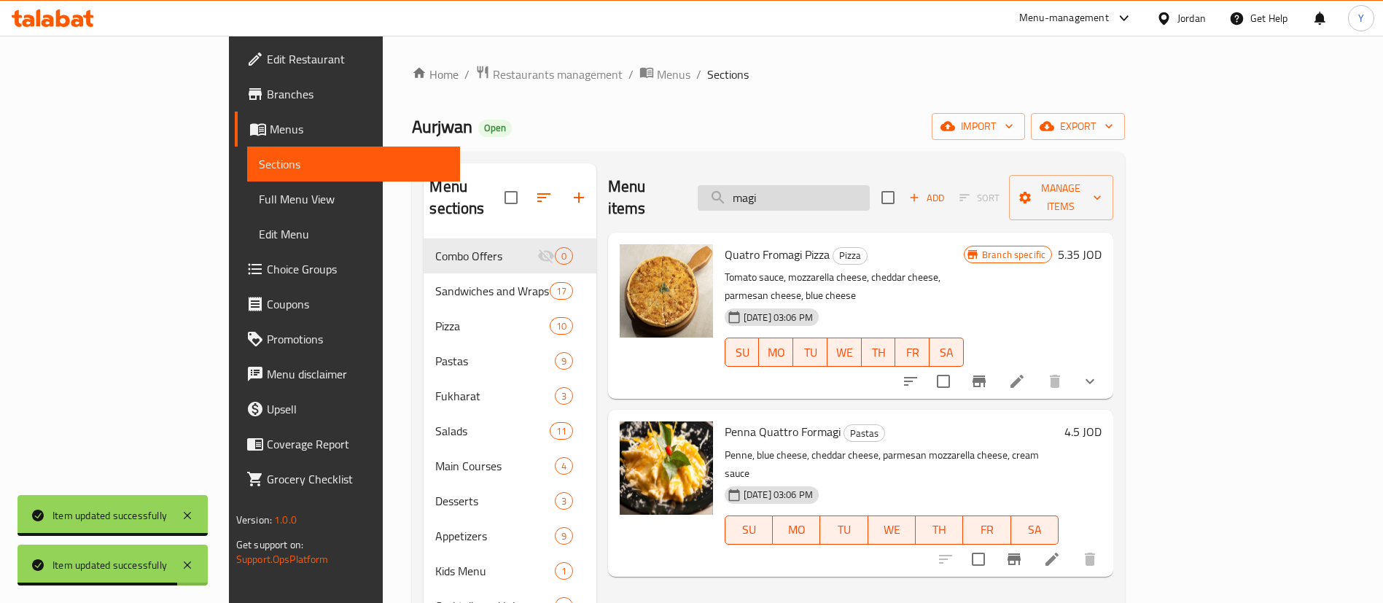
type input "magi"
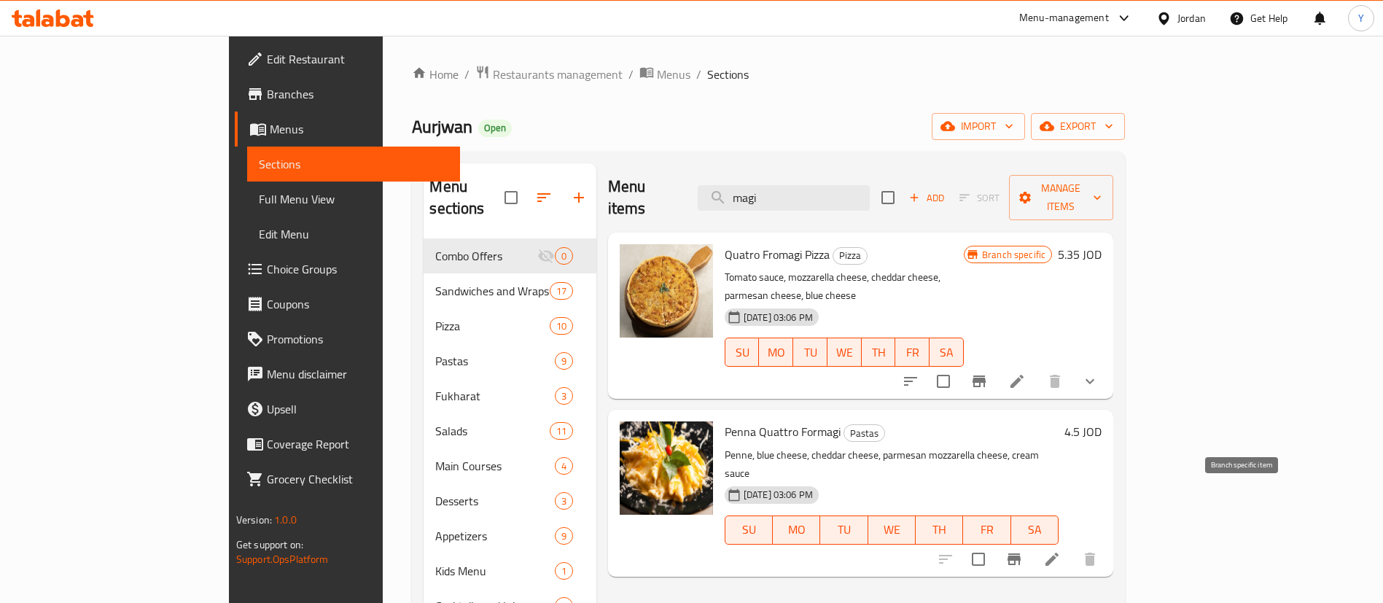
click at [1020, 553] on icon "Branch-specific-item" at bounding box center [1013, 559] width 13 height 12
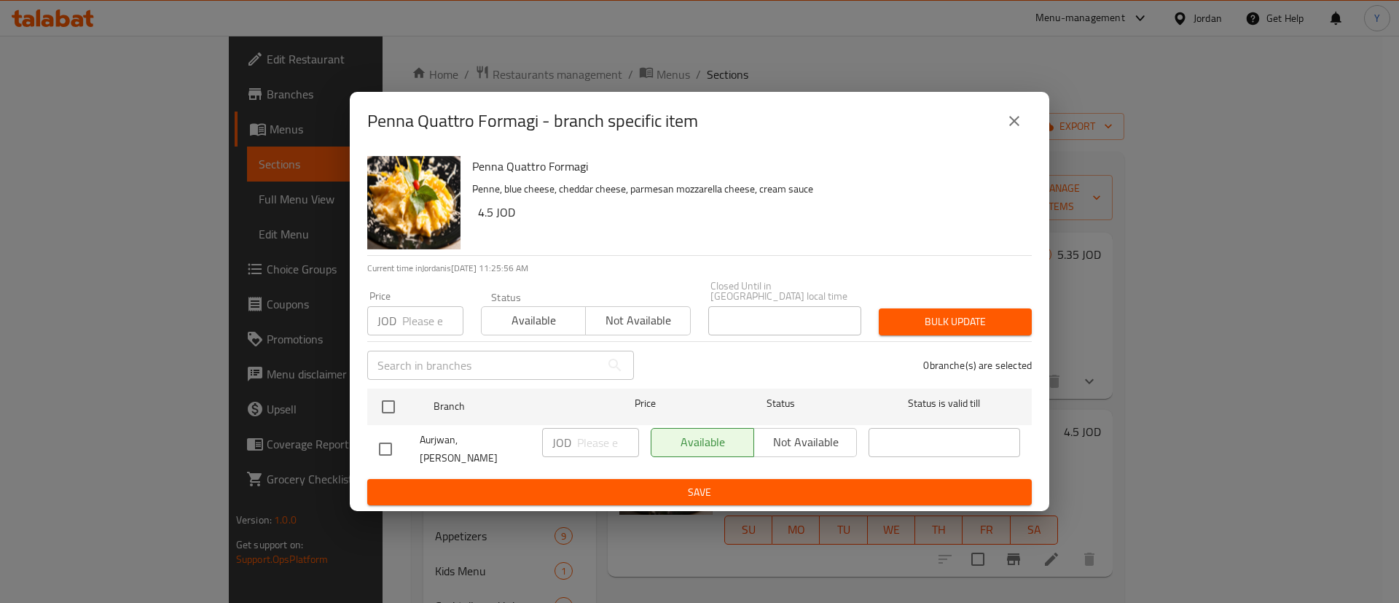
click at [380, 453] on input "checkbox" at bounding box center [385, 449] width 31 height 31
checkbox input "true"
click at [610, 448] on input "number" at bounding box center [608, 442] width 62 height 29
type input "4.85"
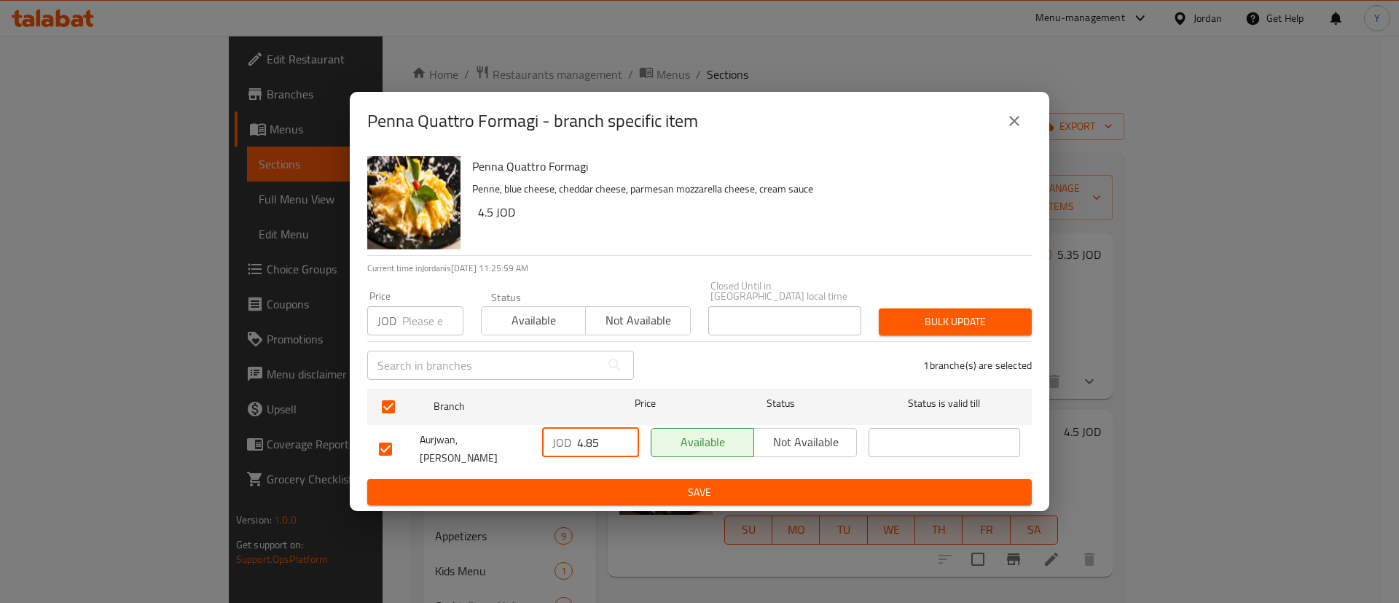
click at [648, 479] on button "Save" at bounding box center [699, 492] width 665 height 27
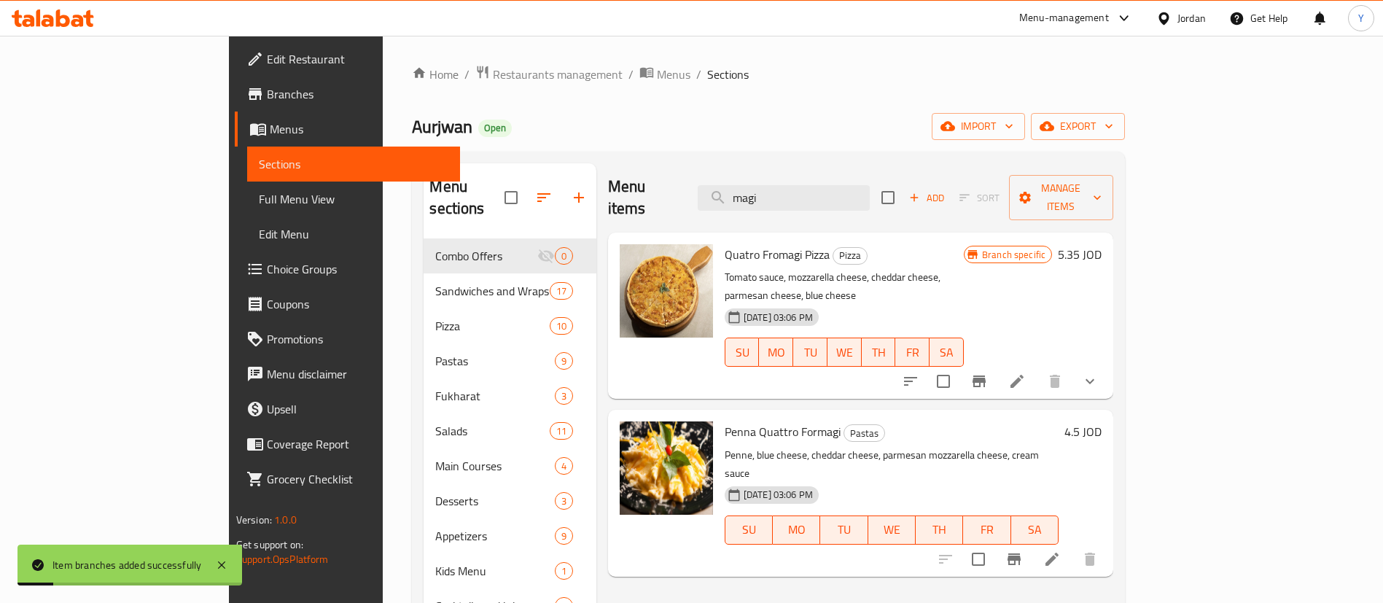
click at [1061, 550] on icon at bounding box center [1051, 558] width 17 height 17
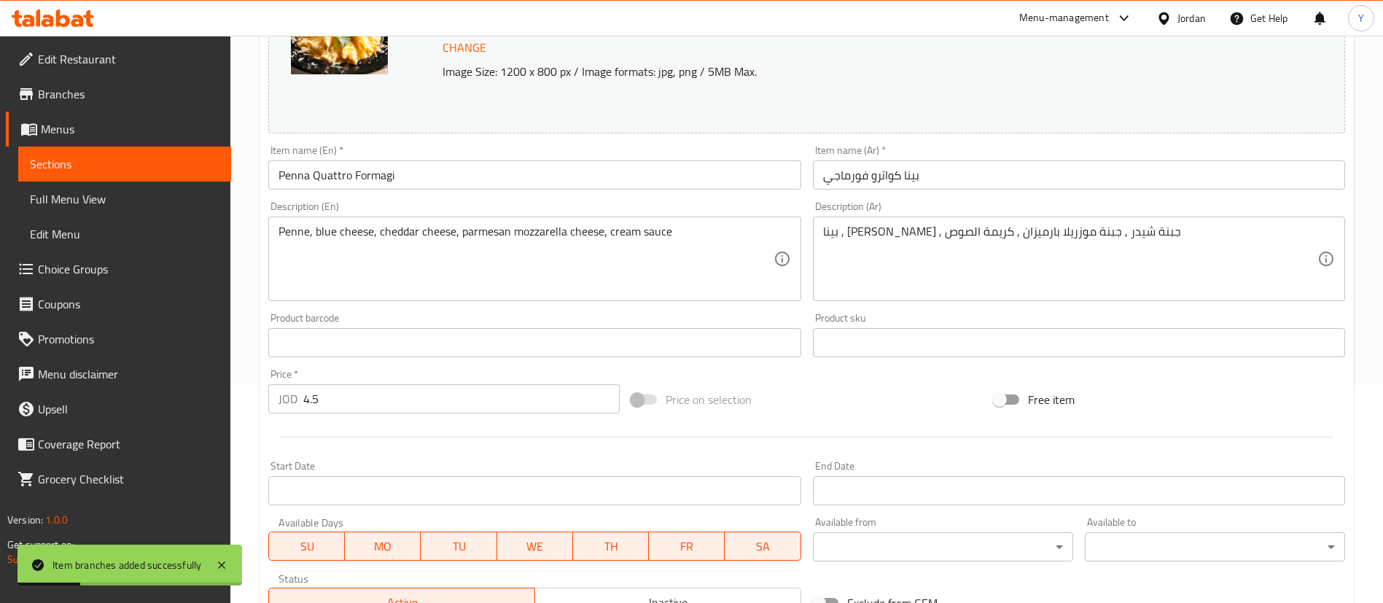
scroll to position [328, 0]
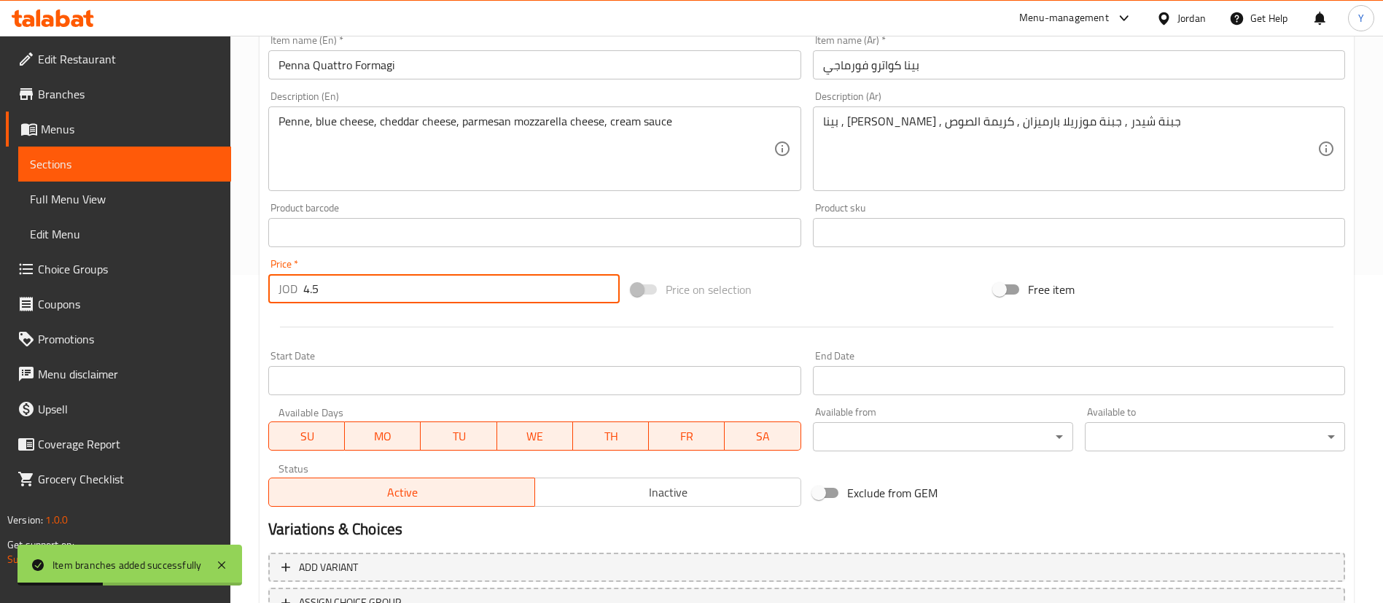
click at [315, 294] on input "4.5" at bounding box center [461, 288] width 316 height 29
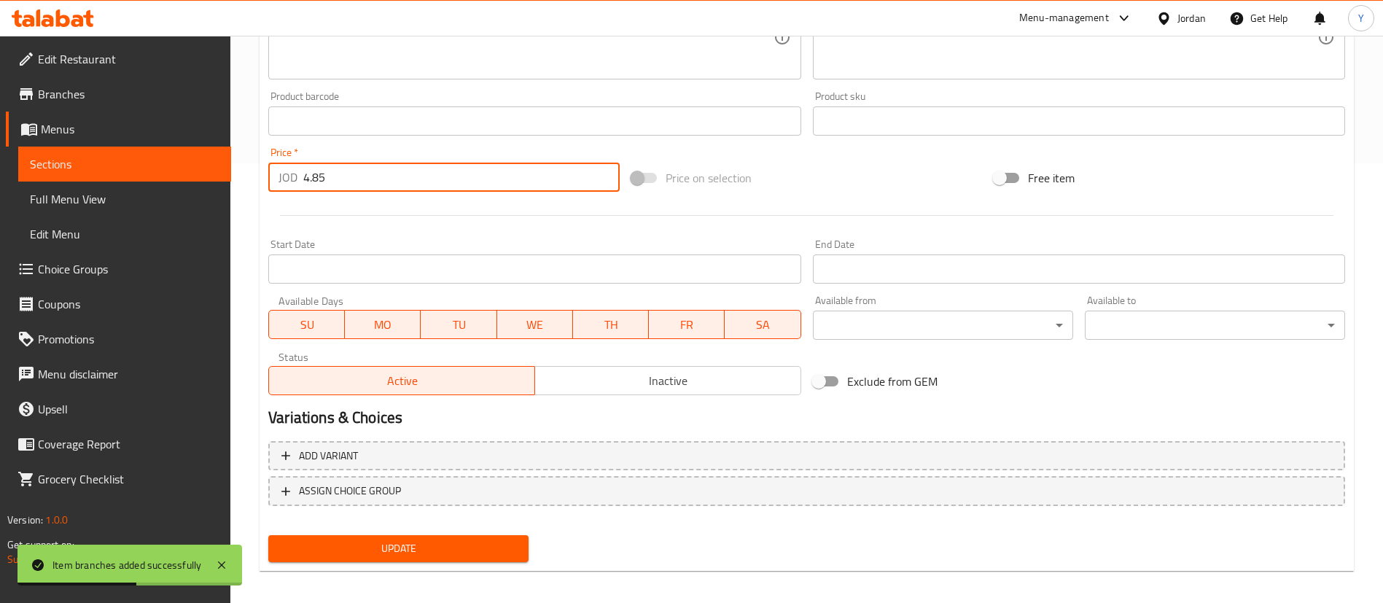
scroll to position [448, 0]
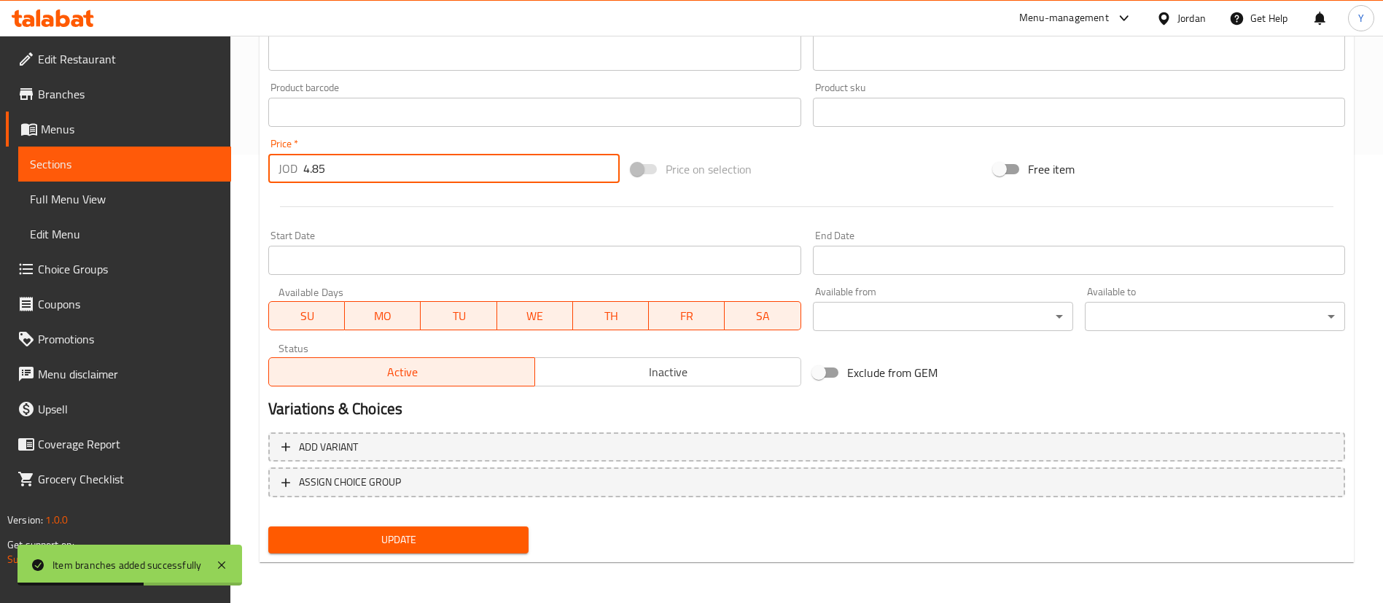
type input "4.85"
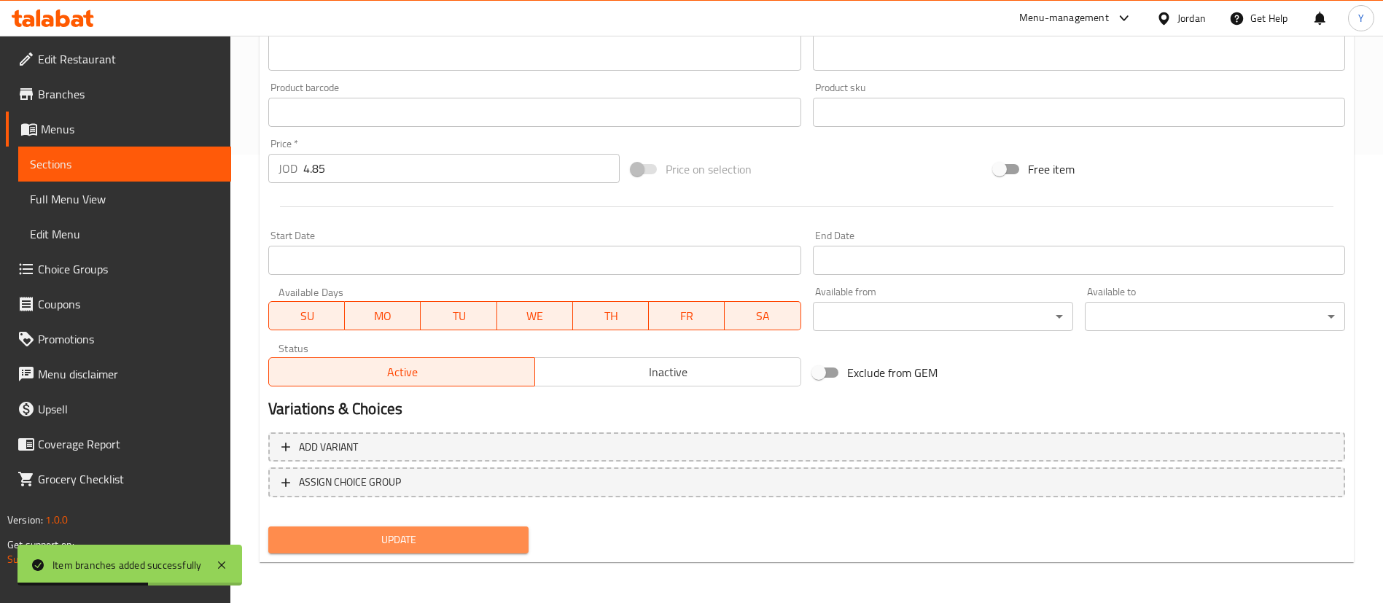
click at [409, 536] on span "Update" at bounding box center [398, 540] width 237 height 18
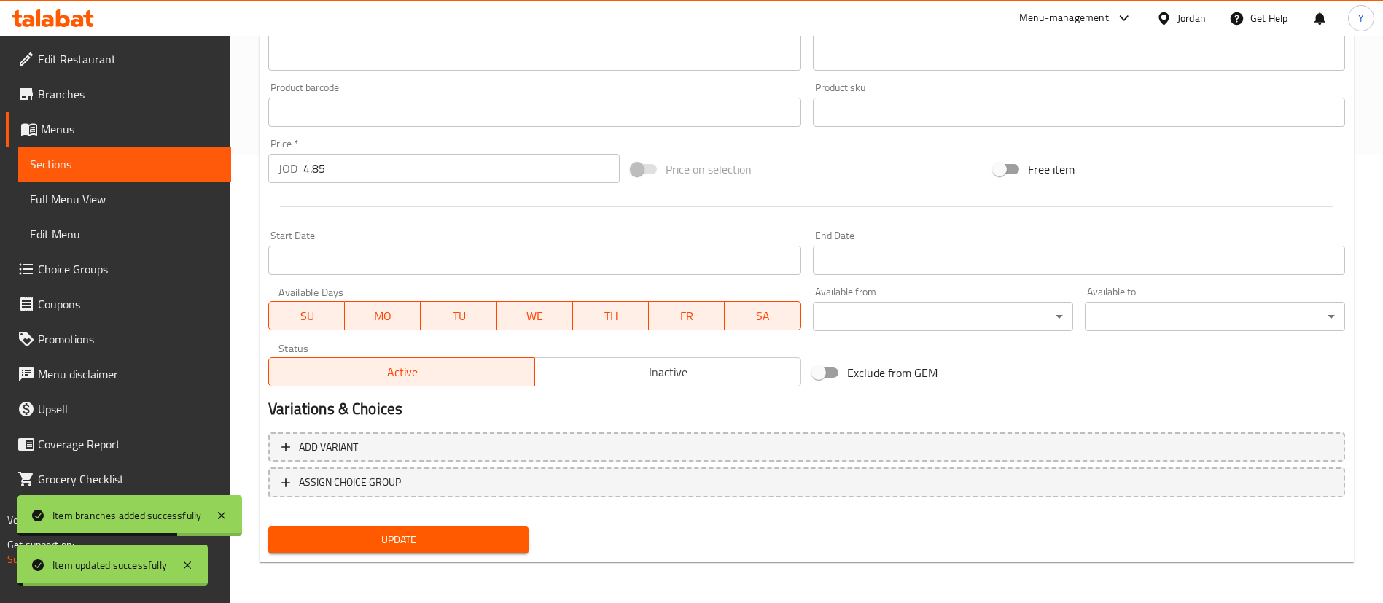
click at [411, 539] on span "Update" at bounding box center [398, 540] width 237 height 18
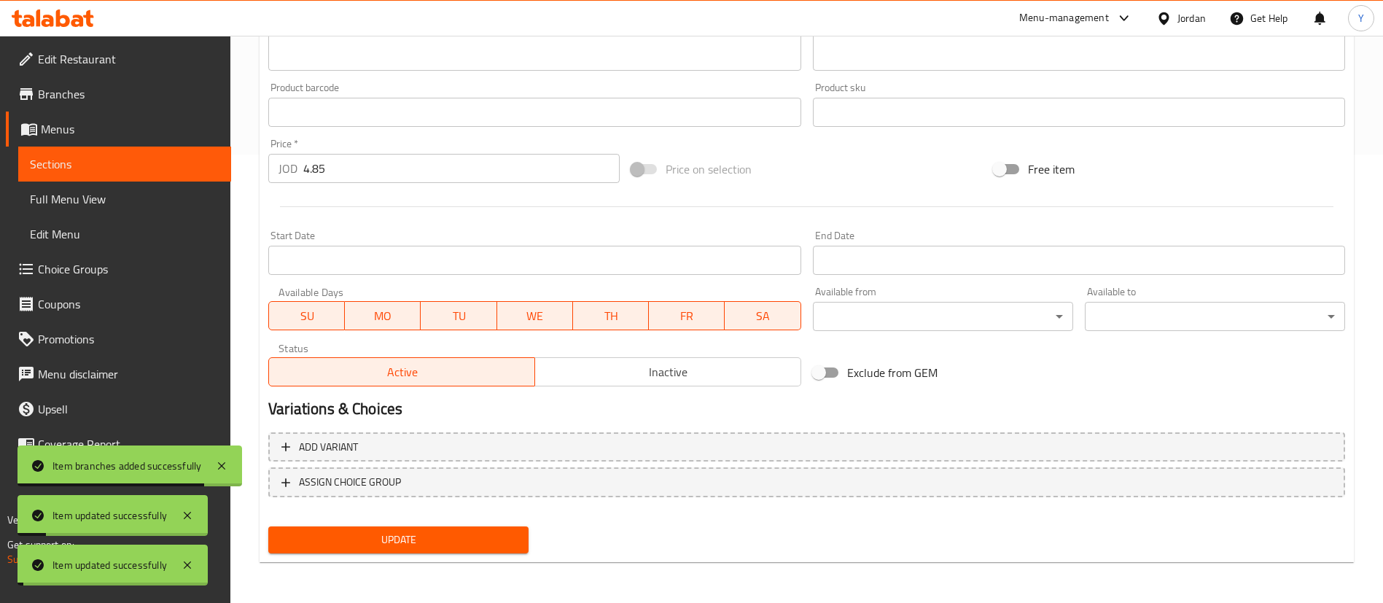
click at [153, 171] on span "Sections" at bounding box center [125, 163] width 190 height 17
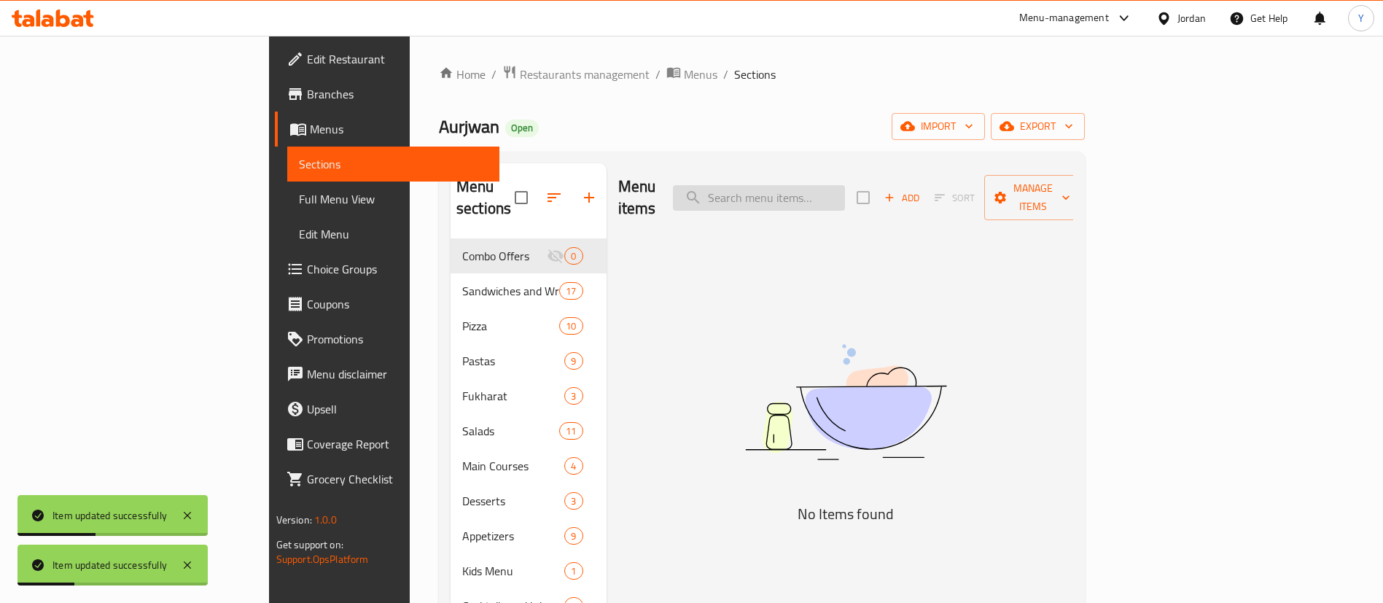
click at [840, 185] on input "search" at bounding box center [759, 198] width 172 height 26
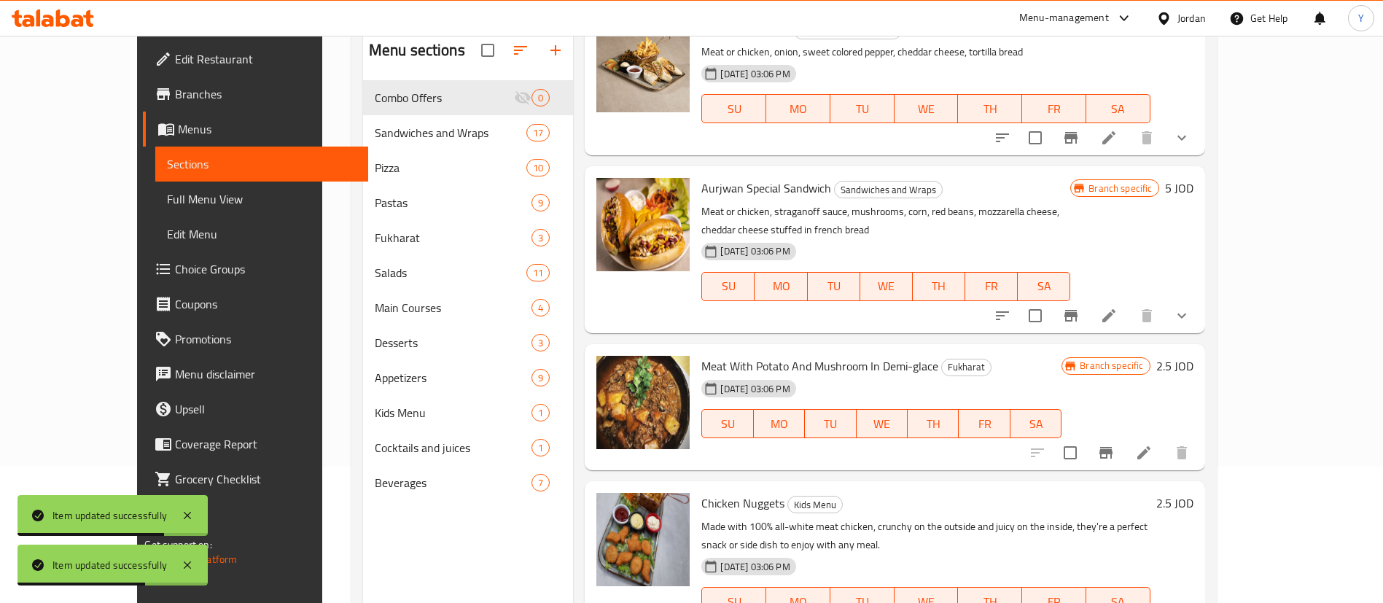
scroll to position [204, 0]
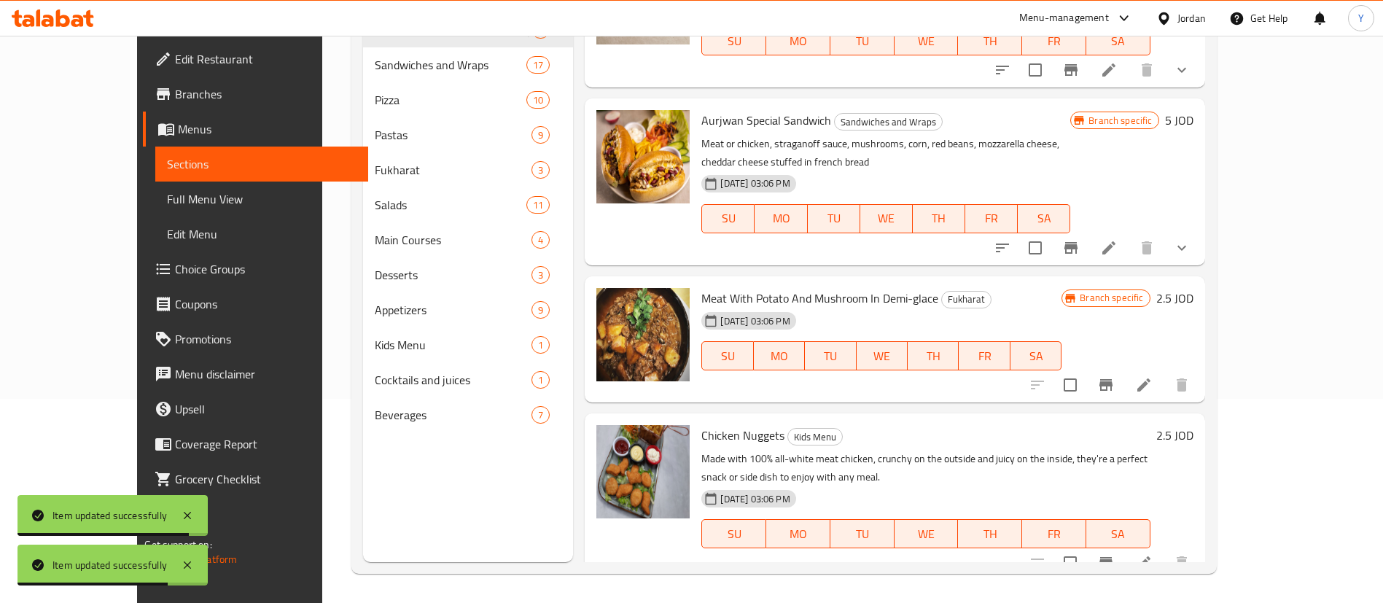
type input "meat"
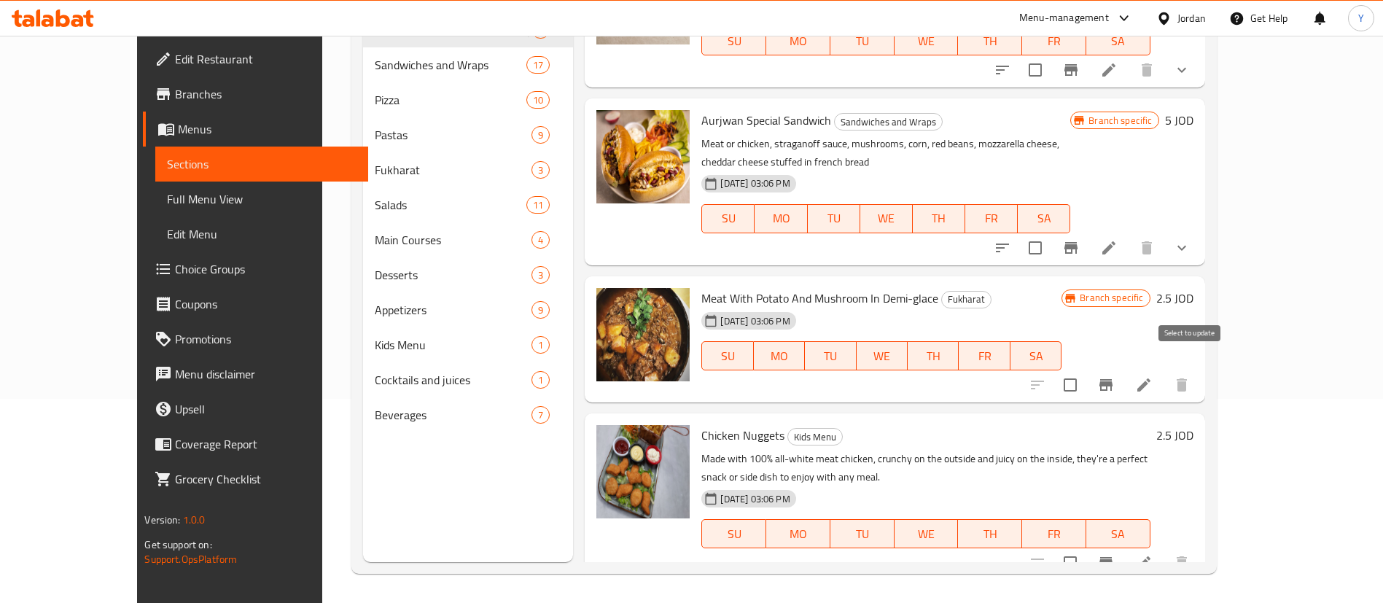
click at [1114, 376] on icon "Branch-specific-item" at bounding box center [1105, 384] width 17 height 17
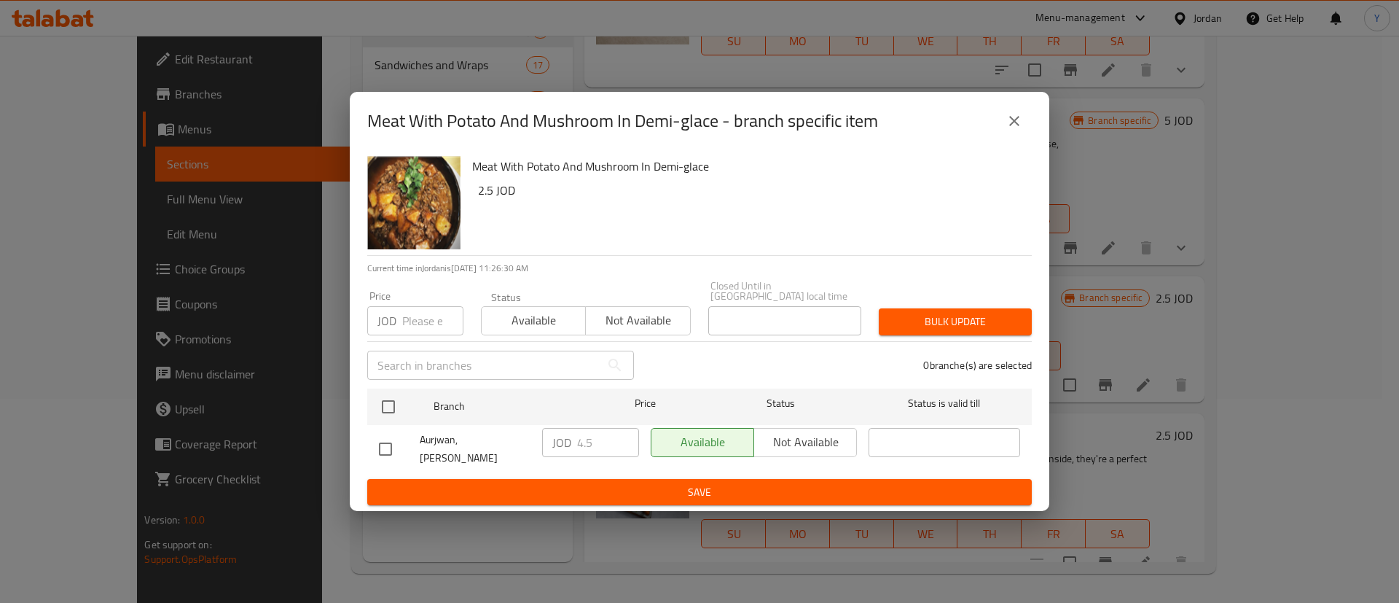
click at [380, 453] on input "checkbox" at bounding box center [385, 449] width 31 height 31
checkbox input "true"
click at [586, 446] on input "4.5" at bounding box center [608, 442] width 62 height 29
type input "4.75"
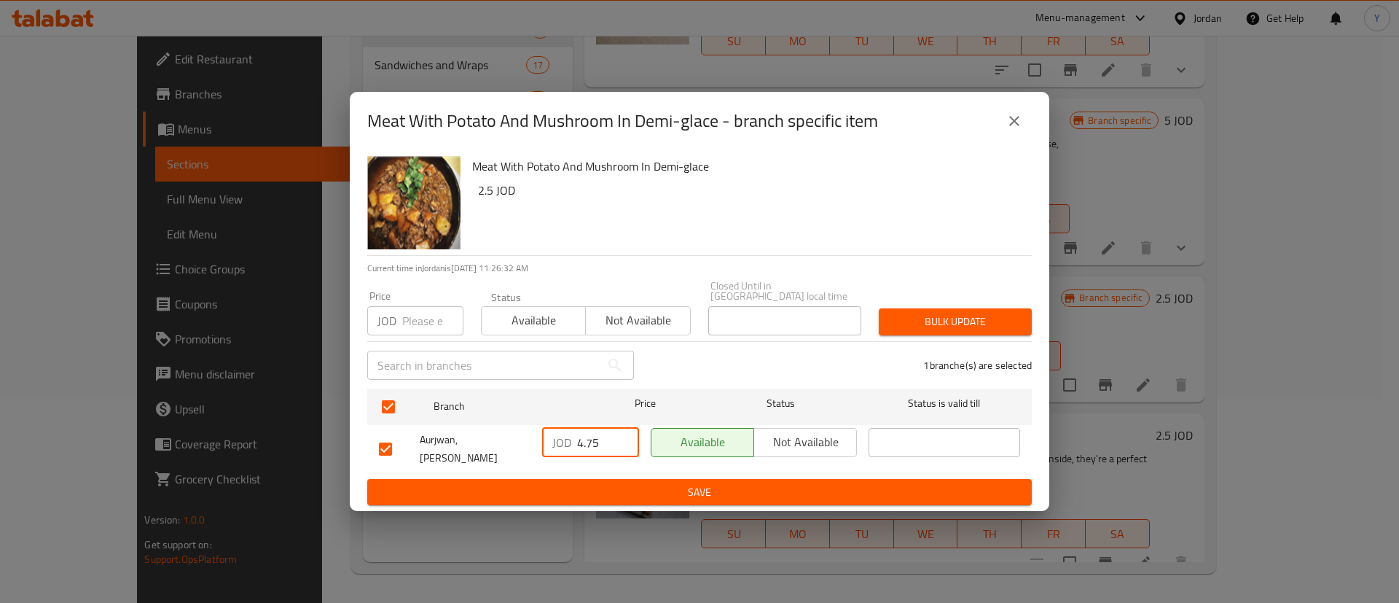
drag, startPoint x: 649, startPoint y: 472, endPoint x: 689, endPoint y: 475, distance: 40.3
click at [649, 483] on span "Save" at bounding box center [699, 492] width 641 height 18
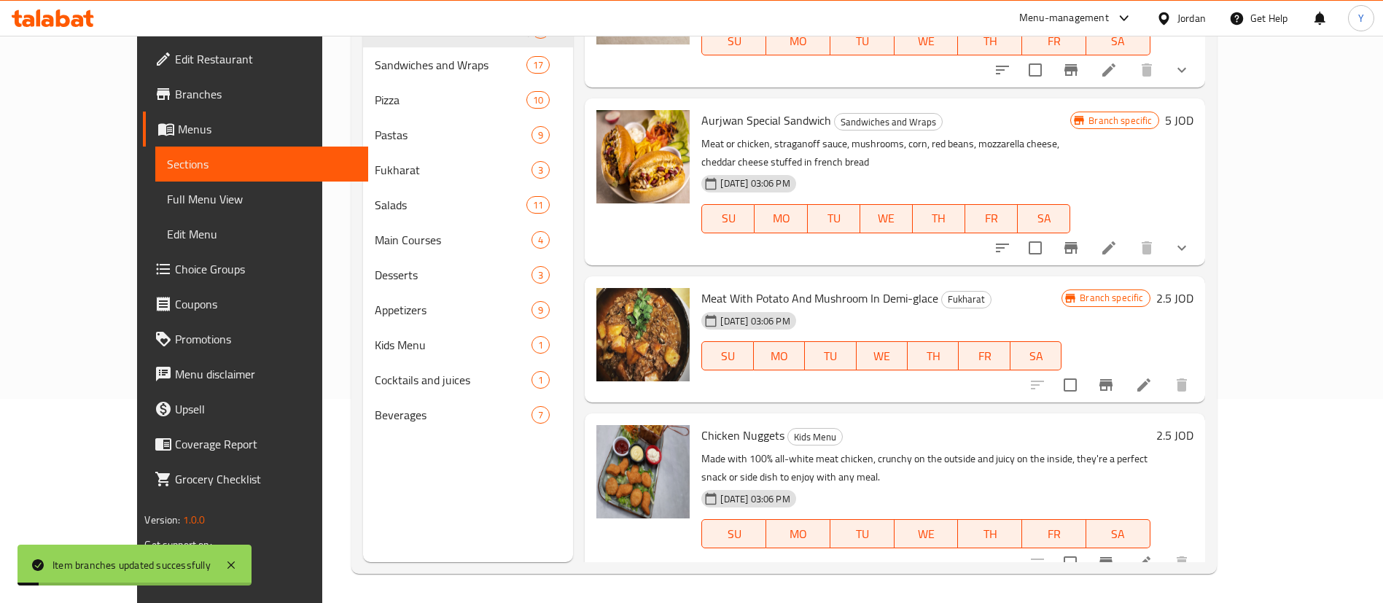
click at [1152, 376] on icon at bounding box center [1143, 384] width 17 height 17
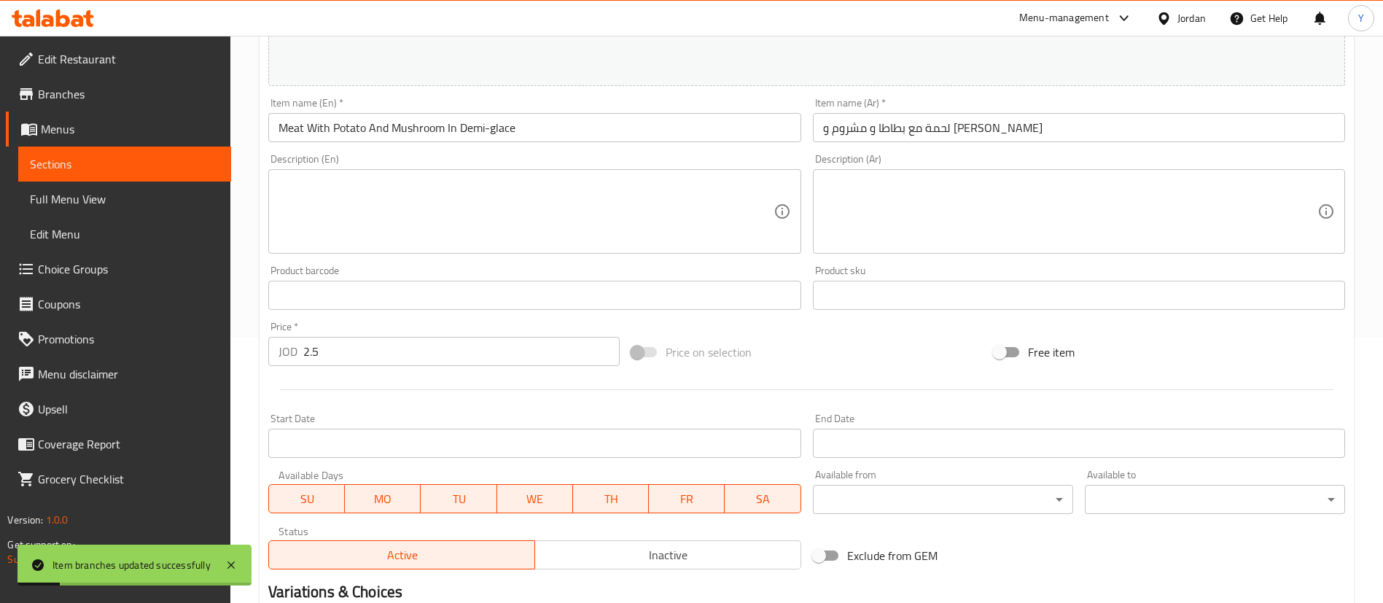
scroll to position [448, 0]
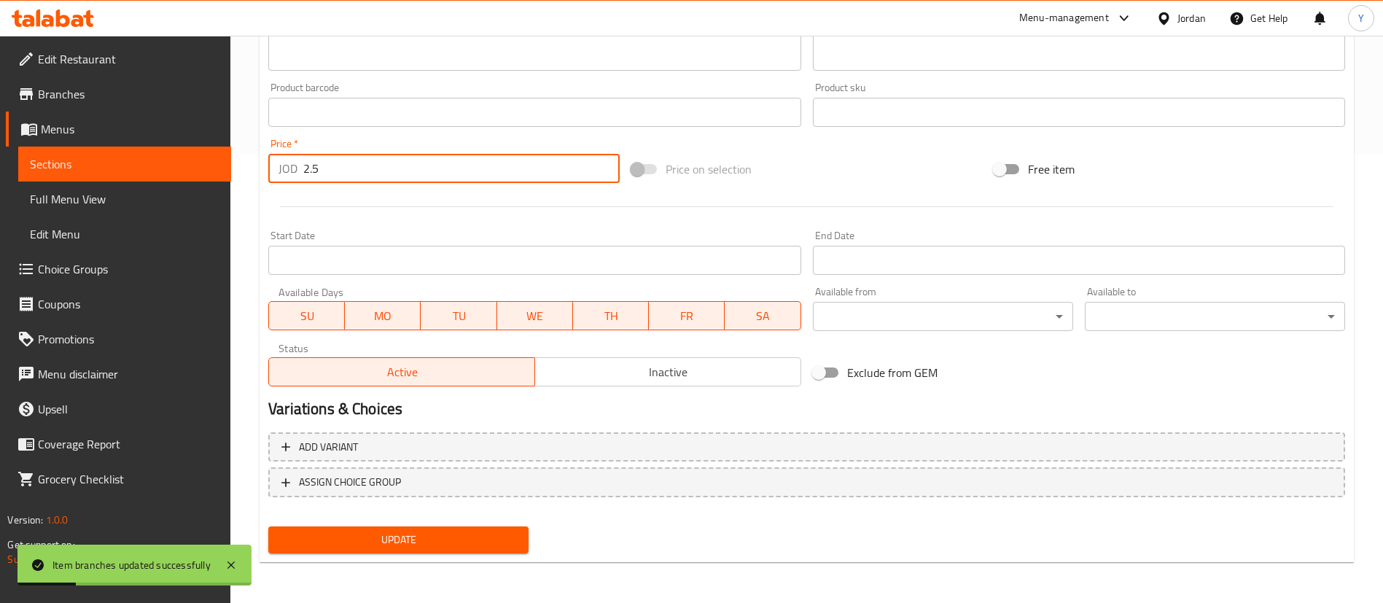
drag, startPoint x: 323, startPoint y: 164, endPoint x: 164, endPoint y: 191, distance: 161.2
click at [173, 191] on div "Edit Restaurant Branches Menus Sections Full Menu View Edit Menu Choice Groups …" at bounding box center [691, 94] width 1383 height 1015
type input "4.75"
drag, startPoint x: 426, startPoint y: 544, endPoint x: 429, endPoint y: 552, distance: 8.5
click at [426, 544] on span "Update" at bounding box center [398, 540] width 237 height 18
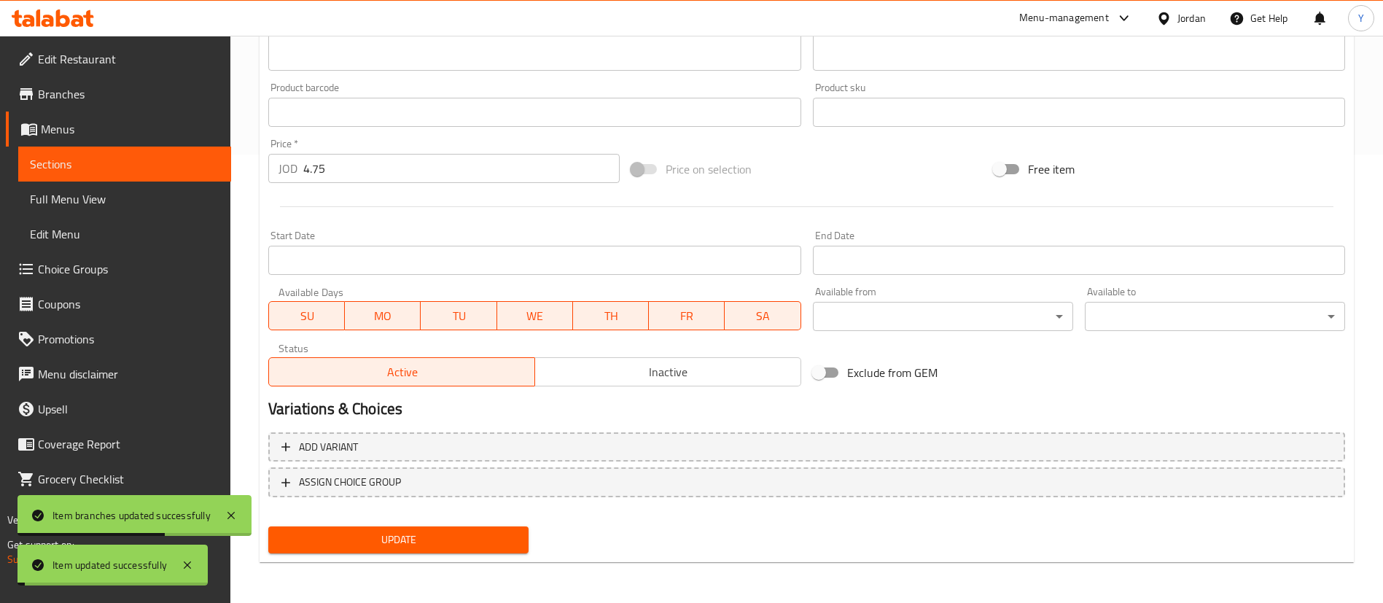
drag, startPoint x: 448, startPoint y: 541, endPoint x: 360, endPoint y: 542, distance: 87.5
click at [449, 541] on span "Update" at bounding box center [398, 540] width 237 height 18
click at [42, 21] on icon at bounding box center [53, 17] width 82 height 17
